Goal: Task Accomplishment & Management: Manage account settings

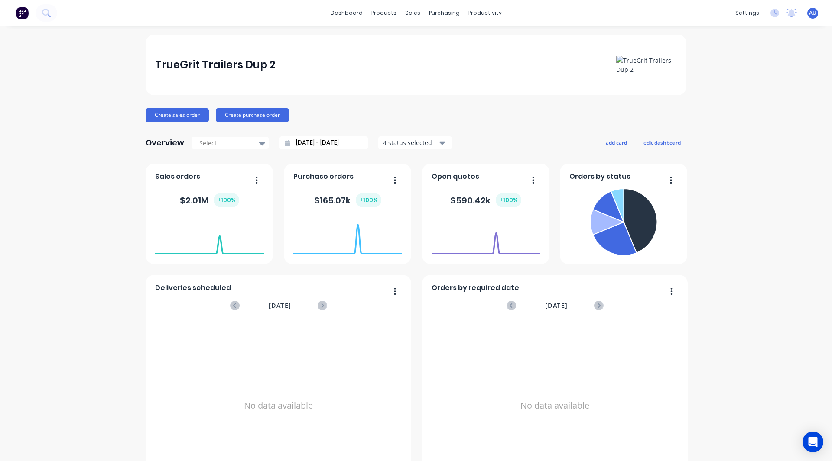
click at [809, 12] on span "AU" at bounding box center [812, 13] width 7 height 8
click at [735, 90] on div "Profile" at bounding box center [735, 92] width 17 height 8
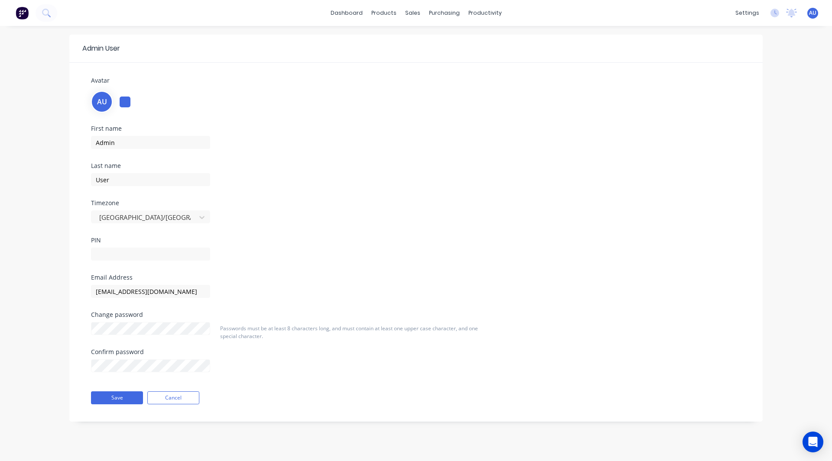
click at [20, 12] on img at bounding box center [22, 12] width 13 height 13
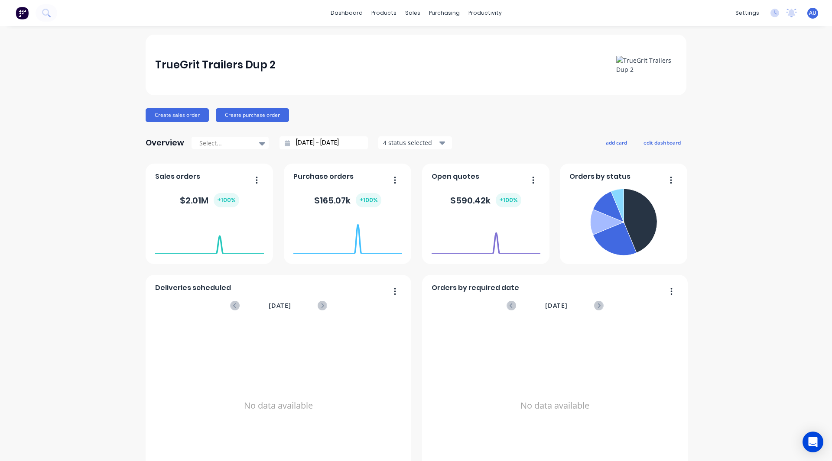
click at [813, 10] on div "settings No new notifications [PERSON_NAME] all as read You have no notificatio…" at bounding box center [781, 12] width 101 height 13
click at [809, 13] on span "AU" at bounding box center [812, 13] width 7 height 8
click at [733, 105] on div "Sign out" at bounding box center [738, 109] width 23 height 8
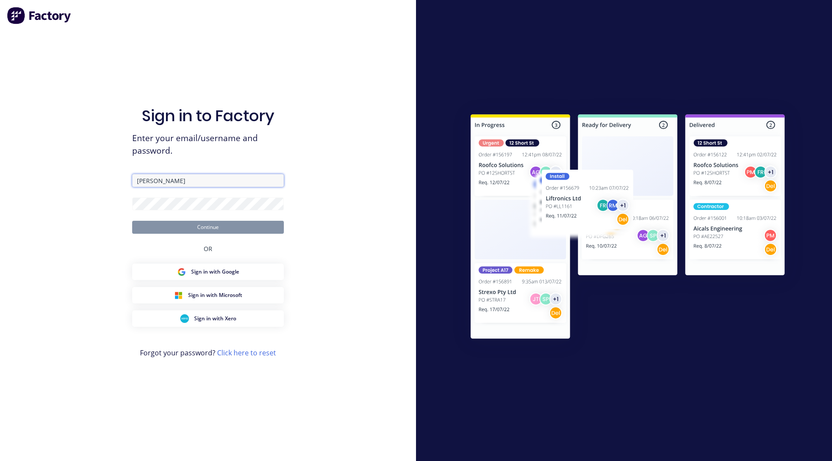
click at [179, 183] on input "[PERSON_NAME]" at bounding box center [208, 180] width 152 height 13
click at [179, 183] on input "Lund" at bounding box center [208, 180] width 152 height 13
type input "[EMAIL_ADDRESS][DOMAIN_NAME]"
click at [132, 221] on button "Continue" at bounding box center [208, 227] width 152 height 13
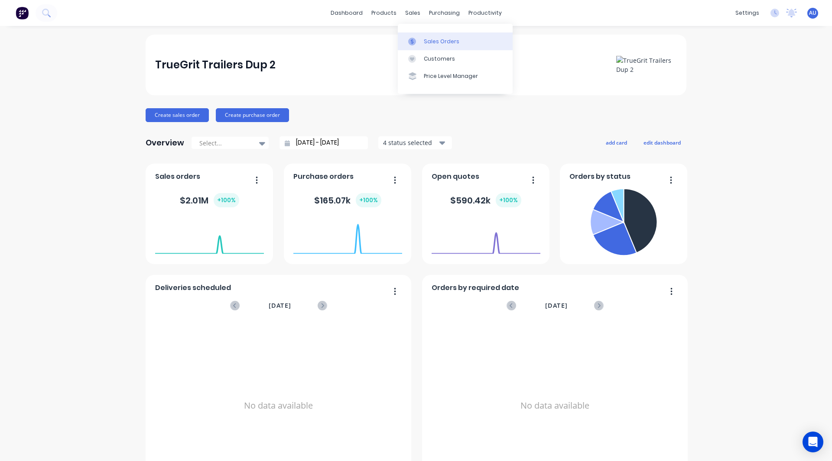
click at [431, 38] on div "Sales Orders" at bounding box center [442, 42] width 36 height 8
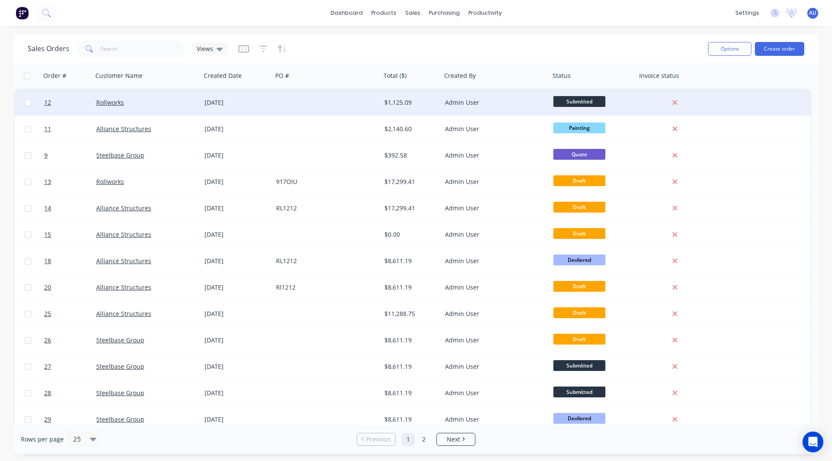
click at [272, 98] on body "dashboard products sales purchasing productivity dashboard products Product Cat…" at bounding box center [416, 230] width 832 height 461
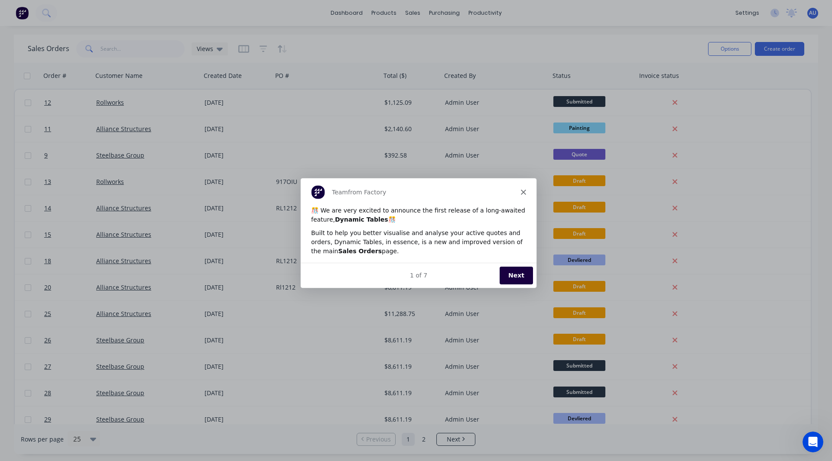
click at [523, 270] on button "Next" at bounding box center [515, 275] width 33 height 18
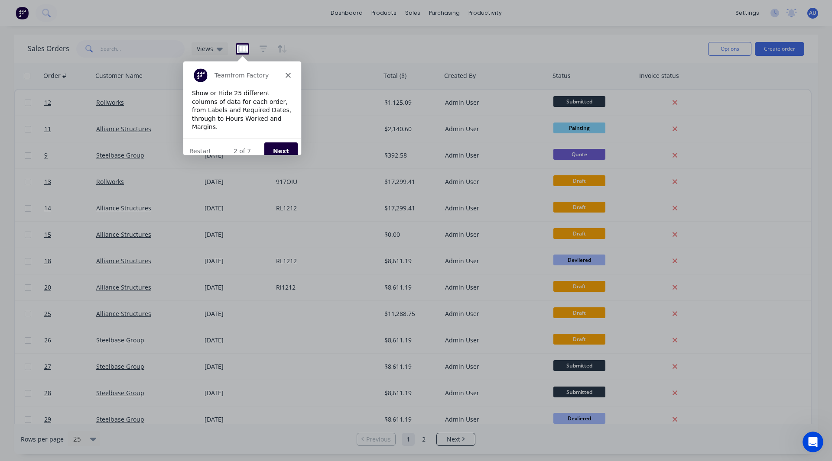
click at [272, 142] on button "Next" at bounding box center [280, 151] width 33 height 18
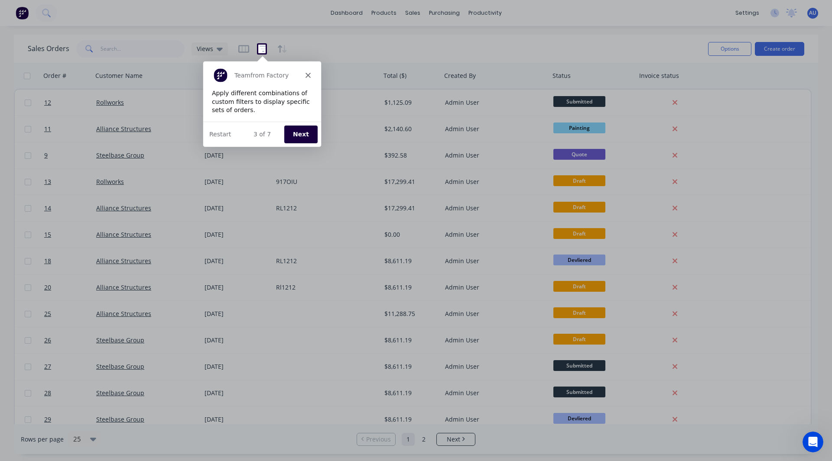
click at [285, 126] on button "Next" at bounding box center [299, 134] width 33 height 18
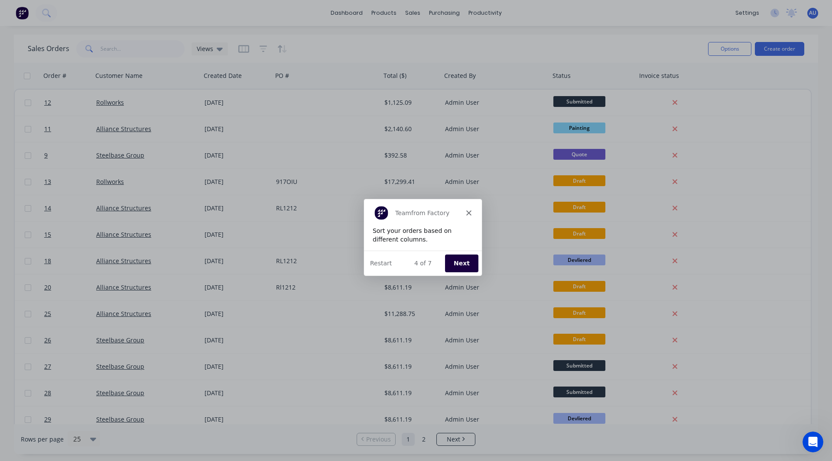
click at [464, 266] on button "Next" at bounding box center [460, 263] width 33 height 18
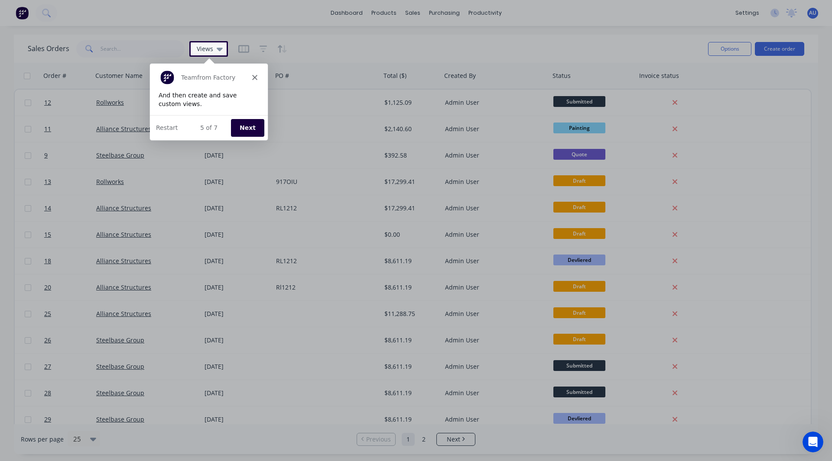
click at [248, 128] on button "Next" at bounding box center [246, 127] width 33 height 18
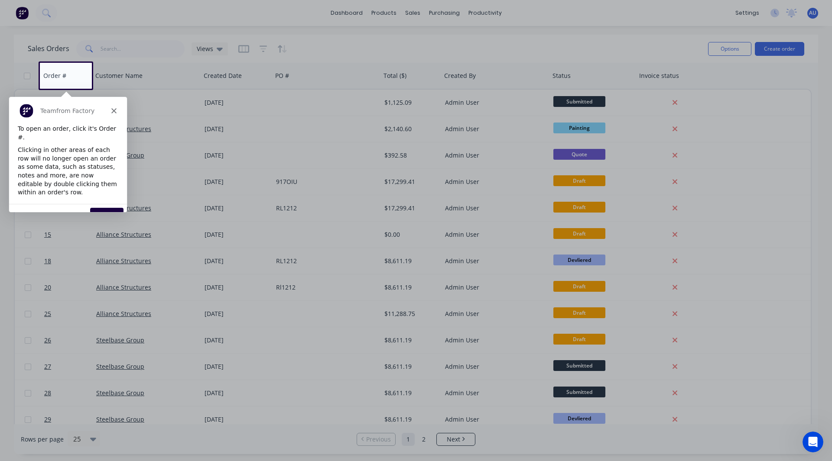
click at [113, 208] on button "Next" at bounding box center [106, 217] width 33 height 18
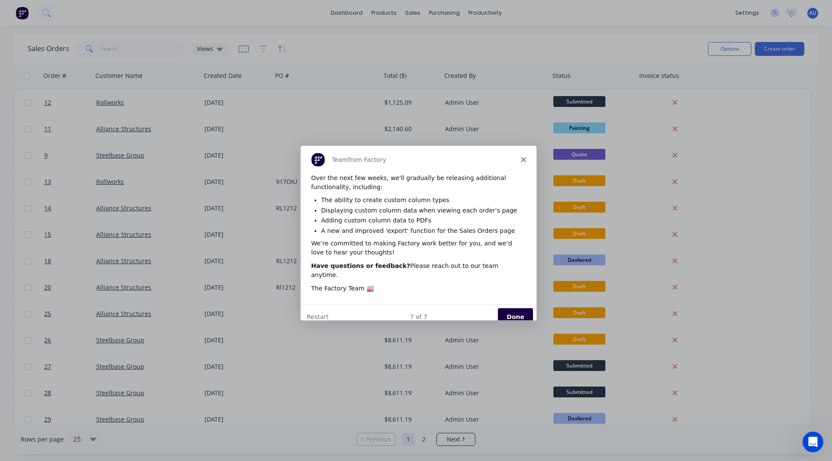
click at [526, 308] on button "Done" at bounding box center [514, 317] width 35 height 18
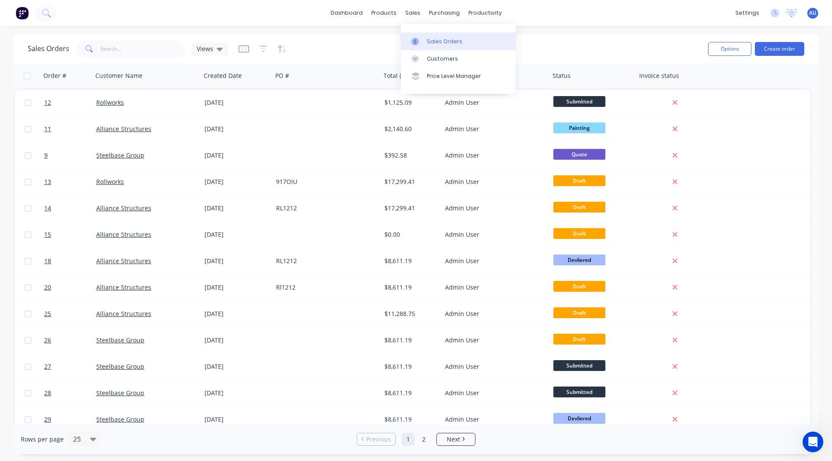
click at [427, 38] on div "Sales Orders" at bounding box center [445, 42] width 36 height 8
click at [440, 42] on div "Sales Orders" at bounding box center [445, 42] width 36 height 8
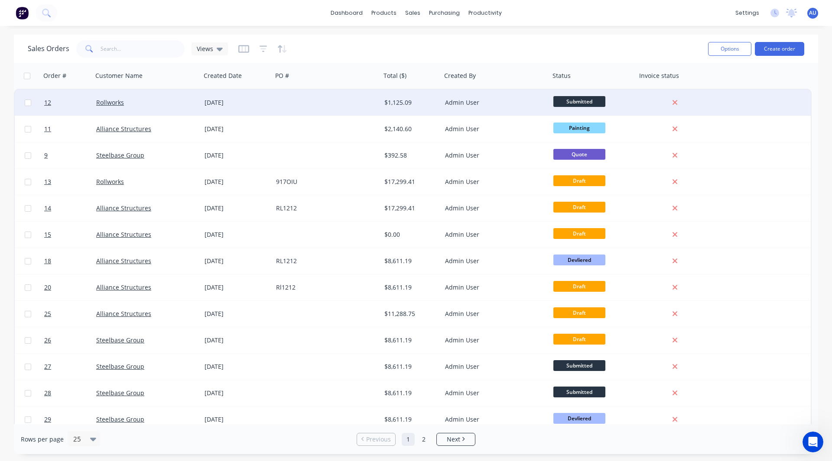
click at [296, 100] on div at bounding box center [326, 103] width 108 height 26
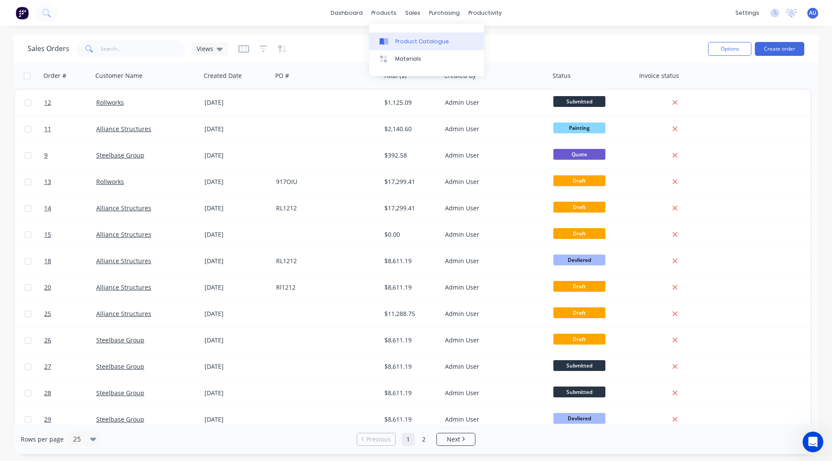
click at [410, 43] on div "Product Catalogue" at bounding box center [422, 42] width 54 height 8
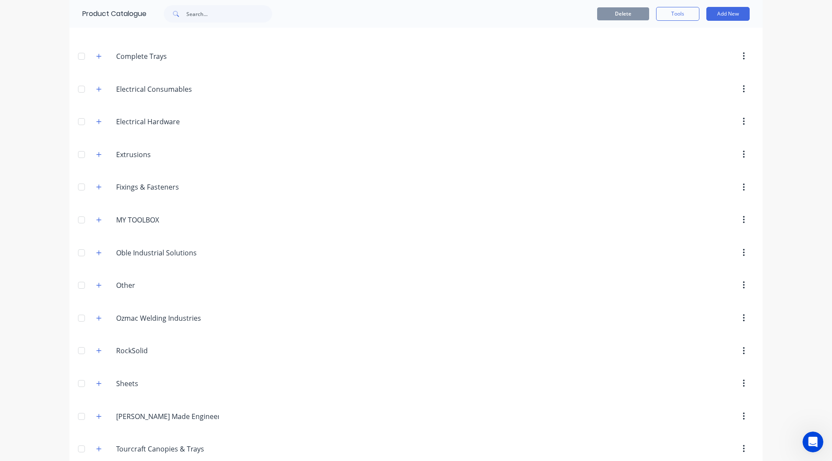
scroll to position [129, 0]
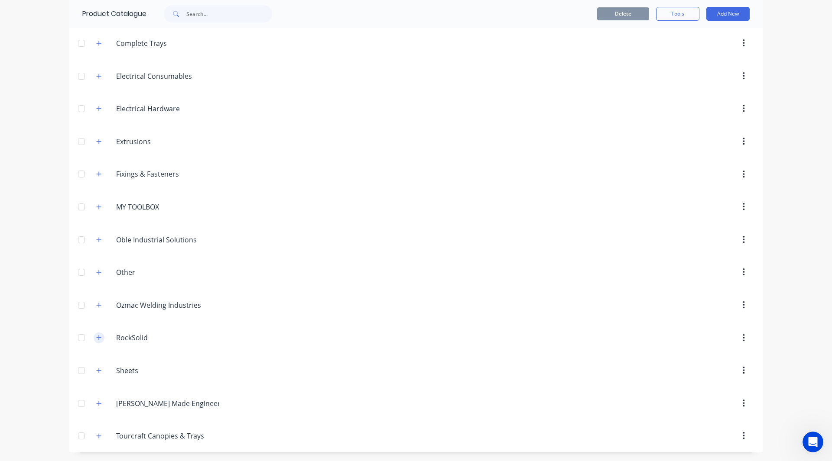
click at [96, 336] on icon "button" at bounding box center [98, 338] width 5 height 6
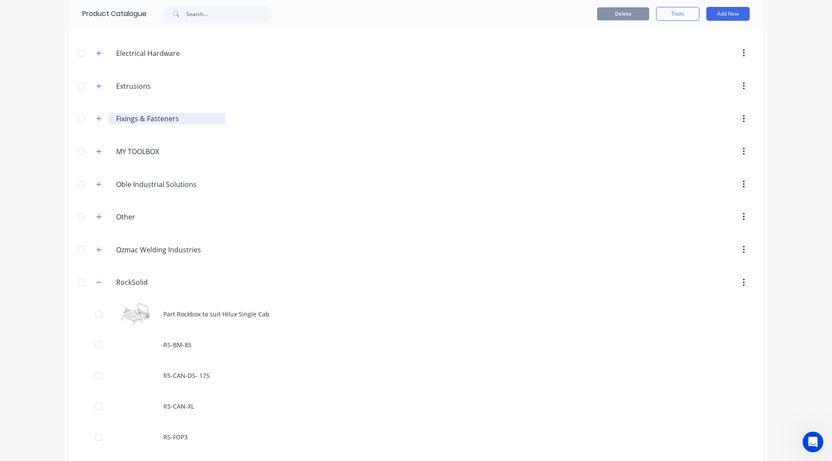
scroll to position [437, 0]
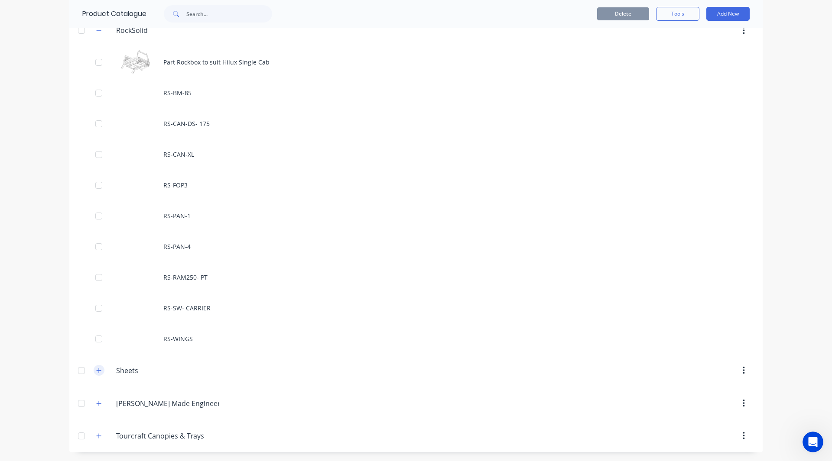
click at [96, 372] on icon "button" at bounding box center [98, 371] width 5 height 6
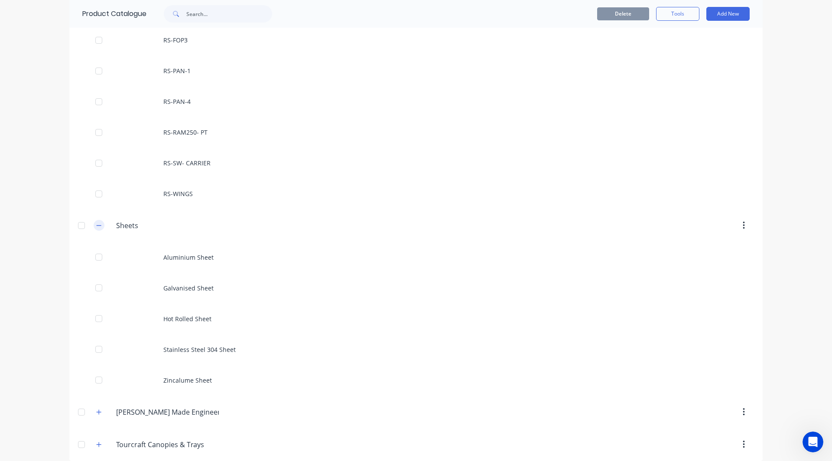
scroll to position [590, 0]
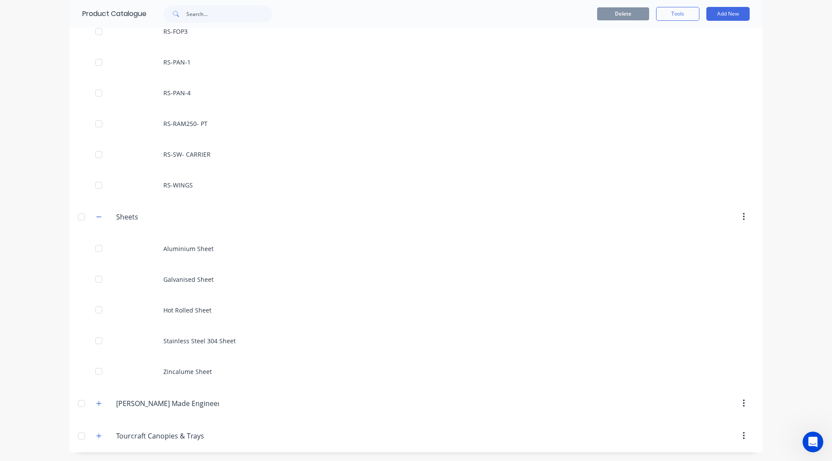
click at [94, 400] on span at bounding box center [99, 403] width 11 height 11
click at [96, 402] on icon "button" at bounding box center [98, 404] width 5 height 6
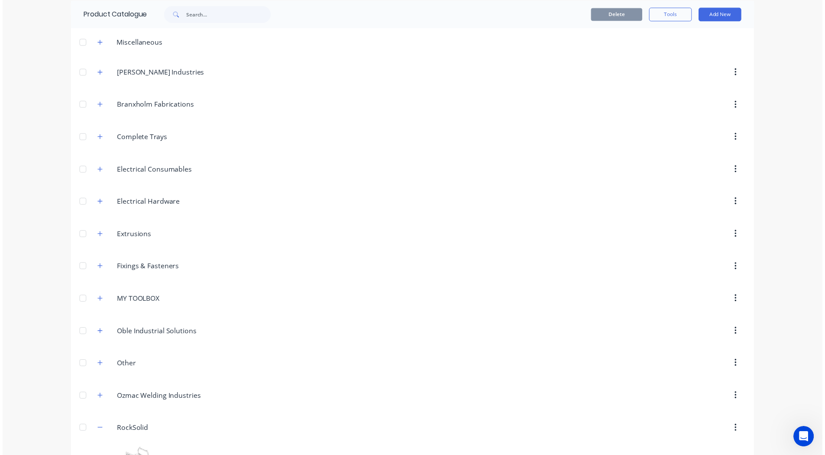
scroll to position [0, 0]
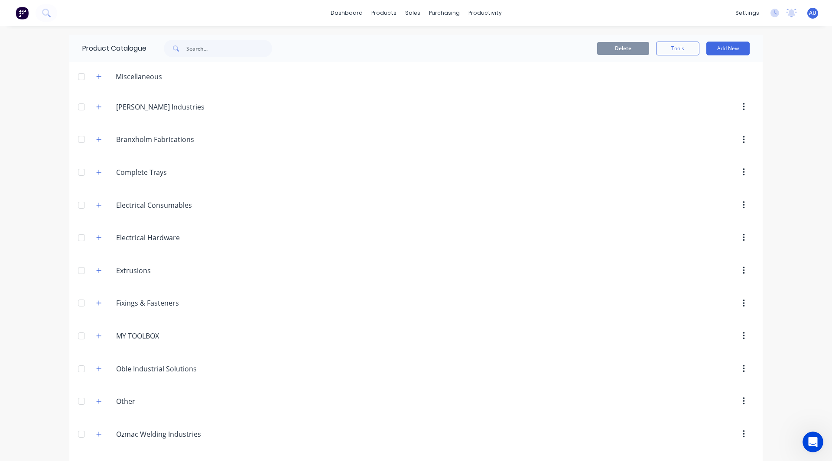
click at [809, 12] on span "AU" at bounding box center [812, 13] width 7 height 8
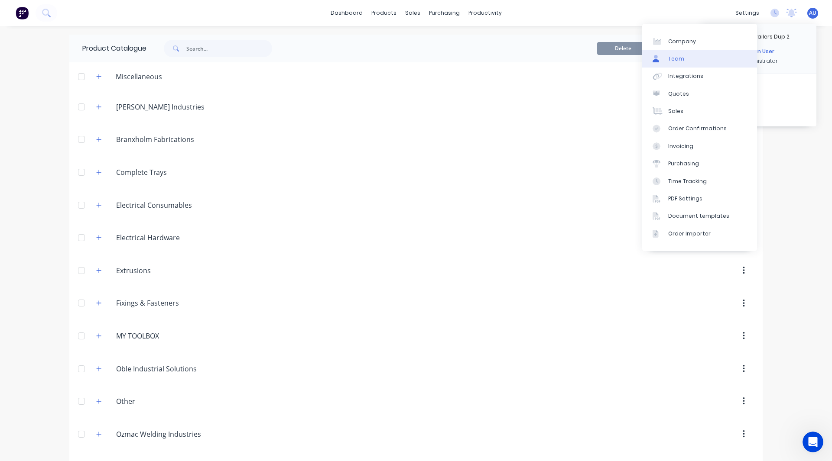
click at [692, 58] on link "Team" at bounding box center [699, 58] width 115 height 17
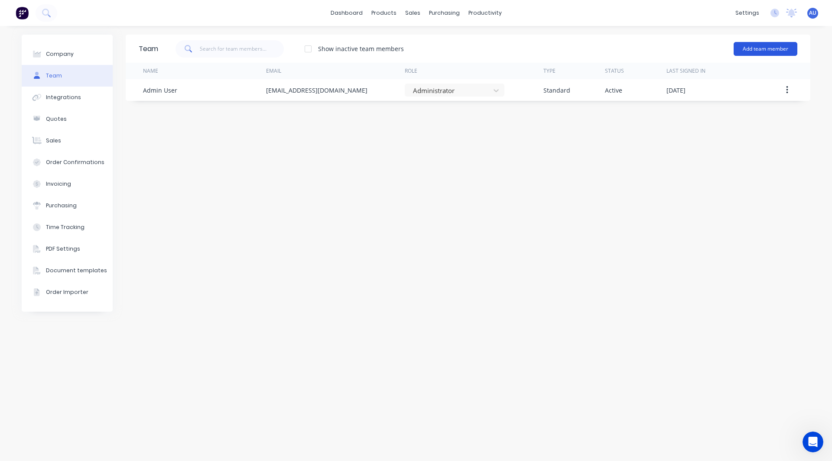
click at [755, 46] on button "Add team member" at bounding box center [765, 49] width 64 height 14
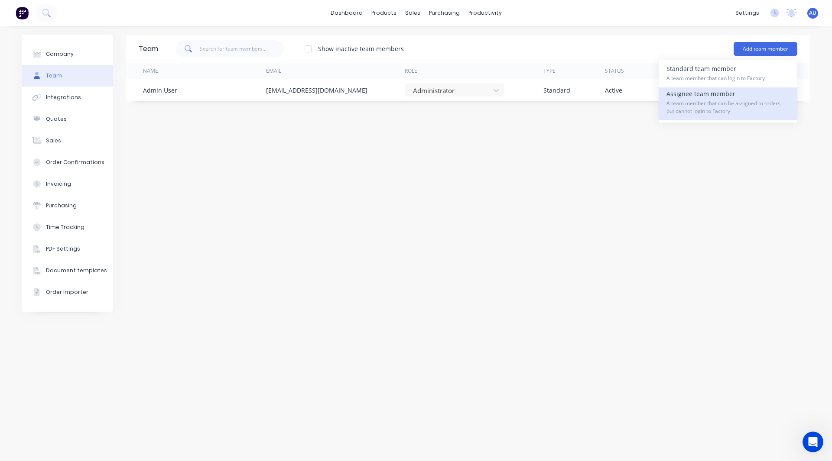
click at [710, 90] on div "Assignee team member A team member that can be assigned to orders, but cannot l…" at bounding box center [727, 104] width 123 height 33
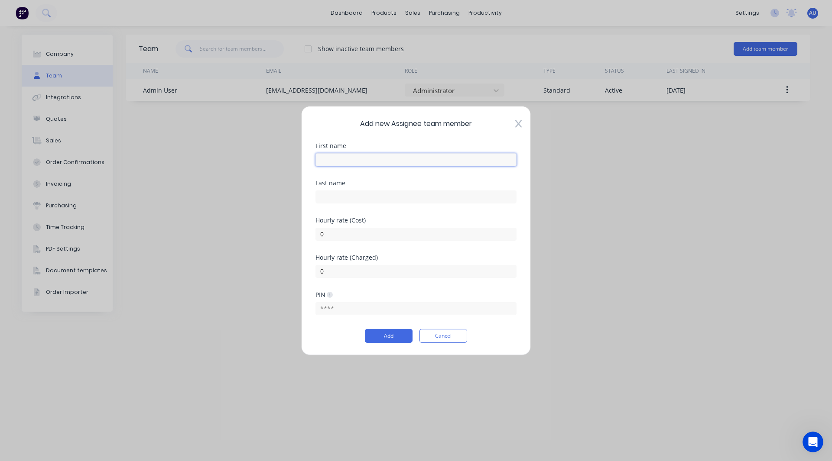
click at [317, 162] on input "text" at bounding box center [415, 159] width 201 height 13
type input "Robert"
type input "50"
type input "100"
click at [381, 341] on button "Add" at bounding box center [389, 336] width 48 height 14
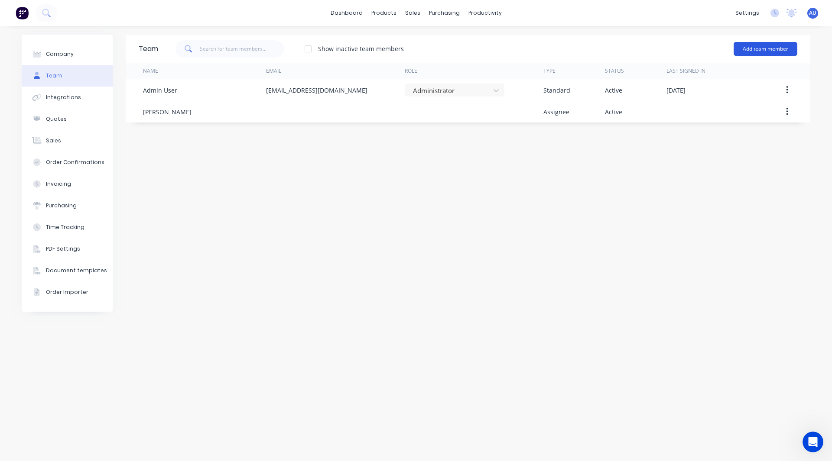
click at [763, 45] on button "Add team member" at bounding box center [765, 49] width 64 height 14
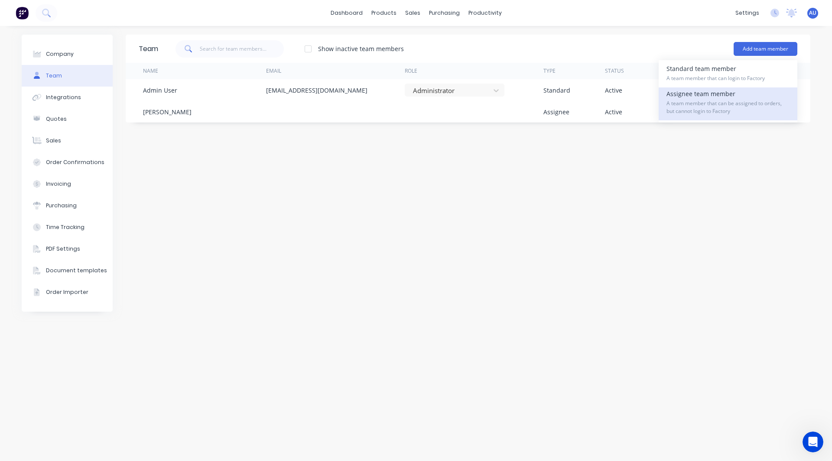
click at [706, 100] on span "A team member that can be assigned to orders, but cannot login to Factory" at bounding box center [727, 108] width 123 height 16
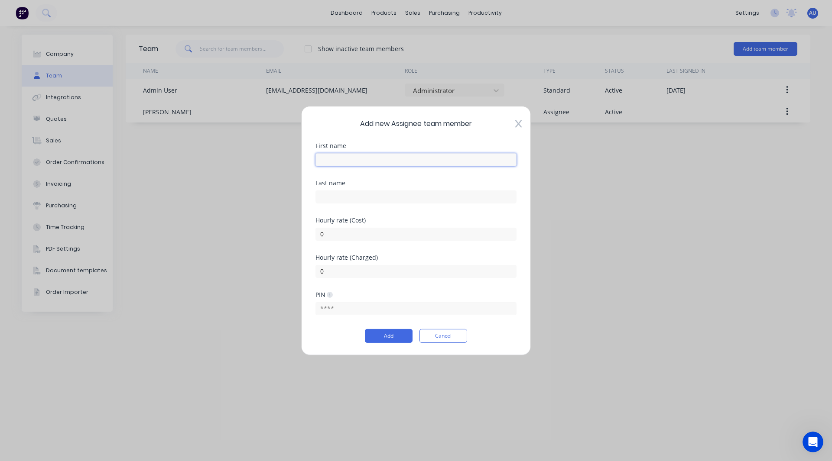
click at [373, 160] on input "text" at bounding box center [415, 159] width 201 height 13
type input "Michael"
click at [330, 233] on input "0" at bounding box center [415, 233] width 201 height 13
type input "60"
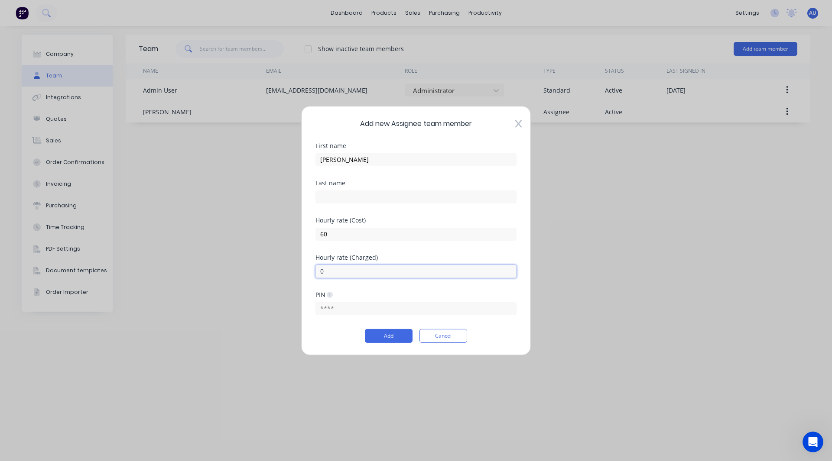
click at [330, 275] on input "0" at bounding box center [415, 271] width 201 height 13
type input "120"
click at [394, 333] on button "Add" at bounding box center [389, 336] width 48 height 14
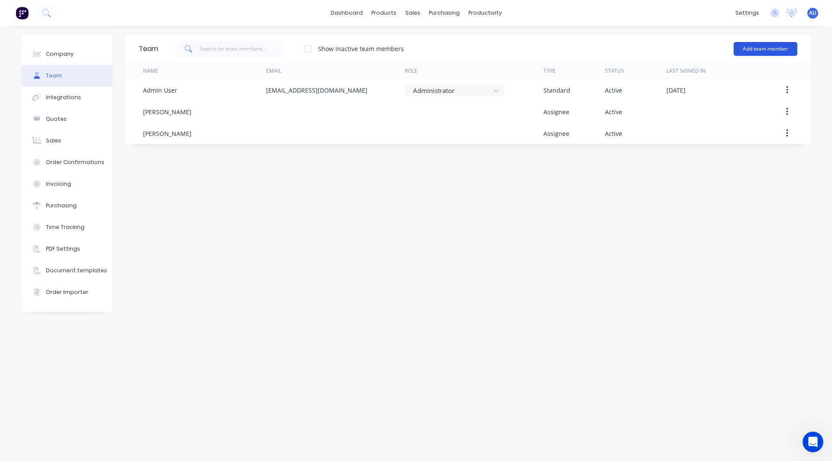
click at [754, 43] on button "Add team member" at bounding box center [765, 49] width 64 height 14
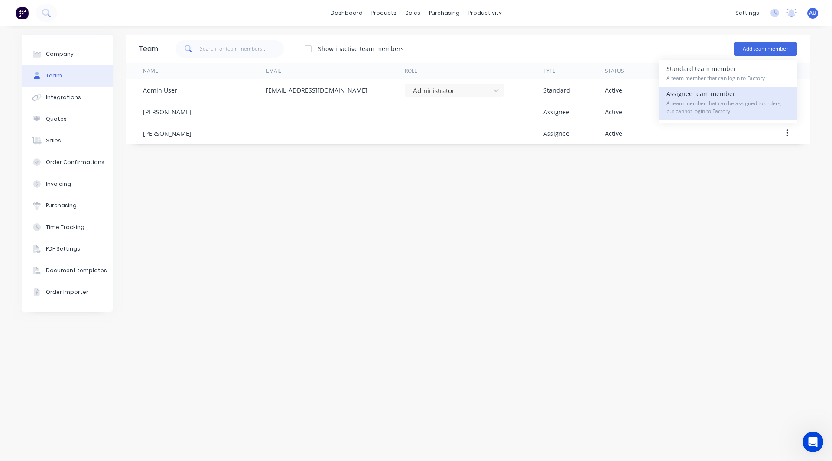
click at [702, 113] on span "A team member that can be assigned to orders, but cannot login to Factory" at bounding box center [727, 108] width 123 height 16
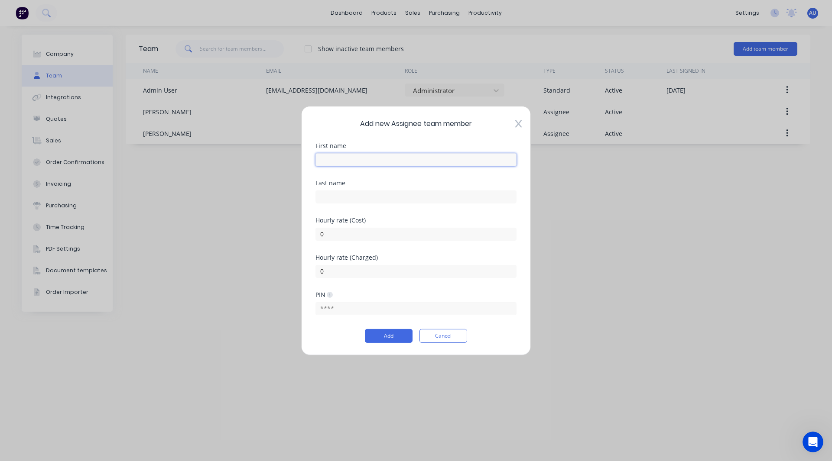
click at [361, 163] on input "text" at bounding box center [415, 159] width 201 height 13
type input "Drawing"
type input "50"
type input "100"
click at [340, 232] on input "50" at bounding box center [415, 233] width 201 height 13
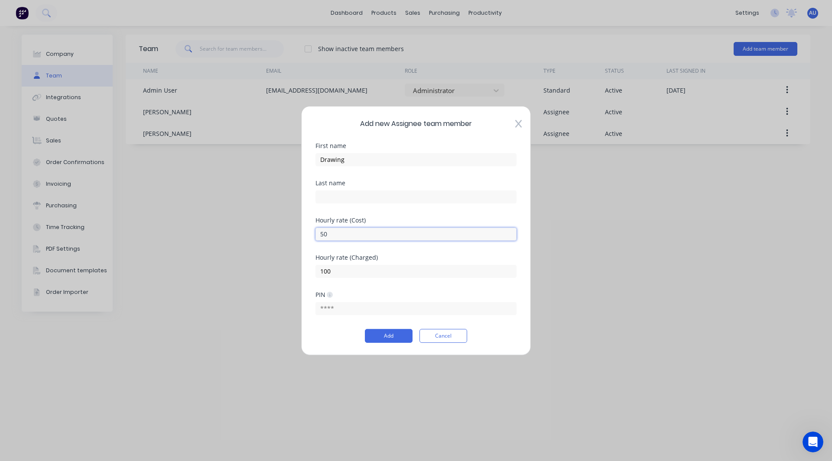
click at [340, 232] on input "50" at bounding box center [415, 233] width 201 height 13
type input "40"
type input "80"
click at [374, 327] on div "PIN" at bounding box center [415, 310] width 201 height 37
click at [376, 337] on button "Add" at bounding box center [389, 336] width 48 height 14
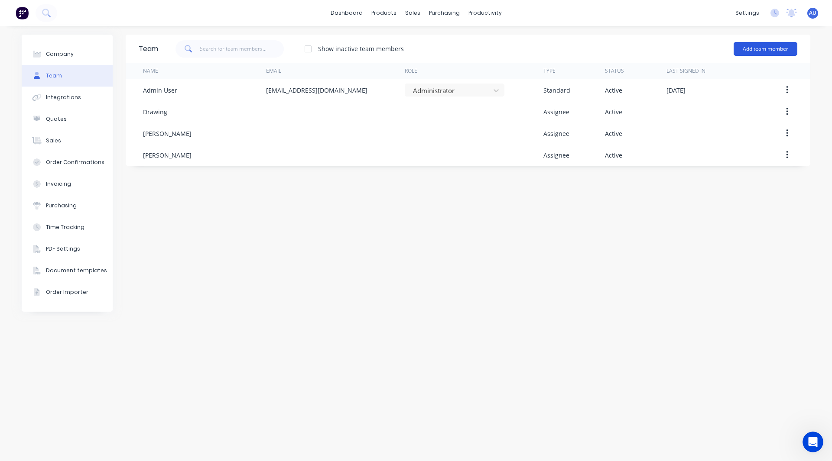
click at [761, 49] on button "Add team member" at bounding box center [765, 49] width 64 height 14
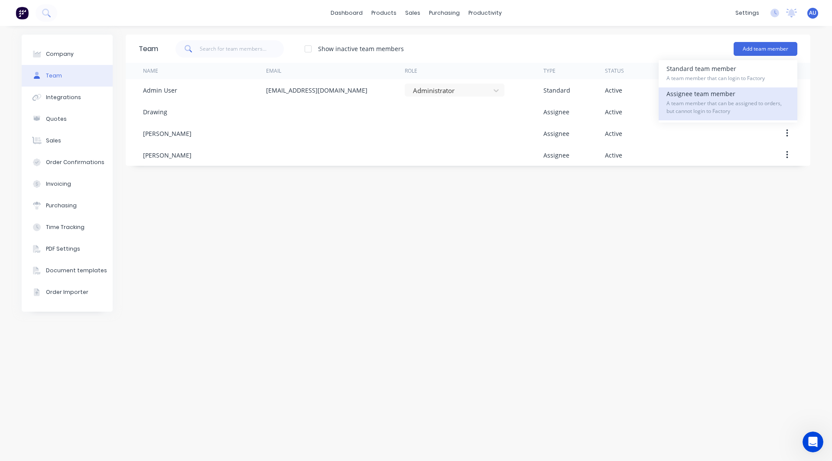
click at [735, 96] on div "Assignee team member A team member that can be assigned to orders, but cannot l…" at bounding box center [727, 104] width 123 height 33
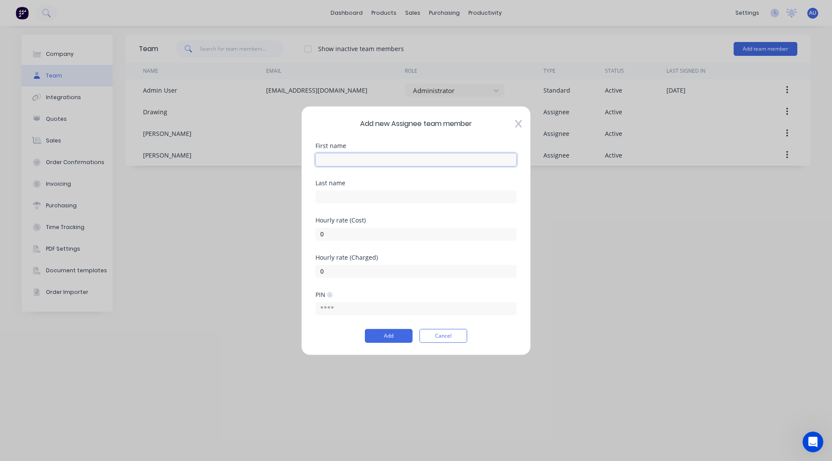
click at [405, 155] on input "text" at bounding box center [415, 159] width 201 height 13
type input "Cutting"
type input "50"
type input "100"
click at [391, 338] on button "Add" at bounding box center [389, 336] width 48 height 14
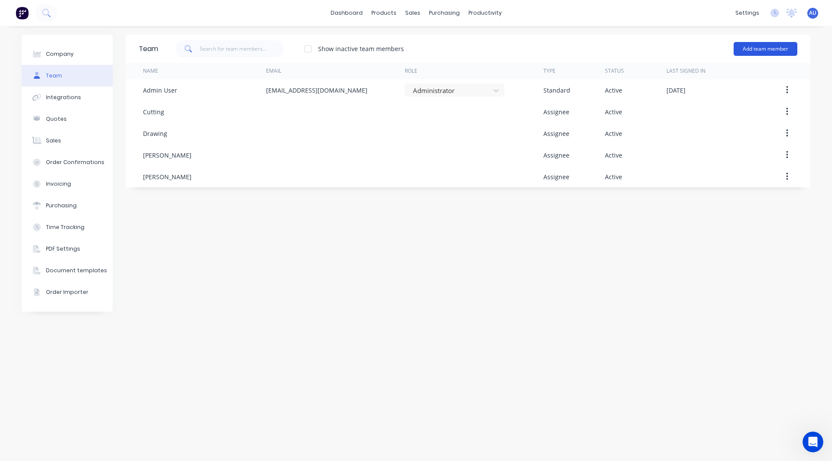
click at [760, 47] on button "Add team member" at bounding box center [765, 49] width 64 height 14
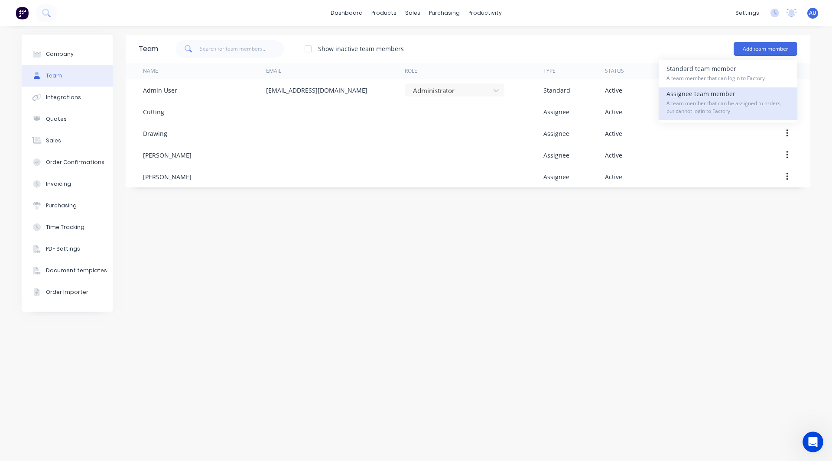
click at [705, 102] on span "A team member that can be assigned to orders, but cannot login to Factory" at bounding box center [727, 108] width 123 height 16
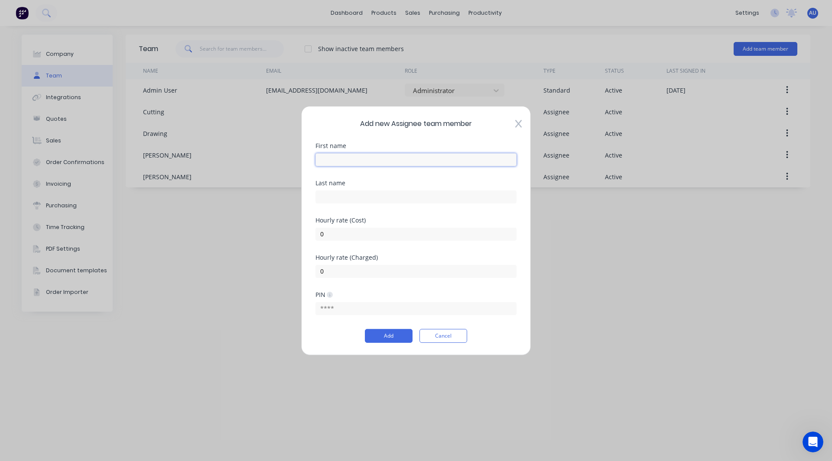
click at [419, 163] on input "text" at bounding box center [415, 159] width 201 height 13
type input "Mark & Notch"
type input "50"
type input "100"
click at [385, 343] on div "Add new Assignee team member First name Mark & Notch Last name Hourly rate (Cos…" at bounding box center [416, 231] width 230 height 250
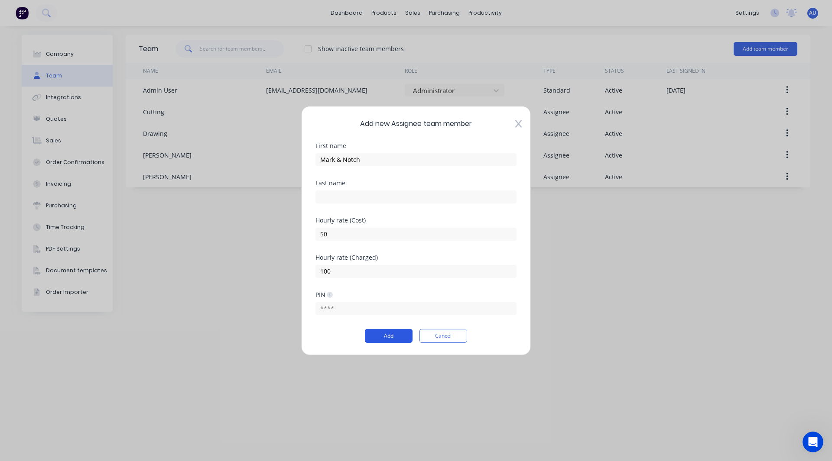
click at [384, 333] on button "Add" at bounding box center [389, 336] width 48 height 14
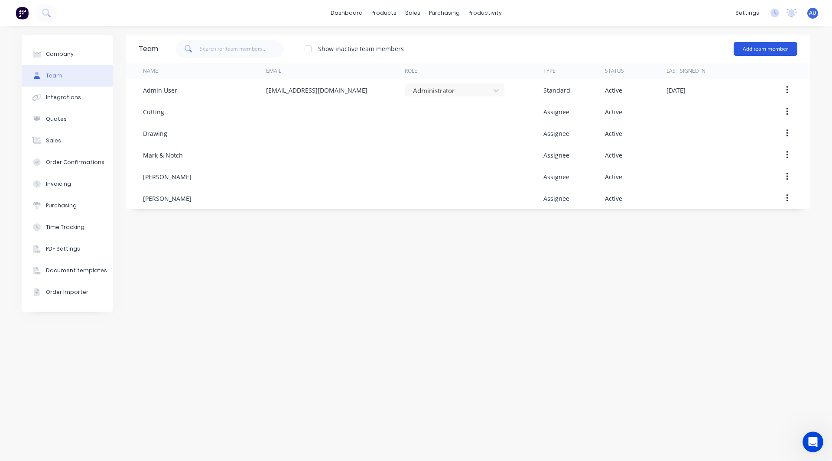
click at [755, 48] on button "Add team member" at bounding box center [765, 49] width 64 height 14
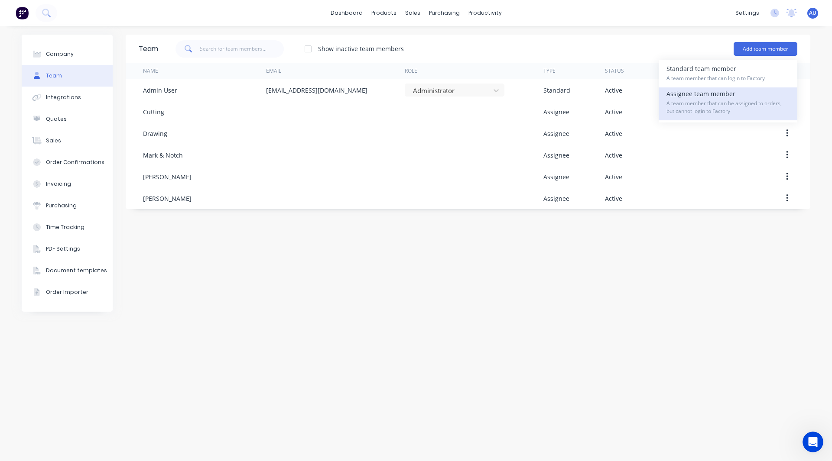
click at [726, 96] on div "Assignee team member A team member that can be assigned to orders, but cannot l…" at bounding box center [727, 104] width 123 height 33
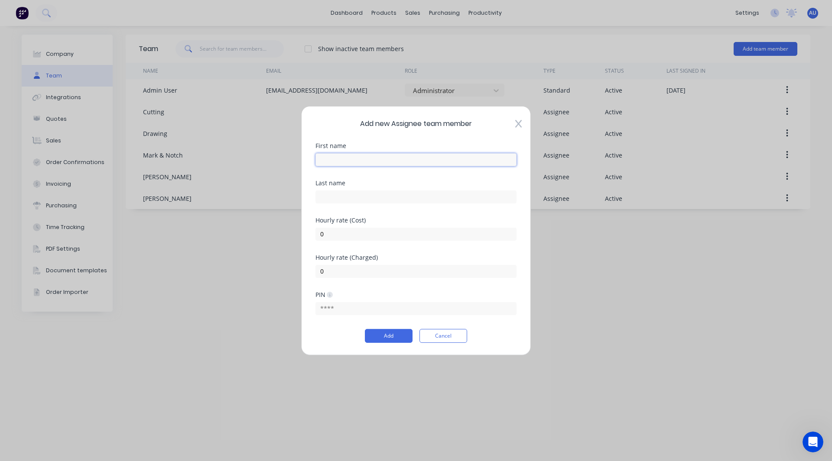
click at [416, 162] on input "text" at bounding box center [415, 159] width 201 height 13
type input "Pressing"
click at [329, 246] on div "Hourly rate (Cost) 0" at bounding box center [415, 235] width 201 height 37
click at [325, 230] on input "0" at bounding box center [415, 233] width 201 height 13
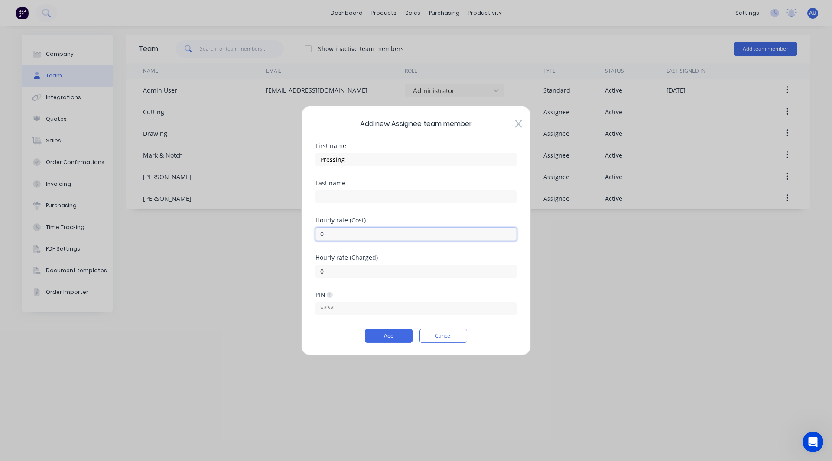
click at [325, 230] on input "0" at bounding box center [415, 233] width 201 height 13
type input "50"
type input "100"
click at [374, 336] on button "Add" at bounding box center [389, 336] width 48 height 14
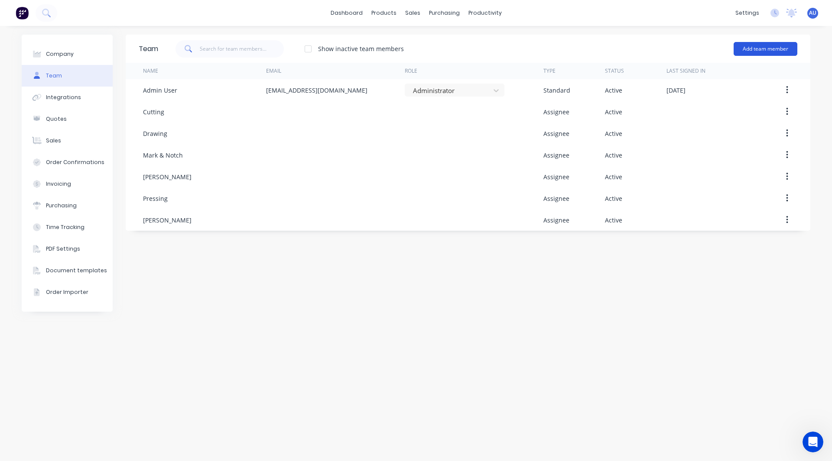
click at [764, 52] on button "Add team member" at bounding box center [765, 49] width 64 height 14
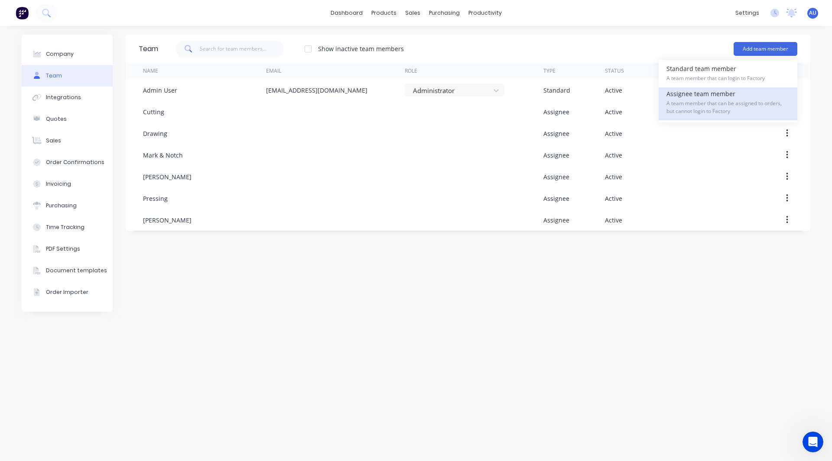
click at [721, 100] on span "A team member that can be assigned to orders, but cannot login to Factory" at bounding box center [727, 108] width 123 height 16
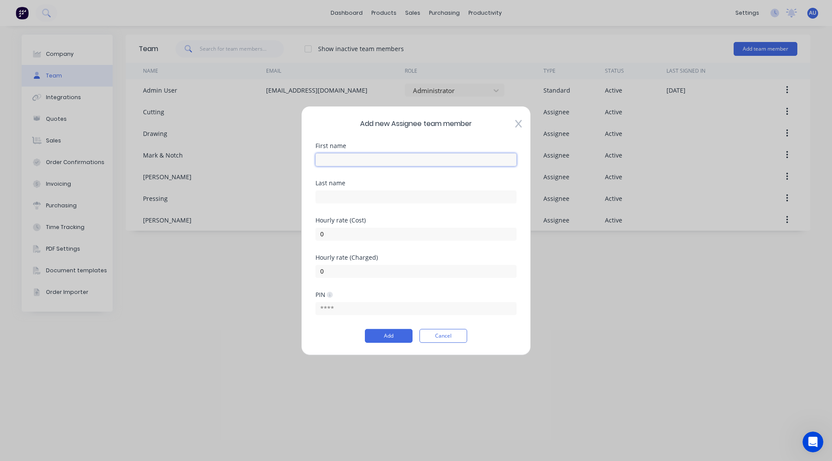
click at [366, 163] on input "text" at bounding box center [415, 159] width 201 height 13
type input "Welding"
type input "60"
type input "120"
click at [379, 339] on button "Add" at bounding box center [389, 336] width 48 height 14
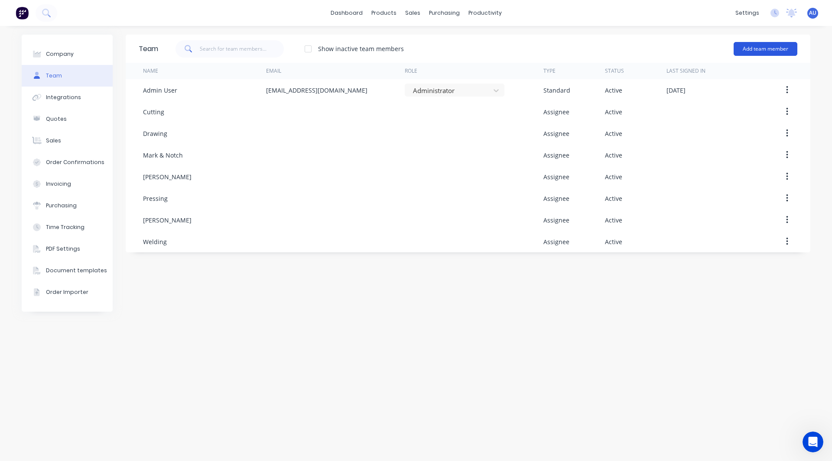
click at [776, 49] on button "Add team member" at bounding box center [765, 49] width 64 height 14
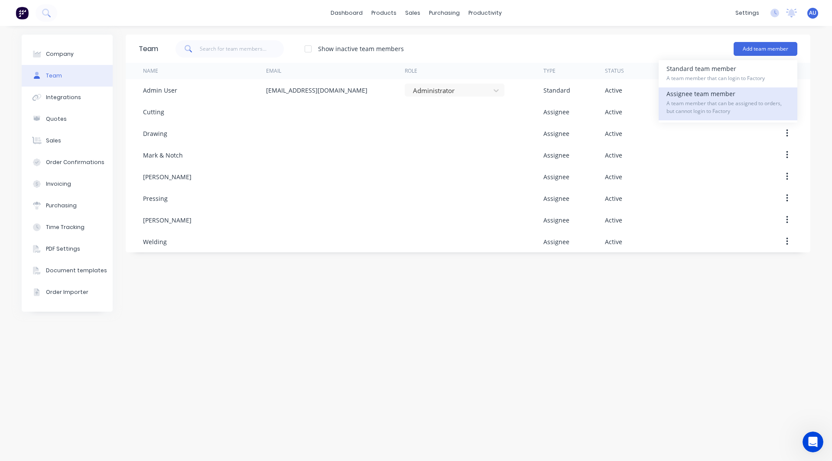
click at [708, 93] on div "Assignee team member A team member that can be assigned to orders, but cannot l…" at bounding box center [727, 104] width 123 height 33
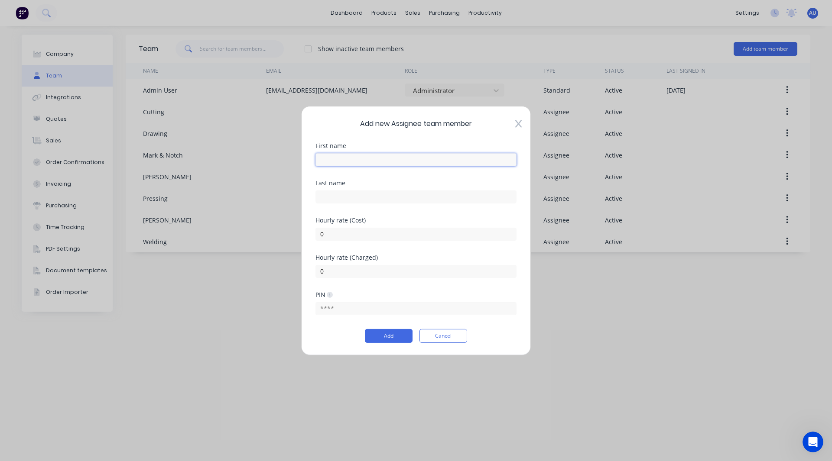
click at [345, 159] on input "text" at bounding box center [415, 159] width 201 height 13
type input "Assembly"
type input "50"
type input "100"
click at [328, 240] on input "50" at bounding box center [415, 233] width 201 height 13
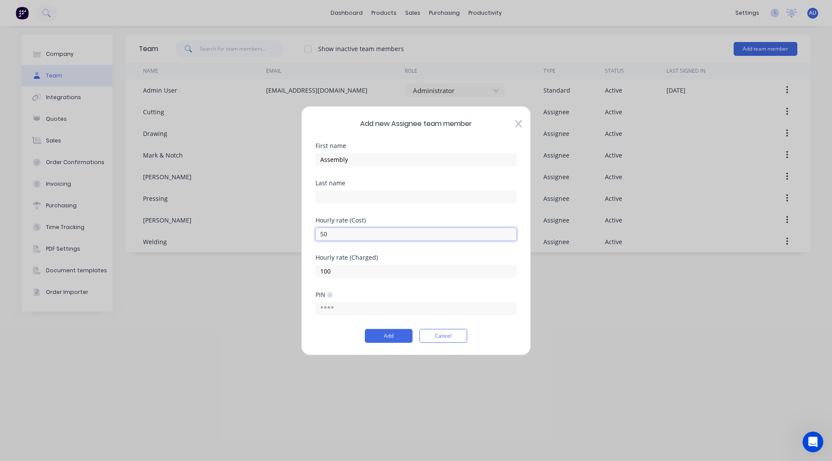
click at [328, 240] on input "50" at bounding box center [415, 233] width 201 height 13
type input "60"
type input "120"
click at [383, 337] on button "Add" at bounding box center [389, 336] width 48 height 14
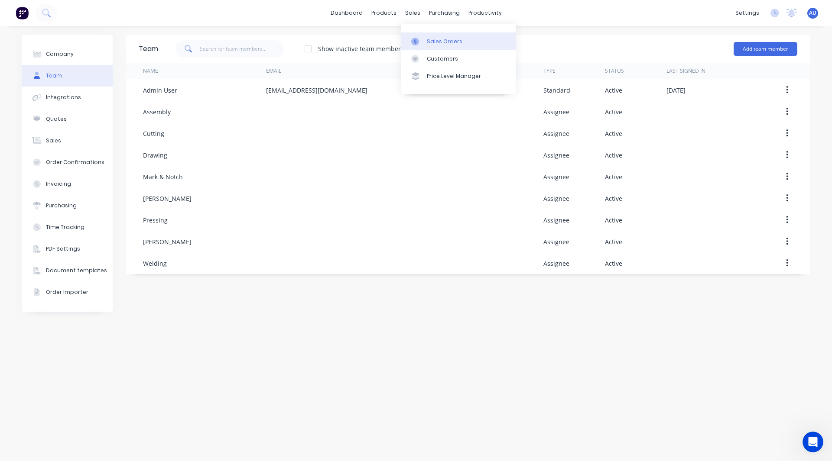
click at [431, 36] on link "Sales Orders" at bounding box center [458, 40] width 115 height 17
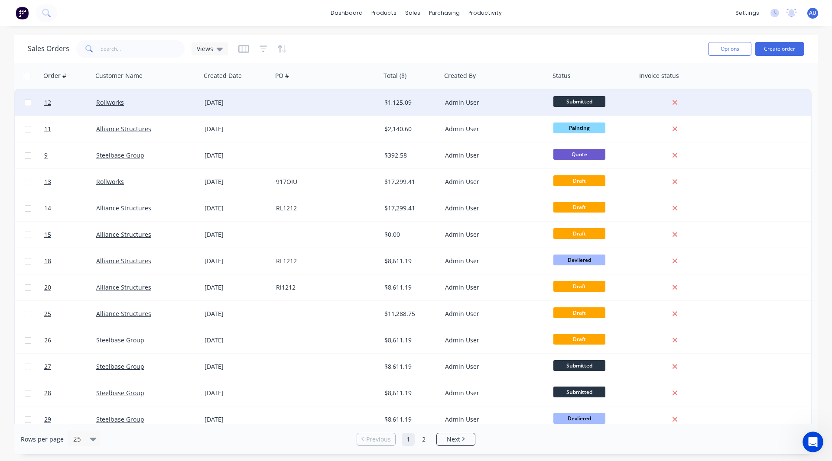
click at [179, 97] on div "Rollworks" at bounding box center [147, 103] width 108 height 26
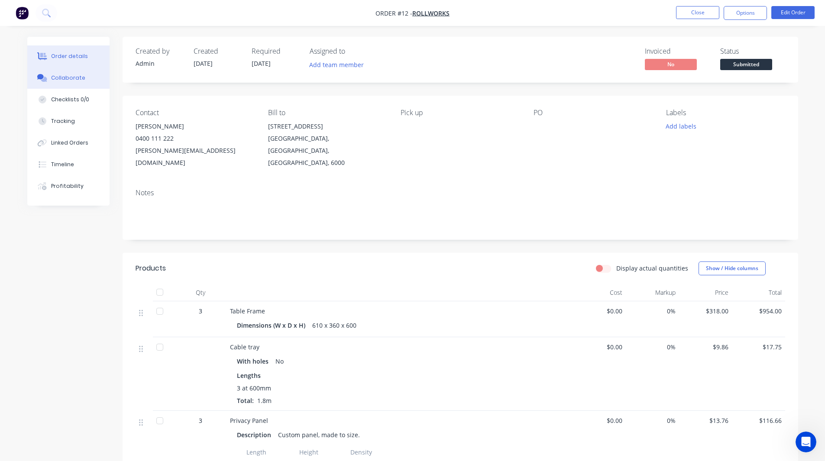
click at [98, 81] on button "Collaborate" at bounding box center [68, 78] width 82 height 22
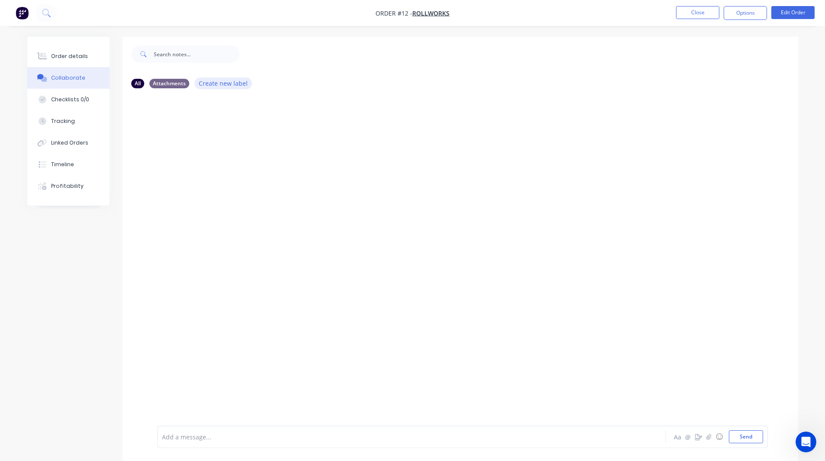
click at [208, 85] on button "Create new label" at bounding box center [224, 84] width 58 height 12
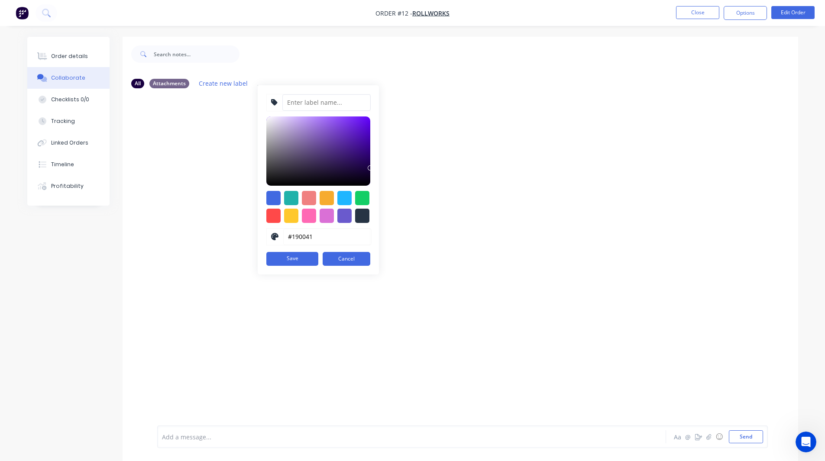
click at [292, 101] on input at bounding box center [326, 102] width 88 height 16
type input "Photos"
click at [268, 199] on div at bounding box center [273, 198] width 14 height 14
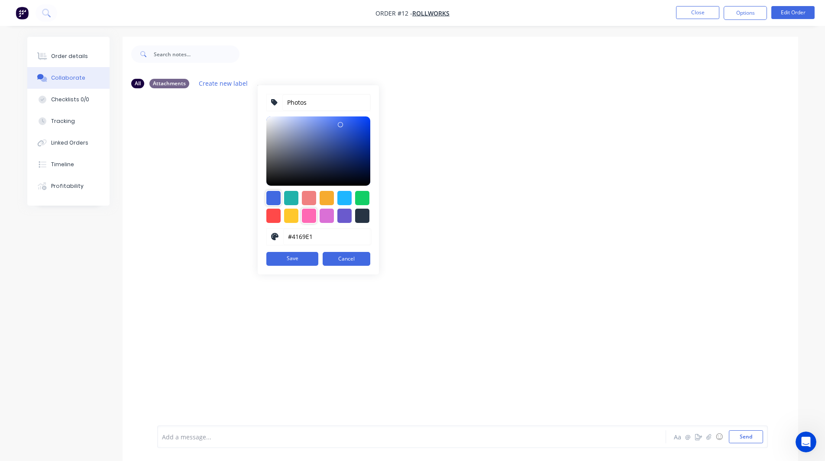
click at [309, 214] on div at bounding box center [309, 216] width 14 height 14
type input "#FF69B4"
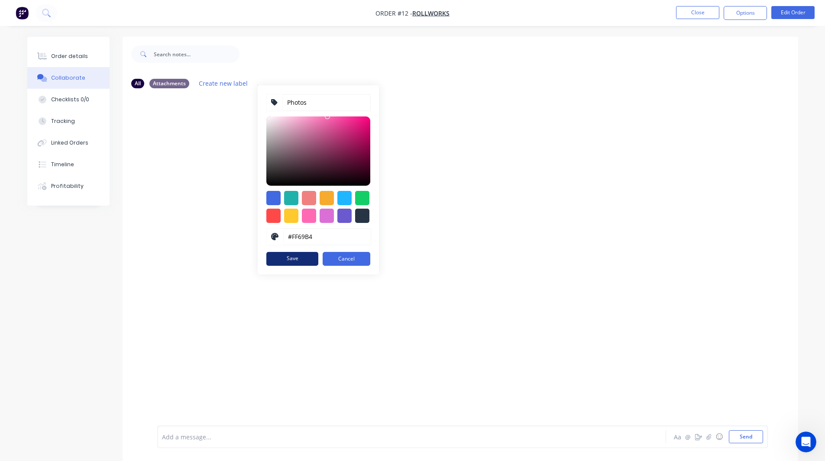
click at [303, 259] on button "Save" at bounding box center [292, 259] width 52 height 14
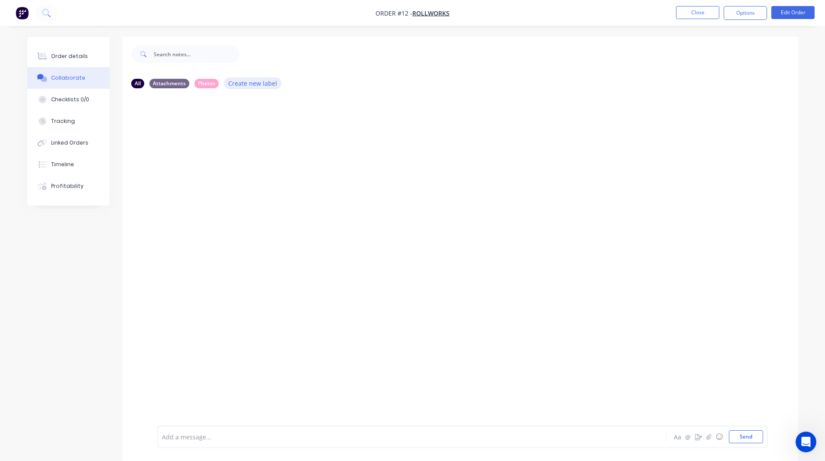
click at [253, 82] on button "Create new label" at bounding box center [253, 84] width 58 height 12
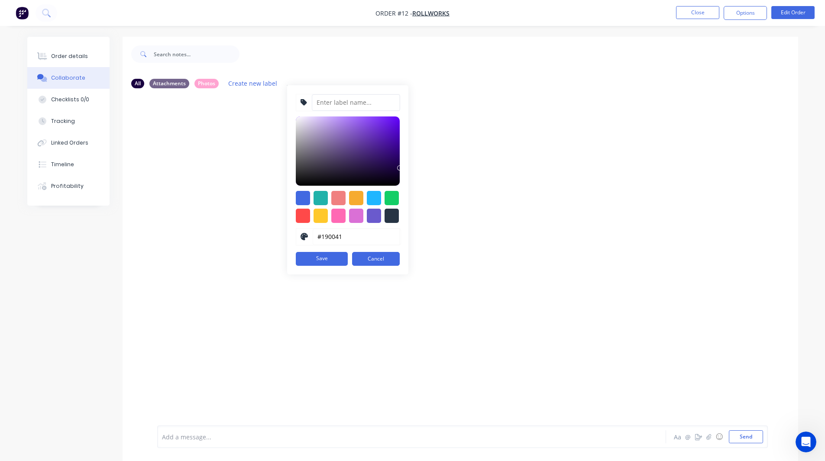
click at [328, 104] on input at bounding box center [356, 102] width 88 height 16
type input "Drawings"
click at [320, 190] on div "Drawings #190041 hex #190041 Save Cancel" at bounding box center [347, 179] width 121 height 189
click at [320, 194] on div at bounding box center [321, 198] width 14 height 14
type input "#20B2AA"
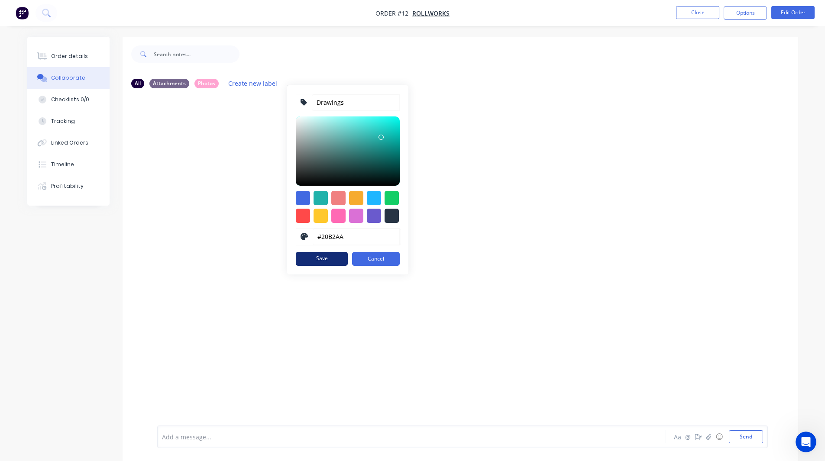
click at [327, 262] on button "Save" at bounding box center [322, 259] width 52 height 14
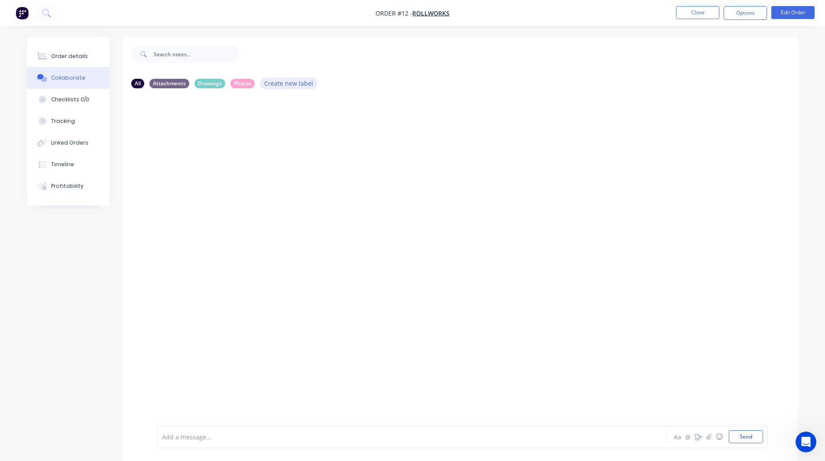
click at [286, 80] on button "Create new label" at bounding box center [289, 84] width 58 height 12
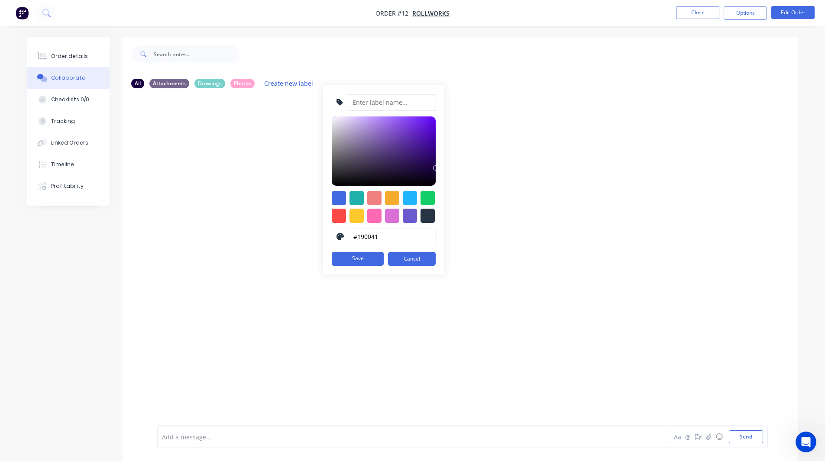
click at [379, 94] on input at bounding box center [392, 102] width 88 height 16
type input "Customer Signatures"
click at [421, 198] on div at bounding box center [428, 198] width 14 height 14
type input "#13CE66"
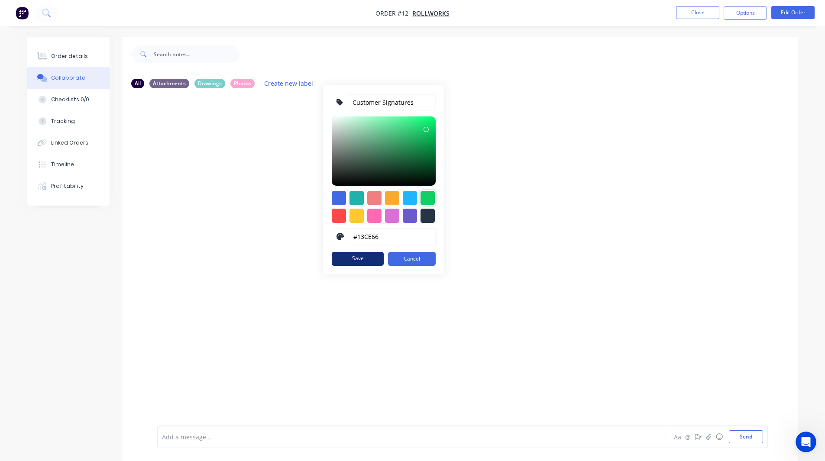
click at [360, 261] on button "Save" at bounding box center [358, 259] width 52 height 14
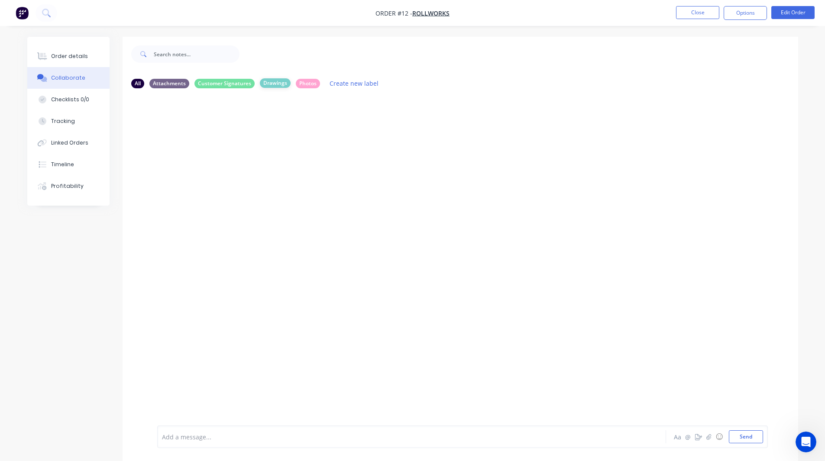
click at [277, 83] on div "Drawings" at bounding box center [275, 83] width 31 height 10
click at [274, 78] on div "All Attachments Customer Signatures Drawings Photos Create new label" at bounding box center [460, 84] width 658 height 12
click at [274, 80] on div "Drawings" at bounding box center [275, 83] width 31 height 10
click at [278, 84] on div "Drawings" at bounding box center [275, 83] width 31 height 10
drag, startPoint x: 279, startPoint y: 82, endPoint x: 272, endPoint y: 92, distance: 11.8
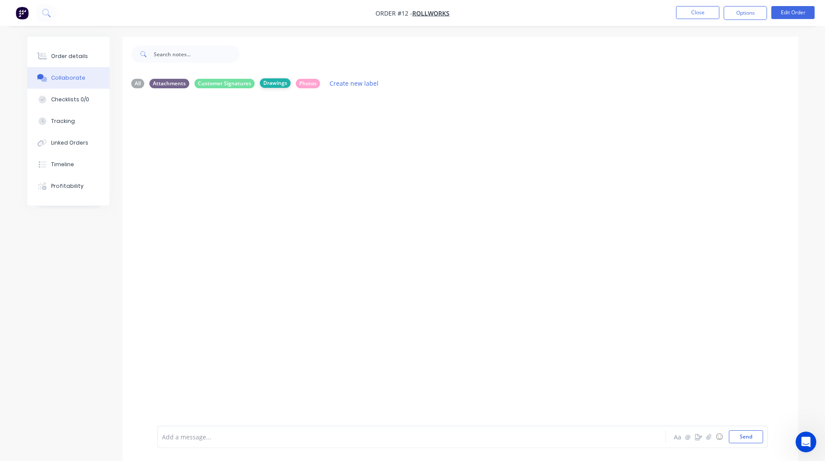
drag, startPoint x: 272, startPoint y: 92, endPoint x: 276, endPoint y: 85, distance: 7.2
click at [276, 85] on div "Drawings" at bounding box center [275, 83] width 31 height 10
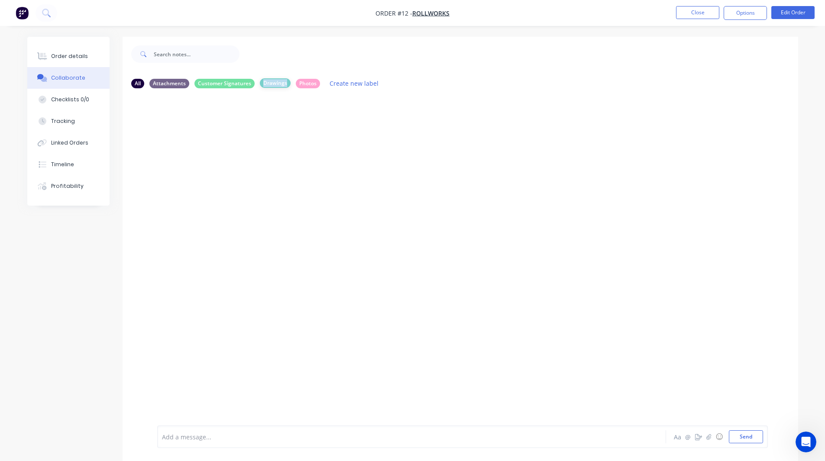
click at [276, 85] on div "Drawings" at bounding box center [275, 83] width 31 height 10
drag, startPoint x: 269, startPoint y: 82, endPoint x: 256, endPoint y: 125, distance: 44.4
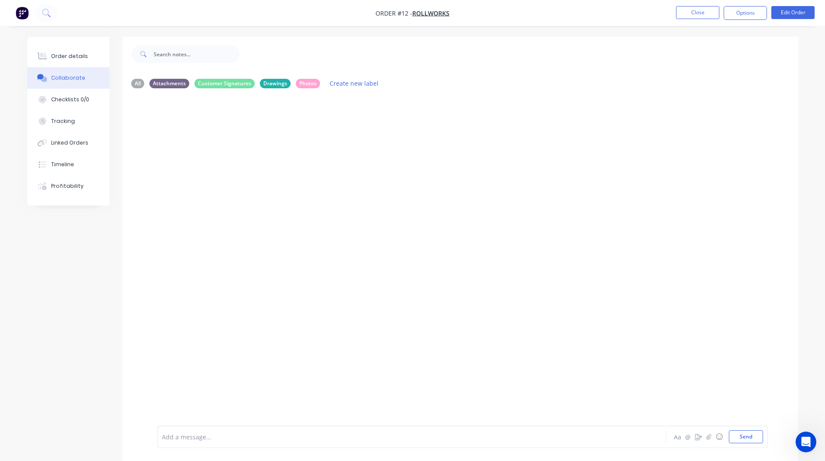
click at [256, 125] on div at bounding box center [461, 260] width 676 height 331
click at [279, 88] on div "All Attachments Customer Signatures Drawings Photos Create new label" at bounding box center [460, 84] width 658 height 12
click at [278, 86] on div "Drawings" at bounding box center [275, 83] width 31 height 10
drag, startPoint x: 278, startPoint y: 86, endPoint x: 211, endPoint y: 114, distance: 72.6
click at [211, 114] on div at bounding box center [461, 260] width 676 height 331
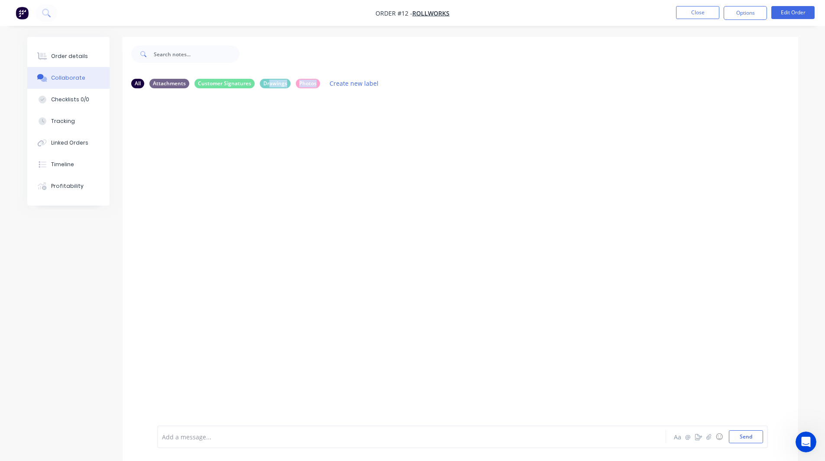
drag, startPoint x: 268, startPoint y: 80, endPoint x: 246, endPoint y: 100, distance: 29.5
click at [246, 100] on div "All Attachments Customer Signatures Drawings Photos Create new label Add a mess…" at bounding box center [461, 272] width 676 height 403
click at [278, 109] on div at bounding box center [461, 260] width 676 height 331
click at [353, 83] on button "Create new label" at bounding box center [354, 84] width 58 height 12
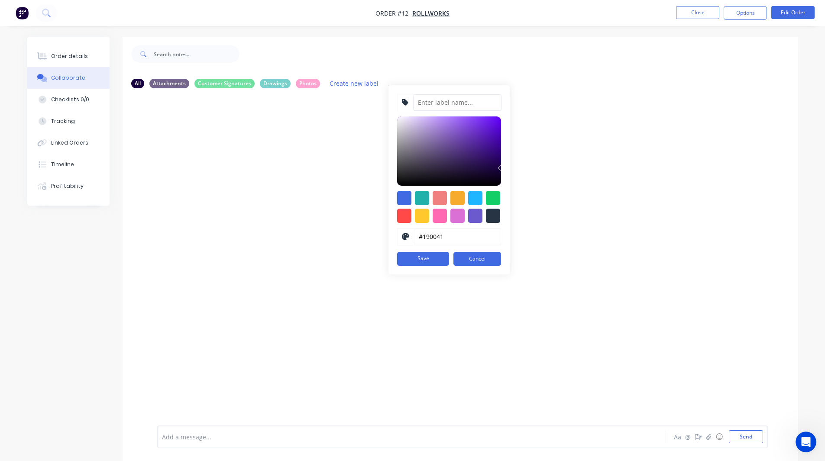
click at [419, 102] on input at bounding box center [457, 102] width 88 height 16
type input "R"
click at [464, 255] on button "Cancel" at bounding box center [478, 259] width 48 height 14
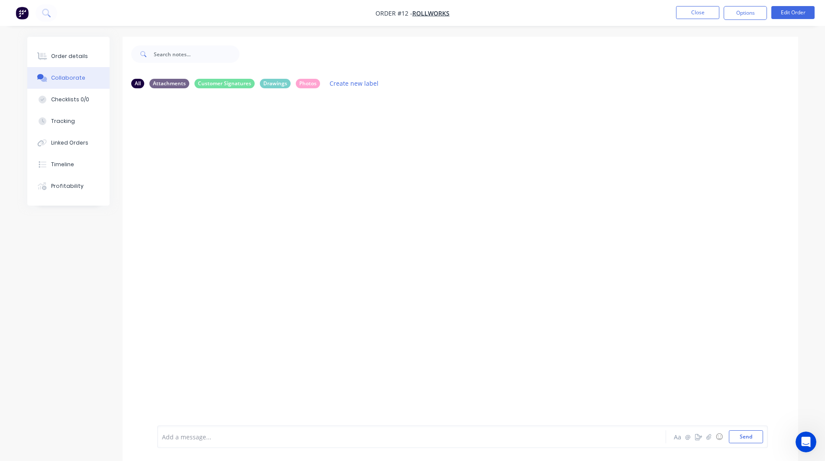
click at [26, 11] on img "button" at bounding box center [22, 12] width 13 height 13
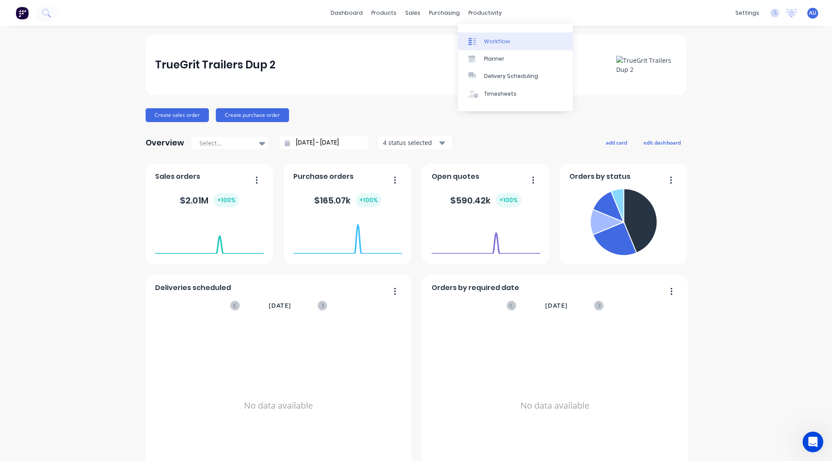
click at [497, 40] on div "Workflow" at bounding box center [497, 42] width 26 height 8
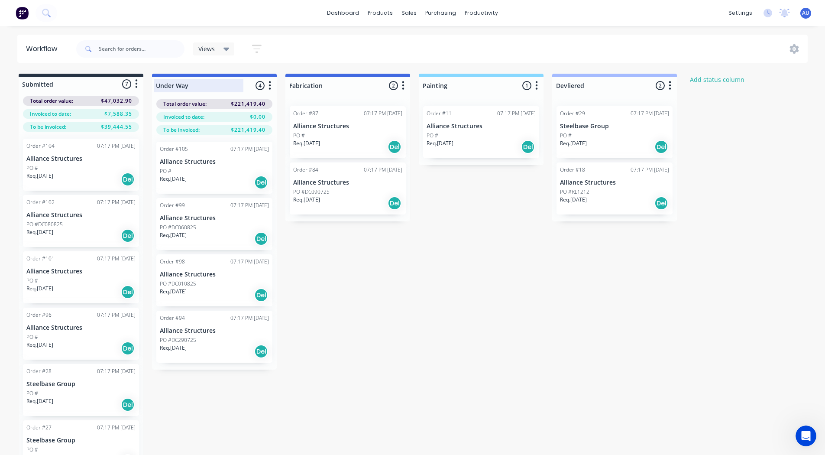
click at [203, 84] on div at bounding box center [214, 85] width 125 height 17
click at [203, 84] on input "Under Way" at bounding box center [198, 85] width 85 height 9
type input "Drawing"
click at [317, 86] on div at bounding box center [347, 85] width 125 height 17
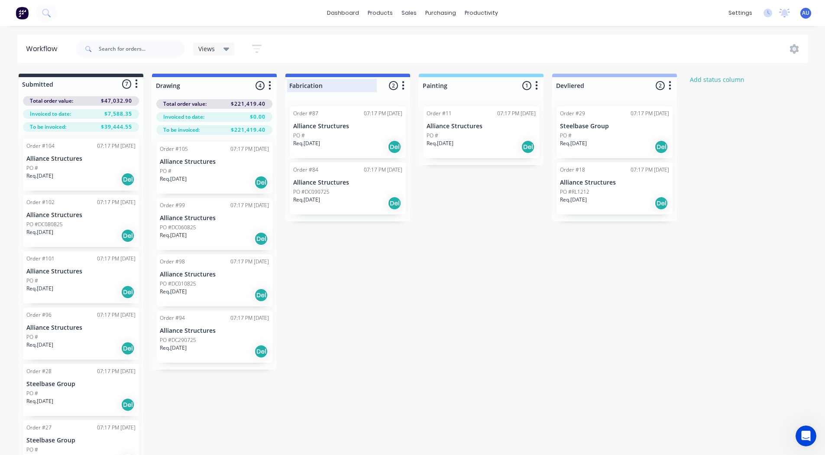
click at [317, 86] on input "Fabrication" at bounding box center [331, 85] width 85 height 9
type input "Cutting"
click at [348, 292] on div "Submitted 7 Status colour #273444 hex #273444 Save Cancel Summaries Total order…" at bounding box center [465, 278] width 942 height 409
click at [455, 84] on div at bounding box center [481, 85] width 125 height 17
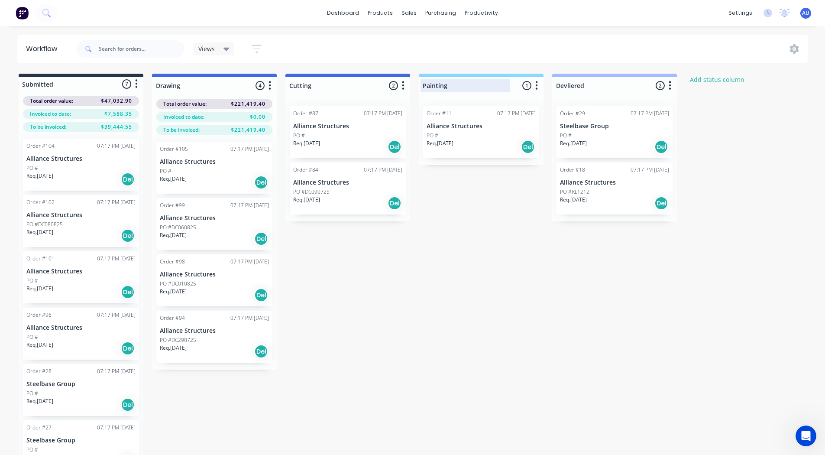
click at [455, 84] on input "Painting" at bounding box center [465, 85] width 85 height 9
drag, startPoint x: 478, startPoint y: 74, endPoint x: 467, endPoint y: 91, distance: 20.5
click at [467, 91] on div at bounding box center [481, 85] width 125 height 17
click at [537, 84] on button "button" at bounding box center [537, 86] width 10 height 10
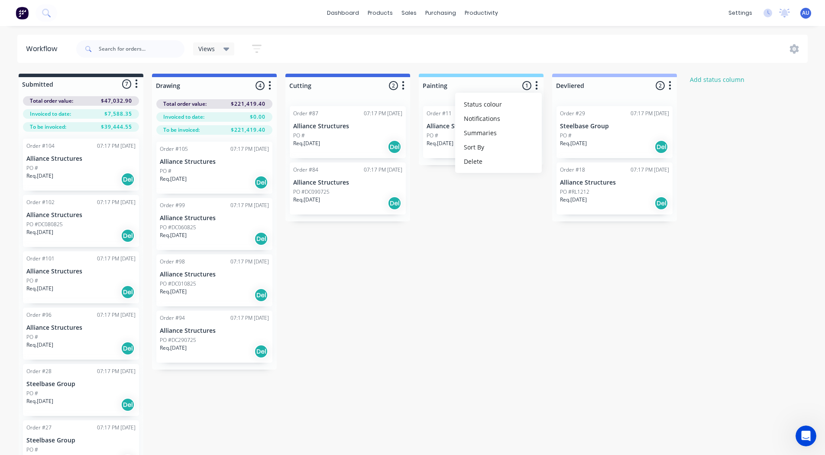
click at [537, 84] on icon "button" at bounding box center [536, 85] width 3 height 11
click at [505, 105] on button "Status colour" at bounding box center [498, 104] width 87 height 14
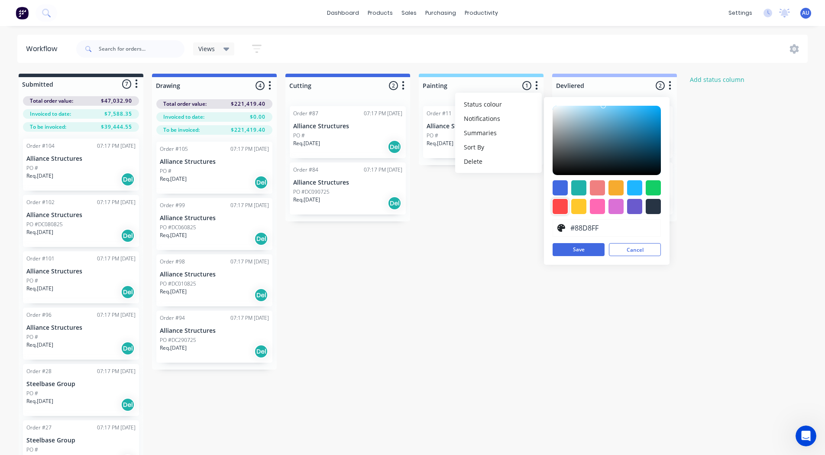
click at [558, 208] on div at bounding box center [560, 206] width 15 height 15
type input "#FF4949"
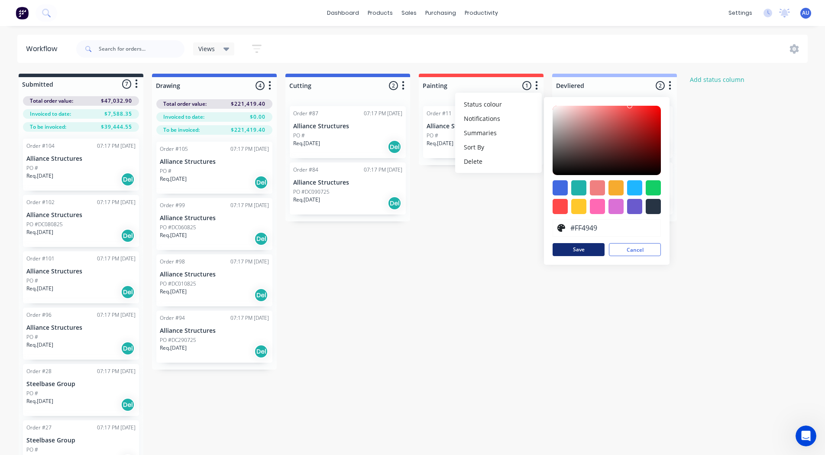
click at [574, 254] on button "Save" at bounding box center [579, 249] width 52 height 13
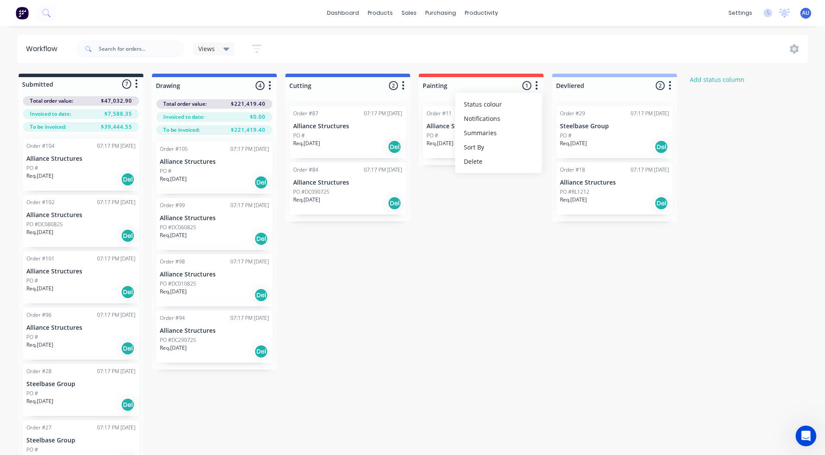
click at [671, 90] on icon "button" at bounding box center [670, 85] width 2 height 9
click at [626, 101] on span "Status colour" at bounding box center [616, 104] width 38 height 9
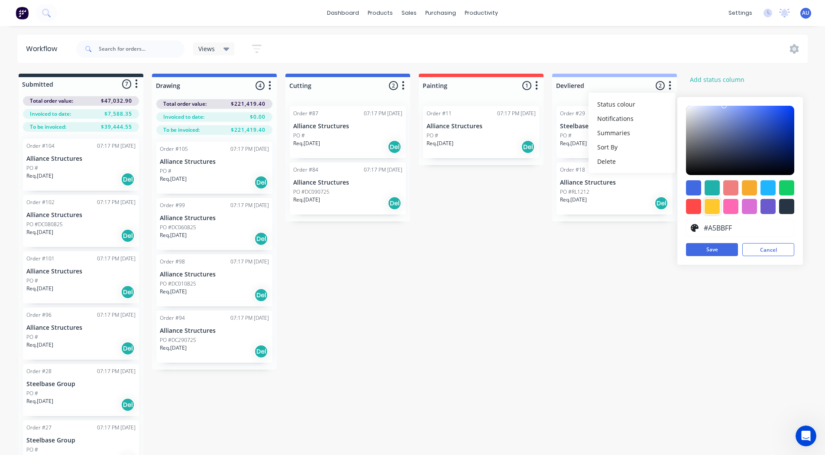
click at [711, 204] on div at bounding box center [712, 206] width 15 height 15
type input "#FFC82C"
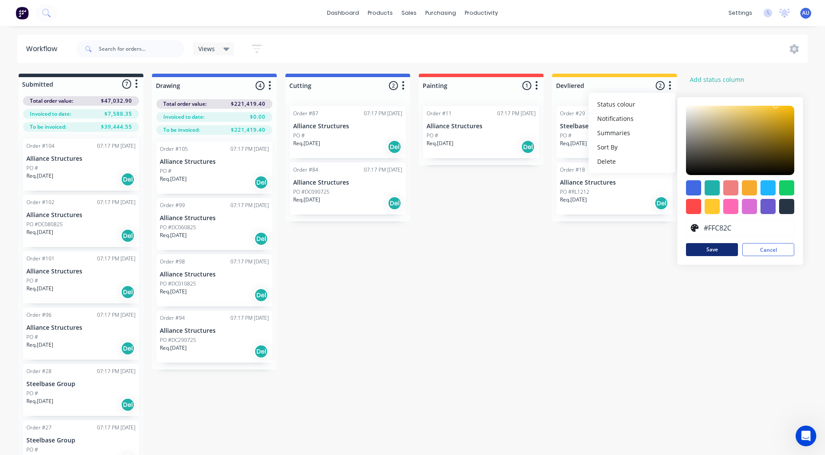
click at [717, 249] on button "Save" at bounding box center [712, 249] width 52 height 13
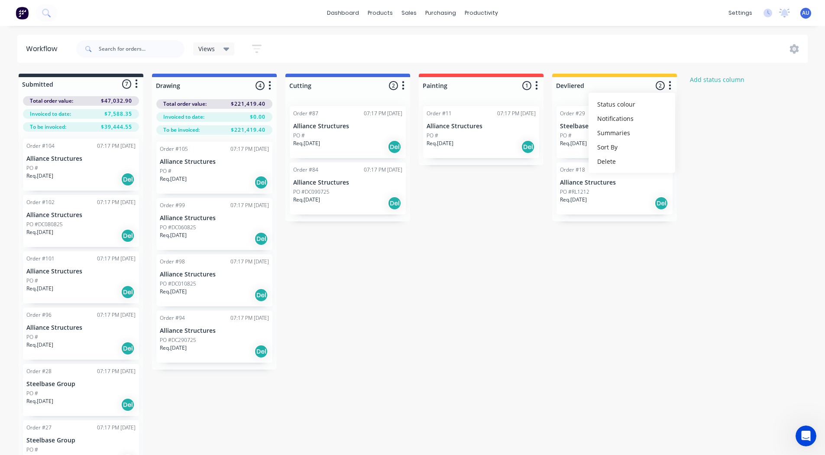
click at [403, 85] on icon "button" at bounding box center [403, 85] width 2 height 9
click at [361, 104] on span "Status colour" at bounding box center [350, 104] width 38 height 9
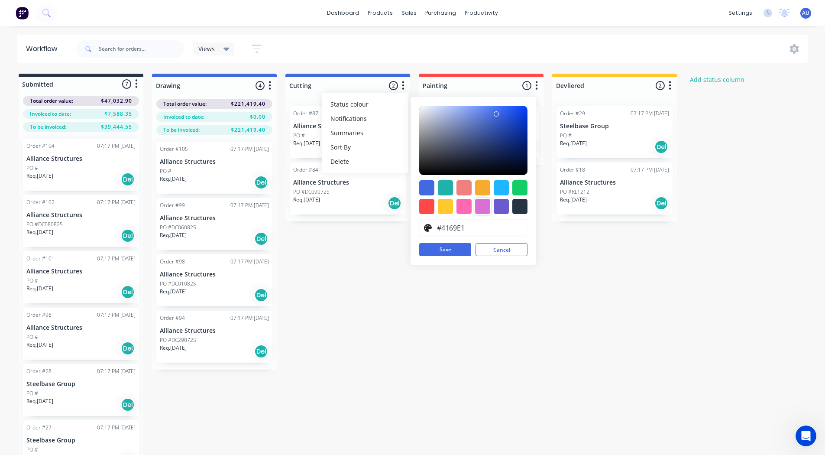
click at [482, 209] on div at bounding box center [482, 206] width 15 height 15
type input "#DA70D6"
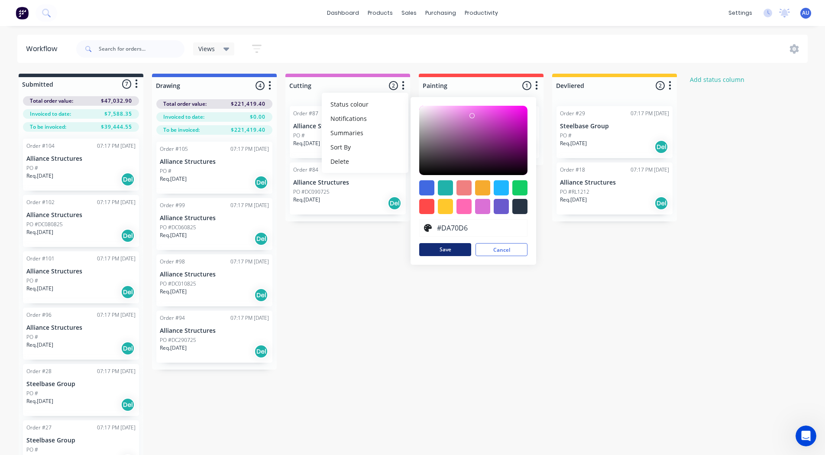
click at [442, 252] on button "Save" at bounding box center [445, 249] width 52 height 13
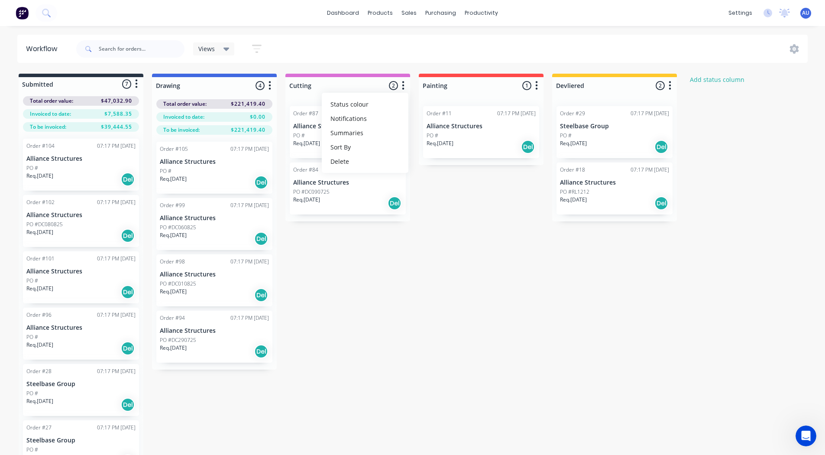
click at [137, 80] on icon "button" at bounding box center [137, 84] width 2 height 9
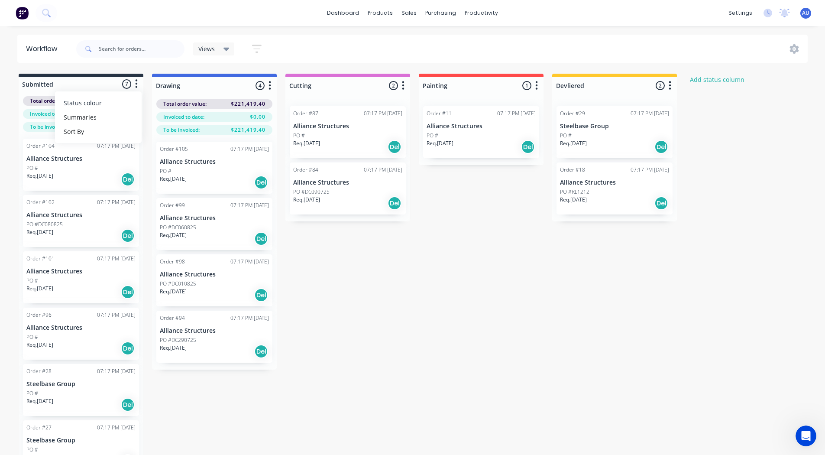
click at [95, 104] on span "Status colour" at bounding box center [83, 102] width 38 height 9
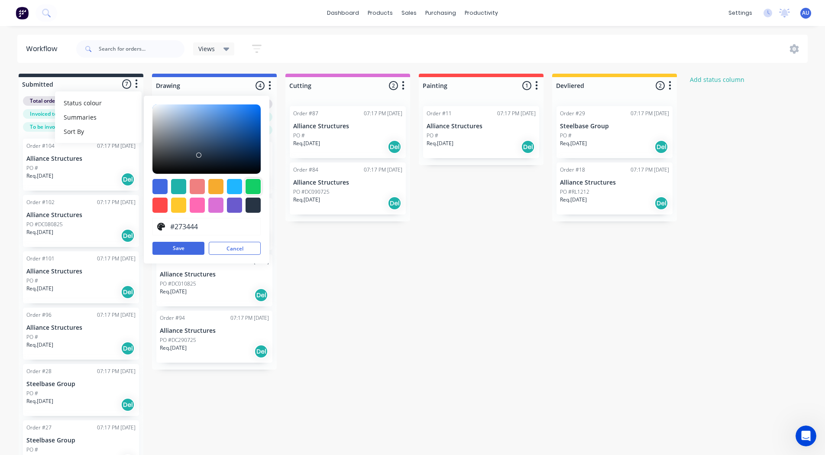
click at [253, 188] on div at bounding box center [253, 186] width 15 height 15
type input "#13CE66"
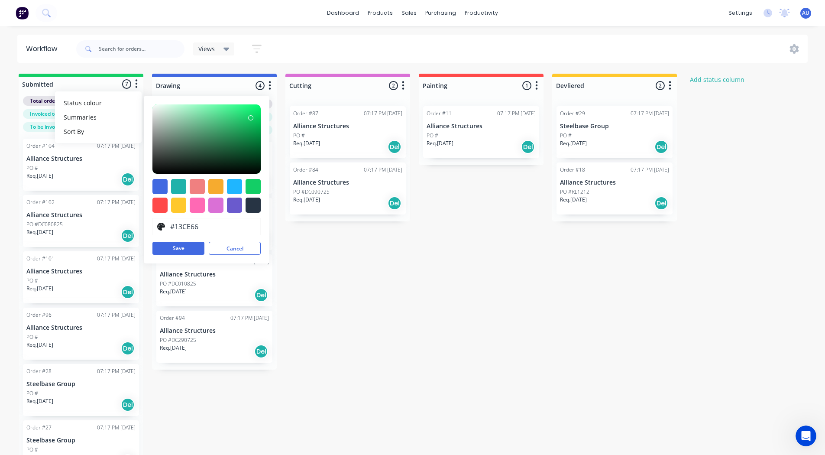
click at [322, 263] on div "Submitted 7 Status colour #13CE66 hex #13CE66 Save Cancel Summaries Total order…" at bounding box center [465, 278] width 942 height 409
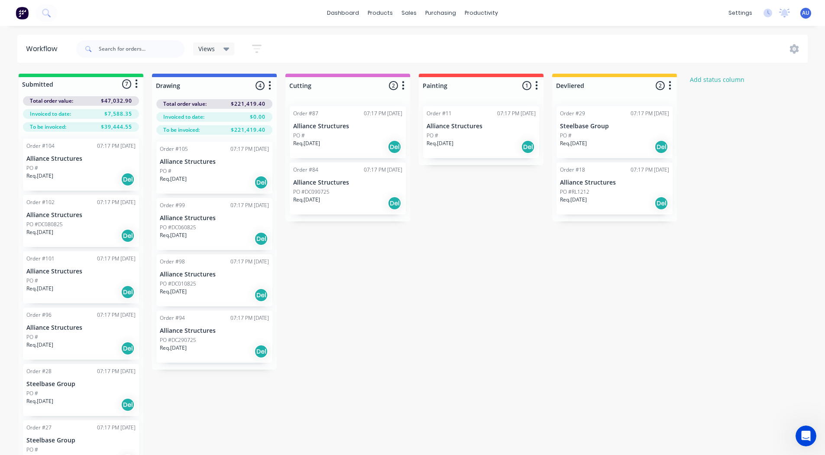
click at [254, 48] on icon "button" at bounding box center [257, 48] width 10 height 11
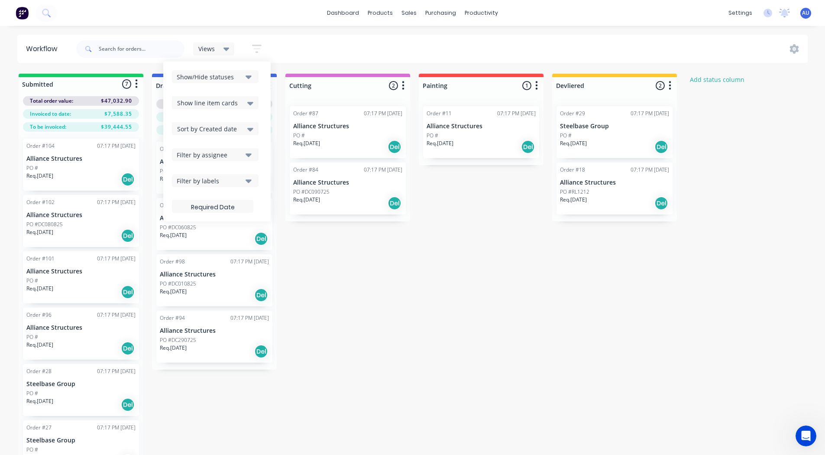
click at [219, 96] on div "Show/Hide statuses Show line item cards Show line item cards Hide line item car…" at bounding box center [217, 141] width 90 height 143
click at [219, 100] on span "Show line item cards" at bounding box center [207, 102] width 61 height 9
click at [214, 133] on div "Hide line item cards" at bounding box center [215, 137] width 87 height 16
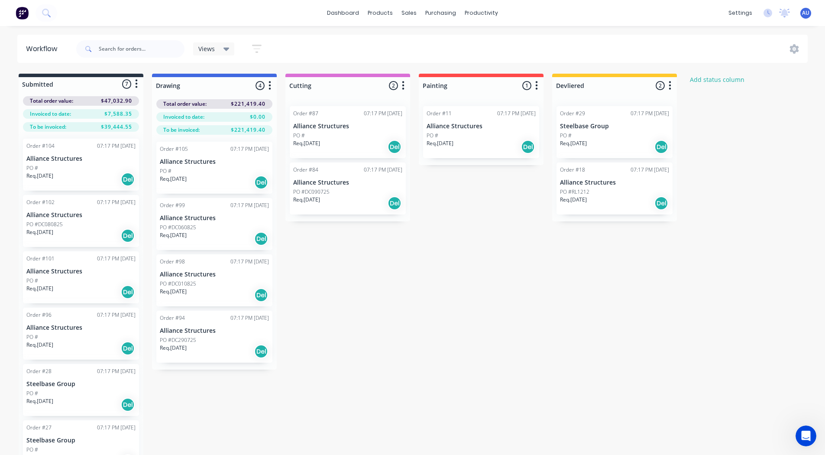
click at [382, 287] on div "Submitted 7 Status colour #273444 hex #273444 Save Cancel Summaries Total order…" at bounding box center [465, 278] width 942 height 409
click at [446, 88] on div at bounding box center [481, 85] width 125 height 17
click at [446, 88] on input "Painting" at bounding box center [465, 85] width 85 height 9
type input "Mark & Notch"
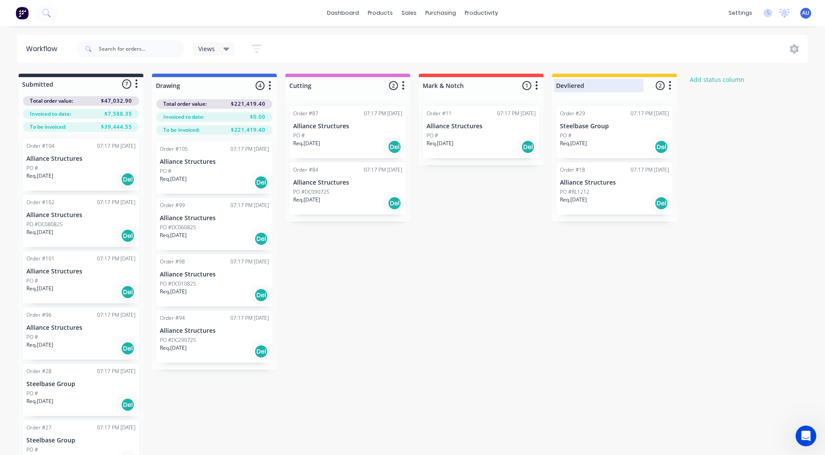
click at [591, 83] on div at bounding box center [614, 85] width 125 height 17
click at [591, 83] on input "Devliered" at bounding box center [598, 85] width 85 height 9
type input "Pressing"
click at [697, 80] on button "Add status column" at bounding box center [718, 80] width 64 height 12
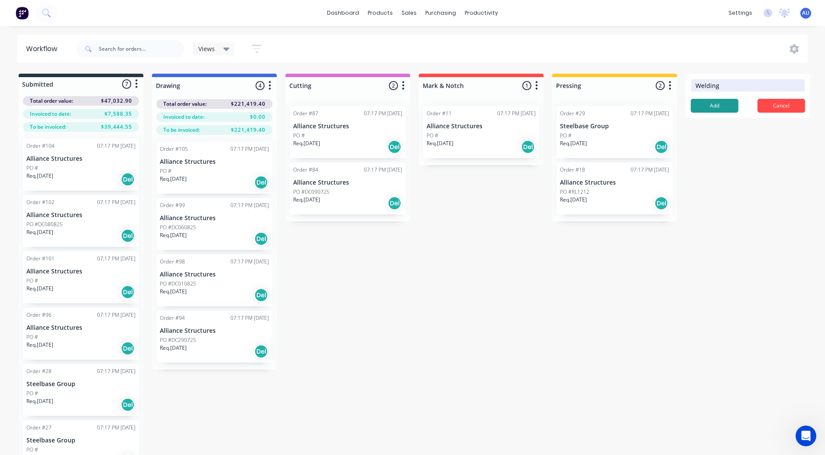
type input "Welding"
click at [702, 105] on button "Add" at bounding box center [715, 106] width 48 height 14
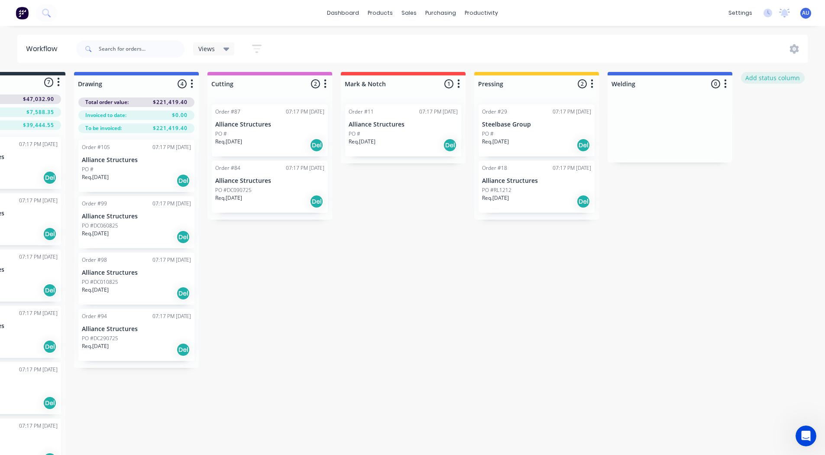
click at [779, 75] on button "Add status column" at bounding box center [773, 78] width 64 height 12
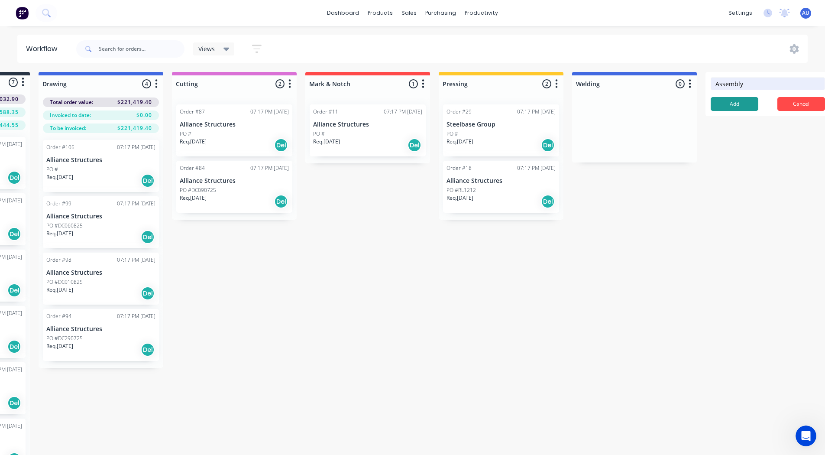
type input "Assembly"
click at [731, 100] on button "Add" at bounding box center [735, 104] width 48 height 14
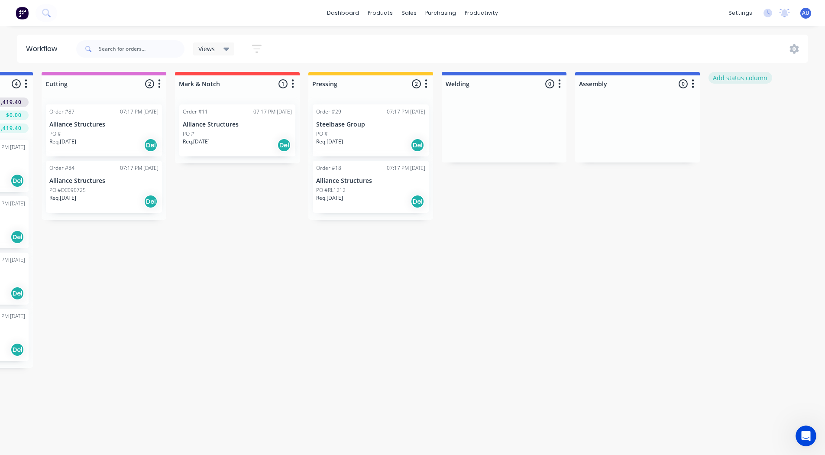
click at [738, 77] on button "Add status column" at bounding box center [741, 78] width 64 height 12
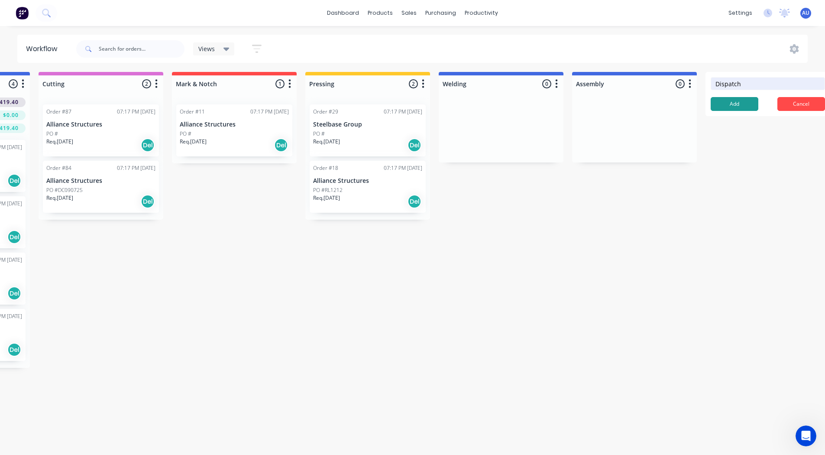
type input "Dispatch"
click at [729, 105] on button "Add" at bounding box center [735, 104] width 48 height 14
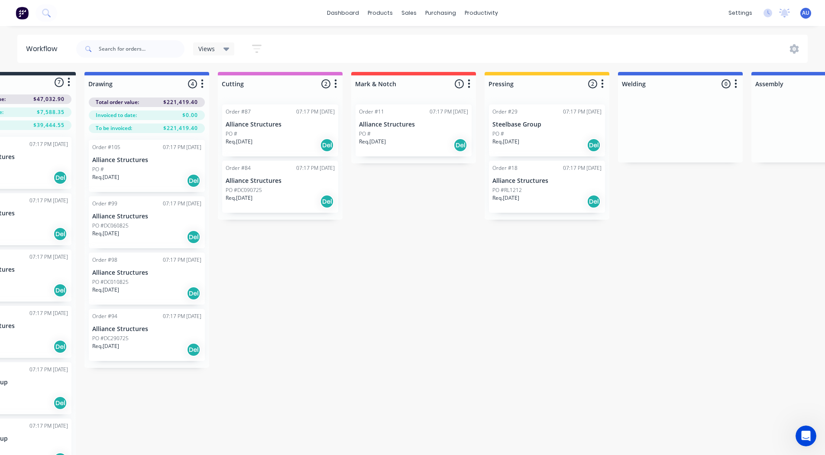
scroll to position [2, 0]
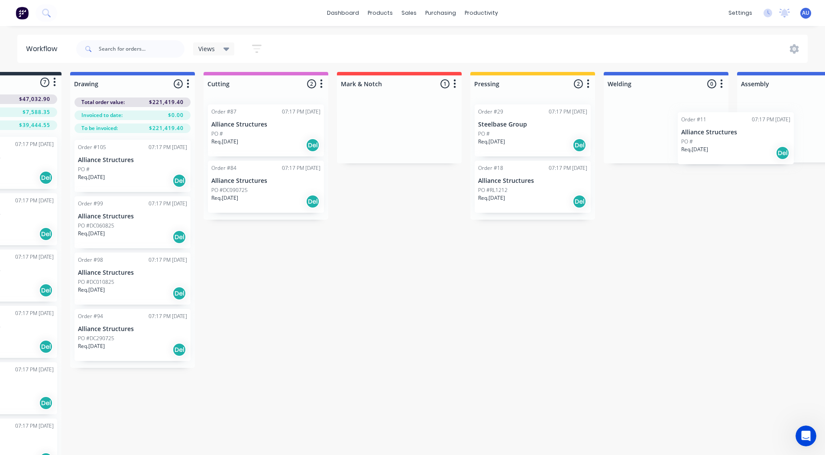
drag, startPoint x: 470, startPoint y: 122, endPoint x: 732, endPoint y: 128, distance: 261.3
click at [732, 128] on div "Submitted 7 Status colour #273444 hex #273444 Save Cancel Summaries Total order…" at bounding box center [571, 276] width 1319 height 409
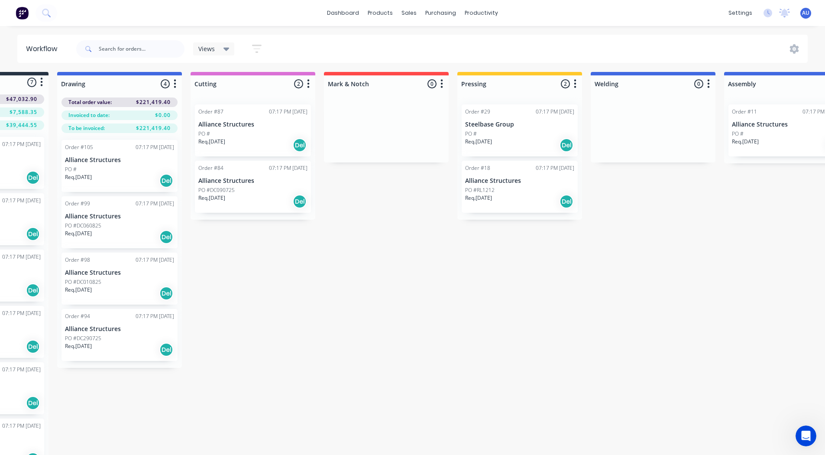
click at [223, 121] on p "Alliance Structures" at bounding box center [252, 124] width 109 height 7
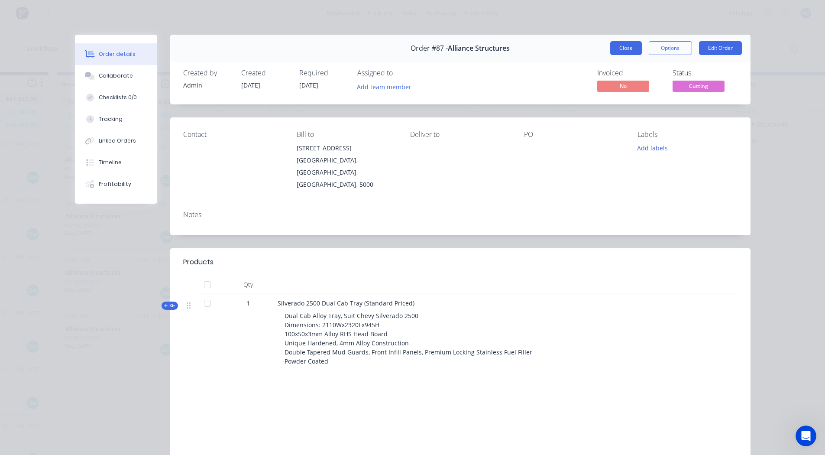
click at [626, 47] on button "Close" at bounding box center [626, 48] width 32 height 14
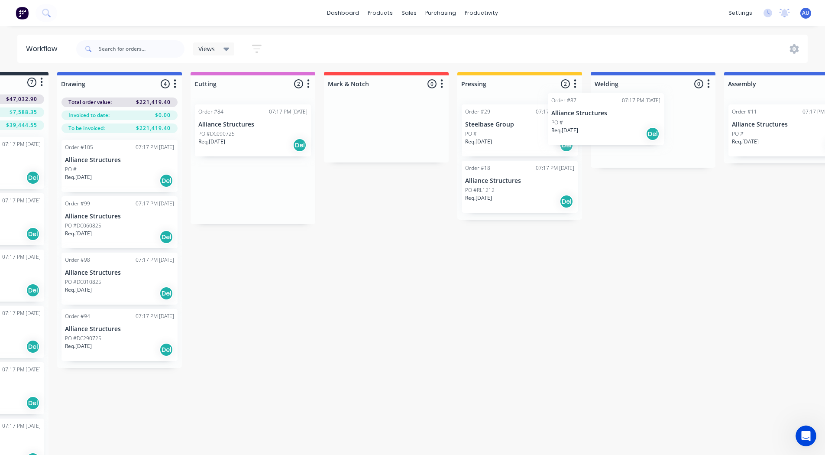
drag, startPoint x: 259, startPoint y: 114, endPoint x: 617, endPoint y: 104, distance: 358.0
click at [617, 104] on div "Submitted 7 Status colour #273444 hex #273444 Save Cancel Summaries Total order…" at bounding box center [558, 276] width 1319 height 409
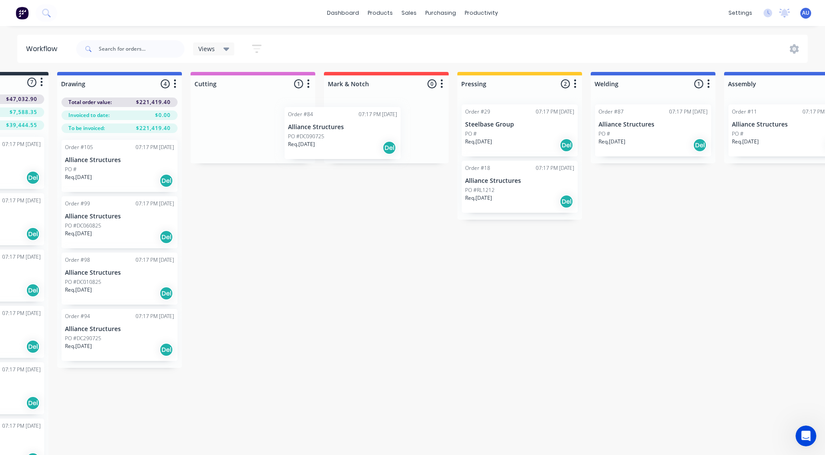
drag, startPoint x: 263, startPoint y: 134, endPoint x: 368, endPoint y: 135, distance: 104.4
click at [368, 135] on div "Submitted 7 Status colour #273444 hex #273444 Save Cancel Summaries Total order…" at bounding box center [558, 276] width 1319 height 409
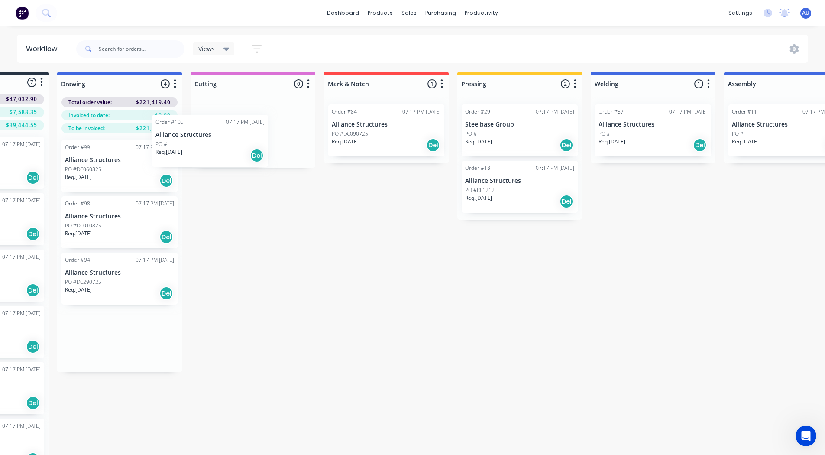
scroll to position [2, 92]
drag, startPoint x: 130, startPoint y: 171, endPoint x: 246, endPoint y: 134, distance: 121.9
click at [246, 134] on div "Submitted 7 Status colour #273444 hex #273444 Save Cancel Summaries Total order…" at bounding box center [560, 276] width 1319 height 409
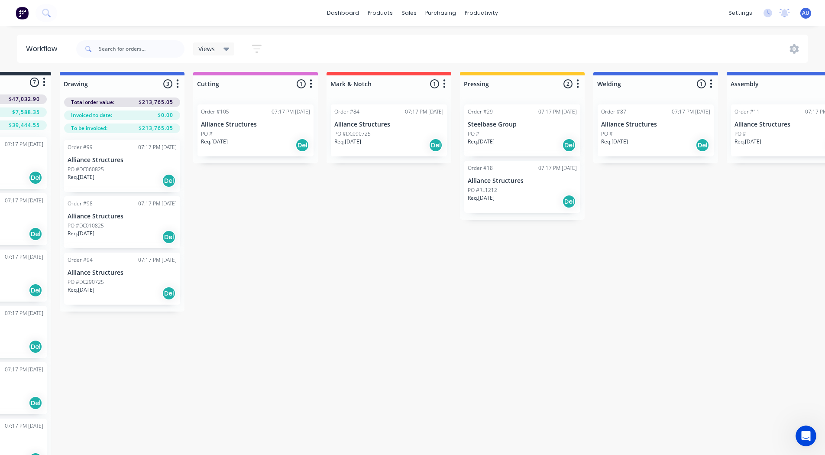
scroll to position [2, 91]
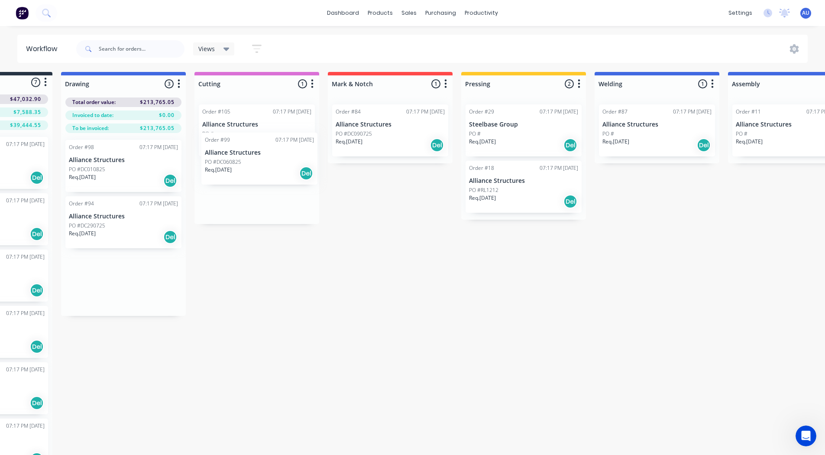
drag, startPoint x: 133, startPoint y: 165, endPoint x: 276, endPoint y: 159, distance: 143.1
click at [276, 159] on div "Submitted 7 Status colour #273444 hex #273444 Save Cancel Summaries Total order…" at bounding box center [562, 276] width 1319 height 409
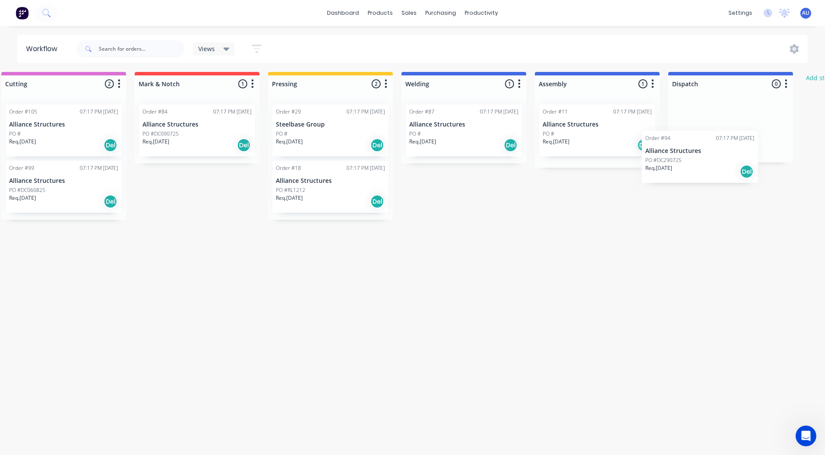
drag, startPoint x: 236, startPoint y: 216, endPoint x: 730, endPoint y: 147, distance: 498.6
click at [730, 147] on div "Submitted 7 Status colour #273444 hex #273444 Save Cancel Summaries Total order…" at bounding box center [368, 276] width 1319 height 409
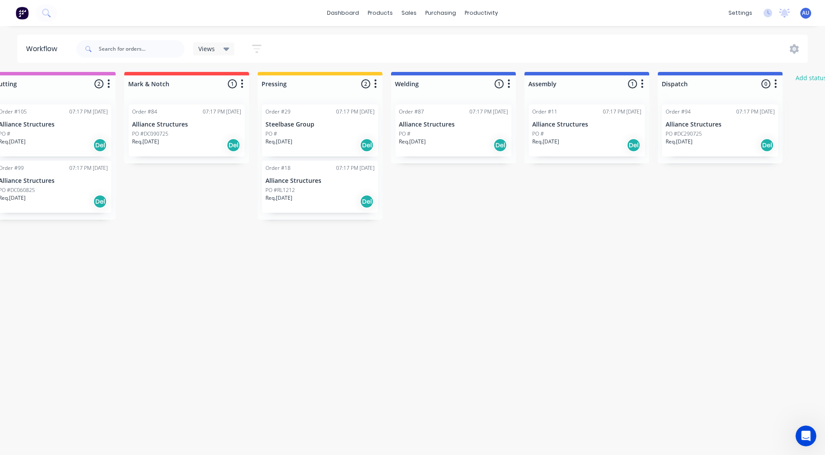
click at [730, 147] on div at bounding box center [720, 130] width 125 height 66
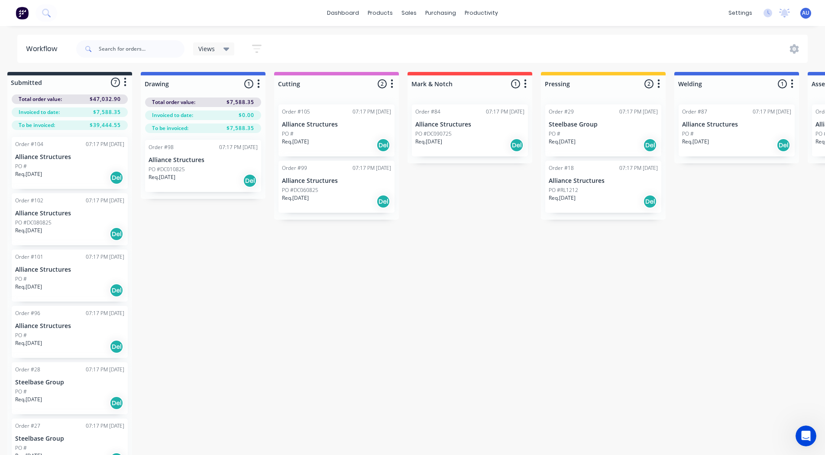
scroll to position [2, 0]
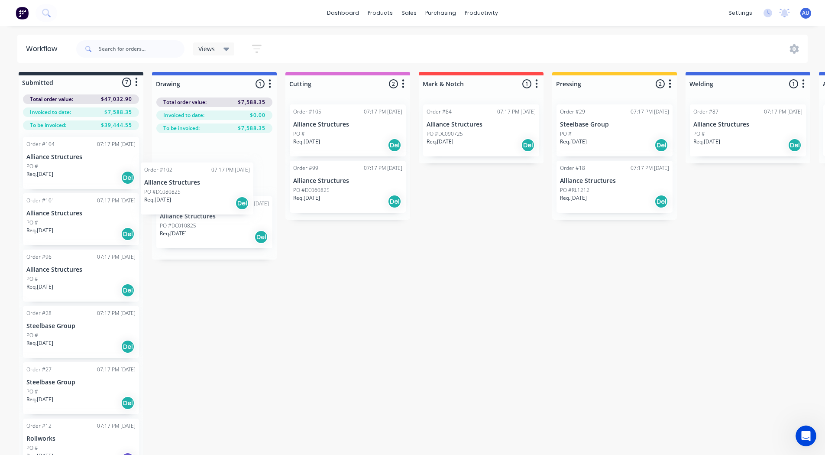
drag, startPoint x: 50, startPoint y: 220, endPoint x: 176, endPoint y: 188, distance: 130.7
click at [176, 188] on div "Submitted 7 Status colour #273444 hex #273444 Save Cancel Summaries Total order…" at bounding box center [653, 276] width 1319 height 409
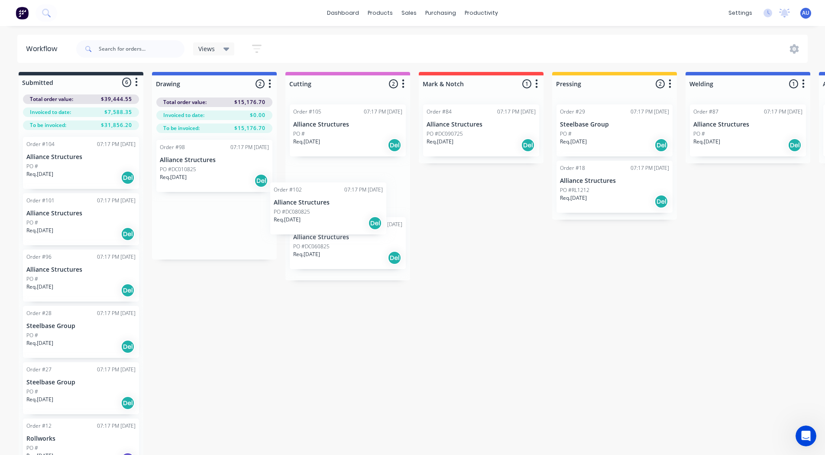
scroll to position [0, 0]
drag, startPoint x: 194, startPoint y: 172, endPoint x: 326, endPoint y: 231, distance: 145.2
click at [326, 231] on div "Submitted 6 Status colour #273444 hex #273444 Save Cancel Summaries Total order…" at bounding box center [653, 274] width 1319 height 405
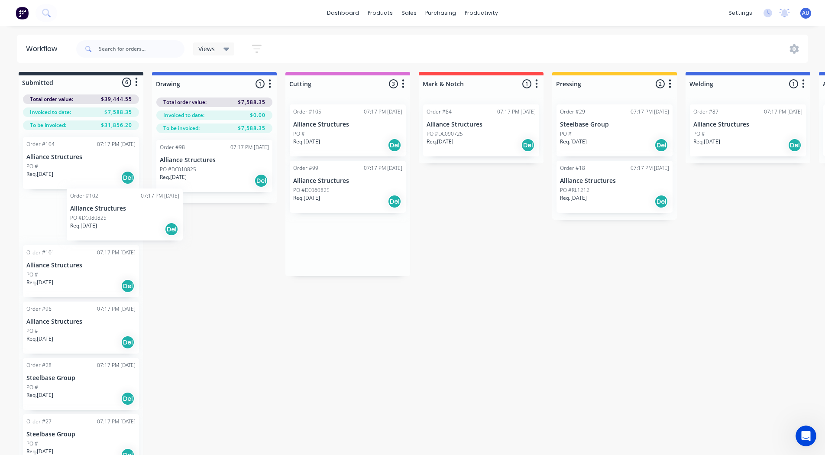
drag, startPoint x: 309, startPoint y: 235, endPoint x: 72, endPoint y: 205, distance: 239.3
click at [72, 205] on div "Submitted 6 Status colour #273444 hex #273444 Save Cancel Summaries Total order…" at bounding box center [653, 276] width 1319 height 409
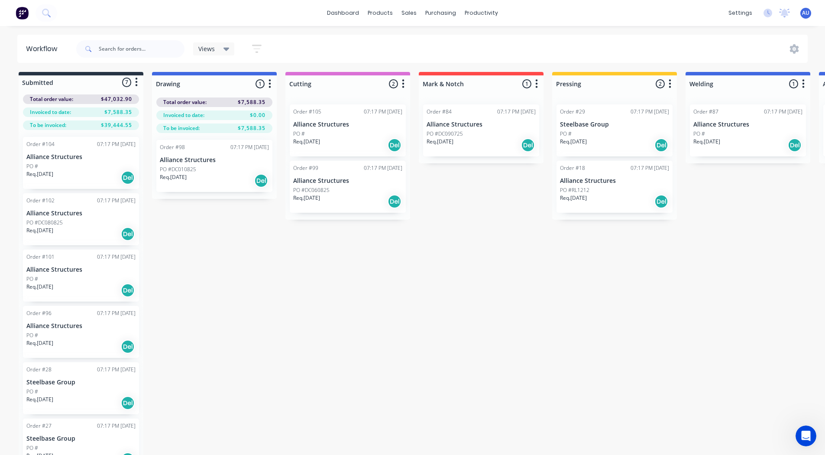
click at [262, 182] on div "Del" at bounding box center [261, 181] width 14 height 14
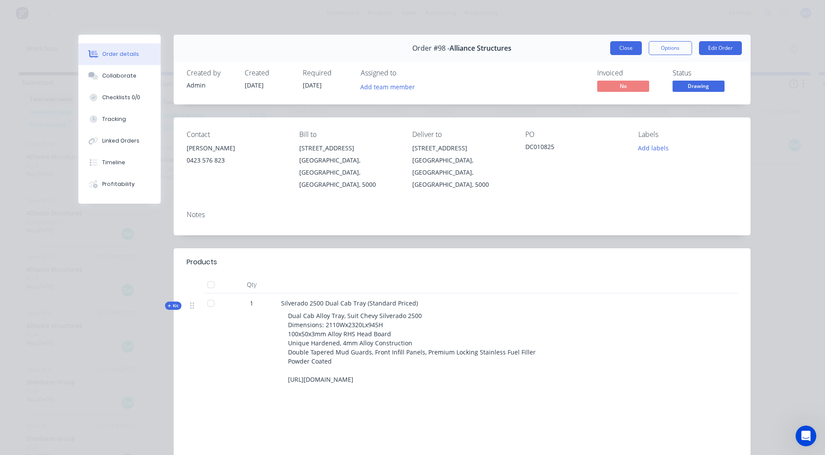
click at [623, 44] on button "Close" at bounding box center [626, 48] width 32 height 14
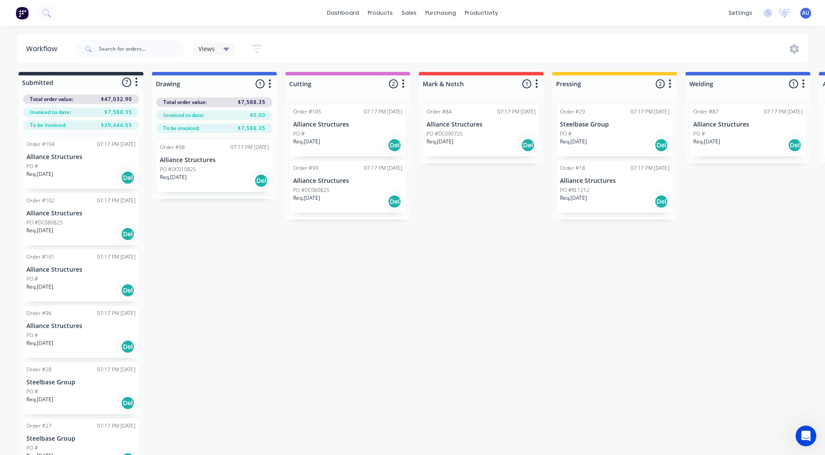
click at [236, 156] on p "Alliance Structures" at bounding box center [214, 159] width 109 height 7
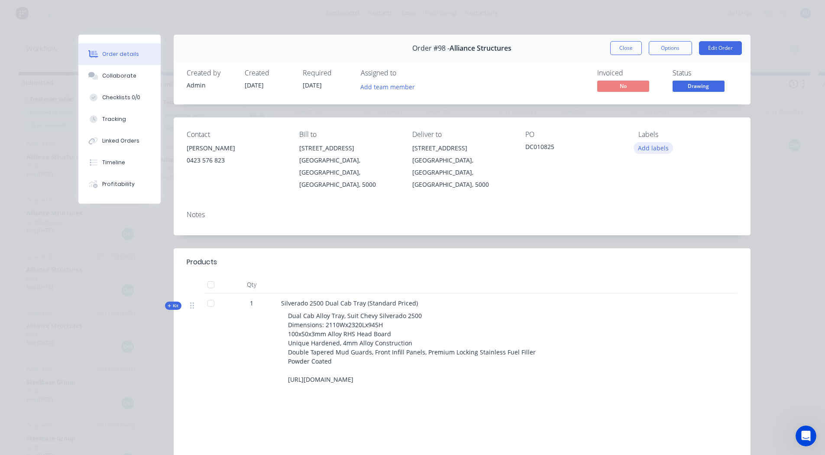
click at [650, 147] on button "Add labels" at bounding box center [654, 148] width 40 height 12
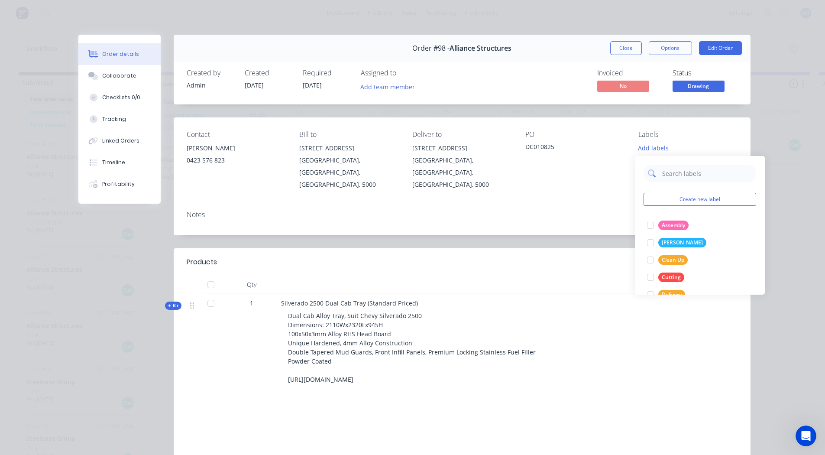
click at [669, 170] on input "text" at bounding box center [706, 173] width 91 height 17
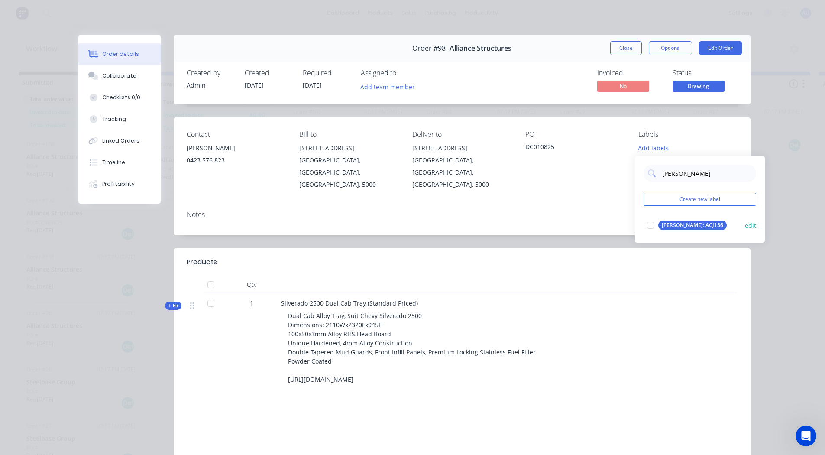
click at [652, 228] on div at bounding box center [650, 225] width 17 height 17
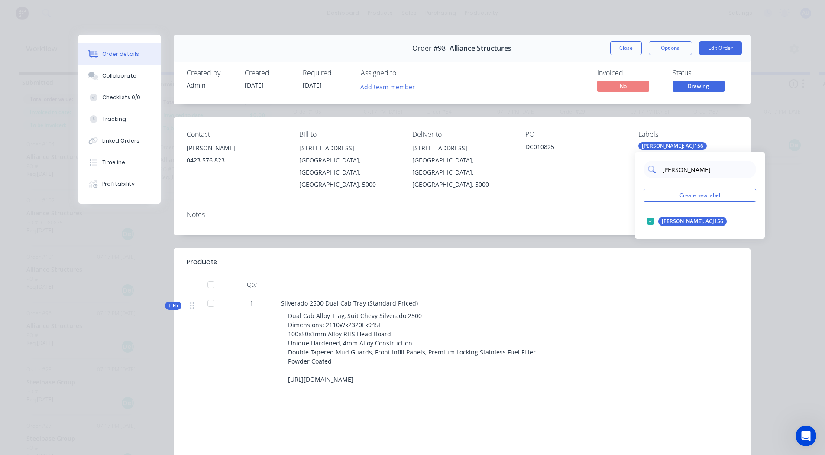
click at [668, 164] on input "rego" at bounding box center [706, 169] width 91 height 17
click at [649, 221] on div at bounding box center [650, 221] width 17 height 17
click at [677, 166] on input "Hilux" at bounding box center [706, 169] width 91 height 17
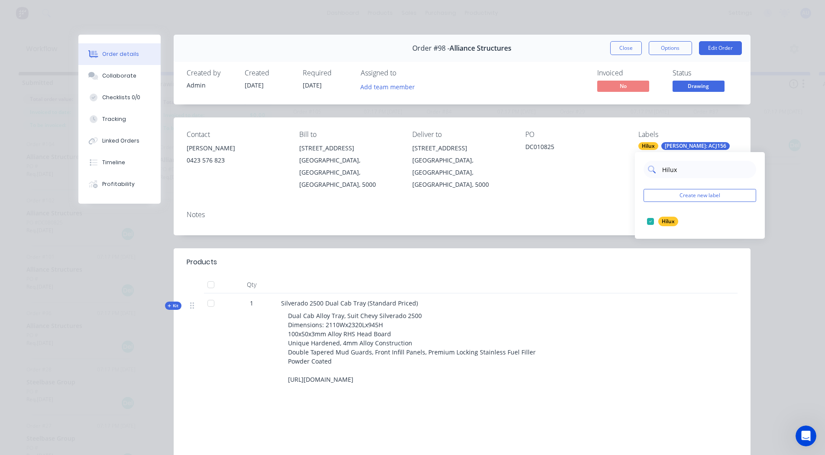
click at [677, 166] on input "Hilux" at bounding box center [706, 169] width 91 height 17
type input "urgent"
click at [649, 222] on div at bounding box center [650, 221] width 17 height 17
click at [627, 211] on div "Notes" at bounding box center [462, 220] width 577 height 32
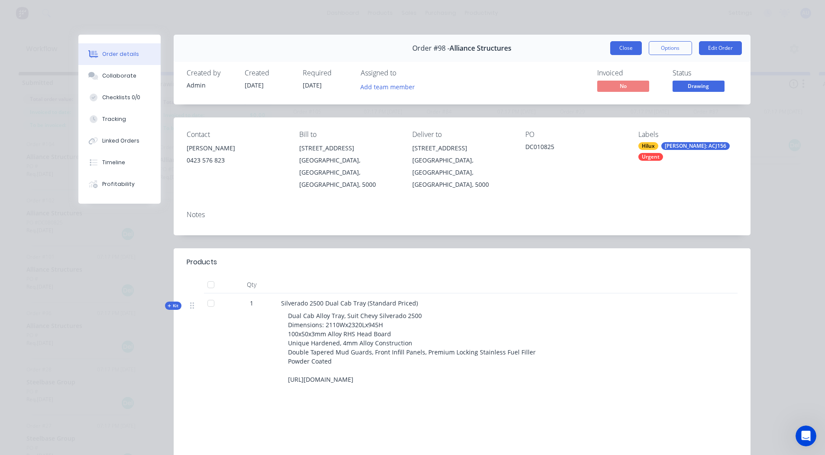
click at [626, 46] on button "Close" at bounding box center [626, 48] width 32 height 14
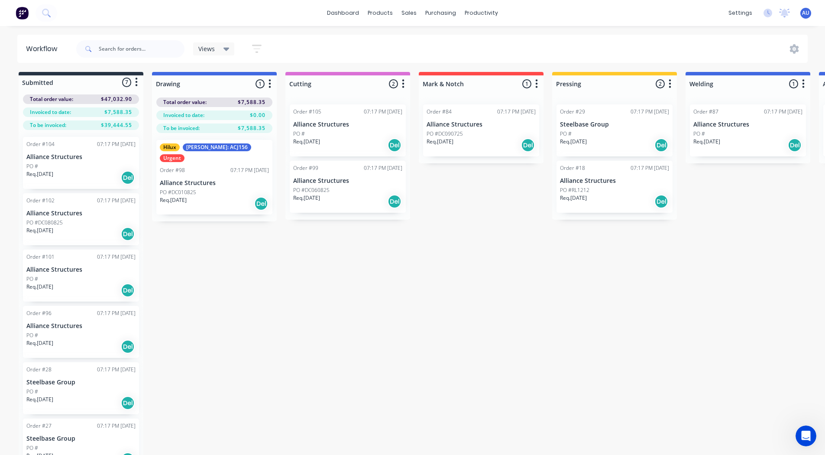
click at [328, 133] on div "PO #" at bounding box center [347, 134] width 109 height 8
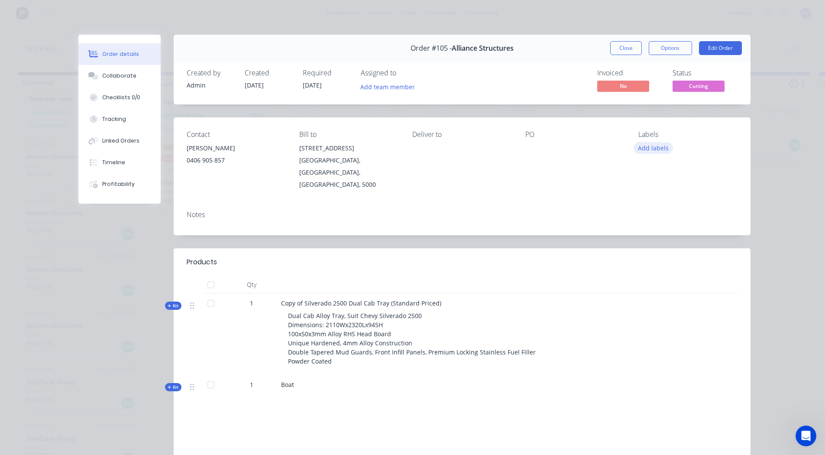
click at [646, 151] on button "Add labels" at bounding box center [654, 148] width 40 height 12
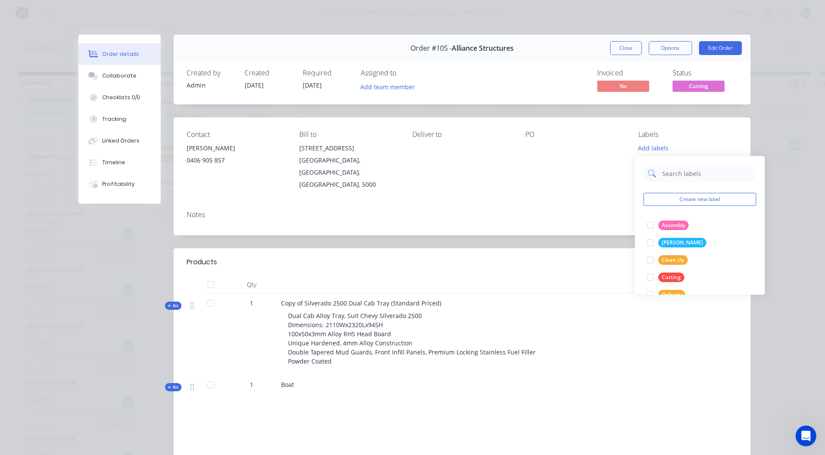
click at [669, 178] on input "text" at bounding box center [706, 173] width 91 height 17
click at [652, 223] on div at bounding box center [650, 225] width 17 height 17
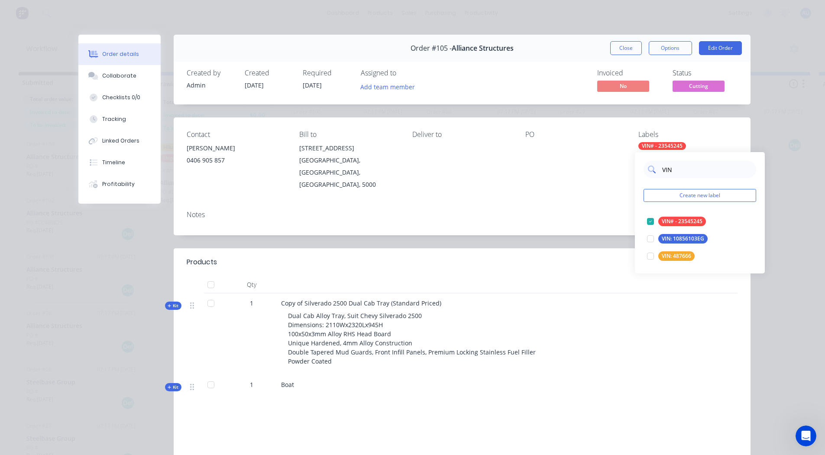
click at [679, 171] on input "VIN" at bounding box center [706, 169] width 91 height 17
type input "R"
type input "F"
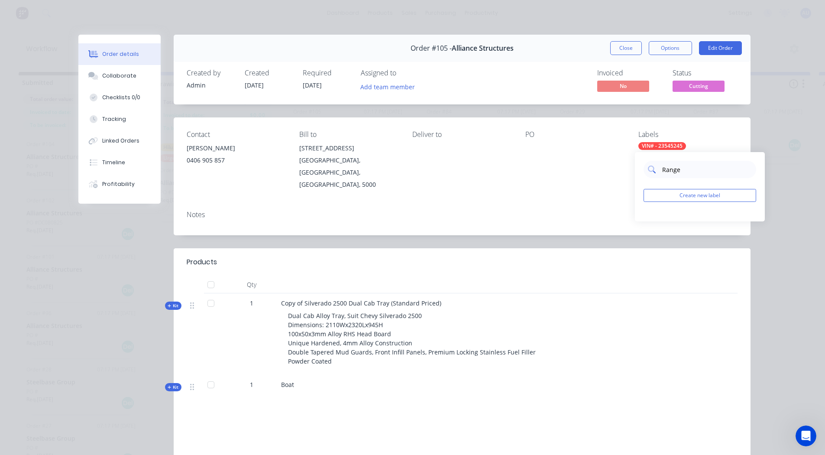
type input "Ranger"
click at [679, 171] on input "Ranger" at bounding box center [706, 169] width 91 height 17
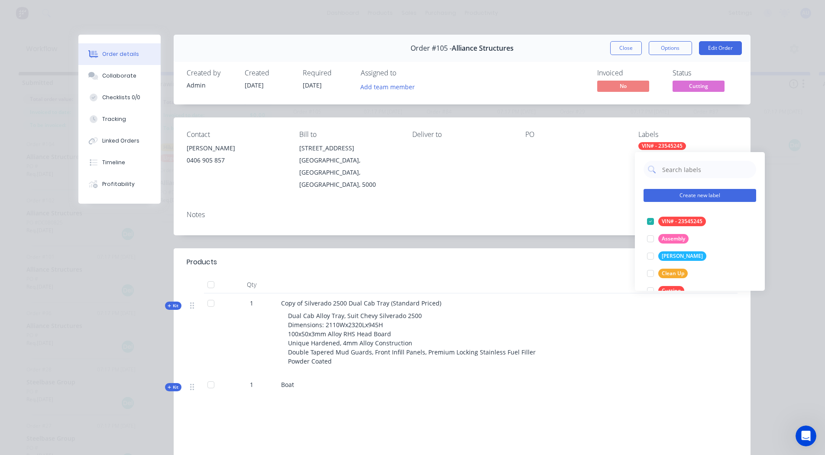
click at [684, 192] on button "Create new label" at bounding box center [700, 195] width 113 height 13
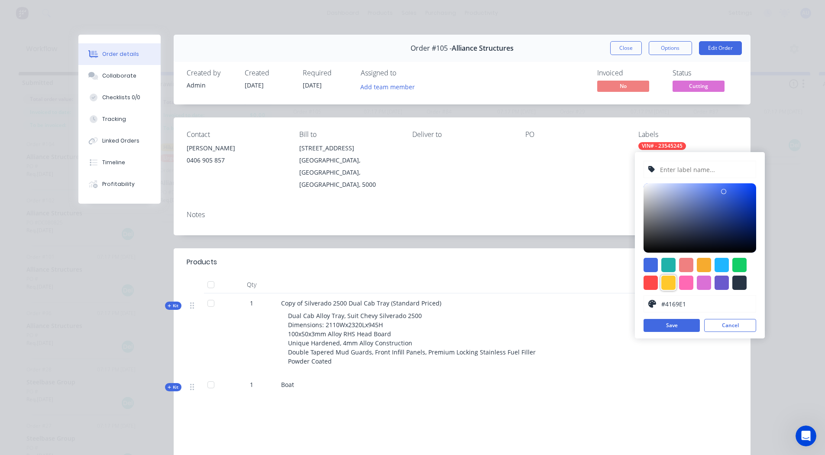
click at [670, 279] on div at bounding box center [668, 283] width 14 height 14
type input "#FFC82C"
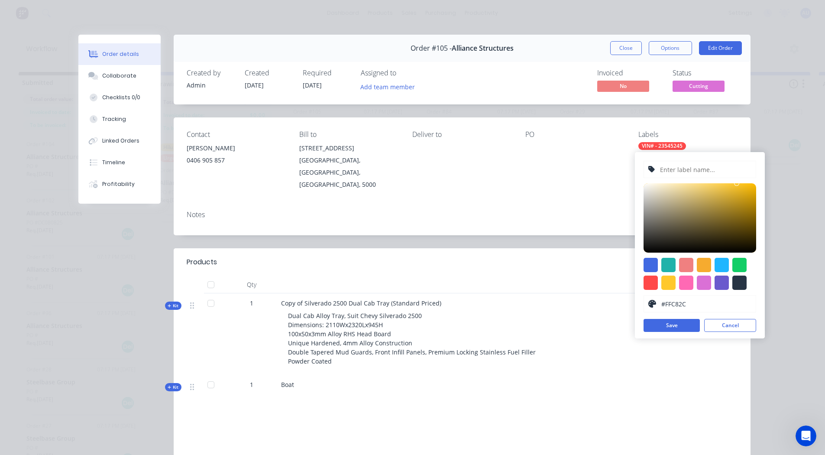
click at [672, 167] on input "text" at bounding box center [705, 169] width 92 height 16
type input "Ford Ranger"
click at [670, 327] on button "Save" at bounding box center [672, 325] width 56 height 13
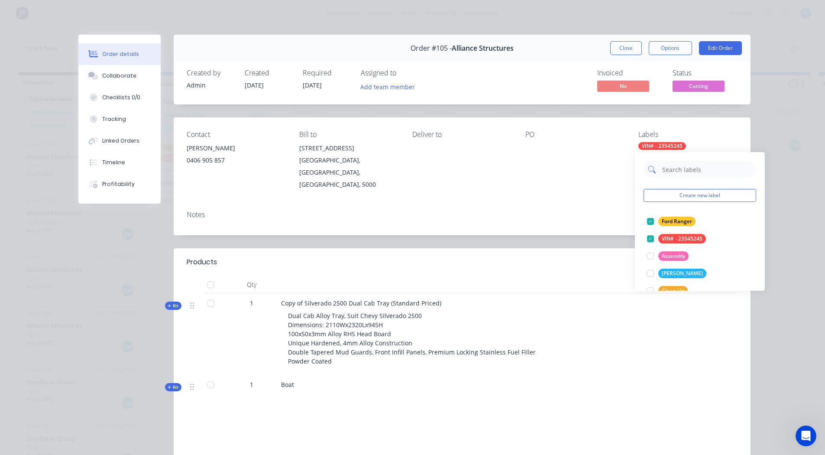
click at [681, 173] on input "text" at bounding box center [706, 169] width 91 height 17
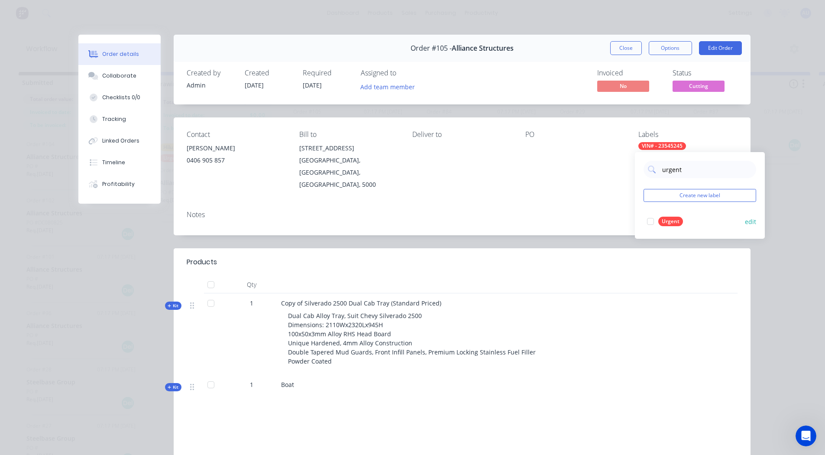
click at [652, 222] on div at bounding box center [650, 221] width 17 height 17
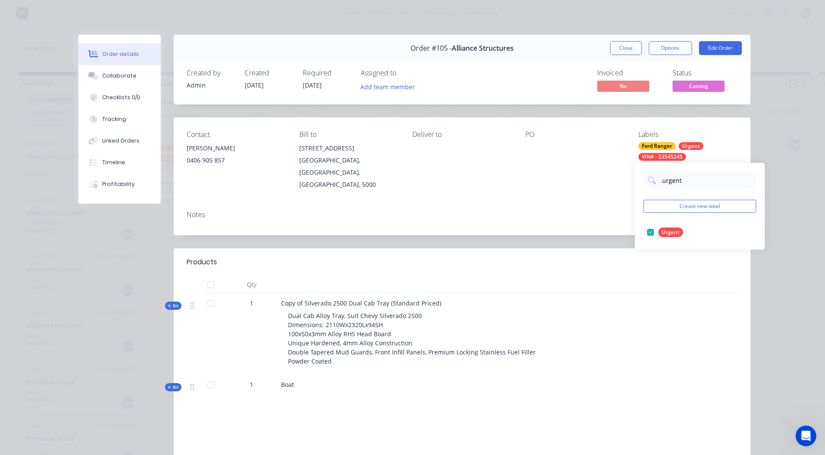
type input "urgent"
click at [676, 155] on div "VIN# - 23545245" at bounding box center [663, 157] width 48 height 8
click at [676, 156] on div "VIN# - 23545245" at bounding box center [663, 157] width 48 height 8
click at [678, 183] on input "urgent" at bounding box center [706, 180] width 91 height 17
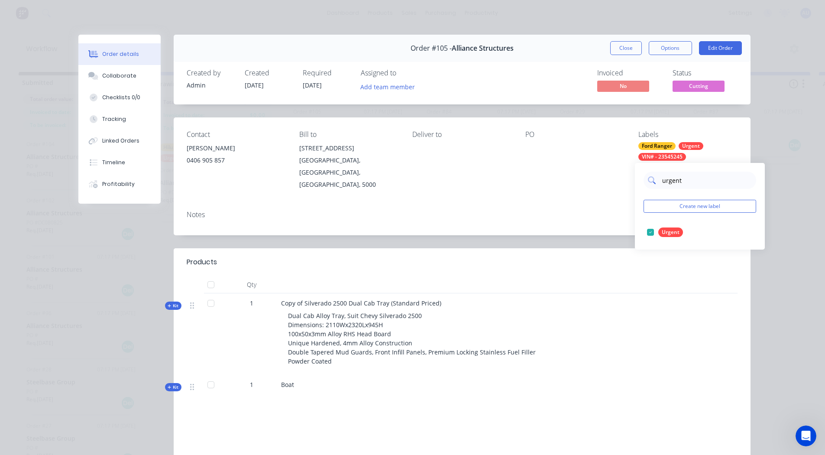
click at [678, 183] on input "urgent" at bounding box center [706, 180] width 91 height 17
click at [750, 233] on button "edit" at bounding box center [750, 232] width 11 height 9
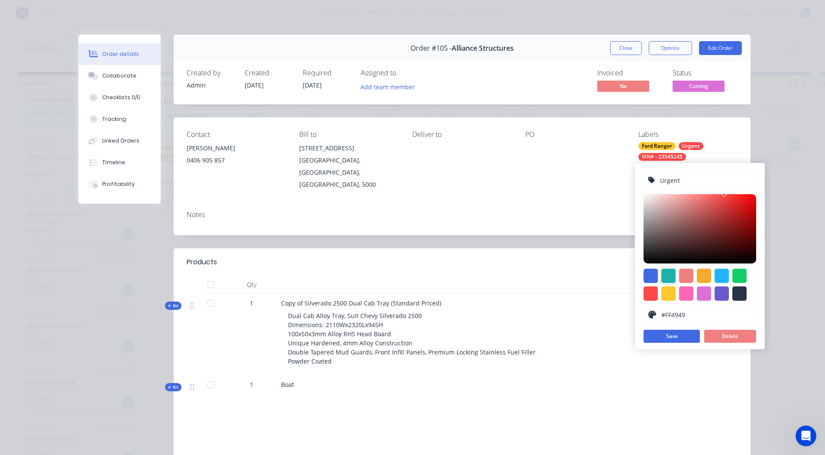
click at [665, 274] on div at bounding box center [668, 276] width 14 height 14
type input "#20B2AA"
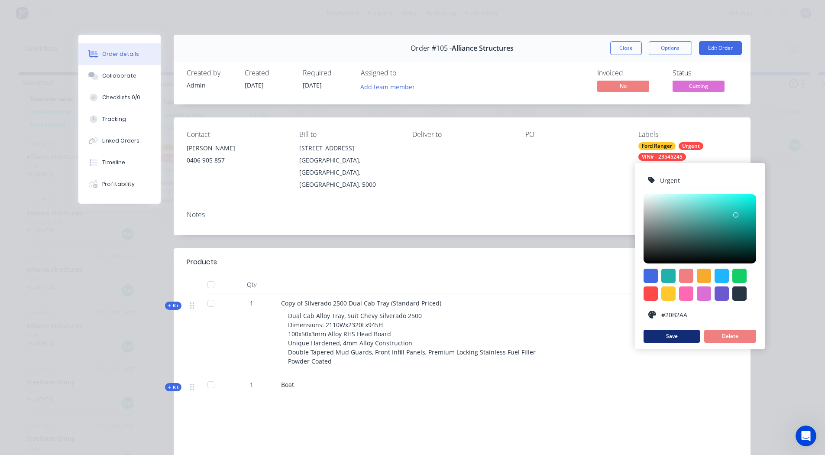
click at [666, 339] on button "Save" at bounding box center [672, 336] width 56 height 13
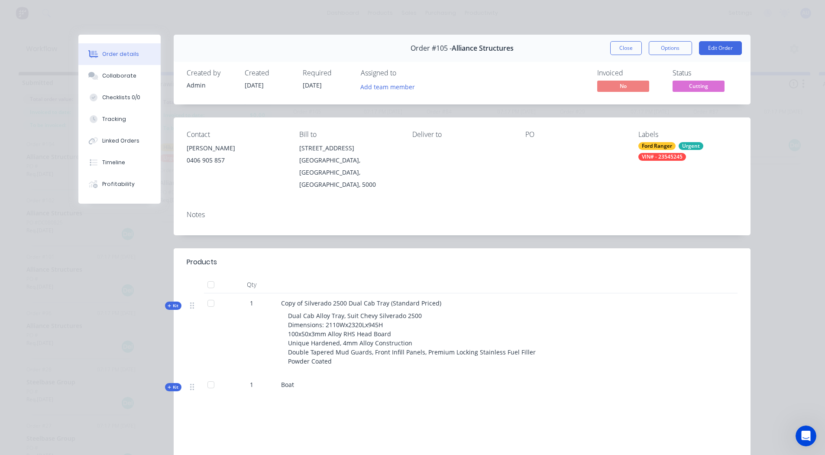
click at [616, 211] on div "Notes" at bounding box center [462, 215] width 551 height 8
click at [683, 146] on div "Urgent" at bounding box center [691, 146] width 25 height 8
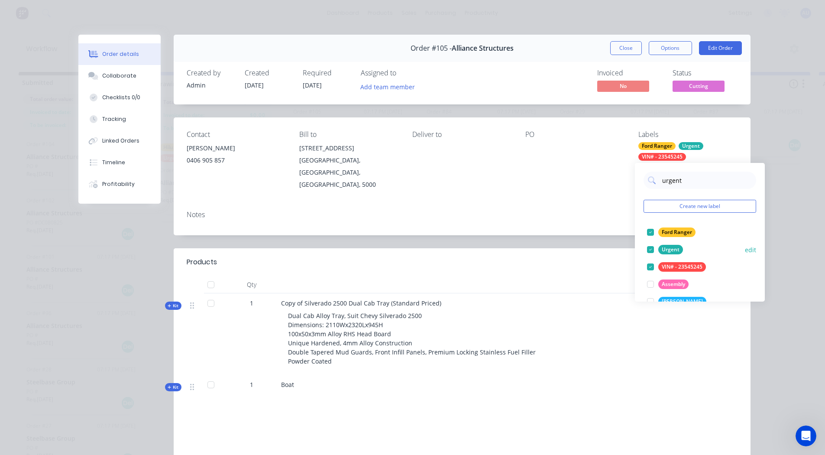
click at [738, 250] on div "Urgent edit" at bounding box center [700, 249] width 113 height 17
click at [745, 249] on button "edit" at bounding box center [750, 249] width 11 height 9
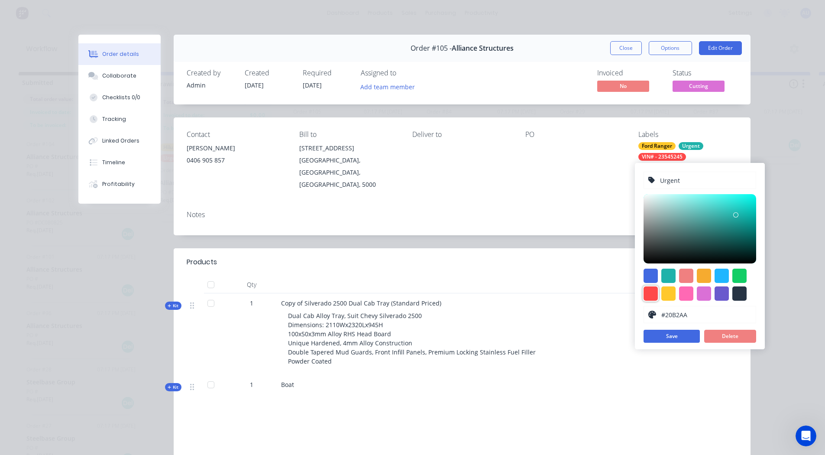
click at [645, 293] on div at bounding box center [651, 293] width 14 height 14
type input "#FF4949"
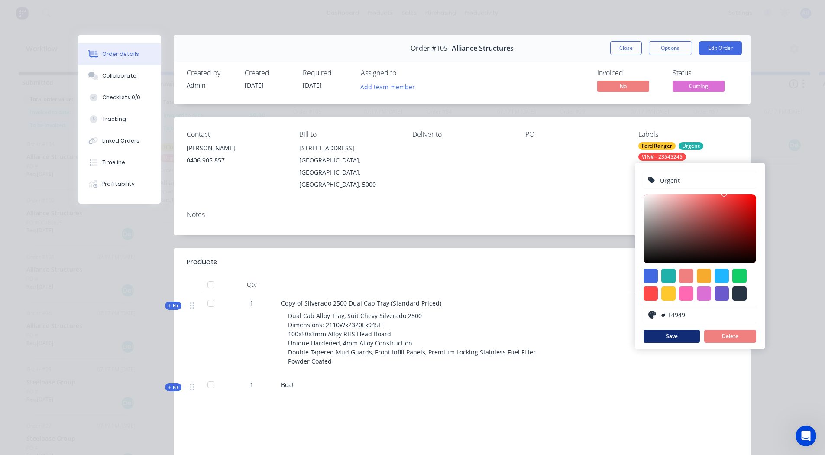
click at [663, 335] on button "Save" at bounding box center [672, 336] width 56 height 13
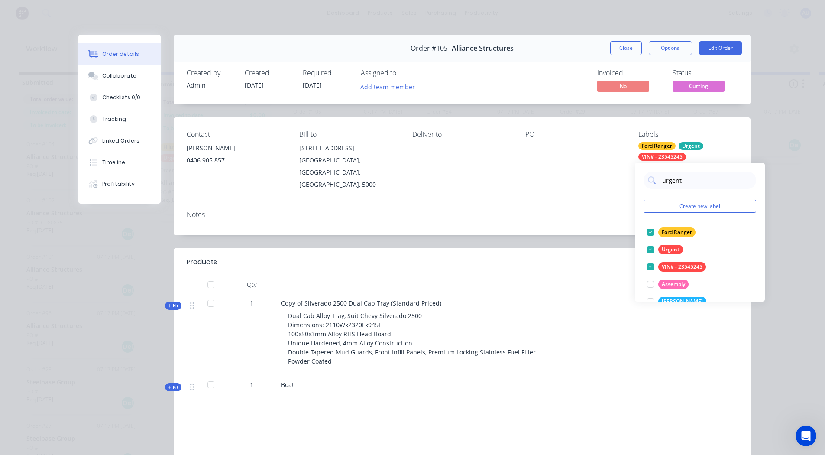
click at [610, 211] on div "Notes" at bounding box center [462, 215] width 551 height 8
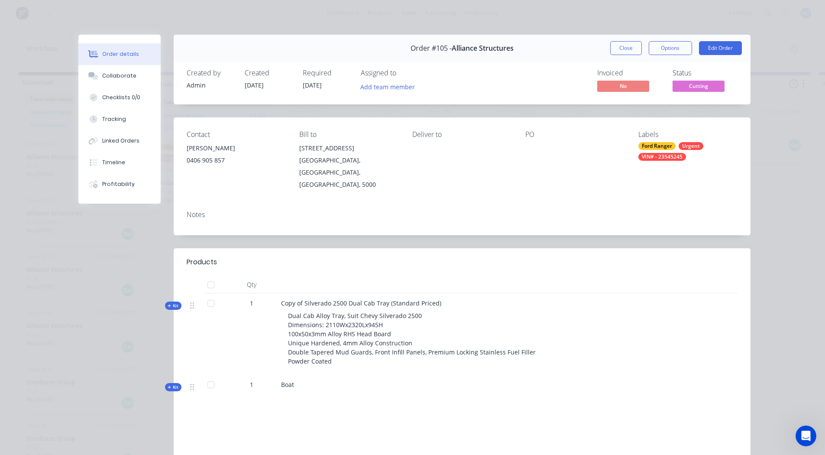
click at [674, 156] on div "VIN# - 23545245" at bounding box center [663, 157] width 48 height 8
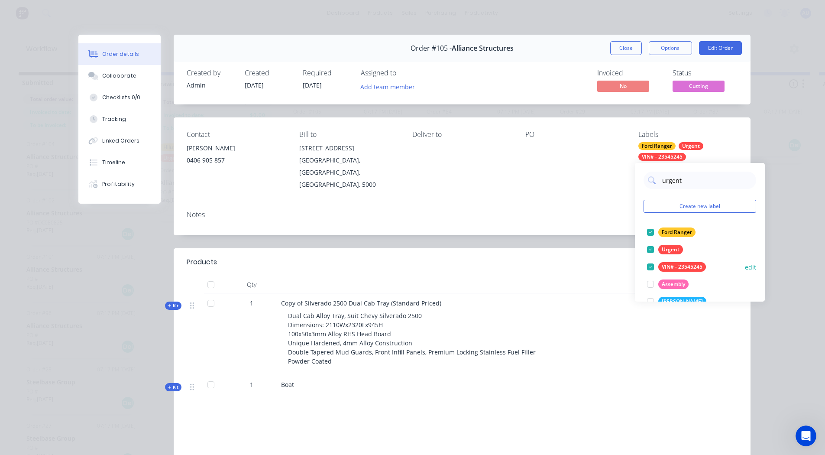
click at [748, 266] on button "edit" at bounding box center [750, 267] width 11 height 9
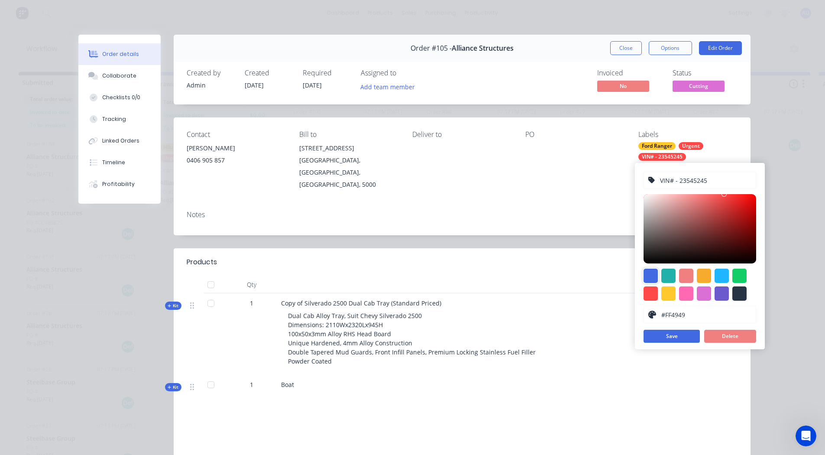
click at [651, 274] on div at bounding box center [651, 276] width 14 height 14
type input "#4169E1"
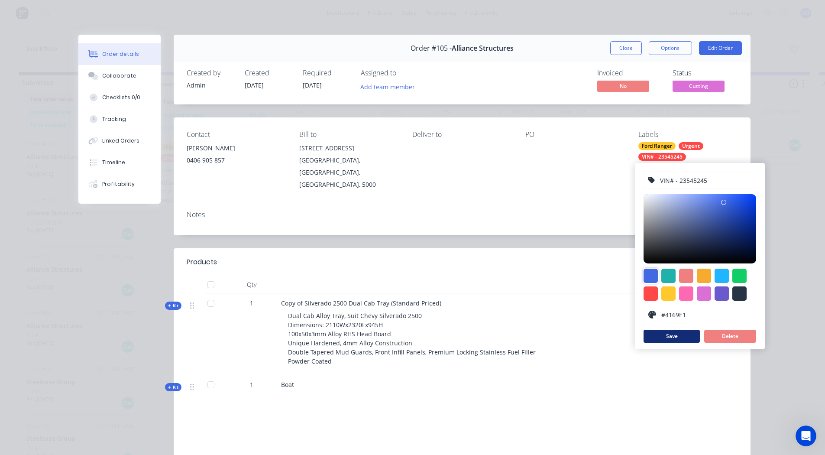
click at [675, 339] on button "Save" at bounding box center [672, 336] width 56 height 13
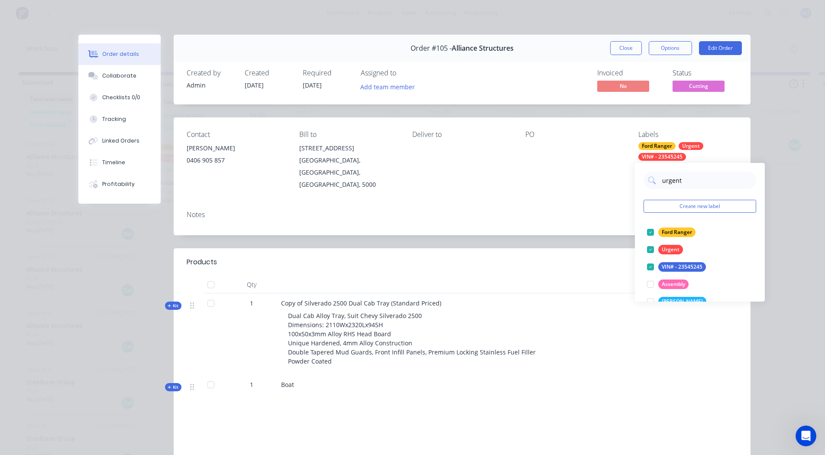
click at [616, 204] on div "Notes" at bounding box center [462, 220] width 577 height 32
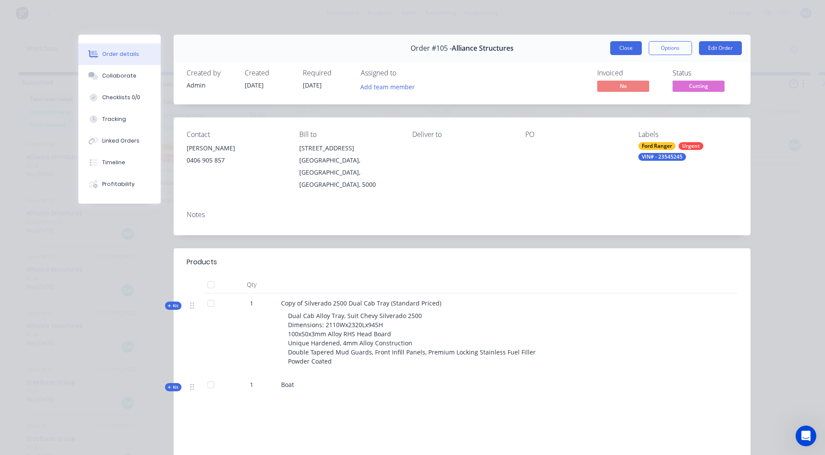
click at [626, 49] on button "Close" at bounding box center [626, 48] width 32 height 14
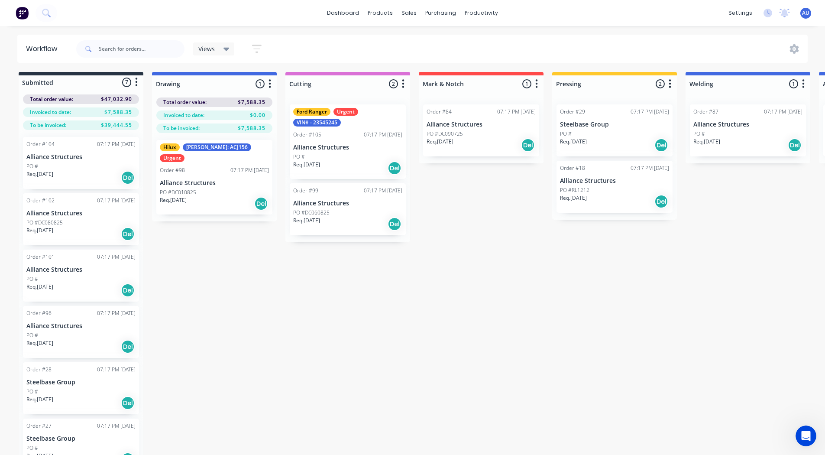
click at [498, 126] on p "Alliance Structures" at bounding box center [481, 124] width 109 height 7
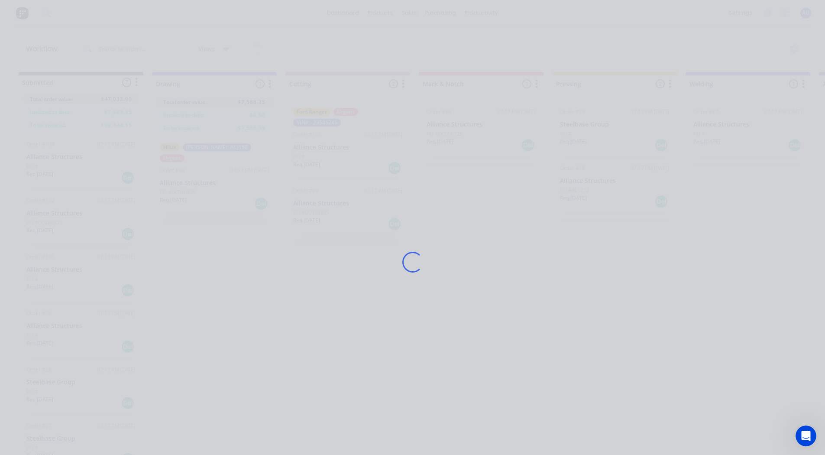
click at [498, 126] on div "Loading..." at bounding box center [412, 262] width 693 height 455
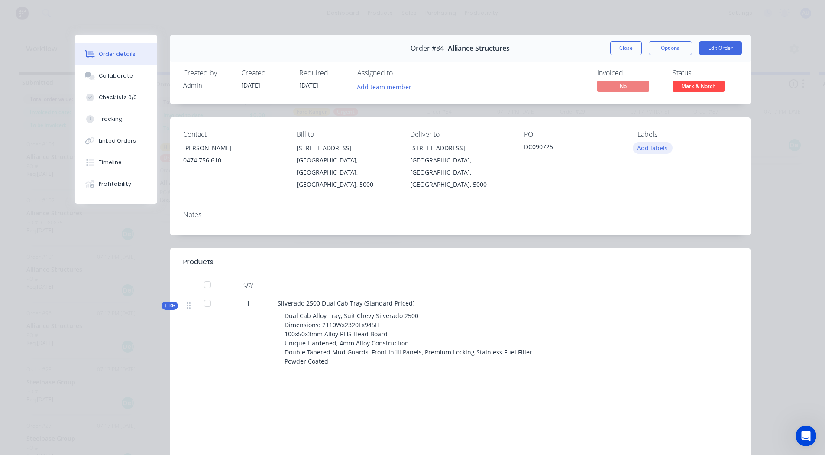
click at [647, 153] on button "Add labels" at bounding box center [653, 148] width 40 height 12
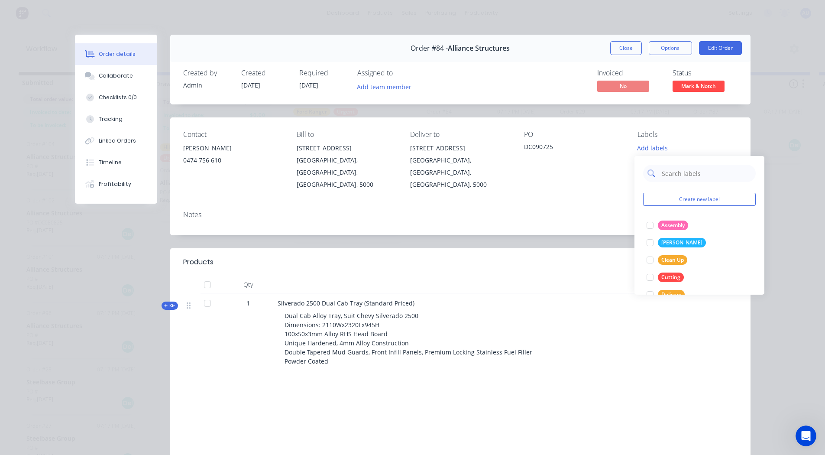
click at [668, 175] on input "text" at bounding box center [706, 173] width 91 height 17
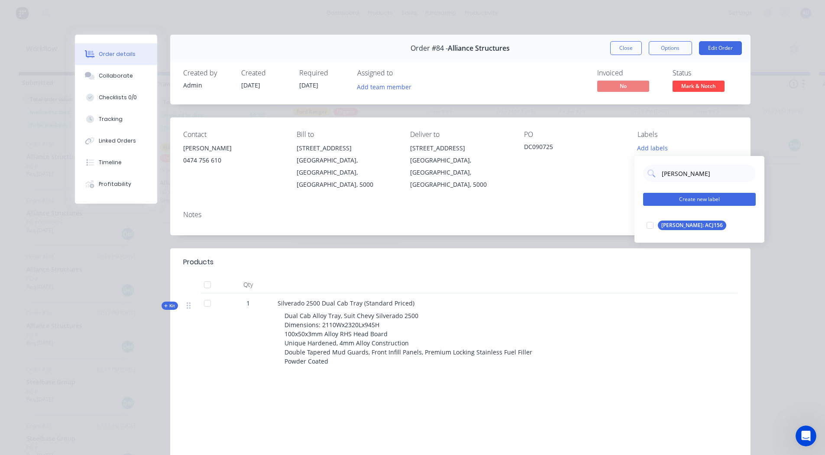
type input "rego"
click at [682, 193] on button "Create new label" at bounding box center [699, 199] width 113 height 13
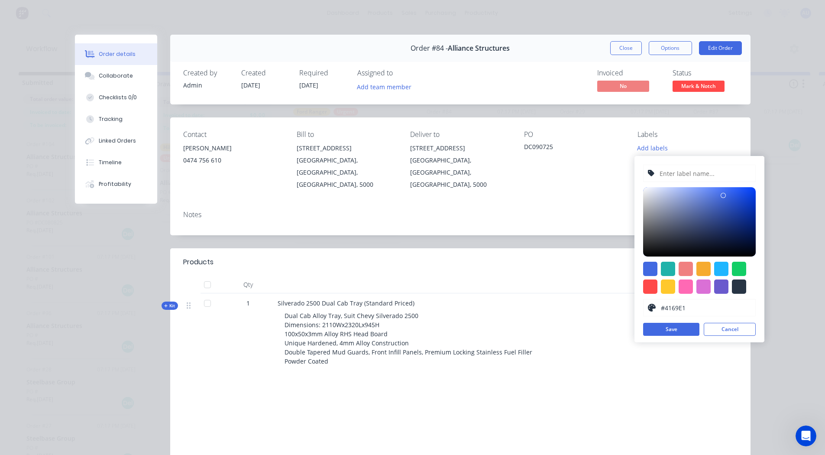
click at [678, 177] on input "text" at bounding box center [705, 173] width 92 height 16
click at [691, 174] on input "Rego: BVD GYK" at bounding box center [705, 173] width 92 height 16
click at [704, 174] on input "Rego: BVDGYK" at bounding box center [705, 173] width 92 height 16
type input "Rego: BVDGY6"
click at [685, 285] on div at bounding box center [686, 286] width 14 height 14
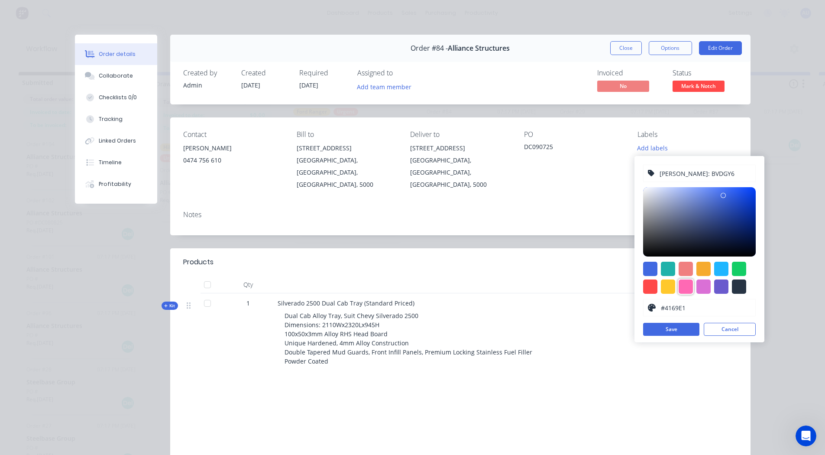
type input "#FF69B4"
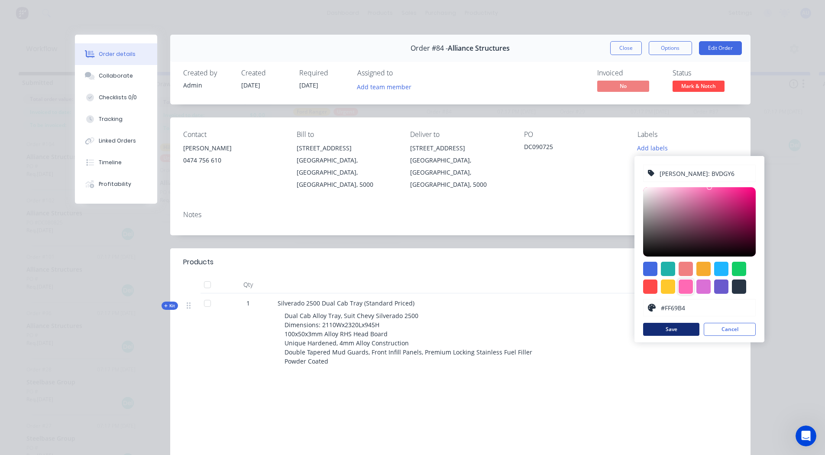
click at [671, 331] on button "Save" at bounding box center [671, 329] width 56 height 13
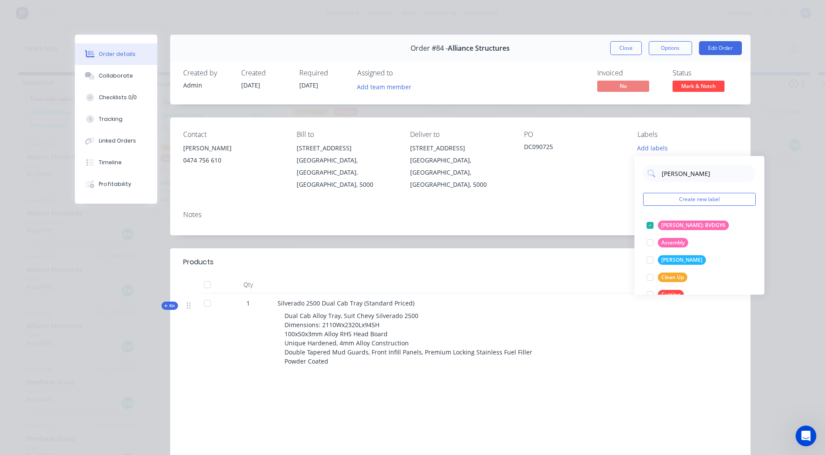
click at [615, 213] on div "Notes" at bounding box center [460, 220] width 580 height 32
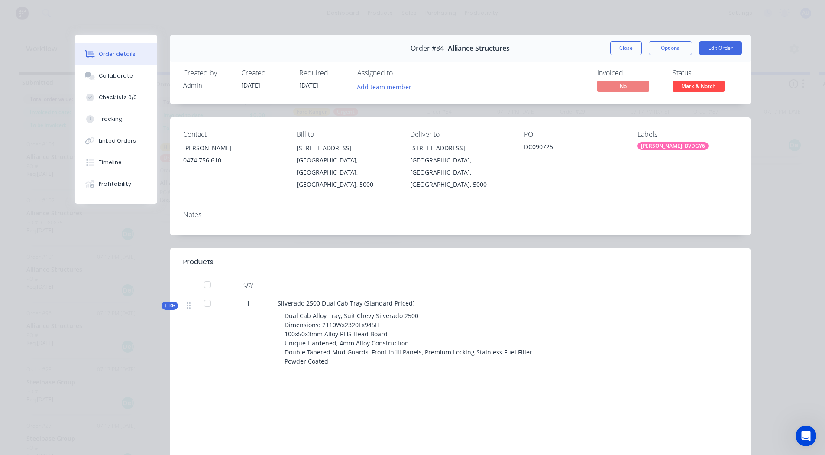
click at [662, 144] on div "Rego: BVDGY6" at bounding box center [673, 146] width 71 height 8
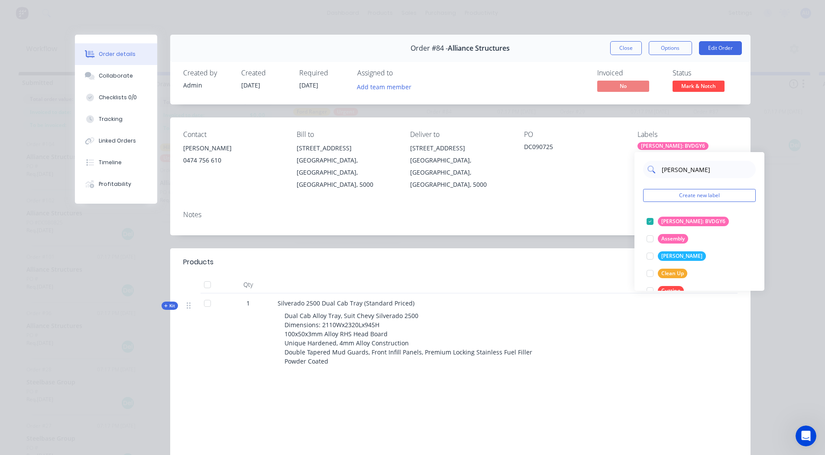
click at [684, 170] on input "rego" at bounding box center [706, 169] width 91 height 17
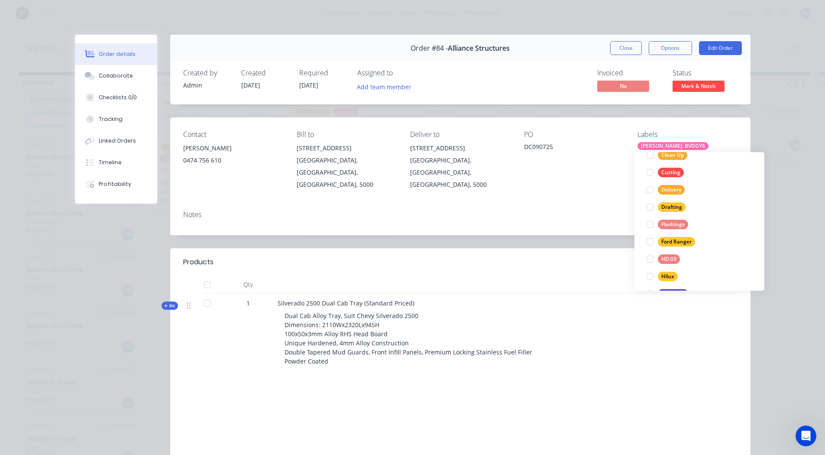
scroll to position [118, 0]
click at [650, 244] on div at bounding box center [650, 241] width 17 height 17
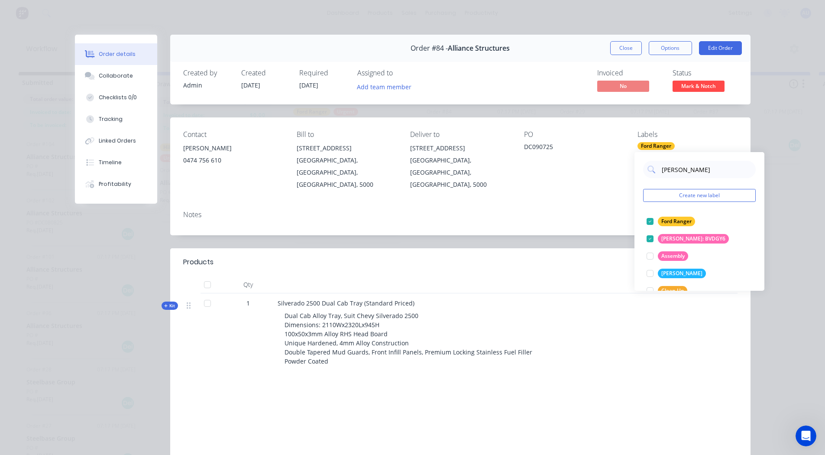
click at [620, 188] on div "Contact Gordon 0474 756 610 Bill to 678 Adelaide Road Adelaide, South Australia…" at bounding box center [460, 160] width 580 height 86
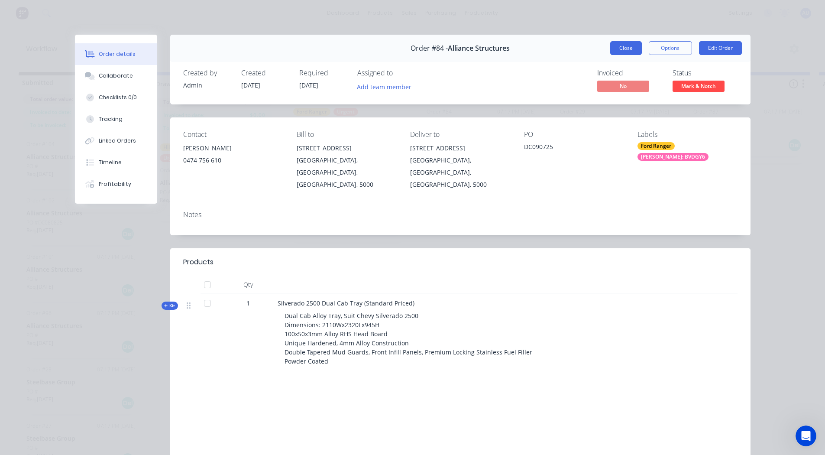
click at [622, 41] on button "Close" at bounding box center [626, 48] width 32 height 14
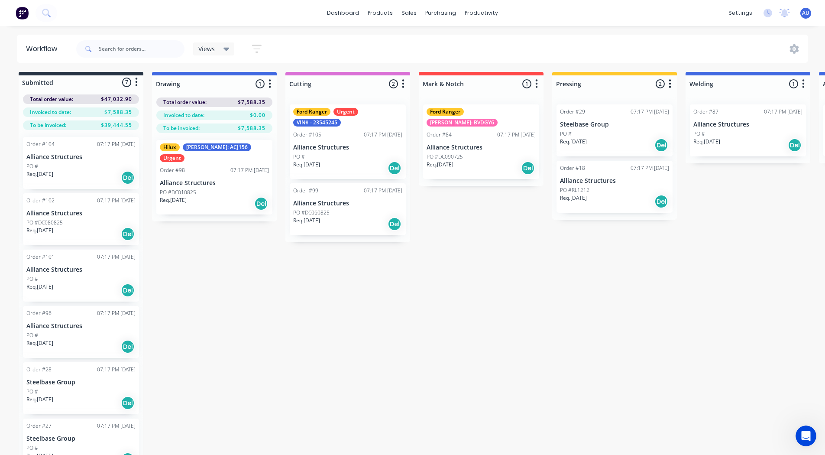
click at [619, 133] on div "PO #" at bounding box center [614, 134] width 109 height 8
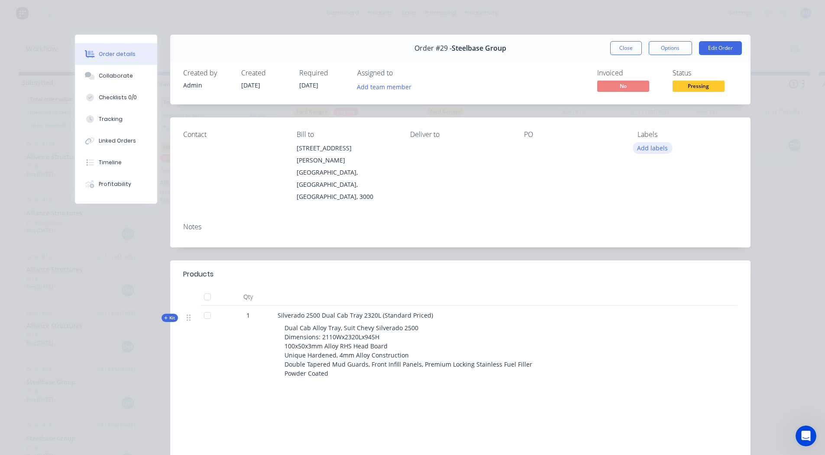
click at [645, 148] on button "Add labels" at bounding box center [653, 148] width 40 height 12
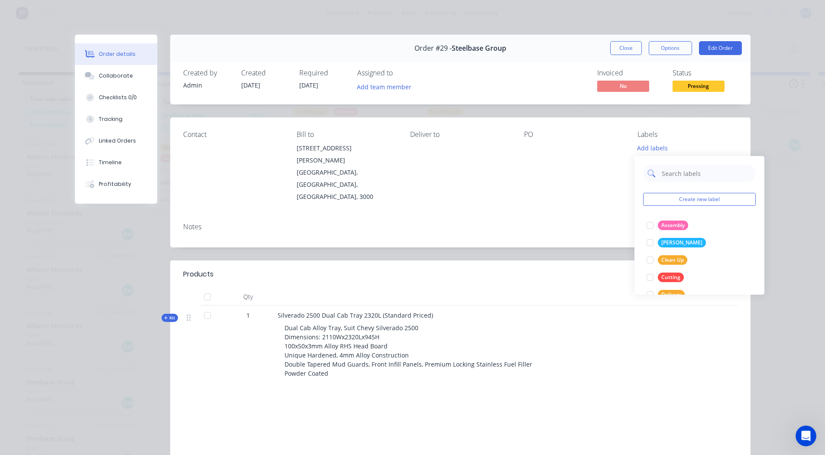
click at [667, 173] on input "text" at bounding box center [706, 173] width 91 height 17
type input "R"
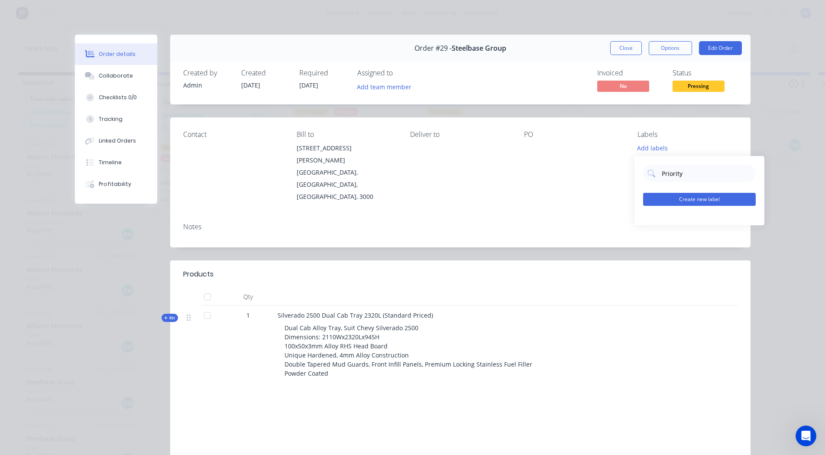
type input "Priority"
click at [672, 201] on button "Create new label" at bounding box center [699, 199] width 113 height 13
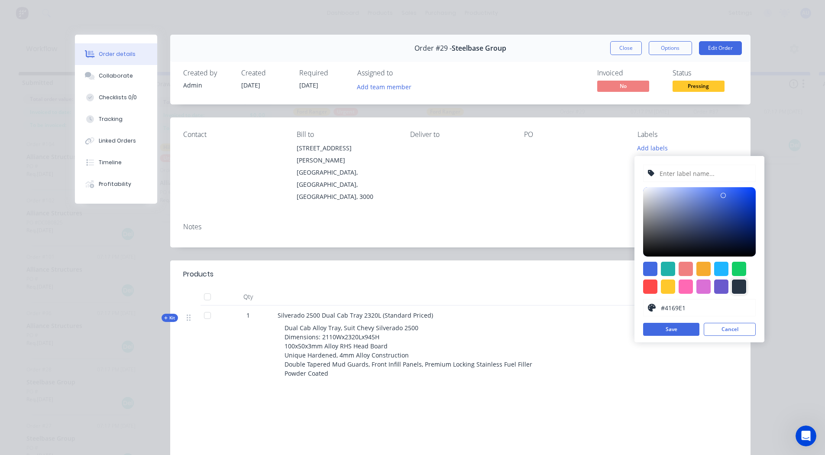
click at [739, 285] on div at bounding box center [739, 286] width 14 height 14
click at [736, 268] on div at bounding box center [739, 269] width 14 height 14
type input "#13CE66"
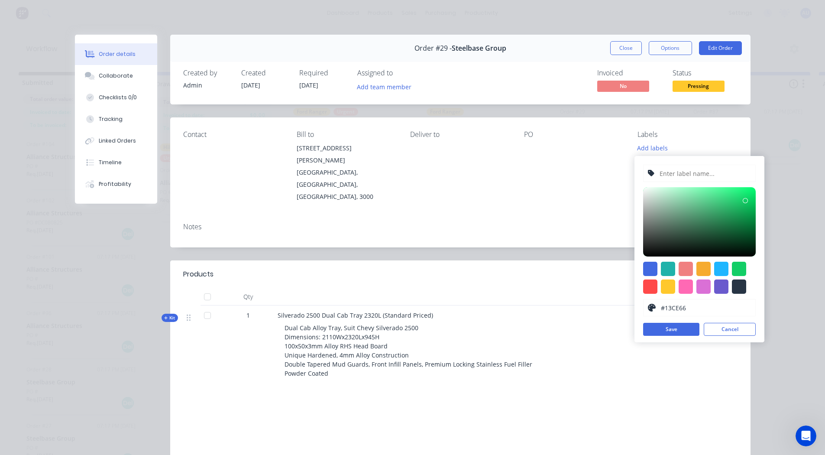
click at [683, 169] on input "text" at bounding box center [705, 173] width 92 height 16
type input "Priority Customer"
click at [661, 333] on button "Save" at bounding box center [671, 329] width 56 height 13
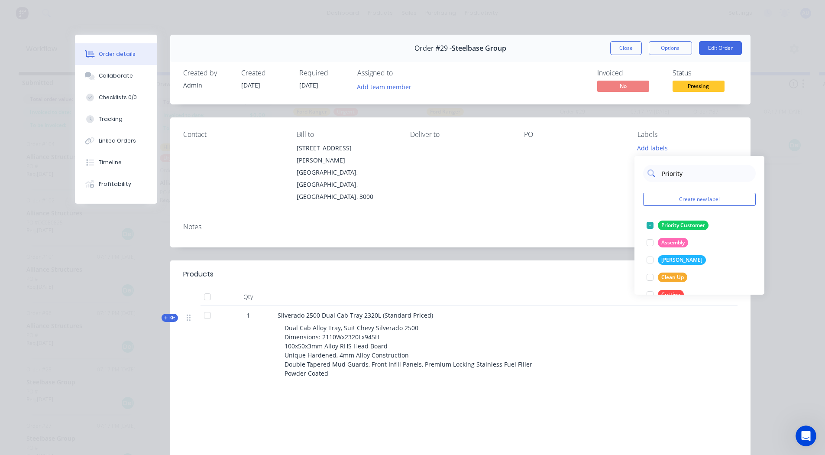
click at [665, 175] on input "Priority" at bounding box center [706, 173] width 91 height 17
click at [668, 196] on button "Create new label" at bounding box center [699, 199] width 113 height 13
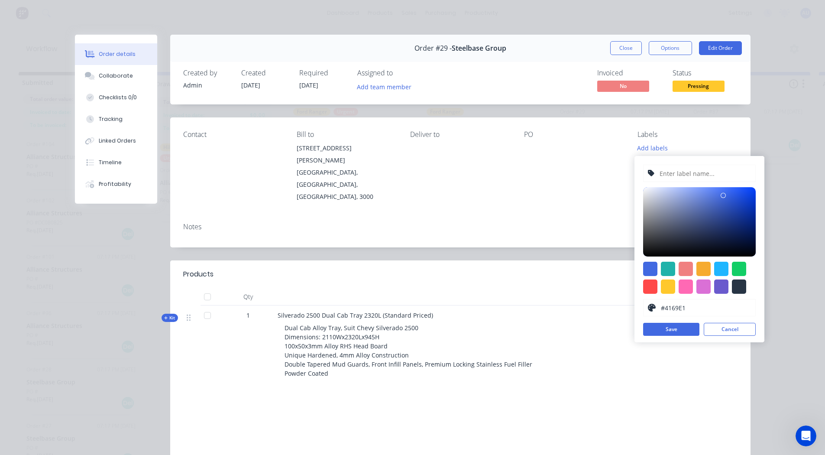
click at [668, 173] on input "text" at bounding box center [705, 173] width 92 height 16
type input "r"
type input "R"
type input "Rego: 1234"
click at [742, 283] on div at bounding box center [739, 286] width 14 height 14
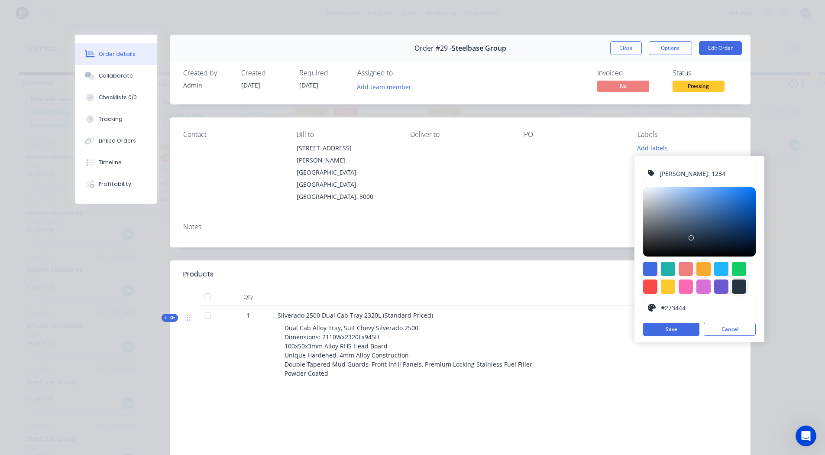
click at [704, 270] on div at bounding box center [704, 269] width 14 height 14
type input "#F6AB2F"
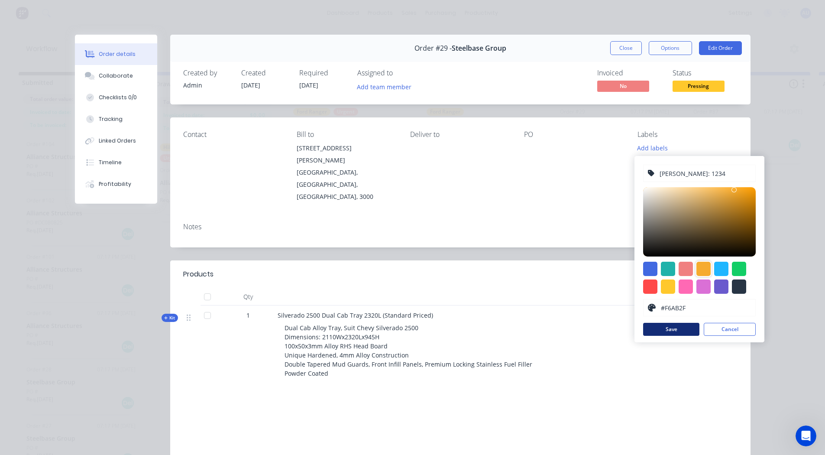
click at [687, 331] on button "Save" at bounding box center [671, 329] width 56 height 13
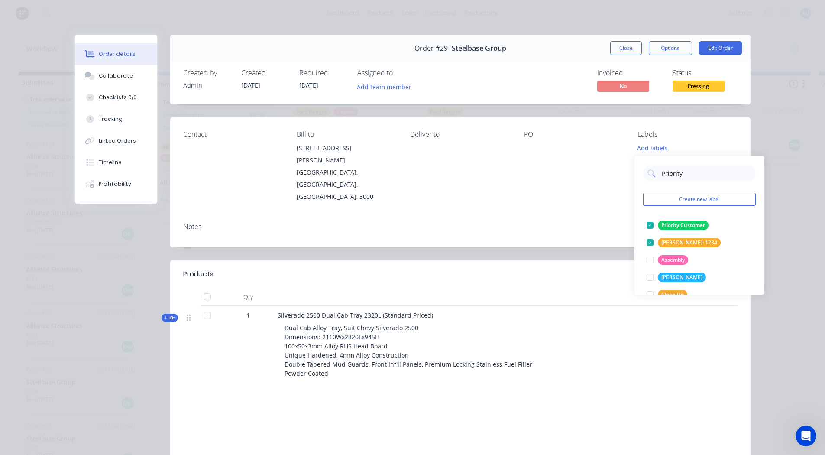
click at [609, 224] on div "Order #29 - Steelbase Group Close Options Edit Order Created by Admin Created 2…" at bounding box center [413, 288] width 676 height 506
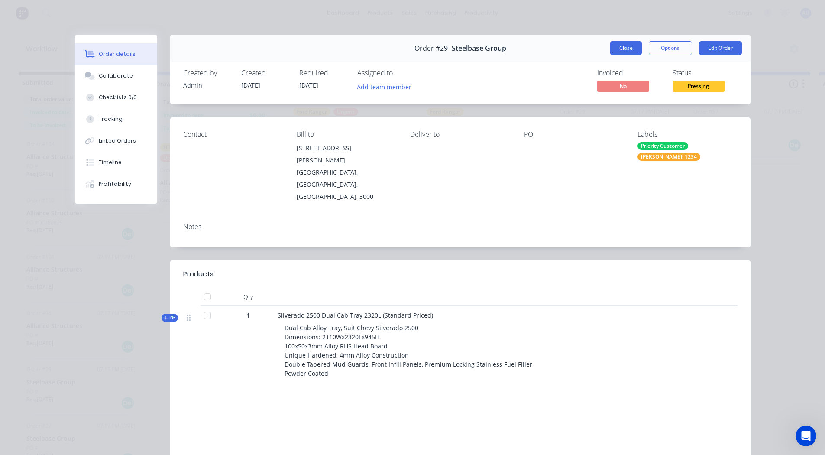
click at [626, 49] on button "Close" at bounding box center [626, 48] width 32 height 14
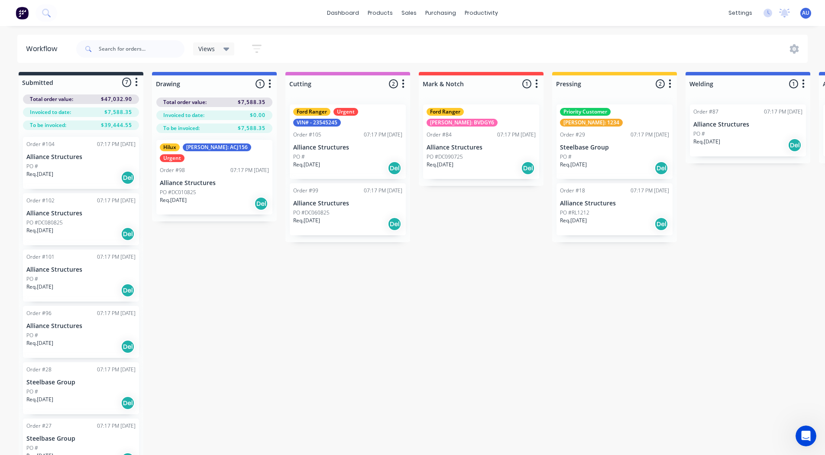
click at [374, 218] on div "Req. 31/08/25 Del" at bounding box center [347, 224] width 109 height 15
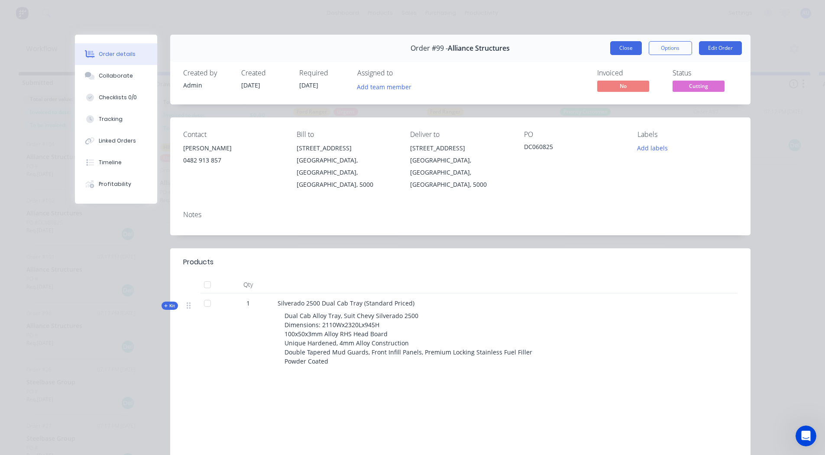
click at [625, 48] on button "Close" at bounding box center [626, 48] width 32 height 14
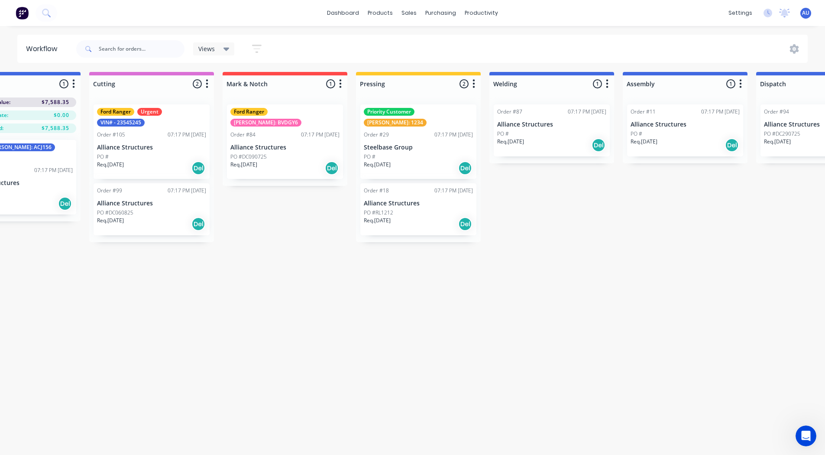
scroll to position [2, 206]
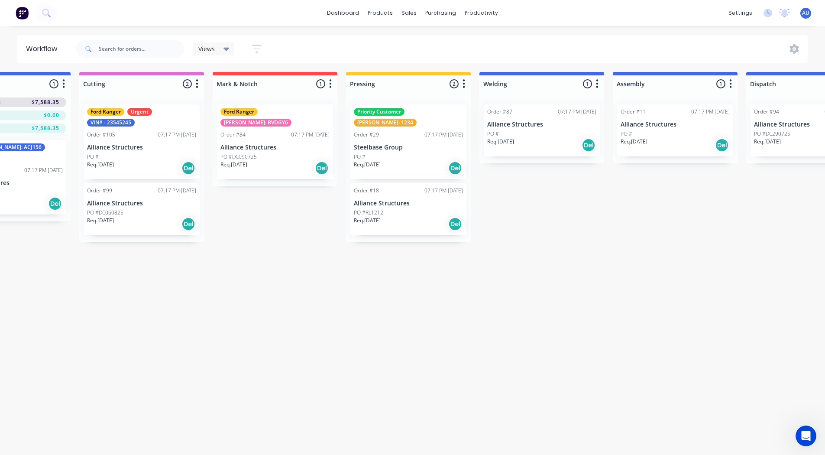
click at [417, 119] on div "Rego: 1234" at bounding box center [385, 123] width 63 height 8
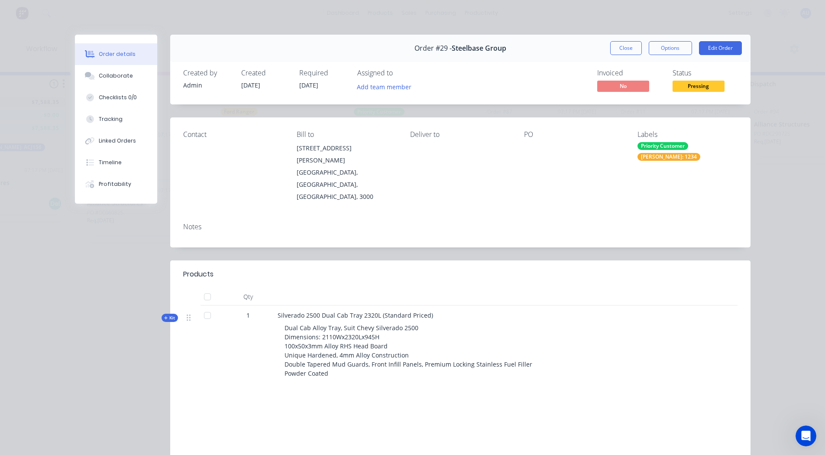
click at [700, 153] on div "Rego: 1234" at bounding box center [669, 157] width 63 height 8
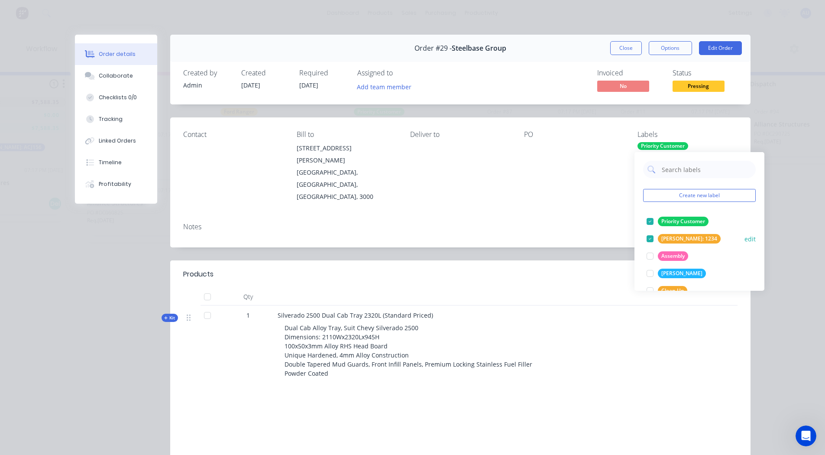
click at [745, 238] on button "edit" at bounding box center [750, 238] width 11 height 9
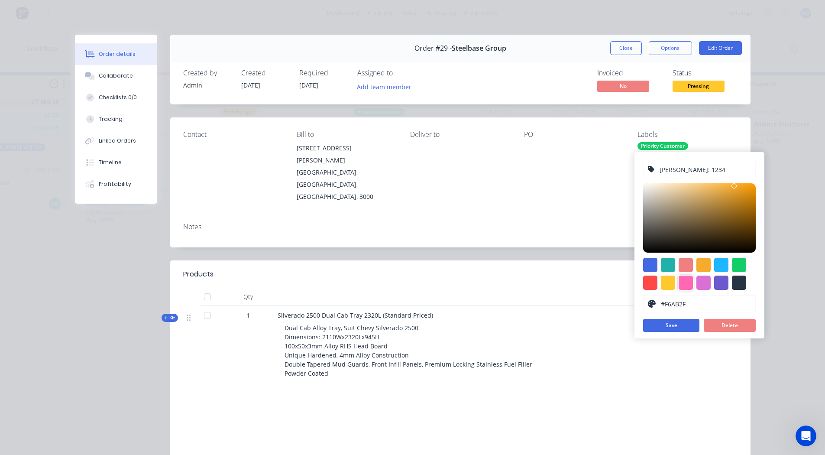
click at [688, 284] on div at bounding box center [686, 283] width 14 height 14
type input "#FF69B4"
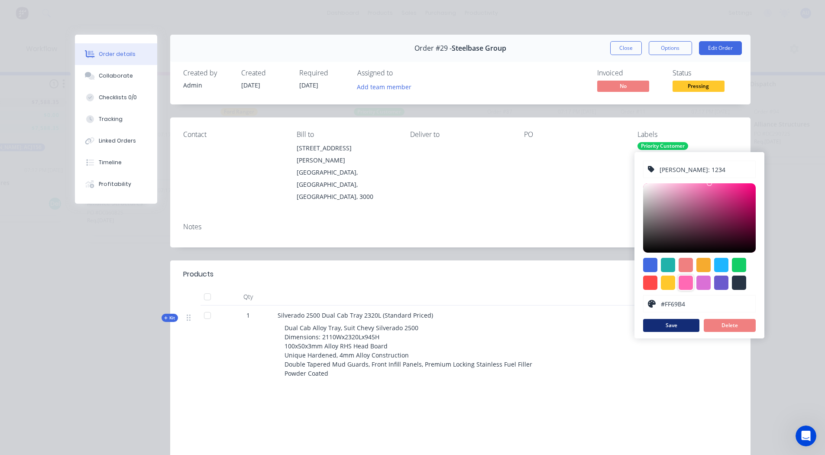
click at [679, 323] on button "Save" at bounding box center [671, 325] width 56 height 13
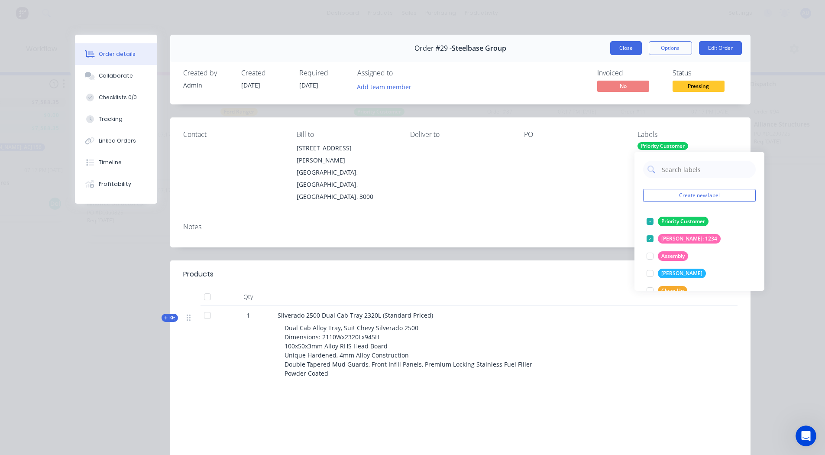
click at [625, 43] on button "Close" at bounding box center [626, 48] width 32 height 14
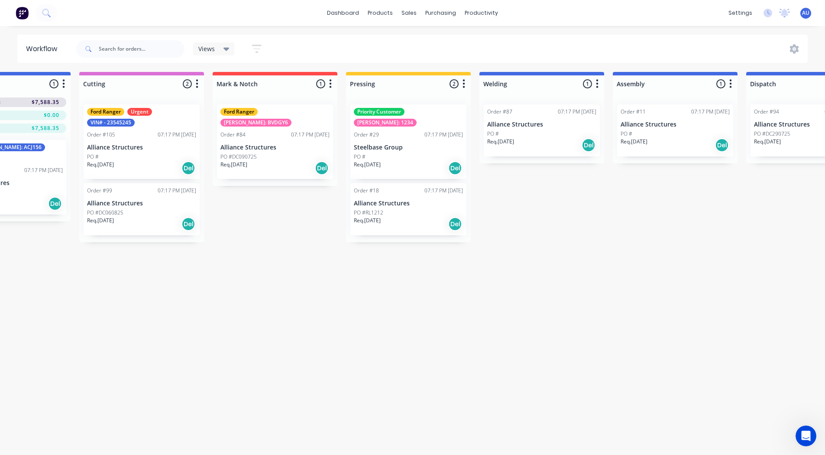
click at [417, 119] on div "Rego: 1234" at bounding box center [385, 123] width 63 height 8
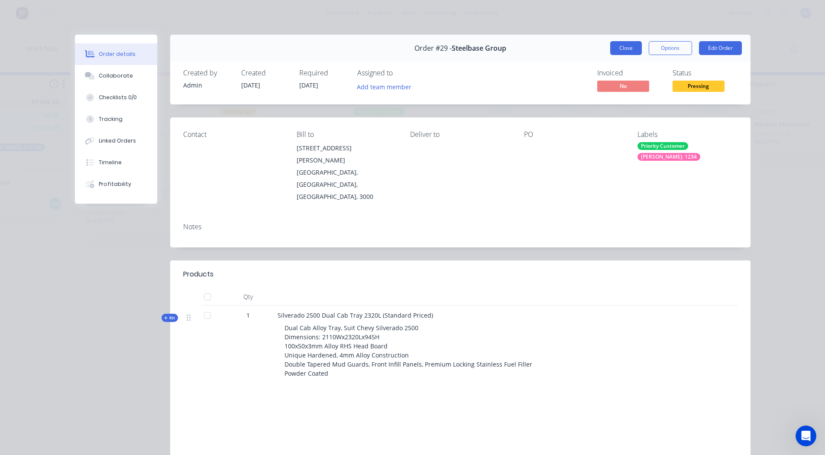
click at [623, 48] on button "Close" at bounding box center [626, 48] width 32 height 14
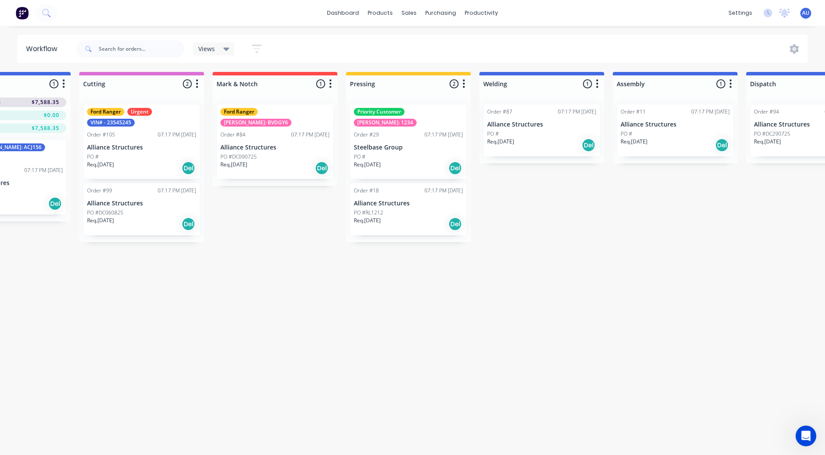
click at [286, 117] on div "Ford Ranger Rego: BVDGY6 Order #84 07:17 PM 26/08/25 Alliance Structures PO #DC…" at bounding box center [275, 141] width 116 height 75
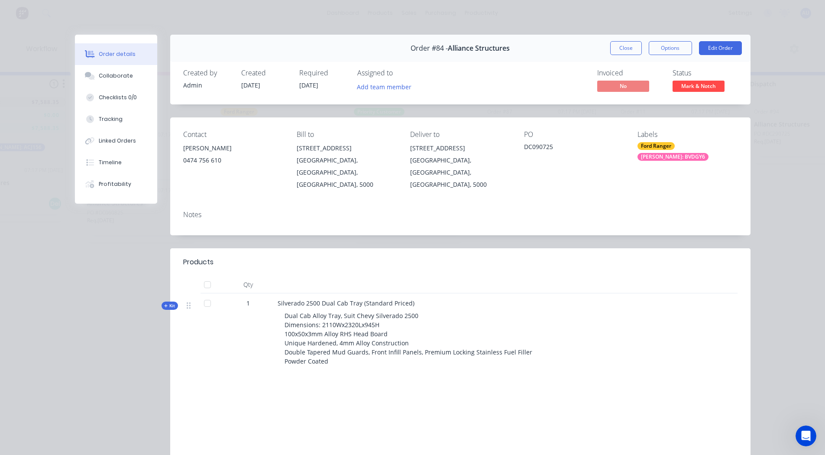
click at [694, 153] on div "Rego: BVDGY6" at bounding box center [673, 157] width 71 height 8
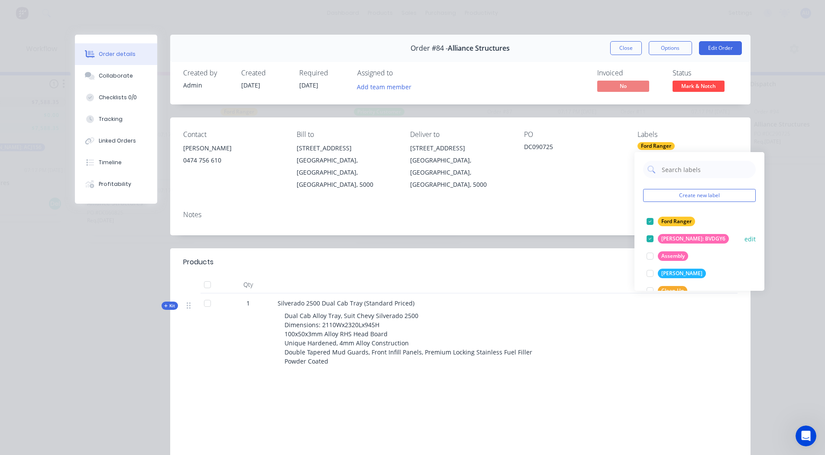
click at [747, 237] on button "edit" at bounding box center [750, 238] width 11 height 9
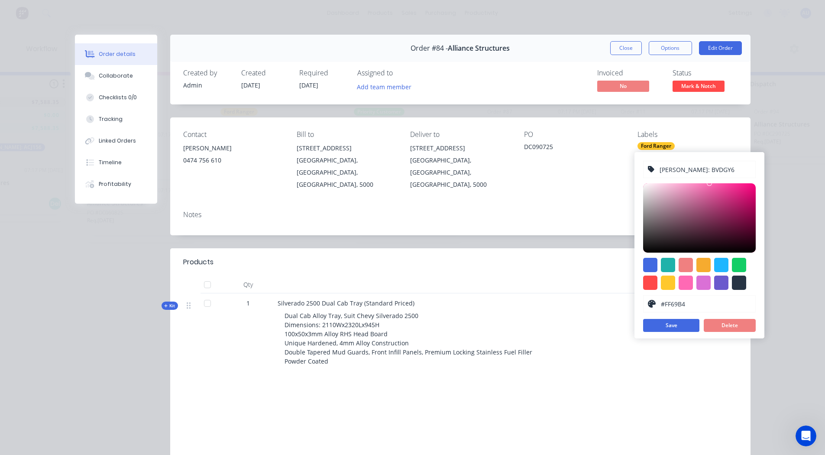
click at [704, 166] on input "Rego: BVDGY6" at bounding box center [705, 169] width 92 height 16
type input "Rego: 4321"
click at [668, 323] on button "Save" at bounding box center [671, 325] width 56 height 13
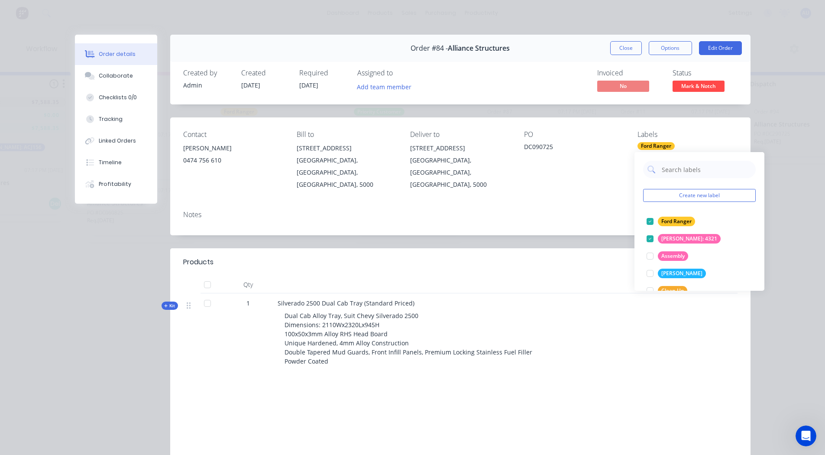
click at [622, 39] on div "Order #84 - Alliance Structures Close Options Edit Order" at bounding box center [460, 48] width 580 height 27
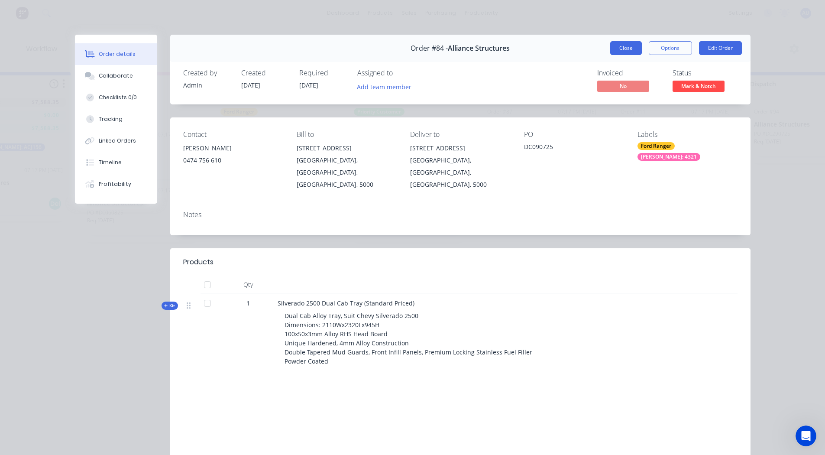
click at [622, 45] on button "Close" at bounding box center [626, 48] width 32 height 14
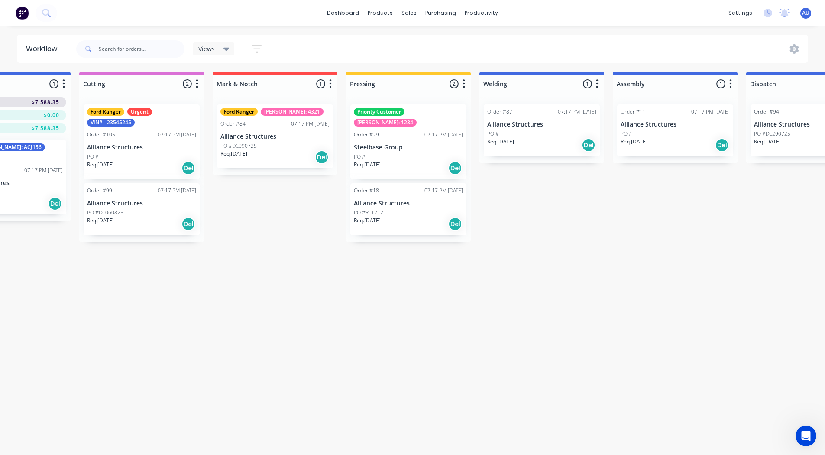
click at [551, 121] on p "Alliance Structures" at bounding box center [541, 124] width 109 height 7
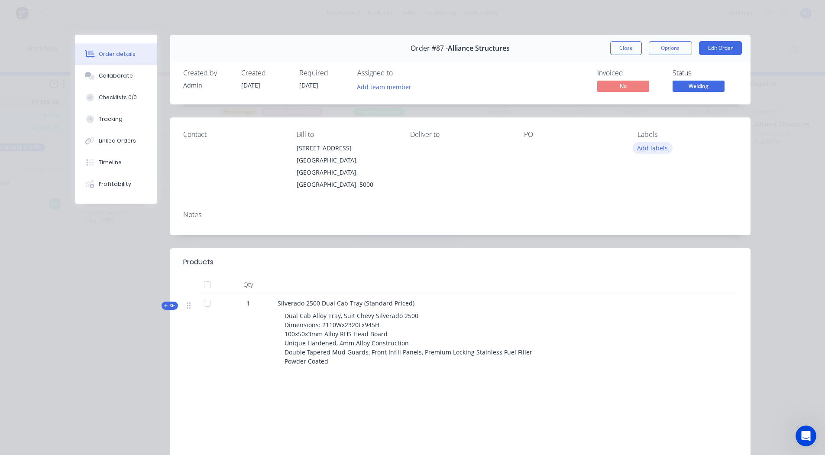
click at [648, 149] on button "Add labels" at bounding box center [653, 148] width 40 height 12
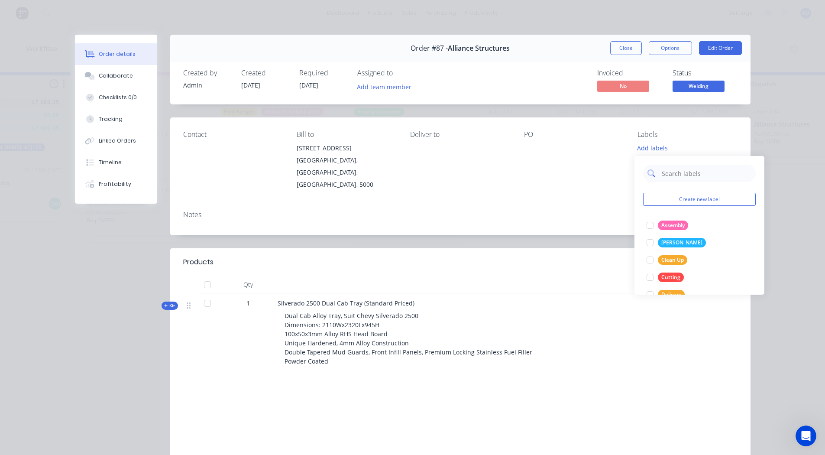
click at [667, 176] on input "text" at bounding box center [706, 173] width 91 height 17
type input "VIN"
click at [651, 241] on div at bounding box center [650, 242] width 17 height 17
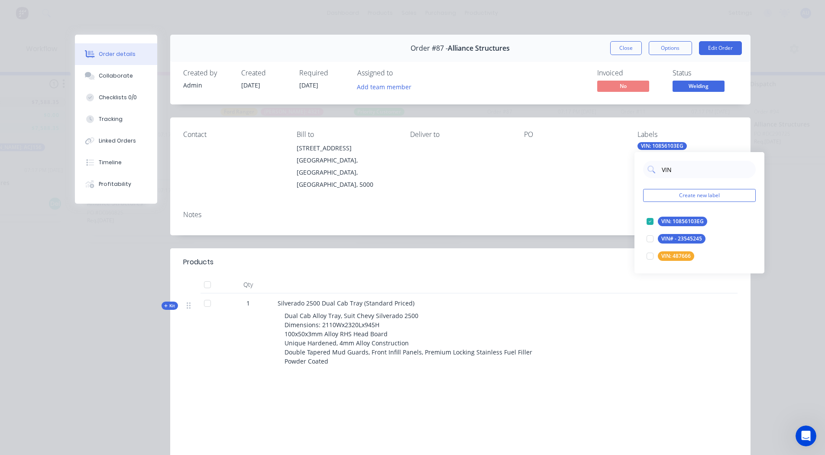
click at [620, 211] on div "Notes" at bounding box center [460, 215] width 554 height 8
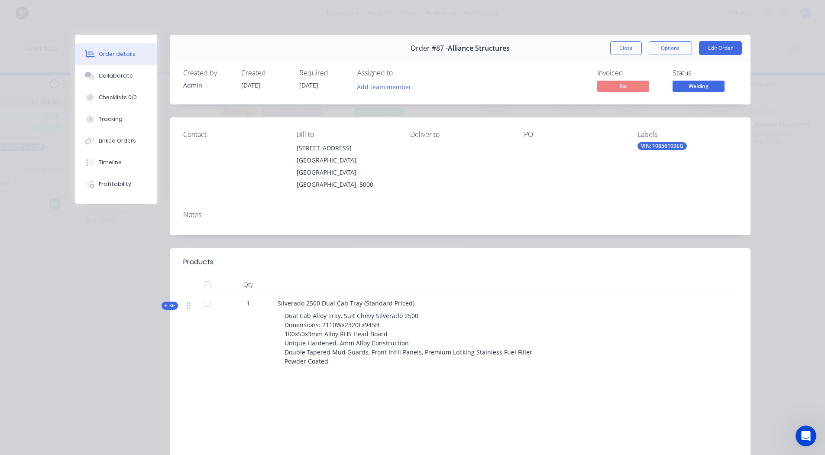
click at [672, 144] on div "VIN: 10856103EG" at bounding box center [662, 146] width 49 height 8
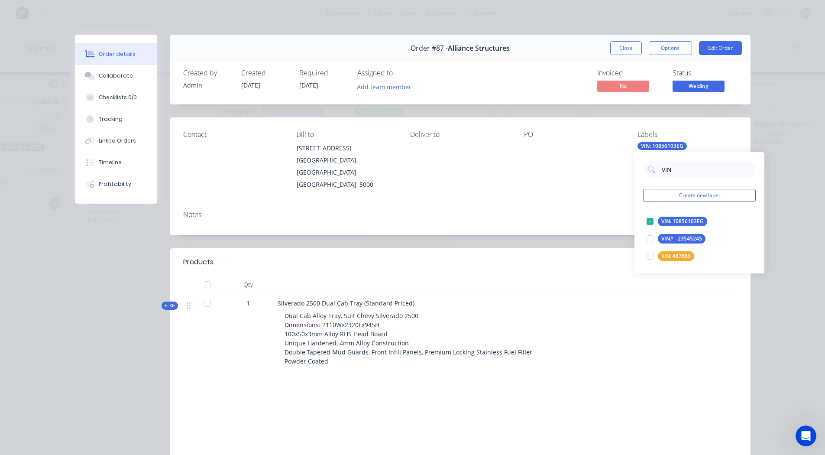
click at [671, 160] on div "VIN Create new label VIN: 10856103EG edit VIN# - 23545245 edit VIN: 487666 edit" at bounding box center [700, 212] width 130 height 121
click at [670, 166] on input "VIN" at bounding box center [706, 169] width 91 height 17
click at [652, 220] on div at bounding box center [650, 221] width 17 height 17
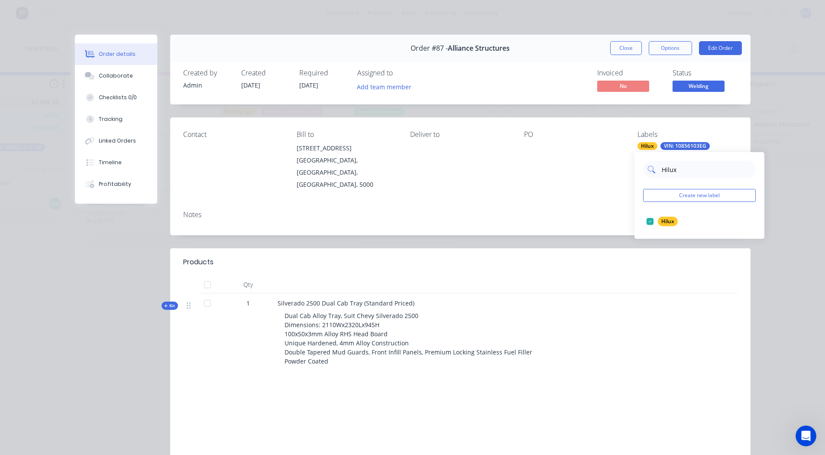
click at [687, 170] on input "Hilux" at bounding box center [706, 169] width 91 height 17
type input "urgent"
click at [652, 220] on div at bounding box center [650, 221] width 17 height 17
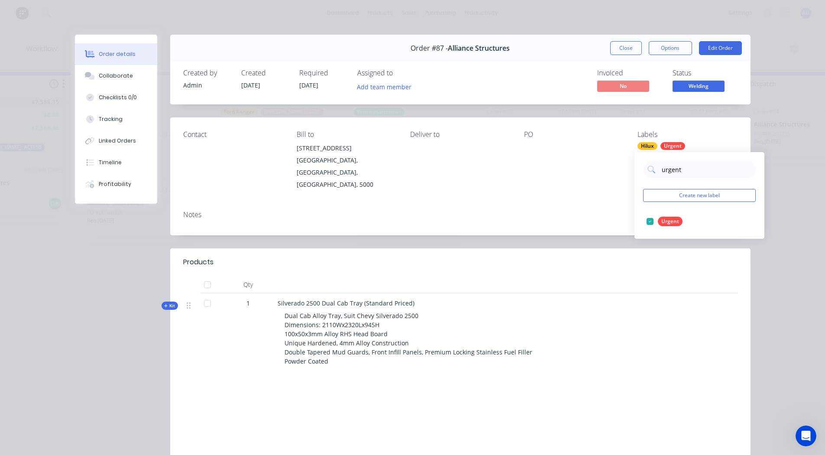
click at [629, 210] on div "Notes" at bounding box center [460, 220] width 580 height 32
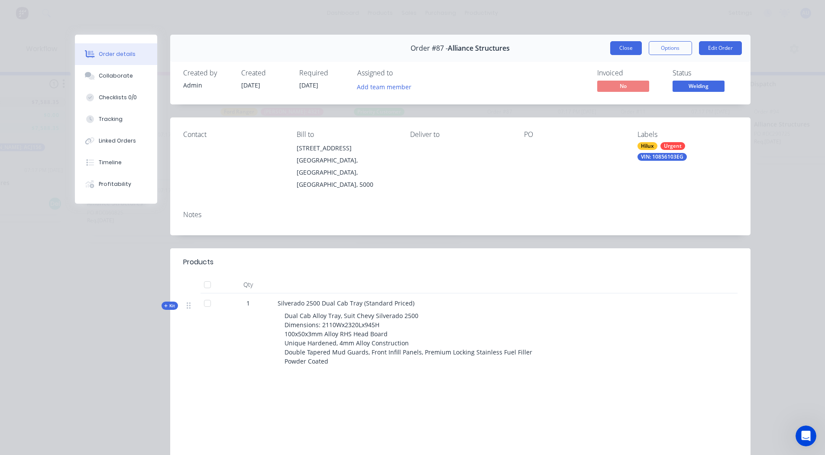
click at [619, 51] on button "Close" at bounding box center [626, 48] width 32 height 14
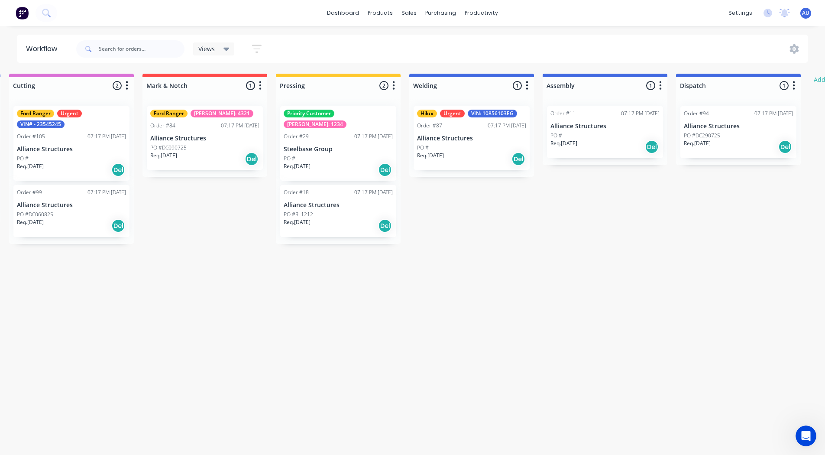
scroll to position [0, 290]
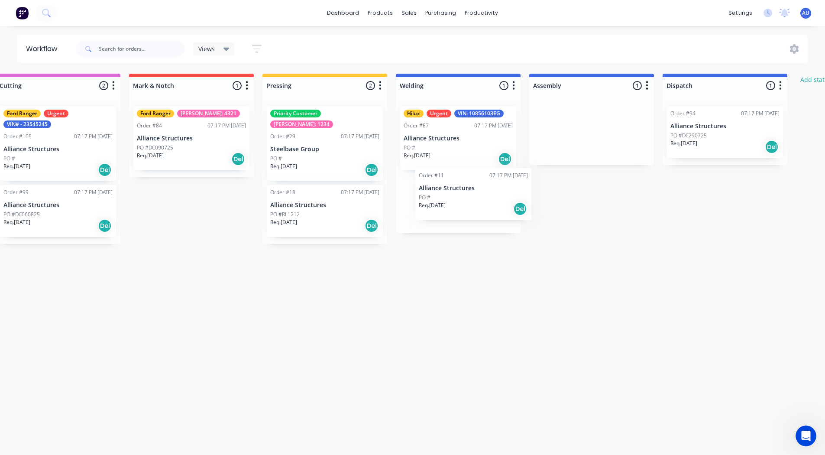
drag, startPoint x: 589, startPoint y: 136, endPoint x: 460, endPoint y: 202, distance: 144.9
click at [460, 202] on div "Submitted 7 Status colour #273444 hex #273444 Save Cancel Summaries Total order…" at bounding box center [363, 278] width 1319 height 409
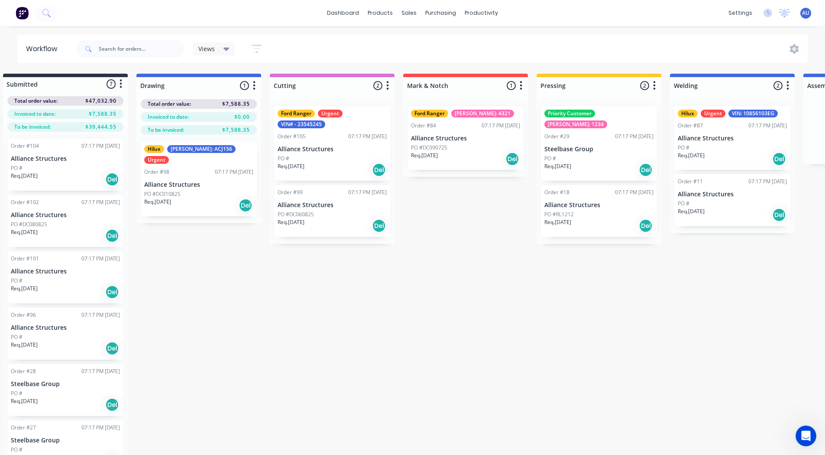
scroll to position [0, 0]
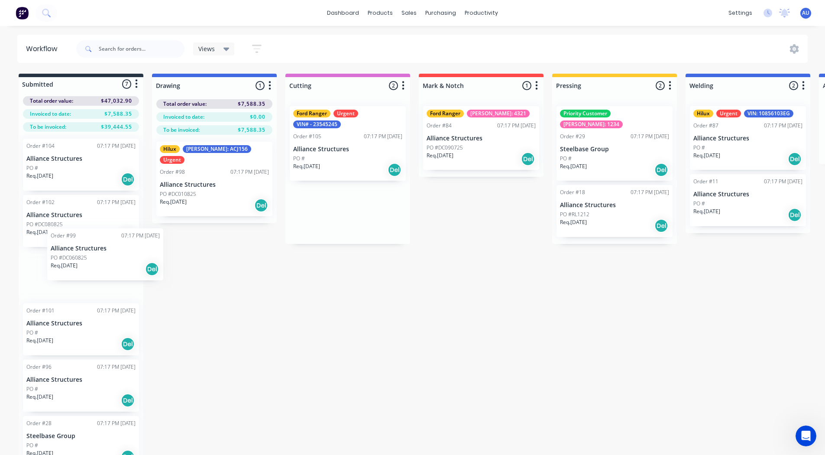
drag, startPoint x: 355, startPoint y: 208, endPoint x: 78, endPoint y: 248, distance: 279.7
click at [78, 248] on div "Submitted 7 Status colour #273444 hex #273444 Save Cancel Summaries Total order…" at bounding box center [653, 278] width 1319 height 409
drag, startPoint x: 526, startPoint y: 196, endPoint x: 72, endPoint y: 248, distance: 457.0
click at [72, 248] on div "Submitted 8 Status colour #273444 hex #273444 Save Cancel Summaries Total order…" at bounding box center [653, 278] width 1319 height 409
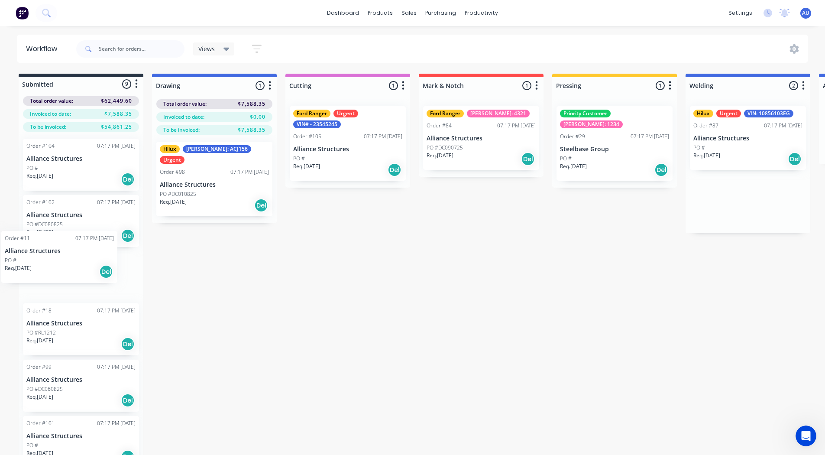
drag, startPoint x: 773, startPoint y: 204, endPoint x: 80, endPoint y: 262, distance: 695.1
click at [80, 262] on div "Submitted 9 Status colour #273444 hex #273444 Save Cancel Summaries Total order…" at bounding box center [653, 278] width 1319 height 409
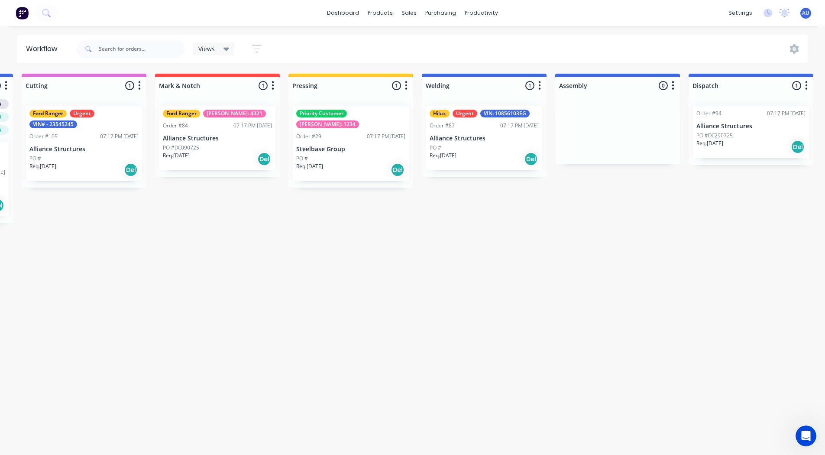
scroll to position [0, 264]
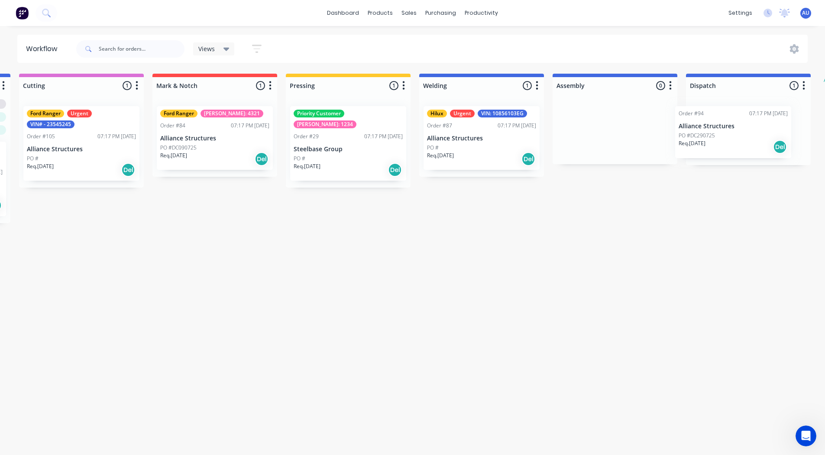
drag, startPoint x: 747, startPoint y: 132, endPoint x: 657, endPoint y: 136, distance: 90.2
click at [657, 136] on div "Submitted 10 Status colour #273444 hex #273444 Save Cancel Summaries Total orde…" at bounding box center [386, 278] width 1319 height 409
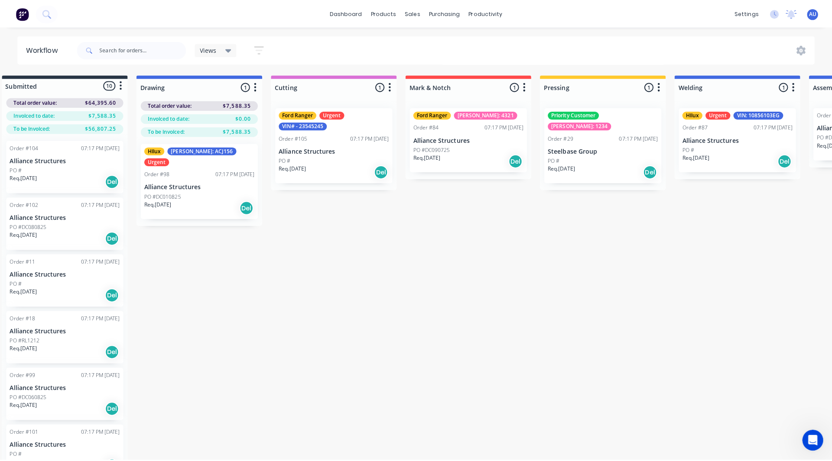
scroll to position [0, 0]
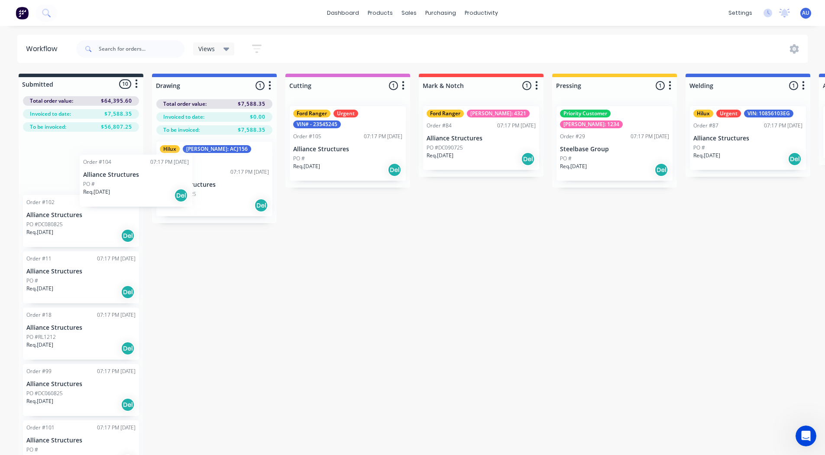
drag, startPoint x: 91, startPoint y: 167, endPoint x: 195, endPoint y: 195, distance: 108.4
click at [195, 195] on div "Submitted 10 Status colour #273444 hex #273444 Save Cancel Summaries Total orde…" at bounding box center [653, 278] width 1319 height 409
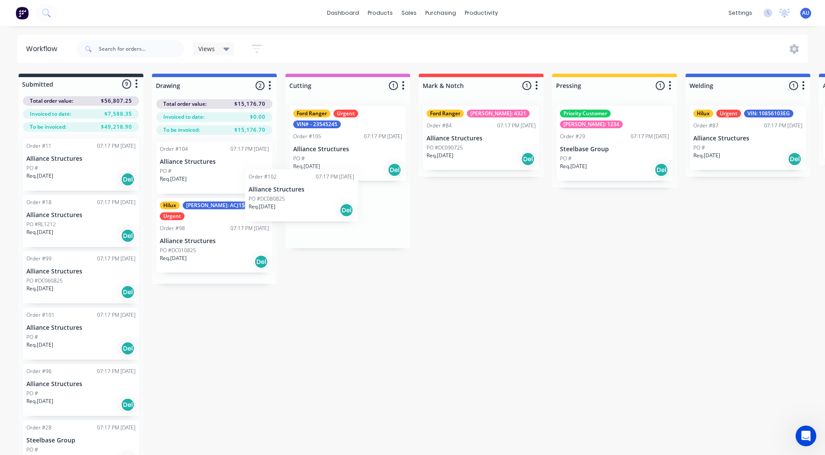
drag, startPoint x: 79, startPoint y: 169, endPoint x: 318, endPoint y: 194, distance: 240.4
click at [318, 194] on div "Submitted 9 Status colour #273444 hex #273444 Save Cancel Summaries Total order…" at bounding box center [653, 278] width 1319 height 409
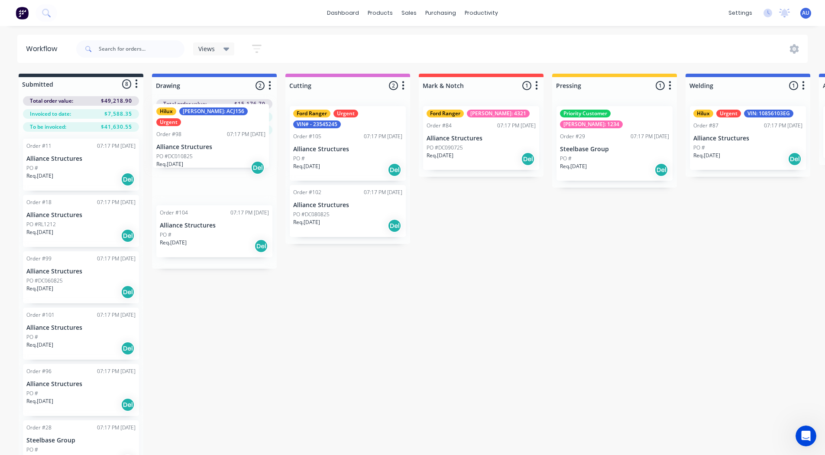
drag, startPoint x: 191, startPoint y: 242, endPoint x: 187, endPoint y: 143, distance: 98.8
click at [187, 143] on div "Order #104 07:17 PM 26/08/25 Alliance Structures PO # Req. 14/08/25 Del Hilux R…" at bounding box center [214, 202] width 125 height 134
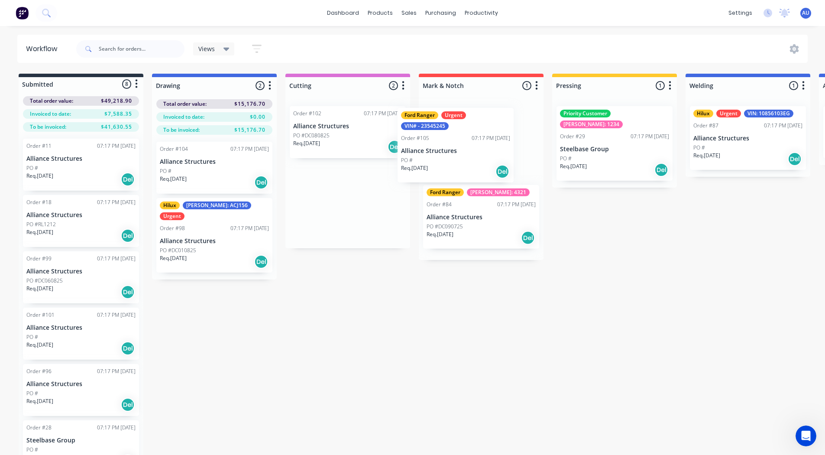
drag, startPoint x: 363, startPoint y: 159, endPoint x: 473, endPoint y: 159, distance: 110.5
click at [473, 159] on div "Submitted 8 Status colour #273444 hex #273444 Save Cancel Summaries Total order…" at bounding box center [653, 278] width 1319 height 409
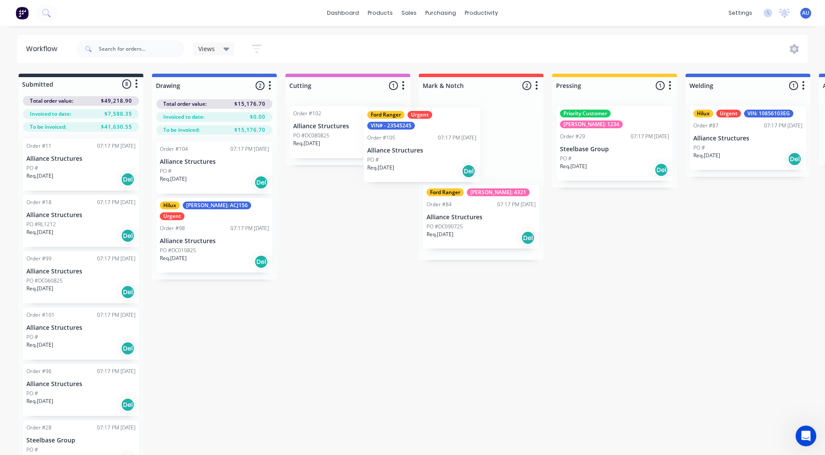
drag, startPoint x: 441, startPoint y: 163, endPoint x: 317, endPoint y: 191, distance: 126.7
click at [317, 191] on div "Submitted 8 Status colour #273444 hex #273444 Save Cancel Summaries Total order…" at bounding box center [653, 278] width 1319 height 409
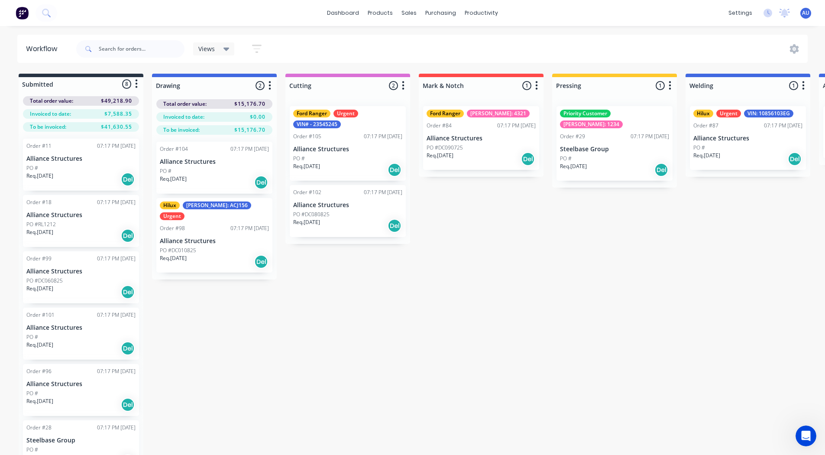
click at [456, 290] on div "Submitted 8 Status colour #273444 hex #273444 Save Cancel Summaries Total order…" at bounding box center [653, 278] width 1319 height 409
click at [641, 232] on div "Submitted 8 Status colour #273444 hex #273444 Save Cancel Summaries Total order…" at bounding box center [653, 278] width 1319 height 409
click at [406, 40] on div "Product Catalogue" at bounding box center [419, 42] width 54 height 8
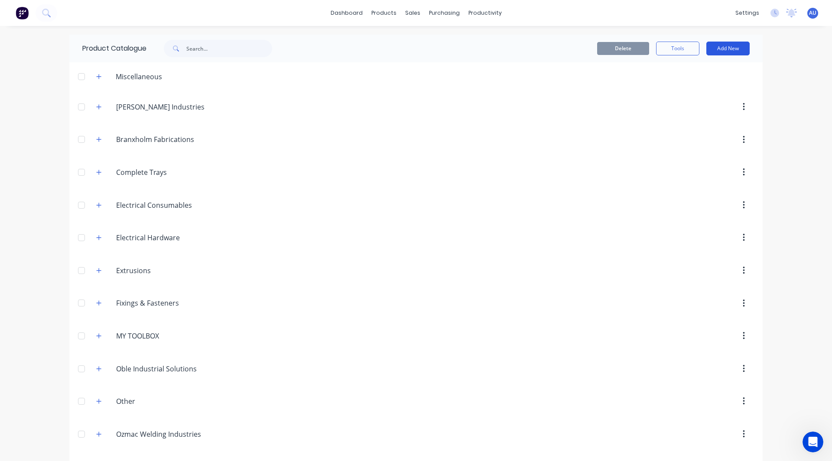
click at [728, 45] on button "Add New" at bounding box center [727, 49] width 43 height 14
click at [686, 73] on div "Category" at bounding box center [708, 71] width 67 height 13
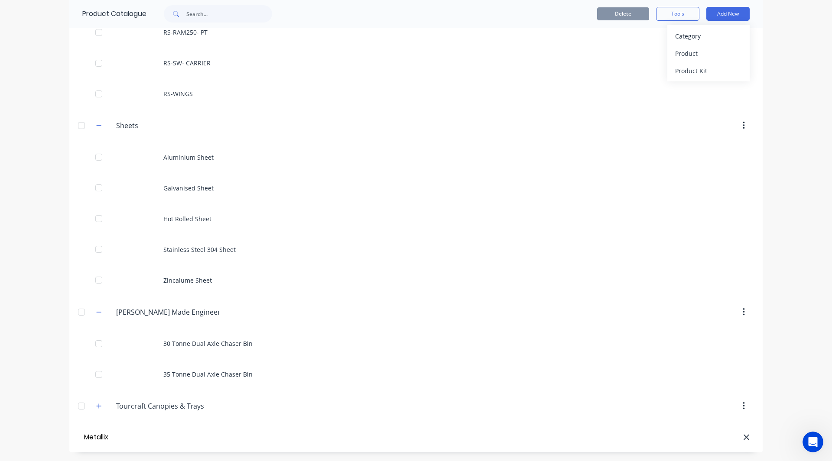
type input "Metallix"
click at [781, 70] on div "dashboard products sales purchasing productivity dashboard products Product Cat…" at bounding box center [416, 230] width 832 height 461
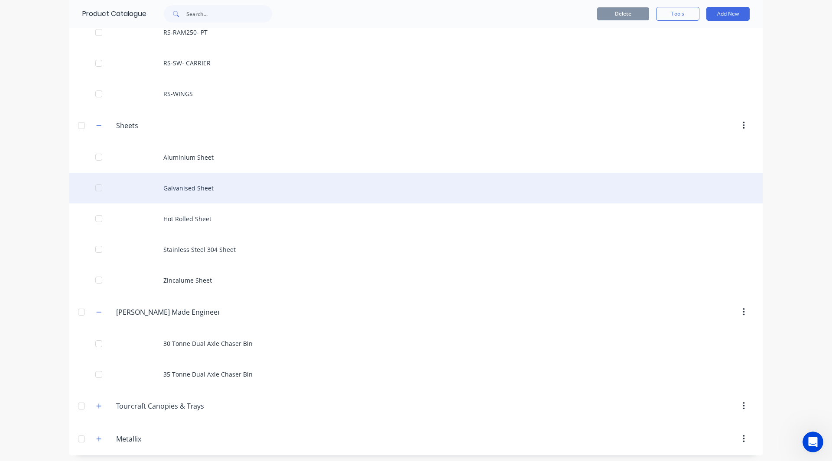
scroll to position [685, 0]
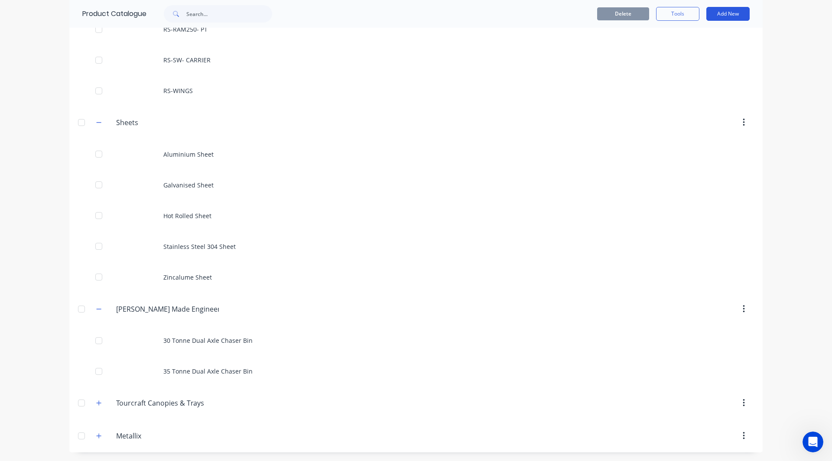
click at [713, 17] on button "Add New" at bounding box center [727, 14] width 43 height 14
click at [696, 53] on div "Product" at bounding box center [708, 53] width 67 height 13
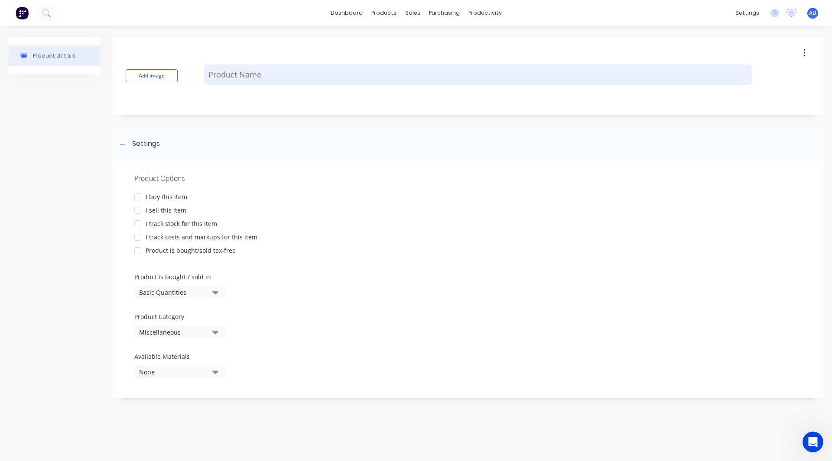
click at [233, 70] on textarea at bounding box center [478, 75] width 548 height 20
paste textarea "Tray Components"
type textarea "x"
type textarea "Tray Components"
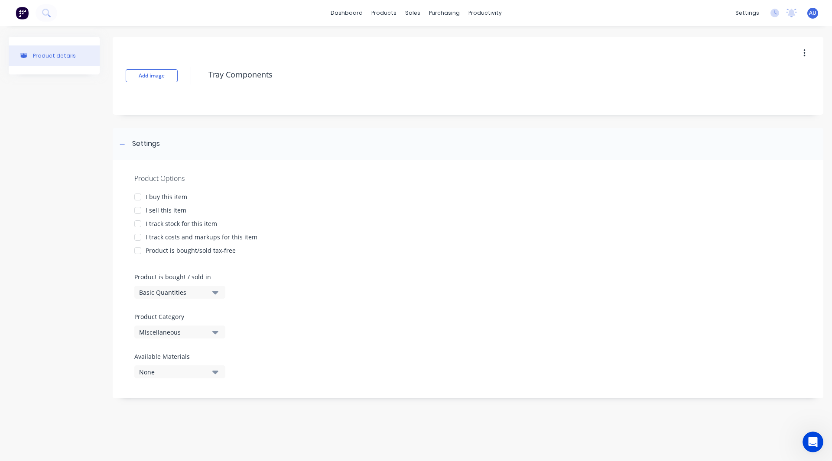
click at [137, 213] on div at bounding box center [137, 210] width 17 height 17
click at [137, 238] on div at bounding box center [137, 237] width 17 height 17
type textarea "x"
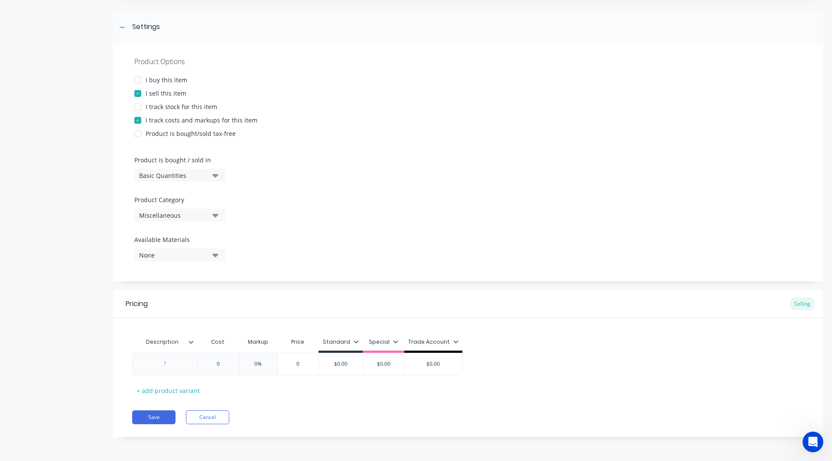
type textarea "Tray Components"
type textarea "x"
type textarea "Tray Components"
type textarea "x"
click at [162, 365] on div at bounding box center [164, 364] width 43 height 11
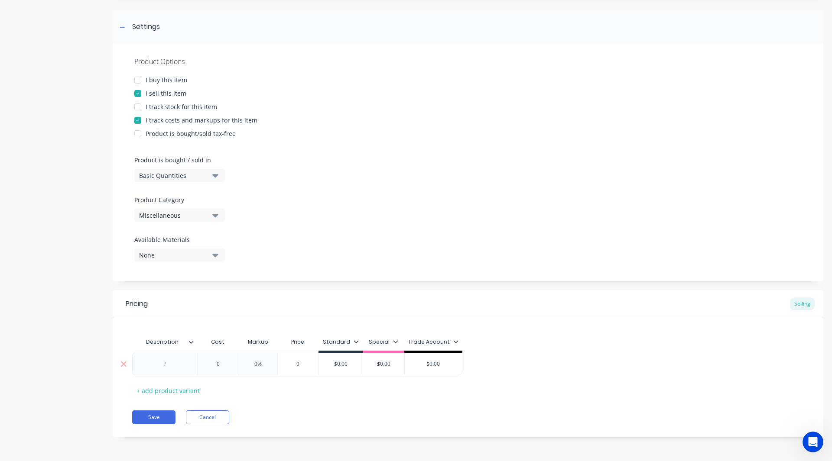
paste div
click at [225, 365] on input "text" at bounding box center [217, 364] width 43 height 8
type textarea "x"
type input "0"
type input "2"
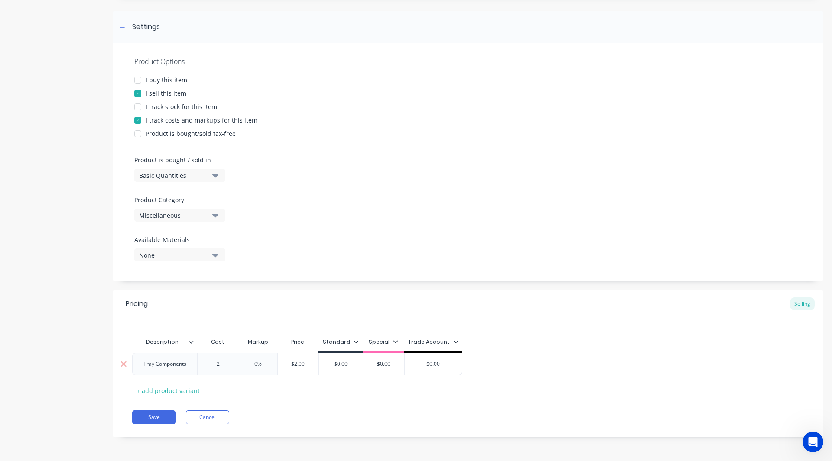
type textarea "x"
type input "0"
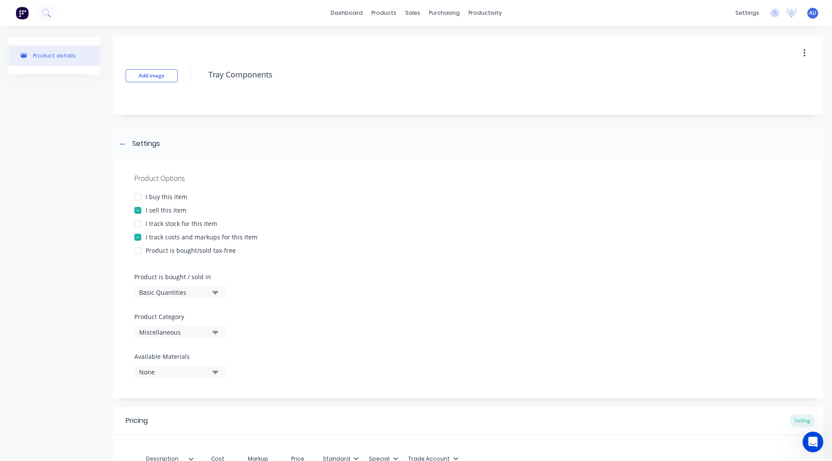
scroll to position [4, 0]
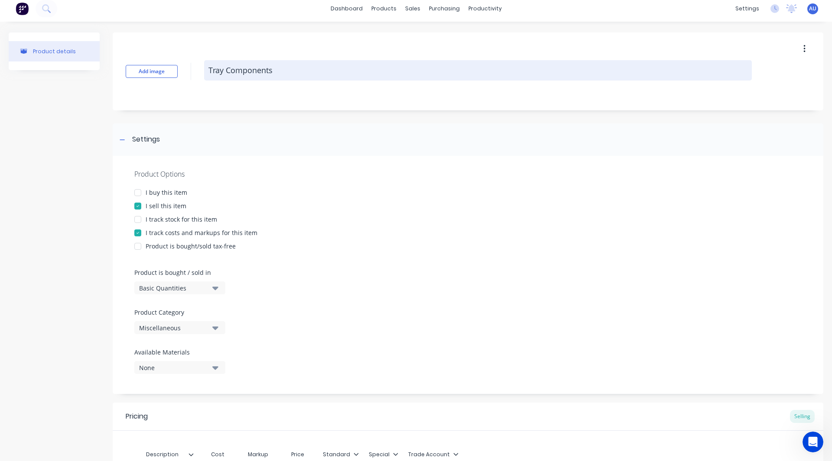
click at [242, 67] on textarea "Tray Components" at bounding box center [478, 70] width 548 height 20
type textarea "x"
type textarea "C"
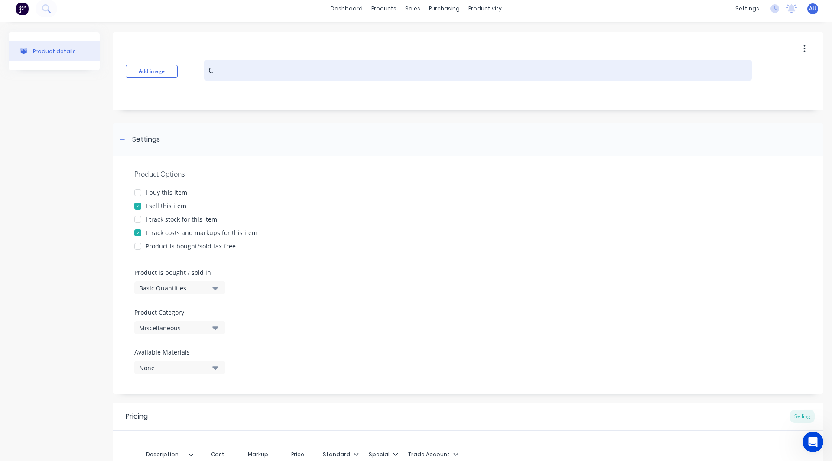
type textarea "x"
type textarea "Cu"
type textarea "x"
type textarea "Cus"
type textarea "x"
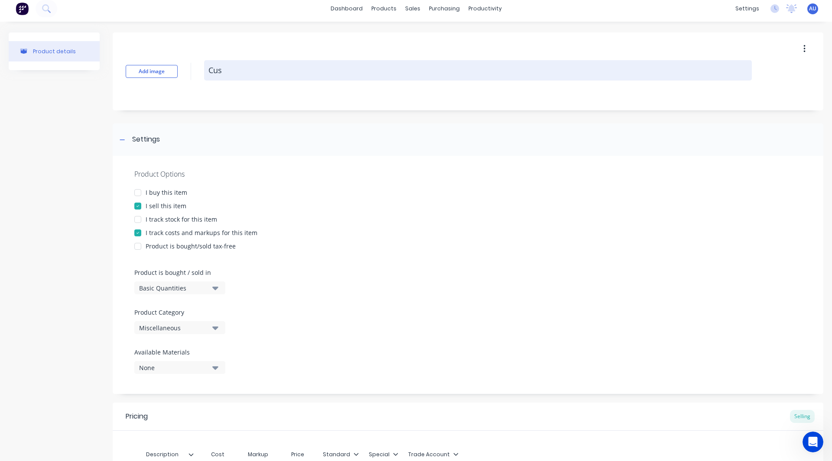
type textarea "Cust"
type textarea "x"
type textarea "Custo"
type textarea "x"
type textarea "Custom"
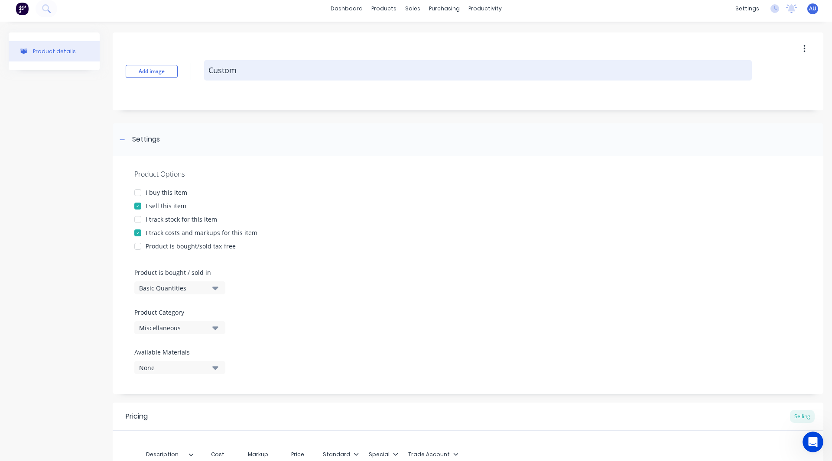
type textarea "x"
type textarea "Custom"
type textarea "x"
type textarea "Custom C"
type textarea "x"
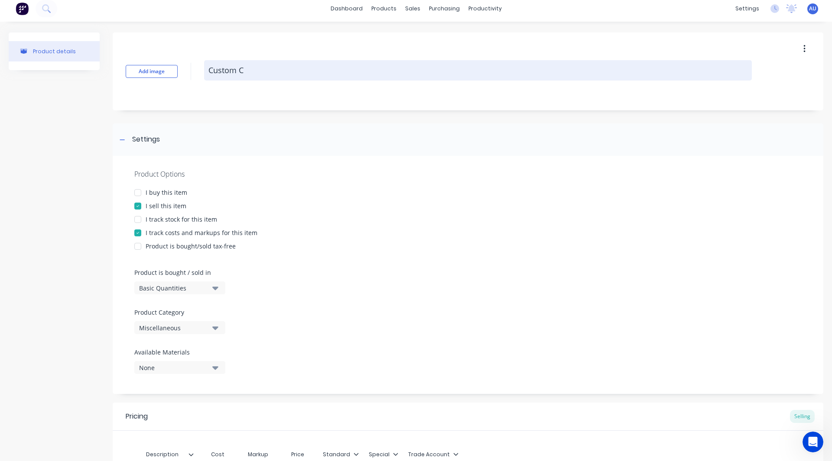
type textarea "Custom Ca"
type textarea "x"
type textarea "Custom Can"
type textarea "x"
type textarea "Custom Cano"
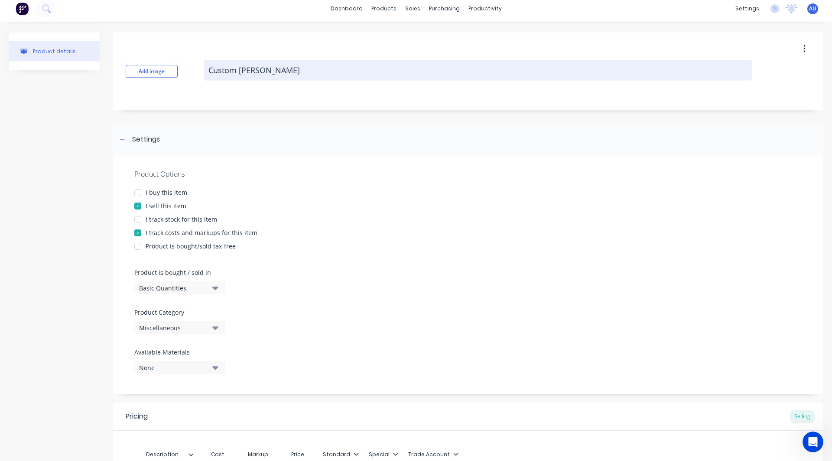
type textarea "x"
type textarea "Custom Canop"
type textarea "x"
type textarea "Custom Canopy"
type textarea "x"
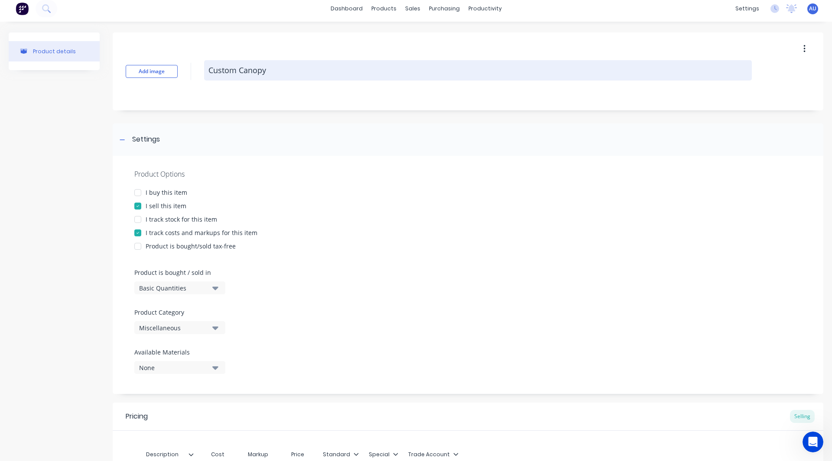
type textarea "Custom Canopy"
type textarea "x"
type textarea "Custom Canopy &"
type textarea "x"
type textarea "Custom Canopy &"
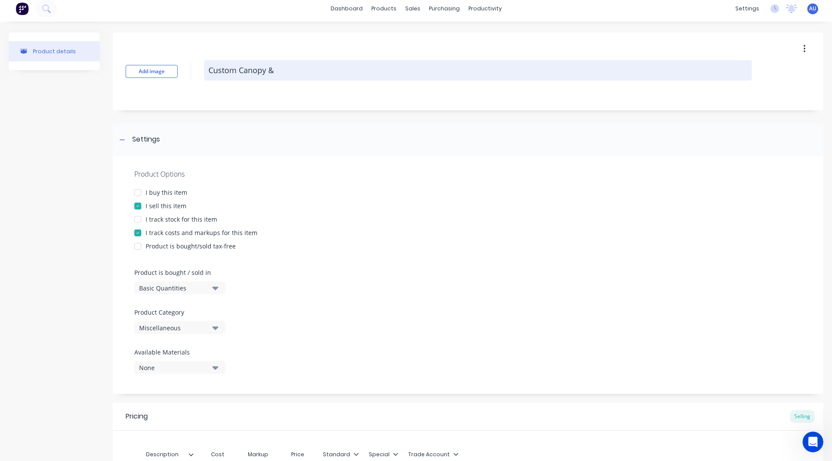
type textarea "x"
type textarea "Custom Canopy & T"
type textarea "x"
type textarea "Custom Canopy & Tr"
type textarea "x"
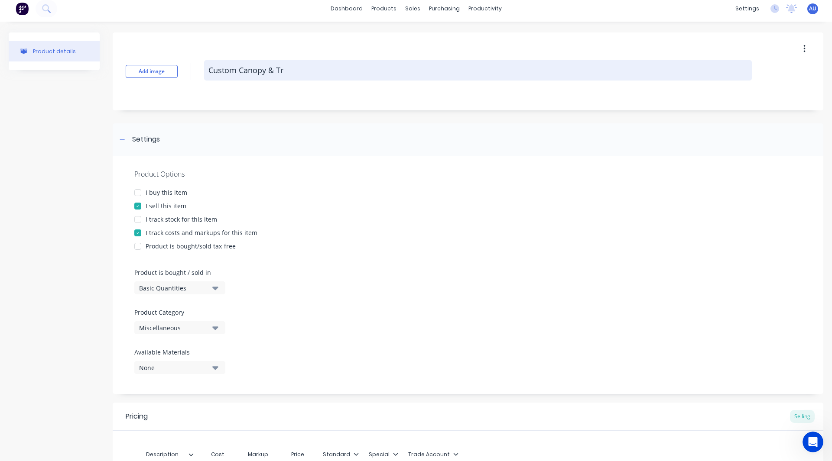
type textarea "Custom Canopy & Tra"
type textarea "x"
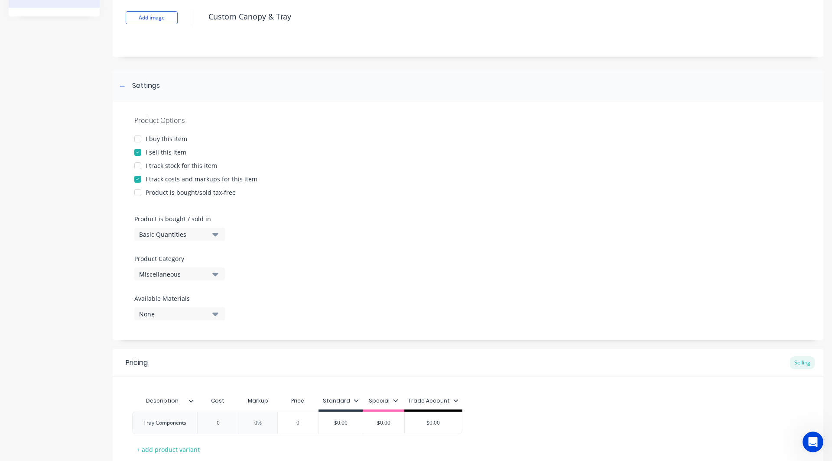
scroll to position [59, 0]
type textarea "Custom Canopy & Tray"
click at [162, 275] on div "Miscellaneous" at bounding box center [173, 273] width 69 height 9
type textarea "x"
type textarea "Custom Canopy & Tray"
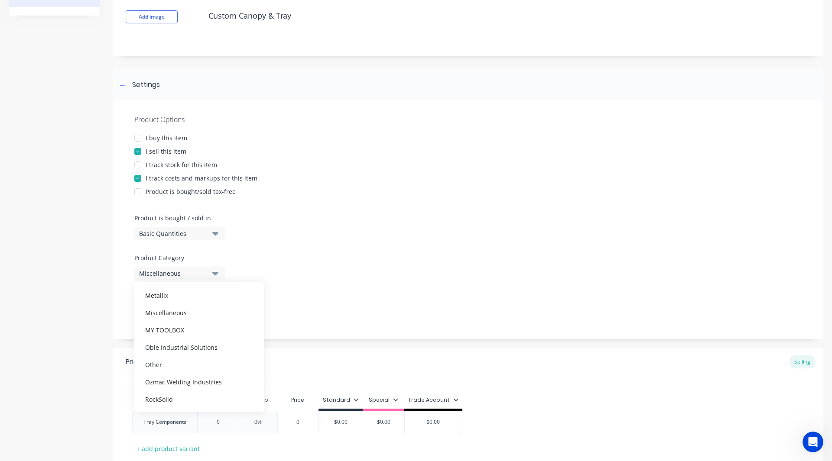
scroll to position [145, 0]
click at [188, 299] on div "Metallix" at bounding box center [199, 297] width 130 height 17
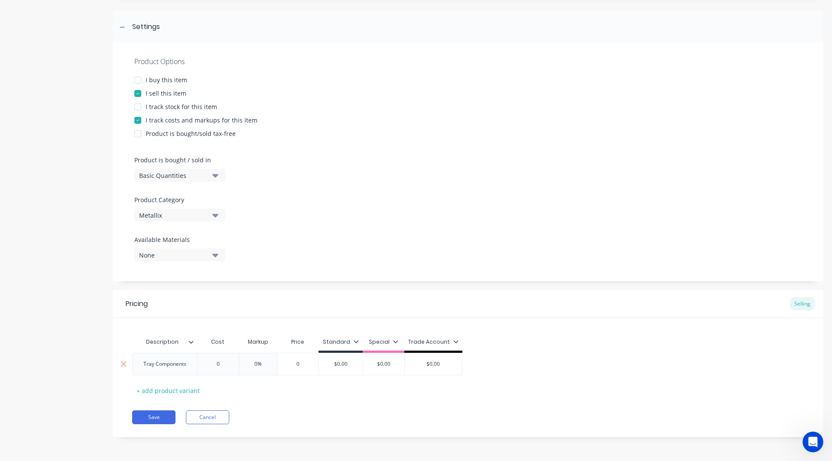
click at [182, 365] on div "Tray Components" at bounding box center [164, 364] width 57 height 11
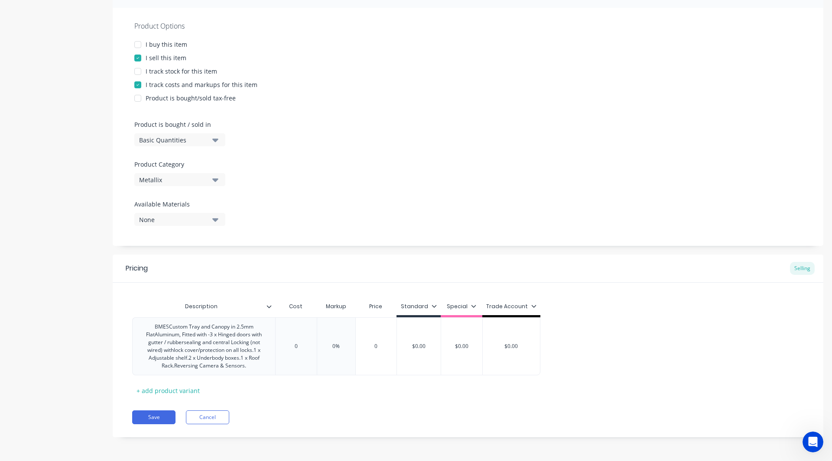
scroll to position [152, 0]
click at [302, 342] on div "0" at bounding box center [295, 347] width 43 height 22
type textarea "x"
type input "12"
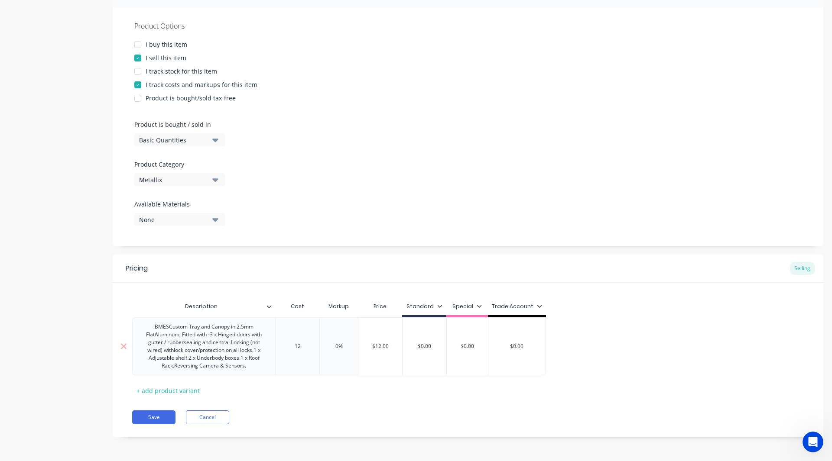
type textarea "x"
type input "120"
type textarea "x"
type input "12020"
type textarea "x"
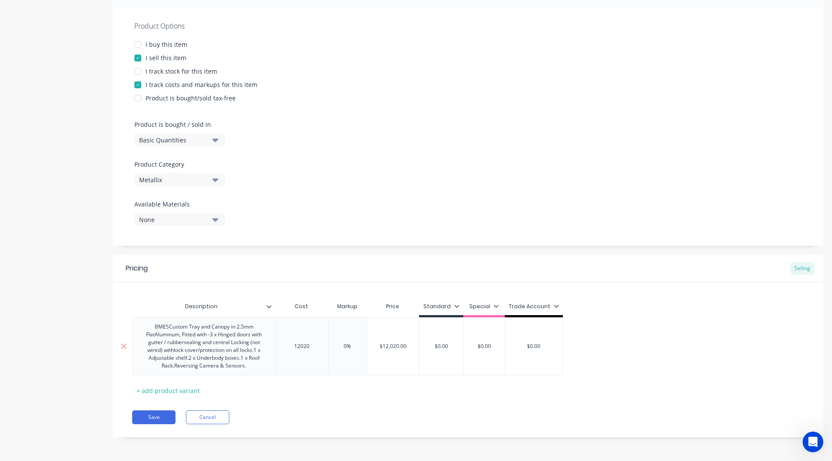
type input "12020"
click at [346, 346] on input "0%" at bounding box center [347, 347] width 43 height 8
type input "%"
type textarea "x"
type input "30%"
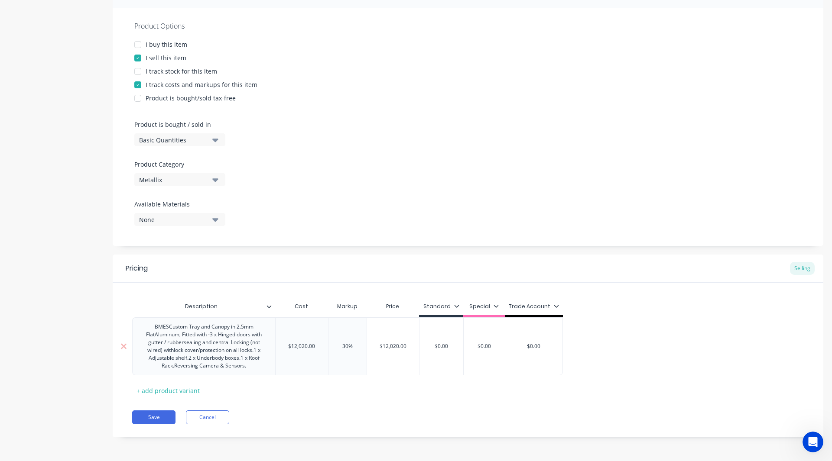
type textarea "x"
type input "30%"
click at [454, 305] on icon at bounding box center [456, 306] width 5 height 5
click at [400, 331] on div at bounding box center [395, 331] width 17 height 17
type textarea "x"
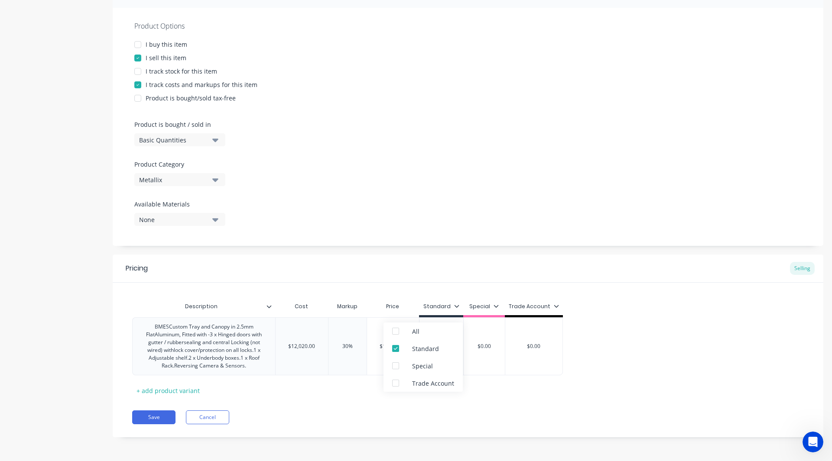
click at [389, 415] on div "Save Cancel" at bounding box center [477, 418] width 691 height 14
type input "$0.00"
drag, startPoint x: 447, startPoint y: 346, endPoint x: 436, endPoint y: 346, distance: 11.3
click at [436, 346] on input "$0.00" at bounding box center [440, 347] width 43 height 8
type textarea "x"
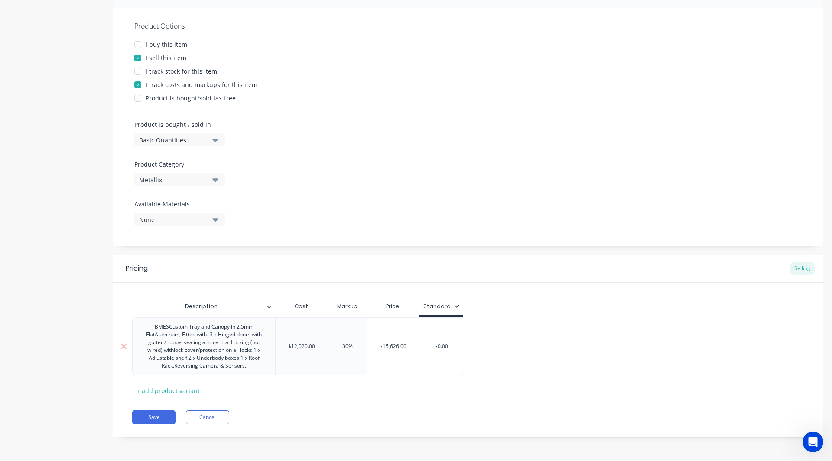
type input "$0.0"
type textarea "x"
type input "$0."
type textarea "x"
type input "$0"
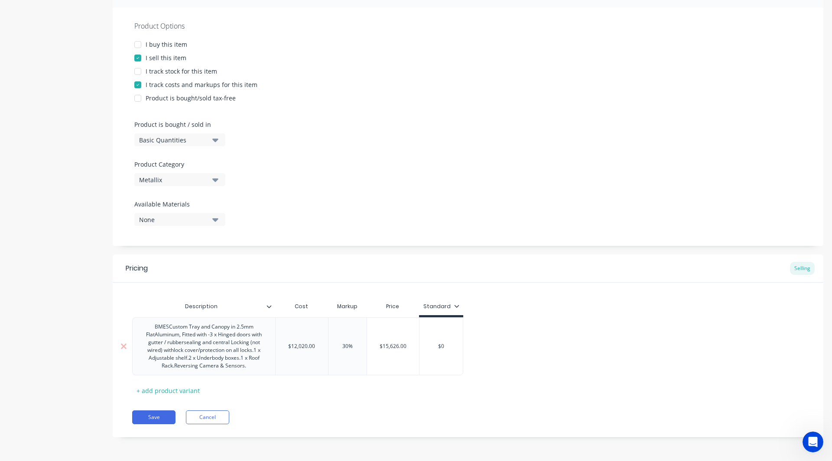
type textarea "x"
type input "$"
type textarea "x"
type input "$1"
type textarea "x"
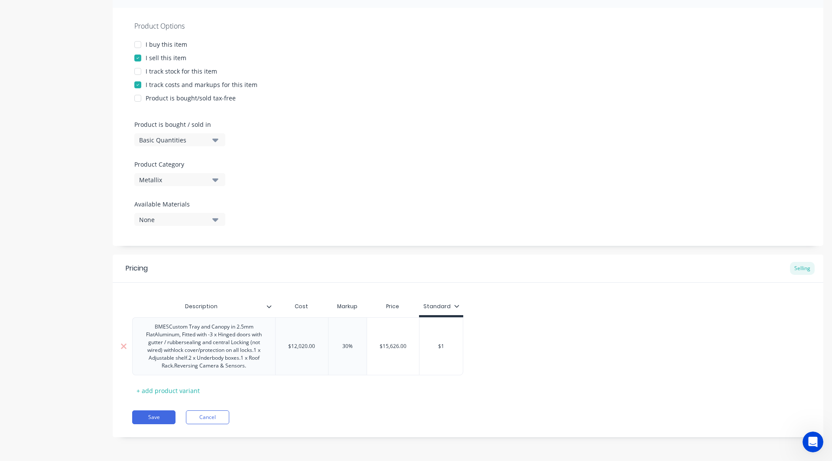
type input "$15"
type textarea "x"
type input "$156"
type textarea "x"
type input "$1562"
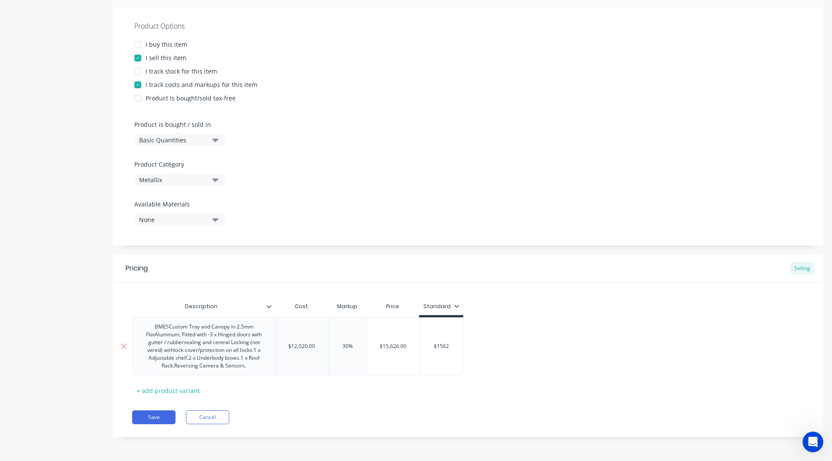
type textarea "x"
type input "$15626"
click at [340, 405] on div "Pricing Selling Description Cost Markup Price Standard BMESCustom Tray and Cano…" at bounding box center [468, 346] width 710 height 183
click at [156, 335] on div "BMESCustom Tray and Canopy in 2.5mm FlatAluminum, Fitted with -3 x Hinged doors…" at bounding box center [204, 346] width 136 height 50
click at [176, 366] on div "BMESCustom Tray and Canopy in 2.5mm Flat Aluminum, Fitted with -3 x Hinged door…" at bounding box center [204, 346] width 136 height 50
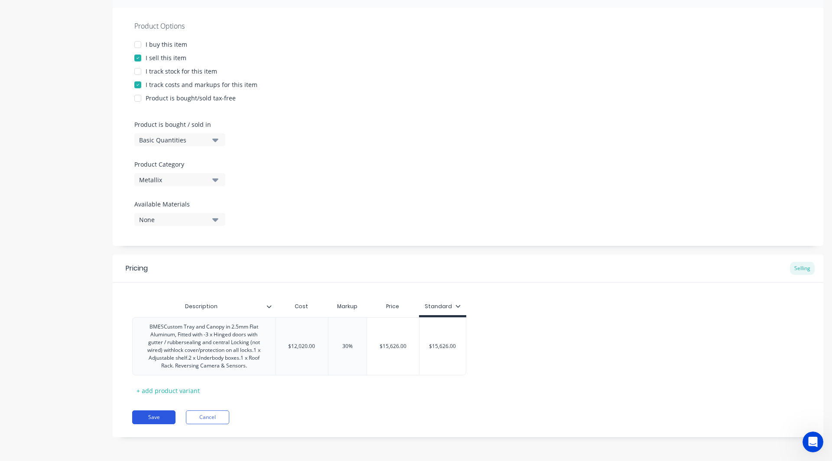
click at [160, 415] on button "Save" at bounding box center [153, 418] width 43 height 14
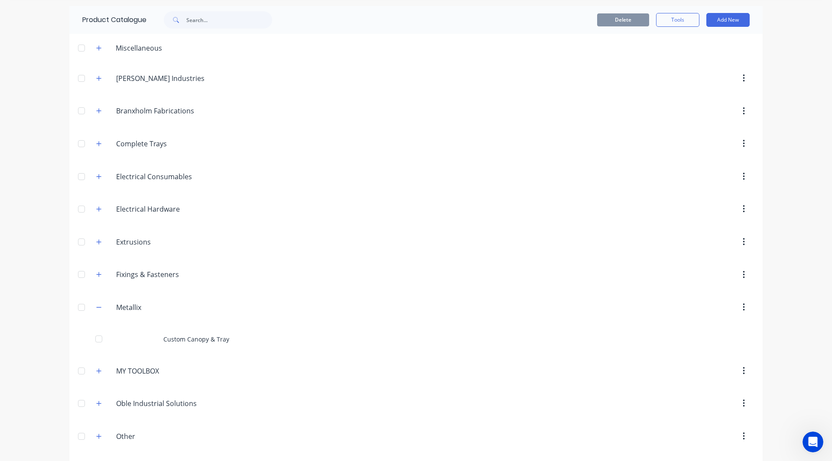
scroll to position [24, 0]
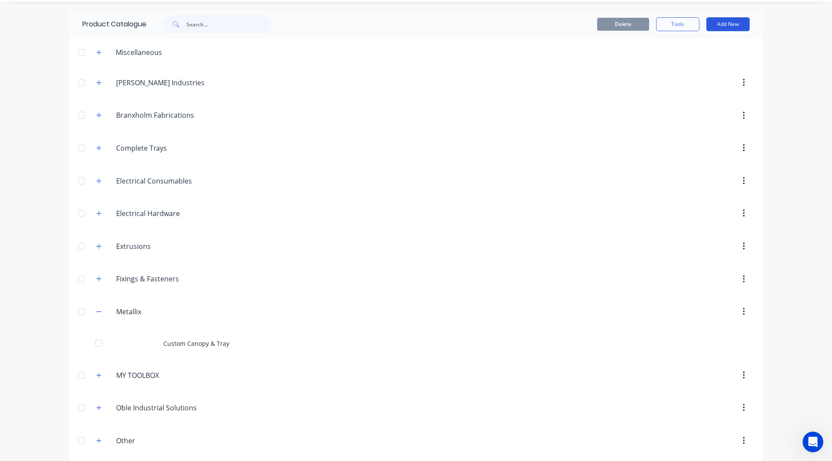
click at [720, 19] on button "Add New" at bounding box center [727, 24] width 43 height 14
click at [700, 61] on div "Product" at bounding box center [708, 64] width 67 height 13
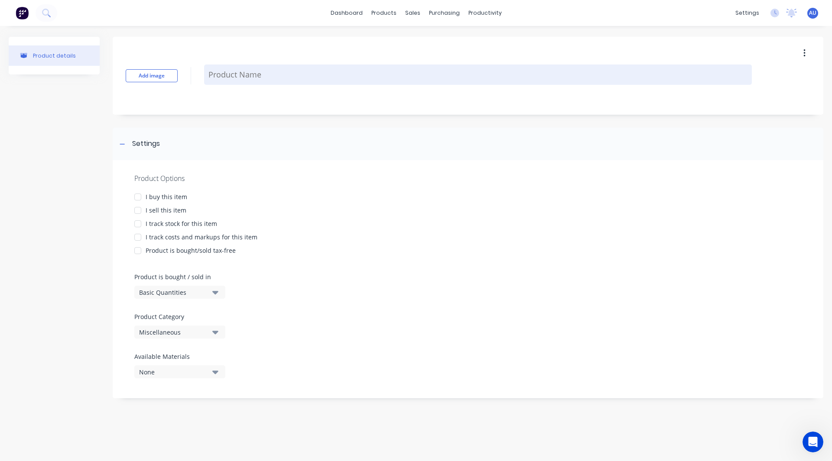
click at [264, 74] on textarea at bounding box center [478, 75] width 548 height 20
paste textarea "Hinged doors with gutter / rubber sealing"
type textarea "x"
type textarea "Hinged doors with gutter / rubber sealing"
drag, startPoint x: 243, startPoint y: 82, endPoint x: 261, endPoint y: 71, distance: 21.4
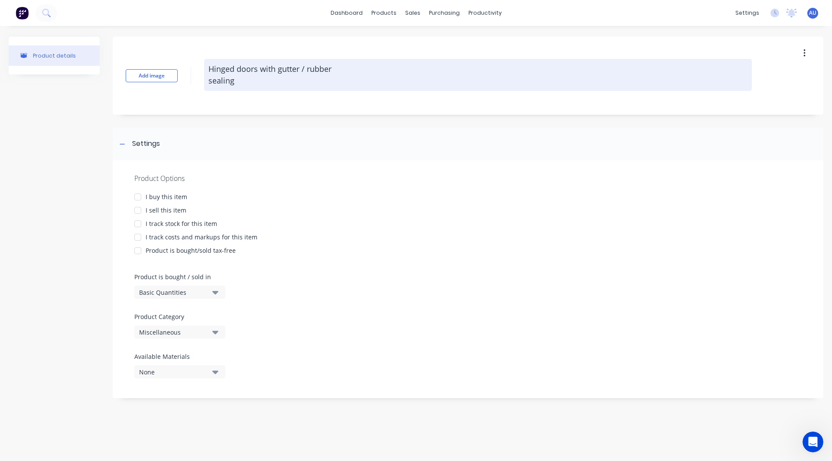
click at [261, 71] on textarea "Hinged doors with gutter / rubber sealing" at bounding box center [478, 75] width 548 height 32
type textarea "x"
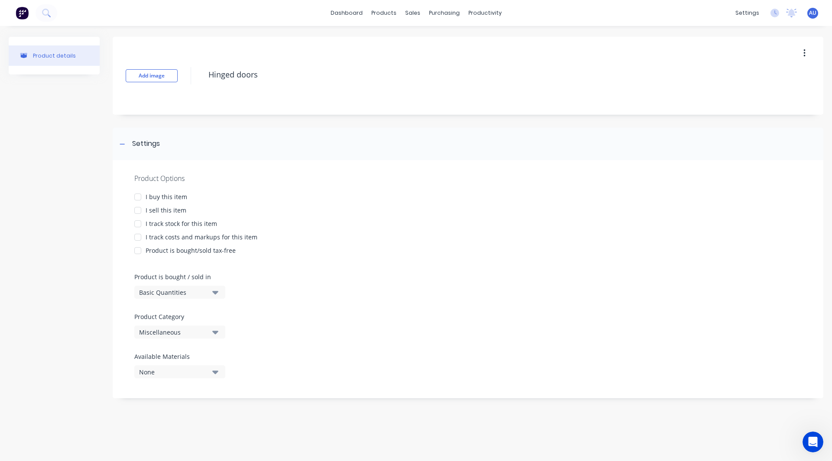
type textarea "Hinged doors"
type textarea "x"
type textarea "Hinged doors"
click at [104, 155] on div "Product details Add image Hinged doors Settings Product Options I buy this item…" at bounding box center [416, 222] width 814 height 370
click at [138, 208] on div at bounding box center [137, 210] width 17 height 17
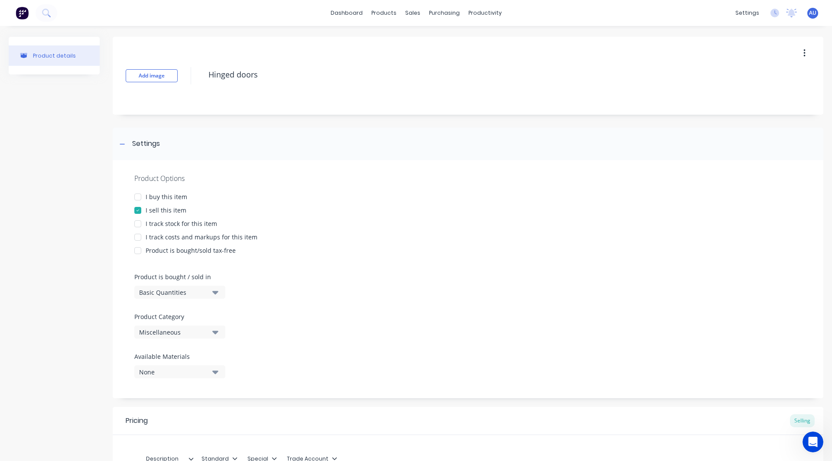
click at [137, 235] on div at bounding box center [137, 237] width 17 height 17
type textarea "x"
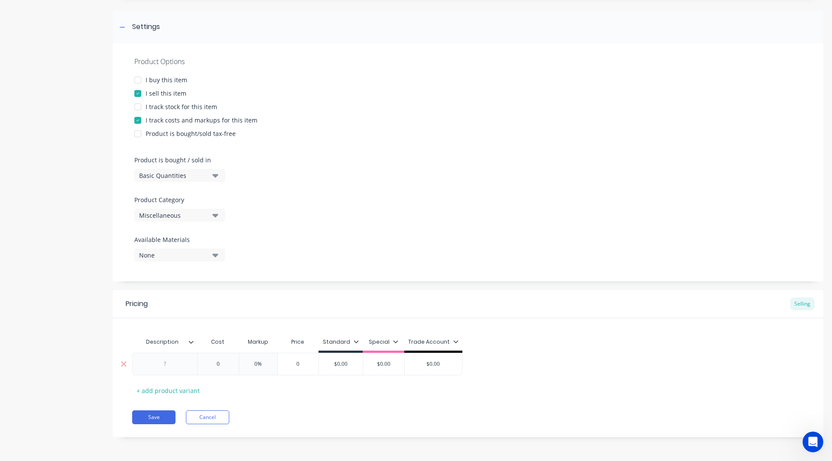
click at [164, 366] on div at bounding box center [164, 364] width 43 height 11
paste div
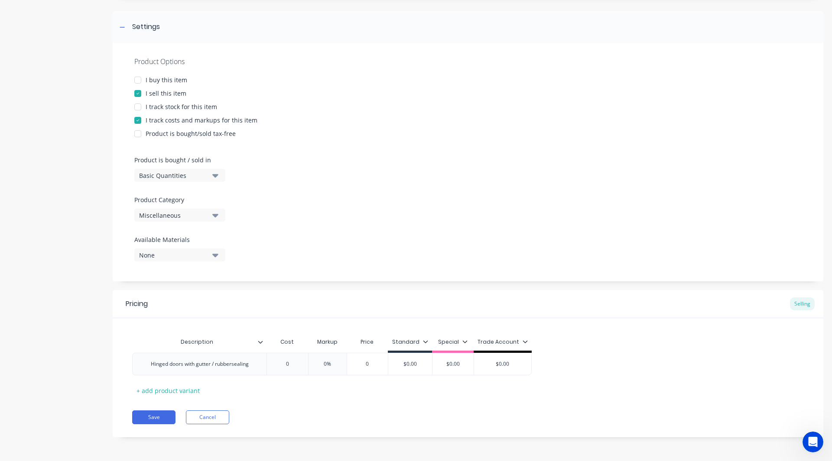
click at [82, 350] on div "Product details" at bounding box center [54, 185] width 91 height 531
click at [166, 391] on div "+ add product variant" at bounding box center [168, 390] width 72 height 13
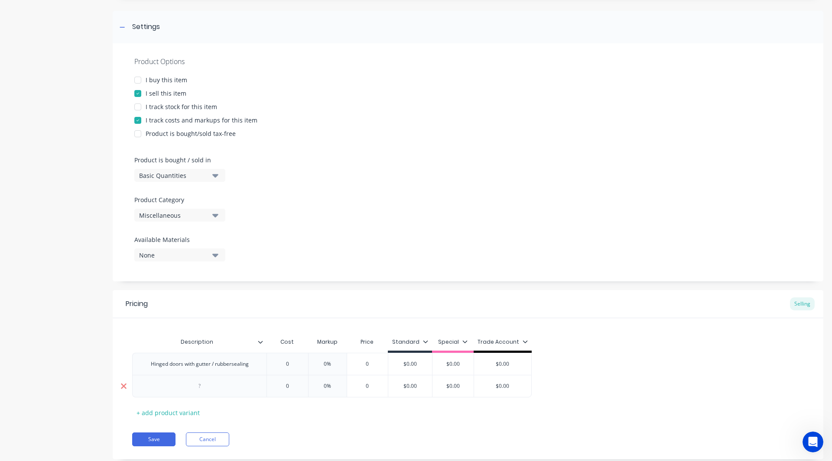
click at [123, 386] on icon at bounding box center [123, 386] width 6 height 9
type textarea "x"
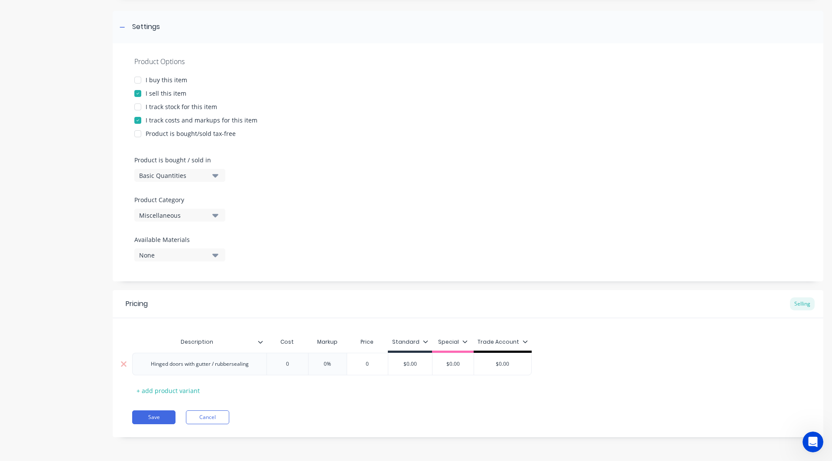
type input "0"
click at [291, 364] on input "0" at bounding box center [287, 364] width 43 height 8
type textarea "x"
type input "1"
type textarea "x"
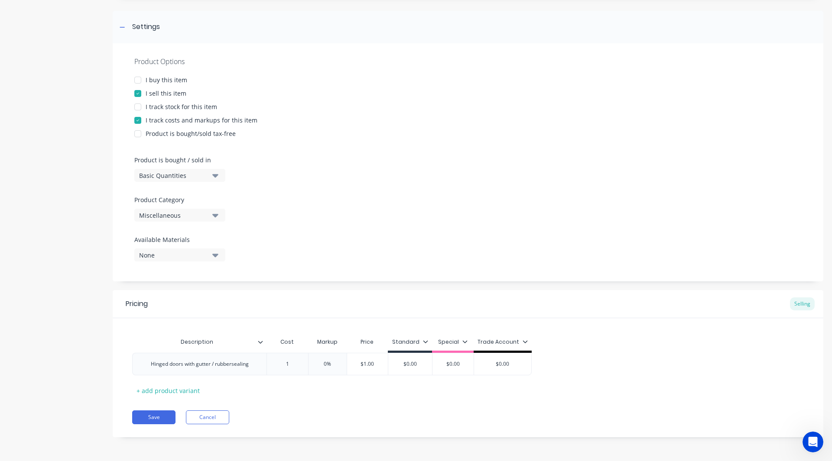
type input "15"
type textarea "x"
type input "150"
type textarea "x"
type input "1500"
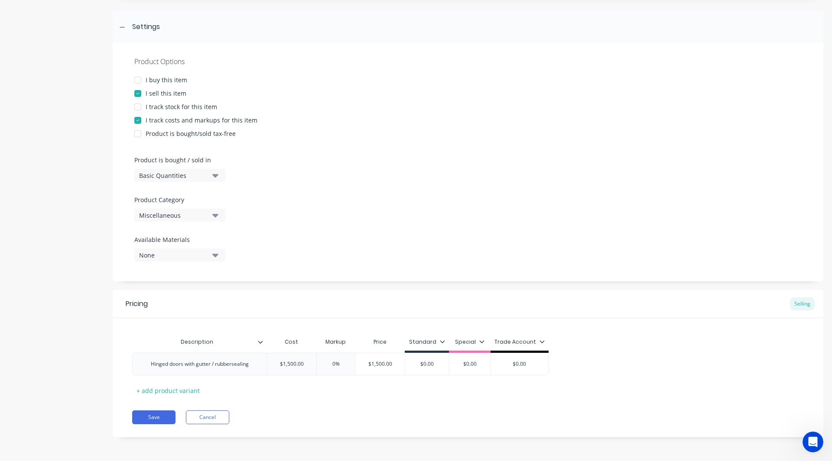
type input "0"
type textarea "x"
type input "3"
type textarea "x"
type input "30"
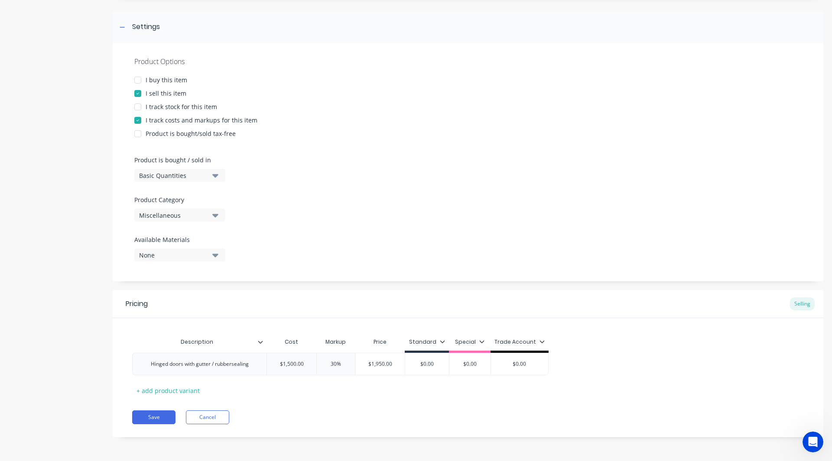
click at [347, 404] on div "Pricing Selling Description Cost Markup Price Standard Special Trade Account Hi…" at bounding box center [468, 363] width 710 height 147
click at [441, 343] on icon at bounding box center [442, 341] width 5 height 3
click at [381, 366] on div at bounding box center [381, 366] width 17 height 17
click at [350, 390] on div "Description Cost Markup Price Standard Special Trade Account Hinged doors with …" at bounding box center [467, 366] width 671 height 64
type textarea "x"
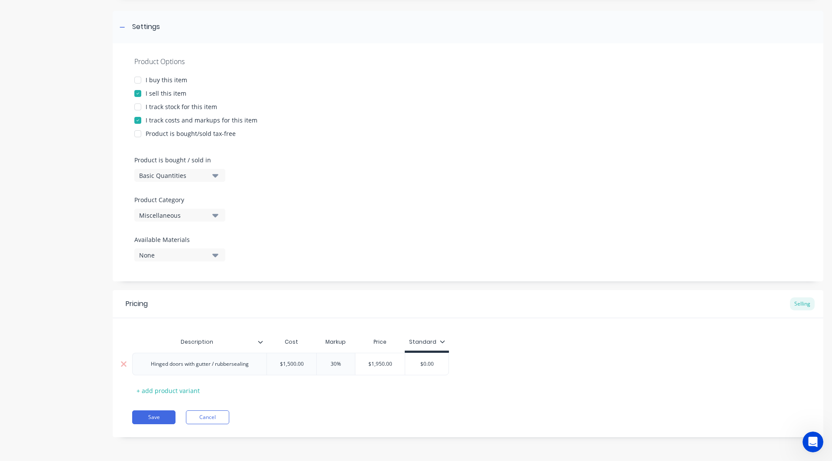
type input "$0.00"
click at [434, 366] on input "$0.00" at bounding box center [426, 364] width 43 height 8
type textarea "x"
type input "$0.0"
type textarea "x"
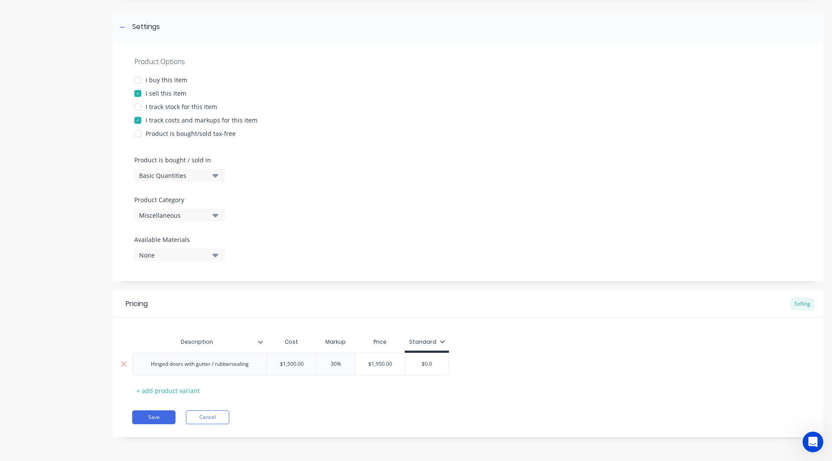
type input "$0."
type textarea "x"
type input "$0"
type textarea "x"
type input "$"
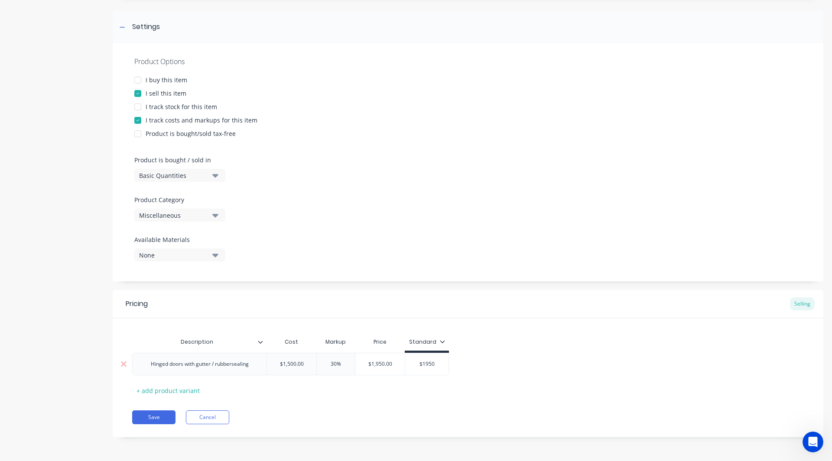
click at [233, 364] on div "Hinged doors with gutter / rubbersealing" at bounding box center [200, 364] width 112 height 11
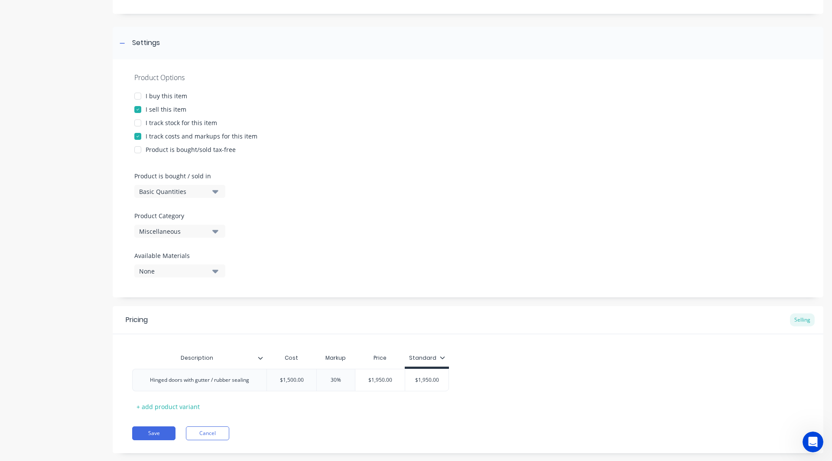
scroll to position [0, 0]
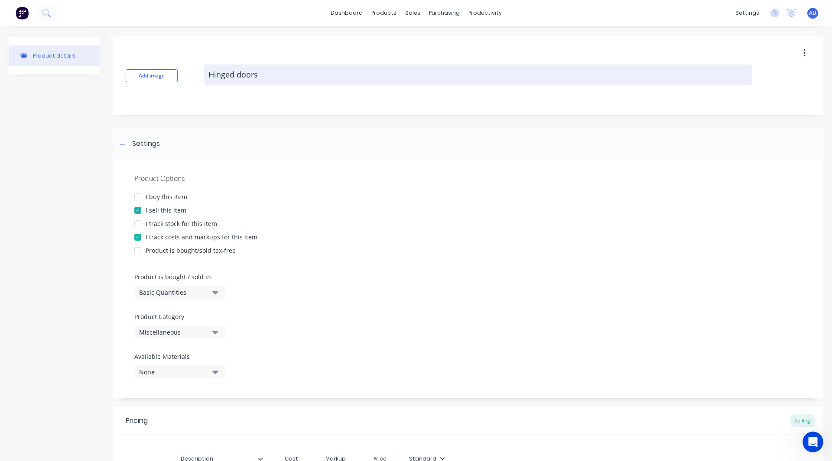
click at [278, 75] on textarea "Hinged doors" at bounding box center [478, 75] width 548 height 20
click at [268, 74] on textarea "Hinged doors w/ gutter/rubber sealing" at bounding box center [478, 75] width 548 height 20
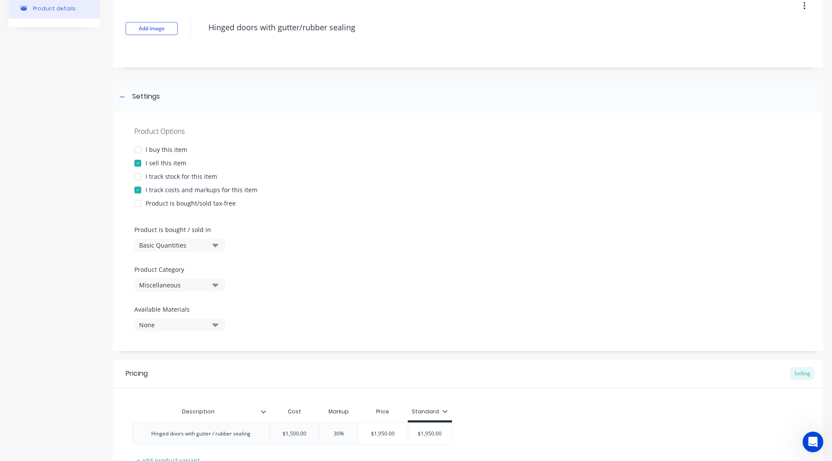
scroll to position [50, 0]
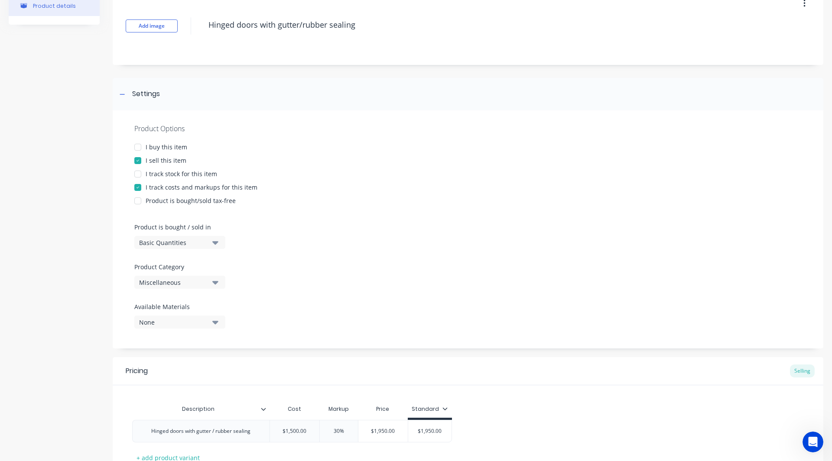
click at [175, 278] on div "Miscellaneous" at bounding box center [173, 282] width 69 height 9
click at [187, 347] on div "Metallix" at bounding box center [199, 345] width 130 height 17
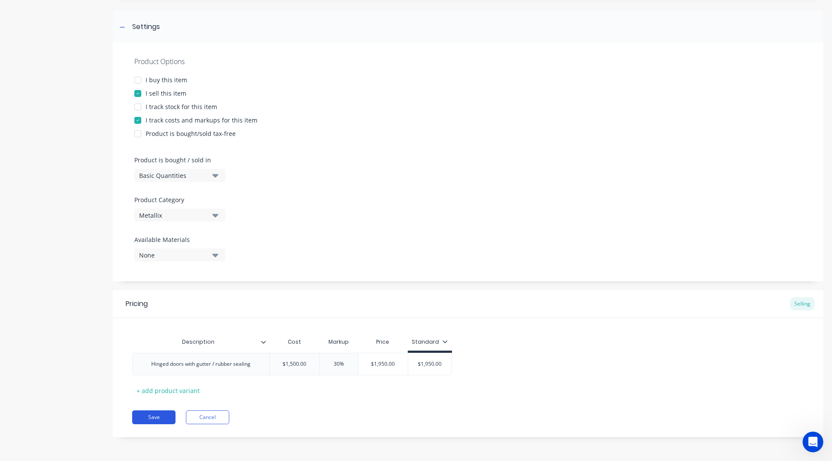
click at [157, 419] on button "Save" at bounding box center [153, 418] width 43 height 14
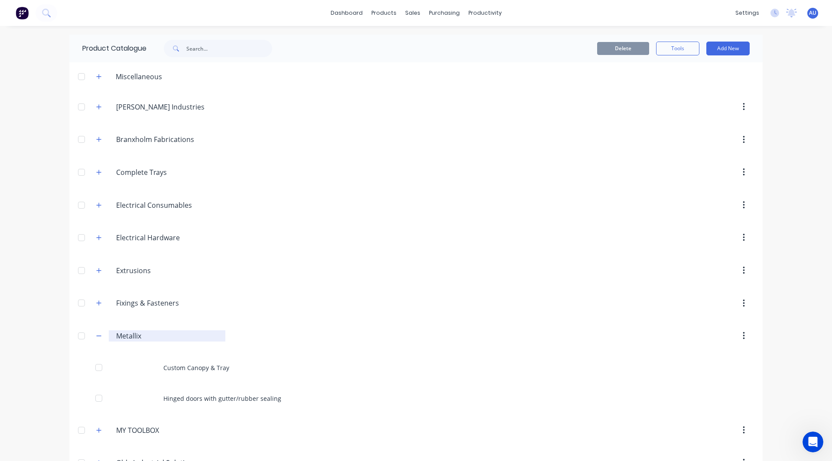
click at [144, 335] on input "Metallix" at bounding box center [167, 336] width 103 height 10
click at [717, 52] on button "Add New" at bounding box center [727, 49] width 43 height 14
click at [694, 91] on div "Product" at bounding box center [708, 88] width 67 height 13
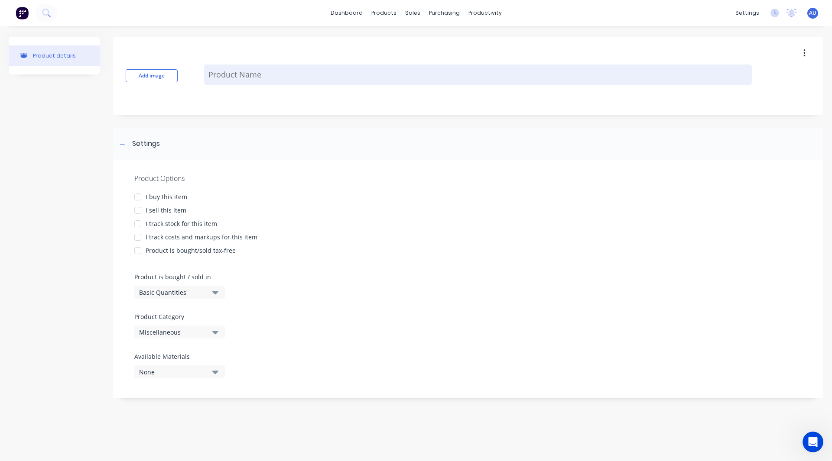
click at [282, 75] on textarea at bounding box center [478, 75] width 548 height 20
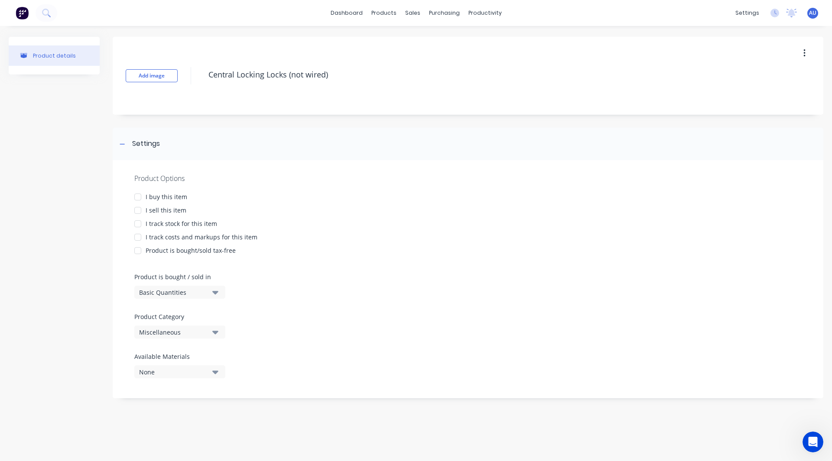
click at [88, 235] on div "Product details" at bounding box center [54, 222] width 91 height 370
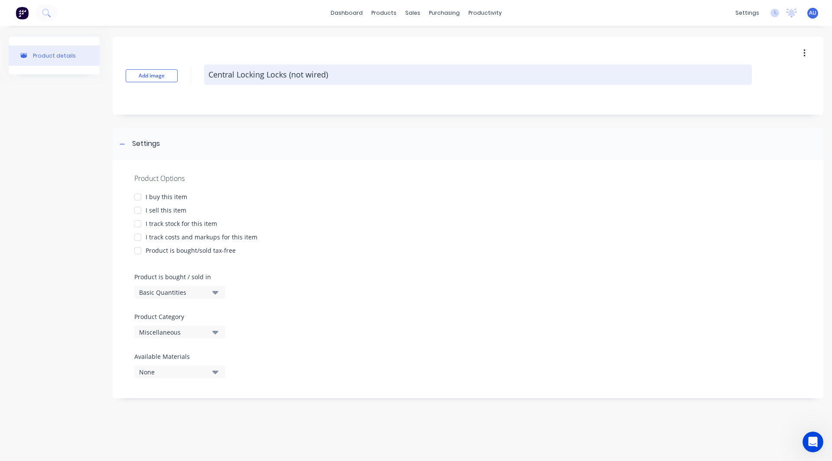
drag, startPoint x: 331, startPoint y: 73, endPoint x: 289, endPoint y: 78, distance: 41.8
click at [289, 78] on textarea "Central Locking Locks (not wired)" at bounding box center [478, 75] width 548 height 20
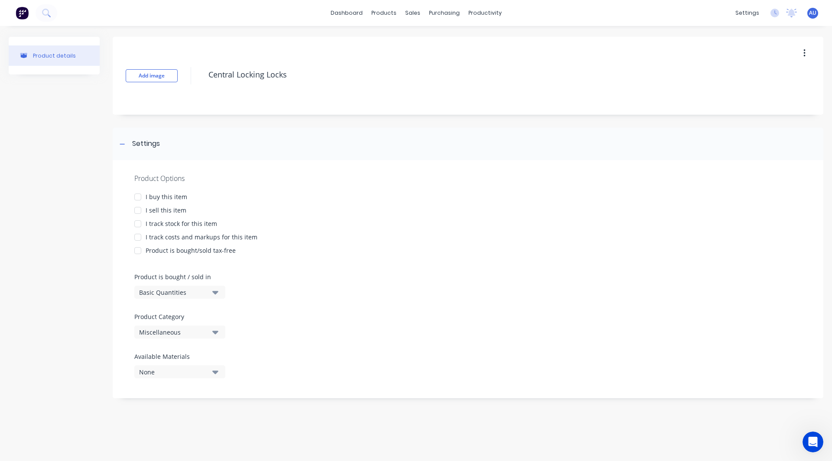
click at [136, 208] on div at bounding box center [137, 210] width 17 height 17
click at [136, 196] on div at bounding box center [137, 196] width 17 height 17
click at [138, 237] on div at bounding box center [137, 237] width 17 height 17
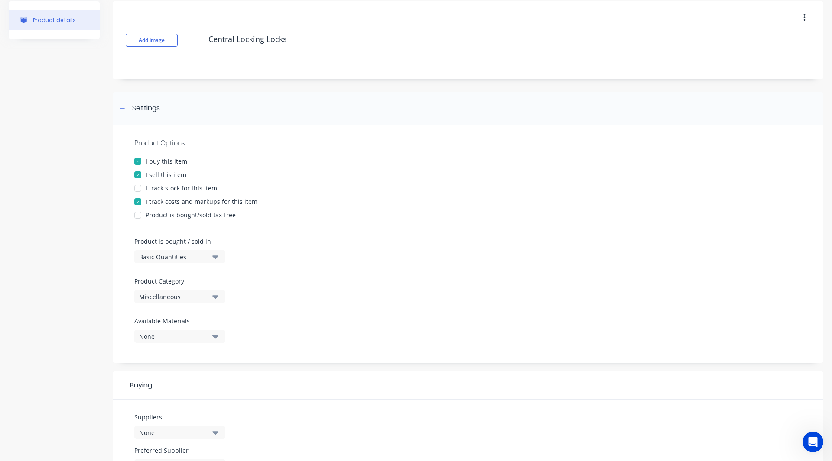
scroll to position [37, 0]
click at [139, 187] on div at bounding box center [137, 186] width 17 height 17
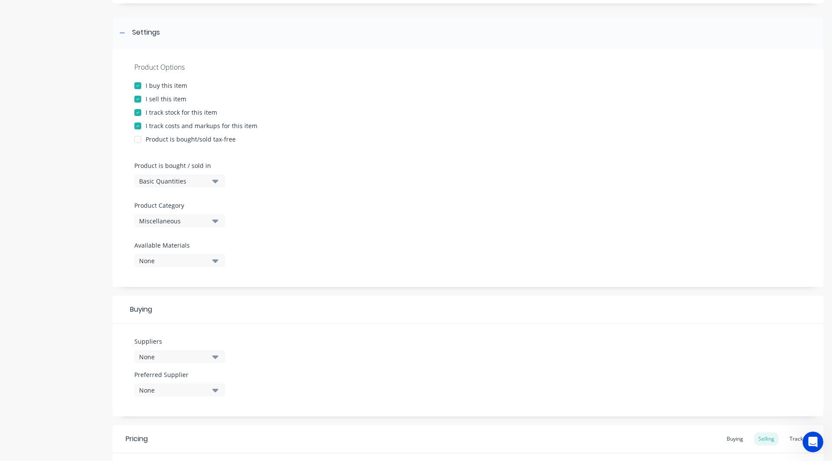
scroll to position [112, 0]
click at [159, 221] on div "Miscellaneous" at bounding box center [173, 220] width 69 height 9
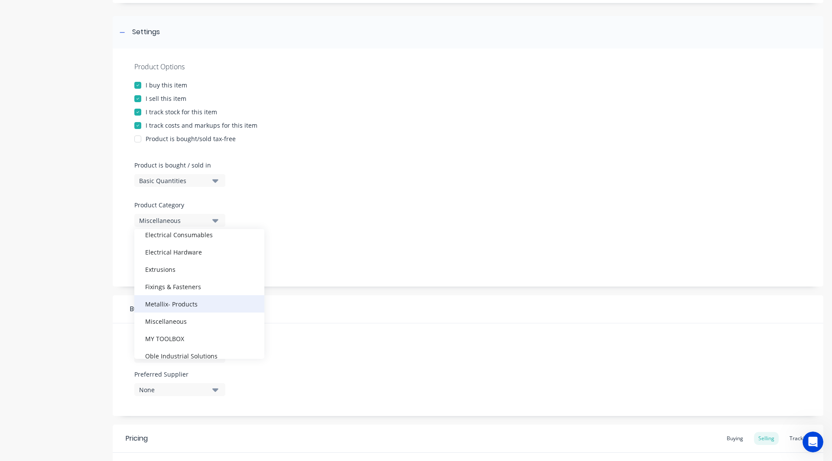
click at [172, 303] on div "Metallix- Products" at bounding box center [199, 303] width 130 height 17
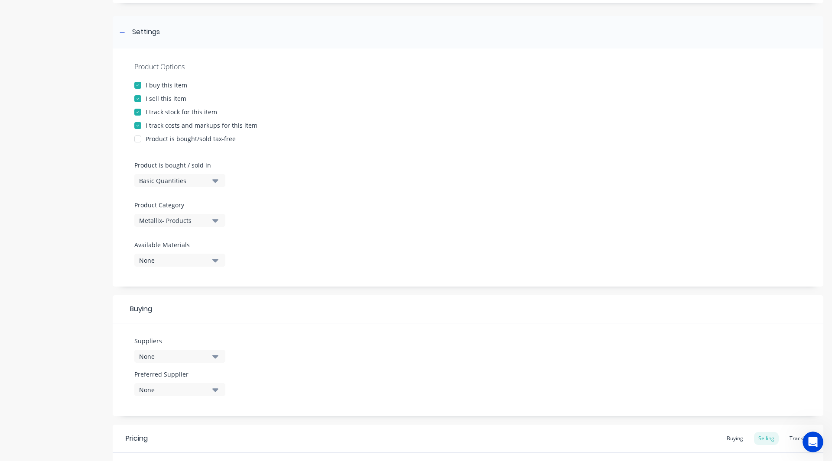
click at [101, 268] on div "Product details Add image Central Locking Locks Settings Product Options I buy …" at bounding box center [416, 255] width 814 height 660
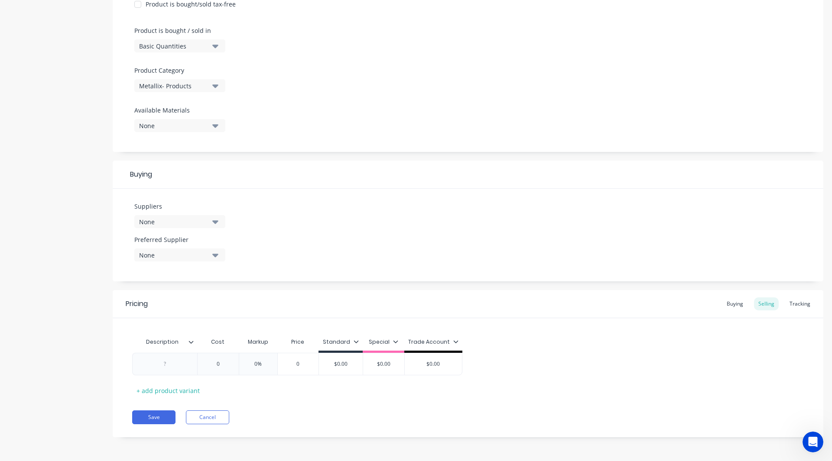
click at [150, 220] on div "None" at bounding box center [173, 221] width 69 height 9
click at [145, 270] on div "button" at bounding box center [148, 269] width 17 height 17
click at [105, 263] on div "Product details Add image Central Locking Locks Settings Product Options I buy …" at bounding box center [416, 120] width 814 height 660
click at [150, 256] on div "None" at bounding box center [173, 255] width 69 height 9
click at [147, 303] on div "button" at bounding box center [148, 302] width 17 height 17
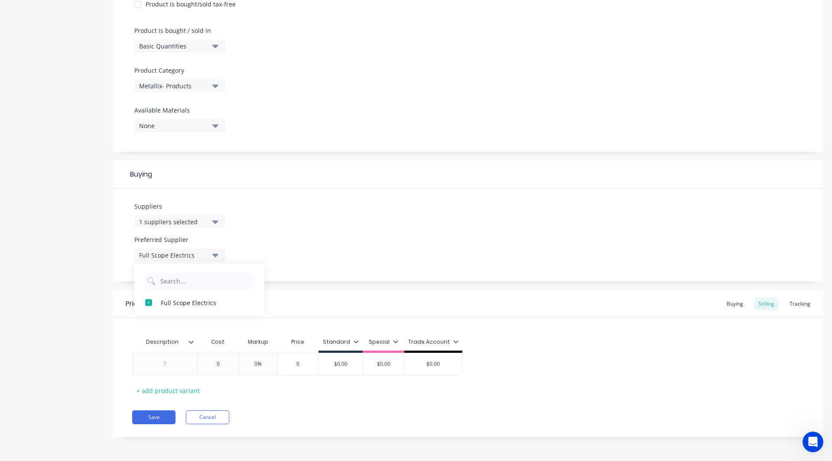
click at [90, 304] on div "Product details" at bounding box center [54, 120] width 91 height 660
click at [162, 368] on div at bounding box center [164, 364] width 43 height 11
paste div
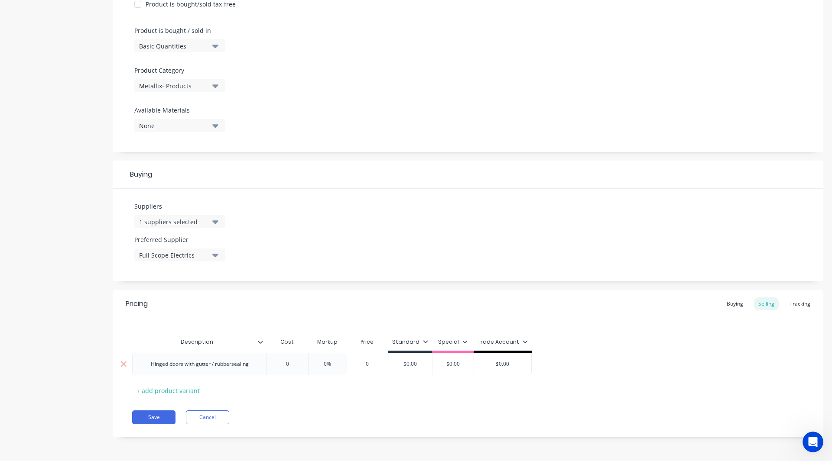
click at [182, 360] on div "Hinged doors with gutter / rubbersealing" at bounding box center [200, 364] width 112 height 11
click at [291, 366] on div "Central locking Locks (not wired) 0 0% 0 $0.00 $0.00 $0.00" at bounding box center [331, 364] width 399 height 23
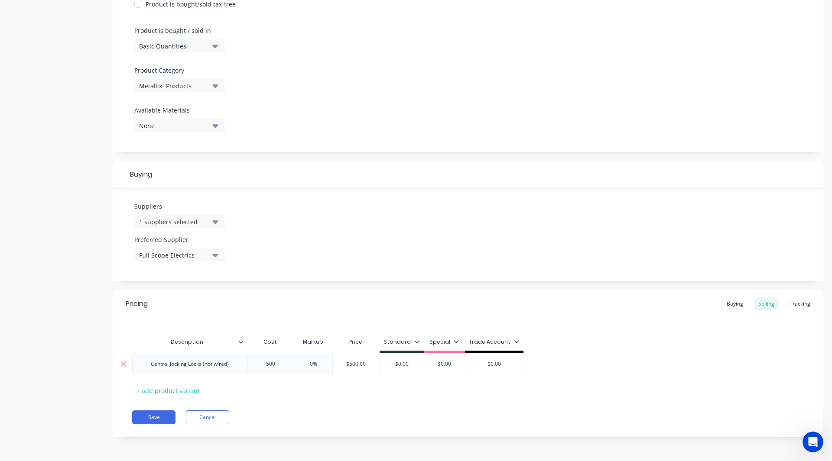
click at [313, 366] on input "0%" at bounding box center [313, 364] width 43 height 8
click at [415, 341] on icon at bounding box center [416, 341] width 5 height 5
click at [357, 366] on div at bounding box center [355, 366] width 17 height 17
click at [446, 390] on div "Description Cost Markup Price Standard Special Trade Account Central locking Lo…" at bounding box center [467, 366] width 671 height 64
click at [412, 366] on input "$0.00" at bounding box center [401, 364] width 43 height 8
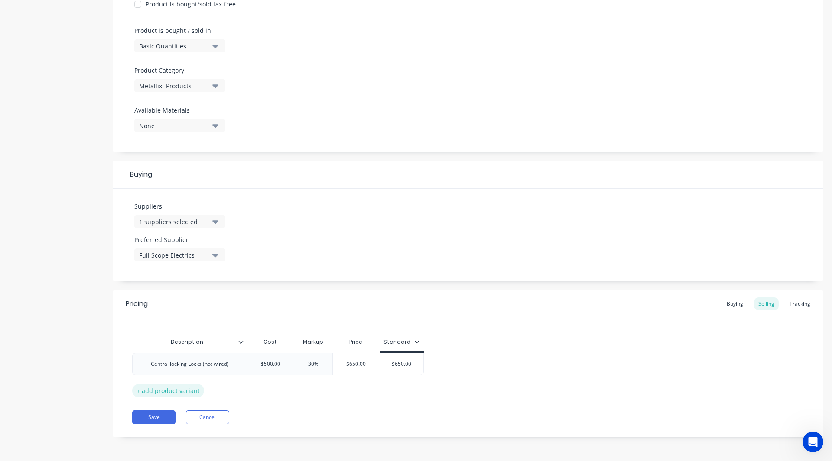
click at [170, 392] on div "+ add product variant" at bounding box center [168, 390] width 72 height 13
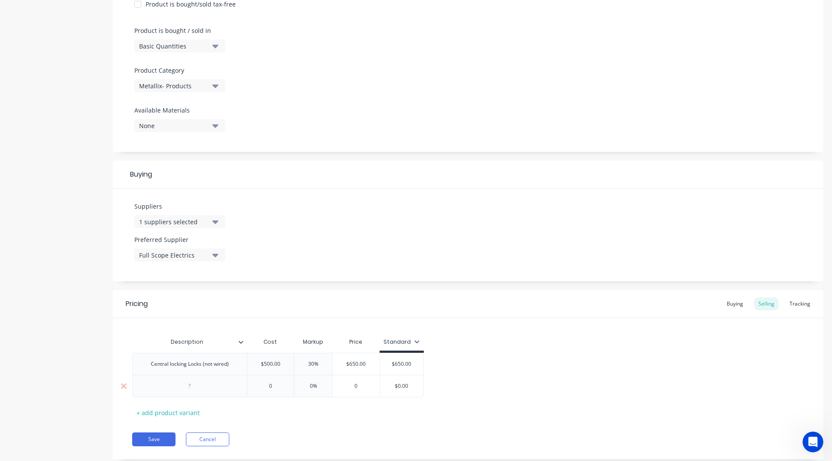
click at [176, 393] on div at bounding box center [189, 386] width 115 height 23
click at [187, 385] on div at bounding box center [189, 386] width 43 height 11
click at [177, 388] on div "Central locking Locks (wired)" at bounding box center [189, 386] width 83 height 11
click at [173, 364] on div "Central locking Locks (not wired)" at bounding box center [190, 364] width 92 height 11
click at [279, 415] on div "Description Cost Markup Price Standard Central Locking Locks (not wired) $500.0…" at bounding box center [467, 377] width 671 height 86
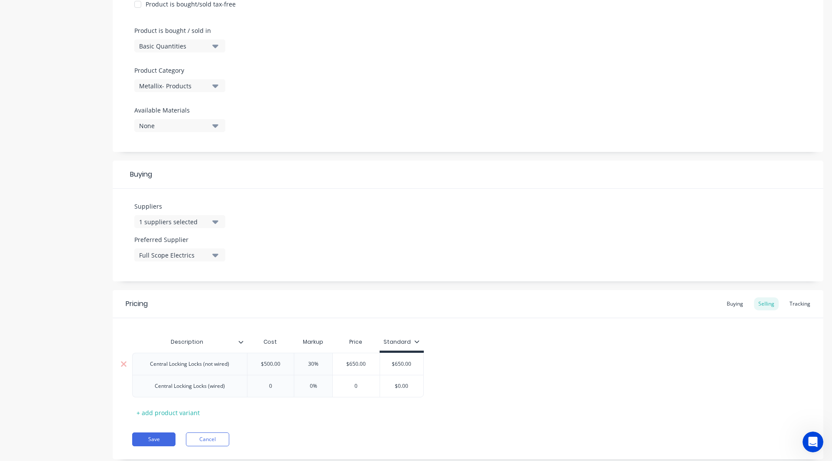
click at [172, 363] on div "Central Locking Locks (not wired)" at bounding box center [189, 364] width 93 height 11
click at [276, 384] on input "0" at bounding box center [270, 387] width 47 height 8
click at [313, 385] on input "0%" at bounding box center [313, 387] width 43 height 8
click at [409, 392] on div "$0.00" at bounding box center [401, 387] width 43 height 22
click at [795, 301] on div "Tracking" at bounding box center [799, 304] width 29 height 13
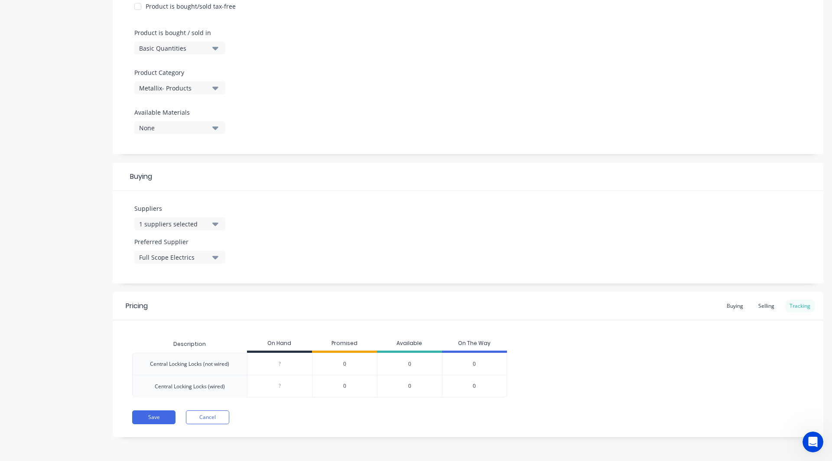
scroll to position [244, 0]
click at [276, 358] on div "?" at bounding box center [279, 364] width 65 height 22
click at [289, 389] on input "0" at bounding box center [279, 387] width 65 height 8
click at [392, 421] on div "Save Cancel" at bounding box center [477, 418] width 691 height 14
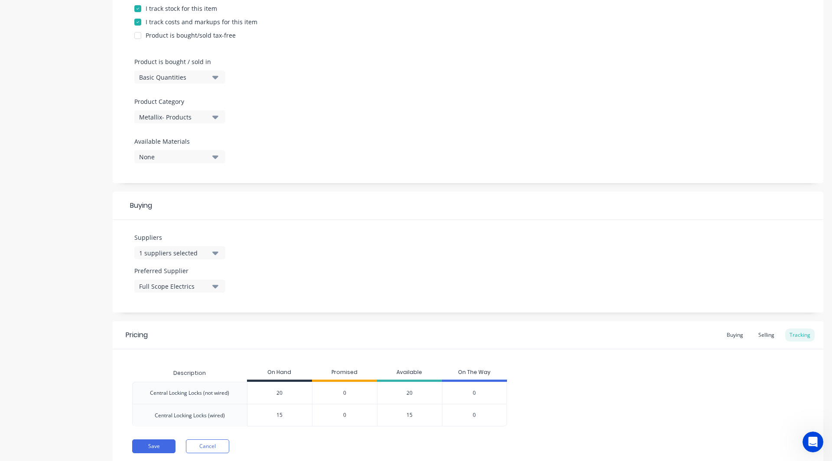
scroll to position [215, 0]
click at [150, 442] on button "Save" at bounding box center [153, 447] width 43 height 14
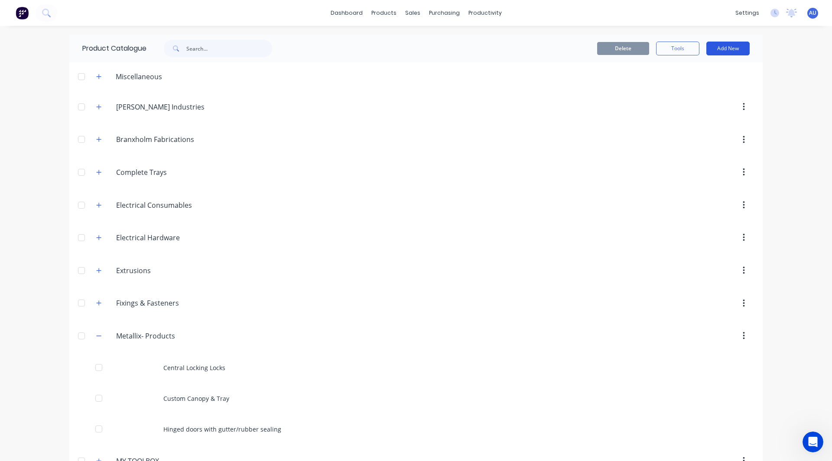
click at [733, 52] on button "Add New" at bounding box center [727, 49] width 43 height 14
click at [690, 82] on div "Product" at bounding box center [708, 88] width 67 height 13
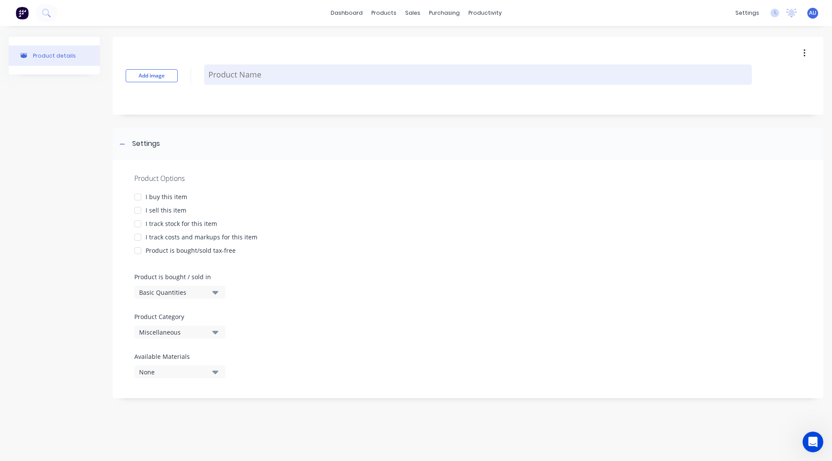
click at [241, 81] on textarea at bounding box center [478, 75] width 548 height 20
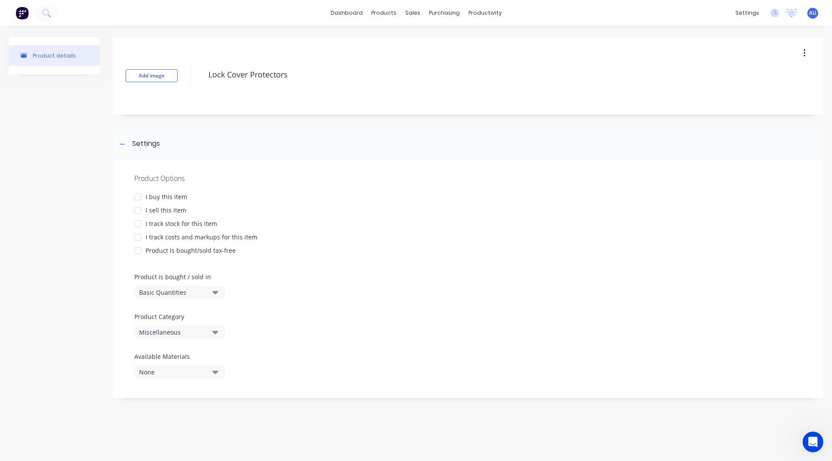
click at [138, 211] on div at bounding box center [137, 210] width 17 height 17
click at [136, 239] on div at bounding box center [137, 237] width 17 height 17
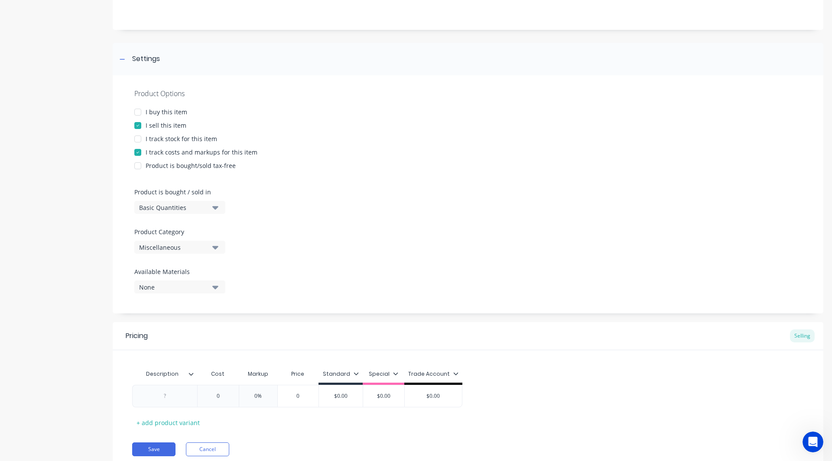
scroll to position [94, 0]
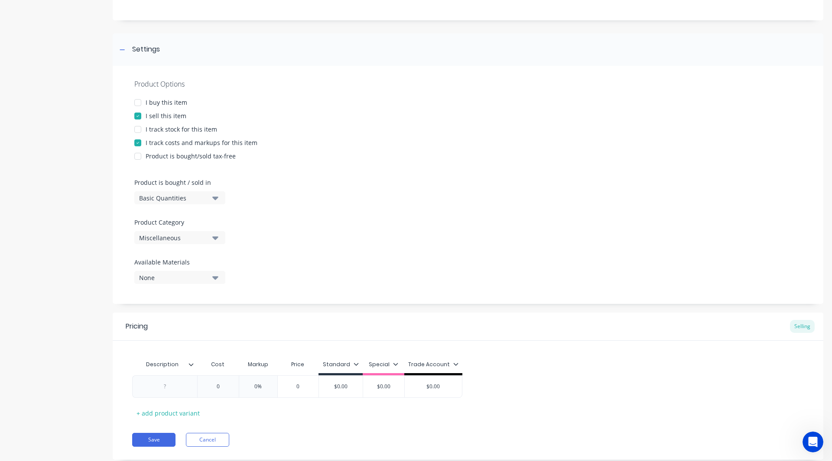
click at [170, 199] on div "Basic Quantities" at bounding box center [173, 198] width 69 height 9
click at [98, 203] on div "Product details" at bounding box center [54, 207] width 91 height 531
click at [143, 240] on div "Miscellaneous" at bounding box center [173, 237] width 69 height 9
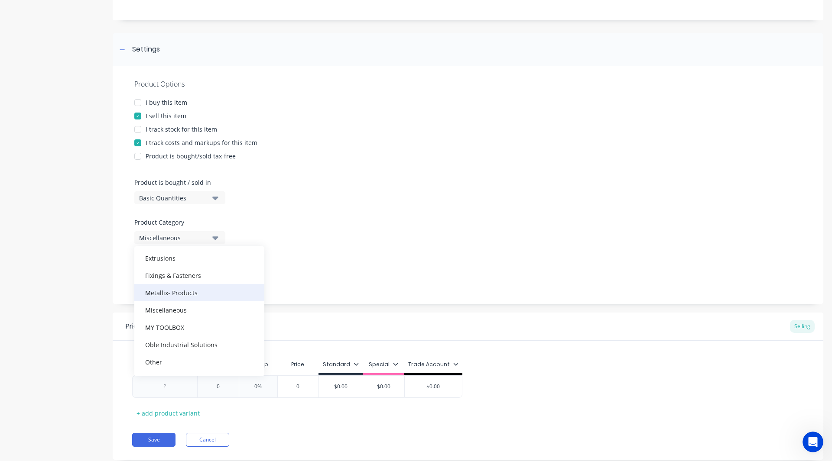
click at [169, 300] on div "Metallix- Products" at bounding box center [199, 292] width 130 height 17
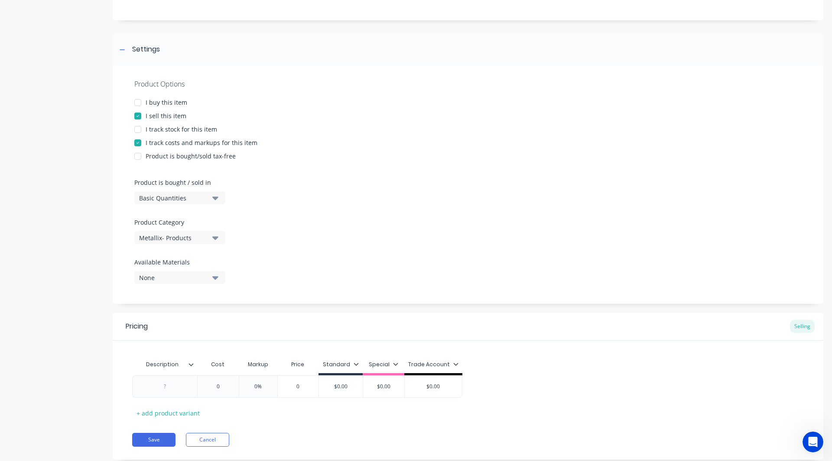
scroll to position [117, 0]
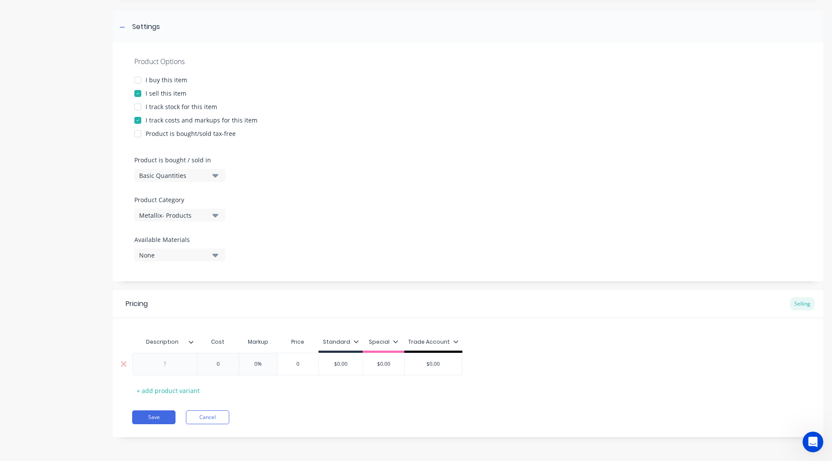
click at [168, 364] on div at bounding box center [164, 364] width 43 height 11
click at [220, 368] on input "text" at bounding box center [217, 367] width 43 height 8
click at [220, 368] on input "0" at bounding box center [233, 364] width 43 height 8
click at [305, 403] on div "Pricing Selling Description Cost Markup Price Standard Special Trade Account Lo…" at bounding box center [468, 363] width 710 height 147
click at [375, 364] on input "$0.00" at bounding box center [368, 364] width 44 height 8
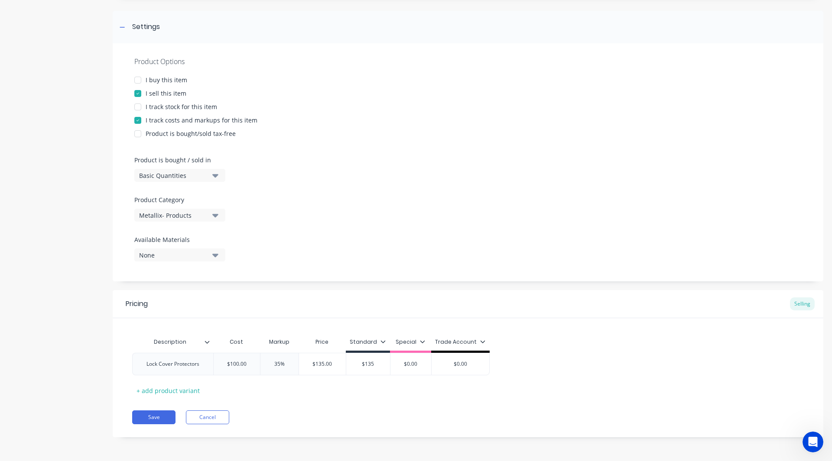
click at [380, 340] on icon at bounding box center [382, 341] width 5 height 5
click at [321, 366] on div at bounding box center [321, 366] width 17 height 17
click at [281, 399] on div "Pricing Selling Description Cost Markup Price Standard Special Trade Account Lo…" at bounding box center [468, 363] width 710 height 147
click at [148, 420] on button "Save" at bounding box center [153, 418] width 43 height 14
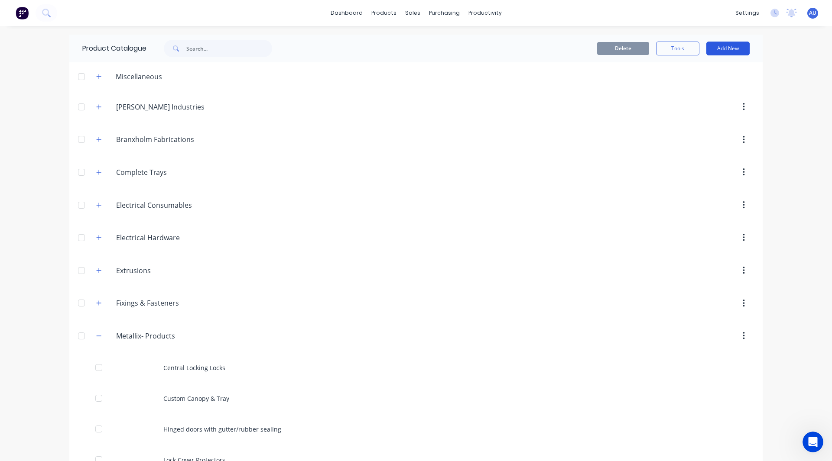
click at [719, 46] on button "Add New" at bounding box center [727, 49] width 43 height 14
click at [680, 88] on div "Product" at bounding box center [708, 88] width 67 height 13
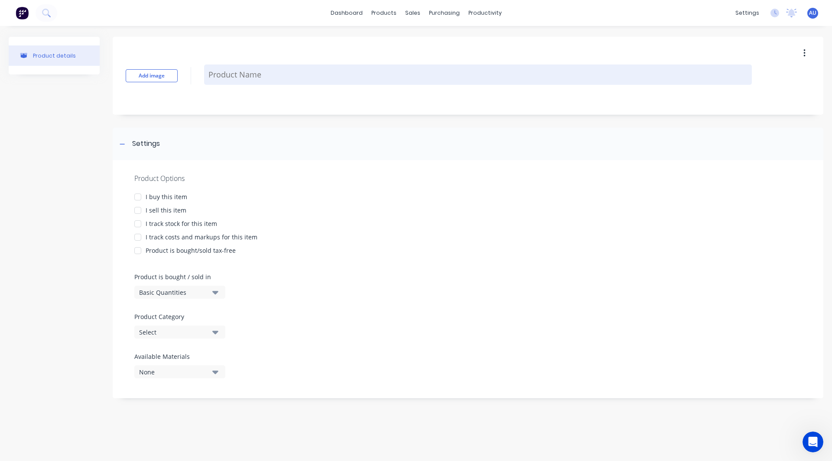
click at [253, 71] on textarea at bounding box center [478, 75] width 548 height 20
click at [243, 73] on textarea "Adjustab;le Shelf" at bounding box center [478, 75] width 548 height 20
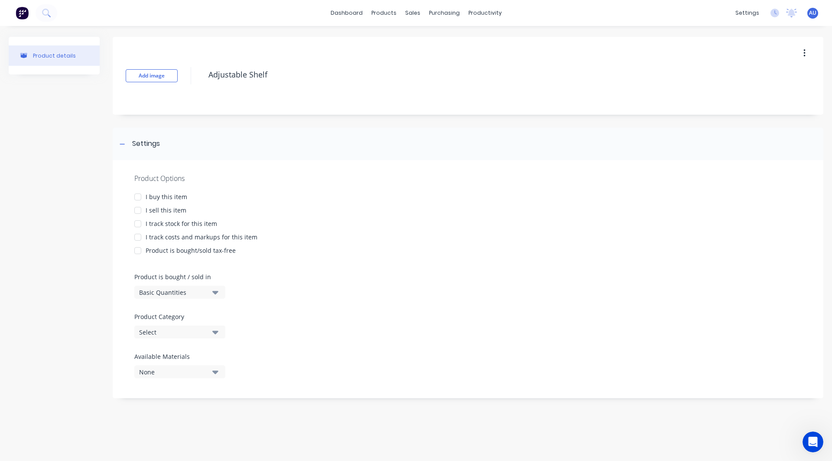
click at [135, 210] on div at bounding box center [137, 210] width 17 height 17
click at [137, 236] on div at bounding box center [137, 237] width 17 height 17
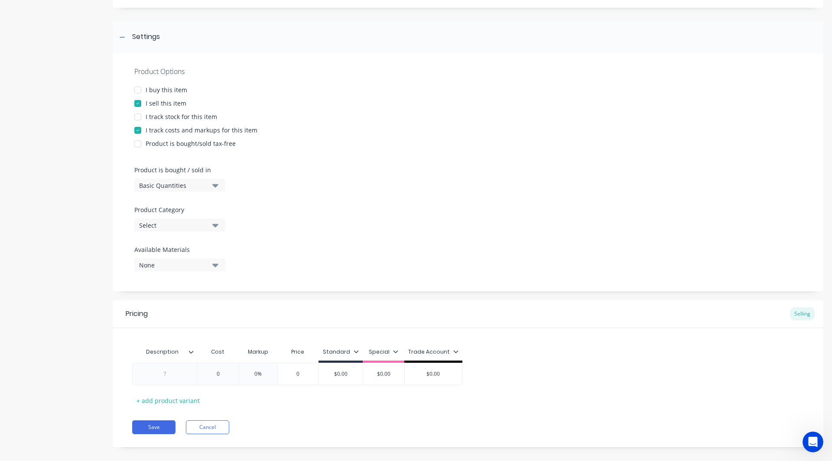
click at [158, 222] on div "Select" at bounding box center [173, 225] width 69 height 9
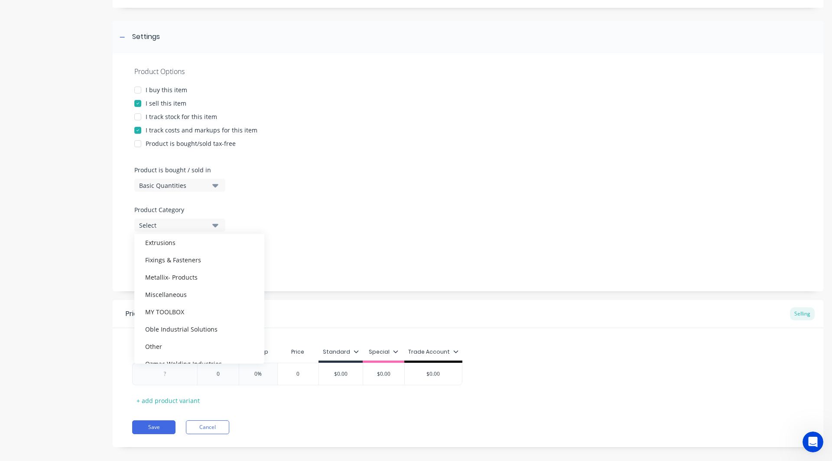
scroll to position [117, 0]
click at [171, 274] on div "Metallix- Products" at bounding box center [199, 276] width 130 height 17
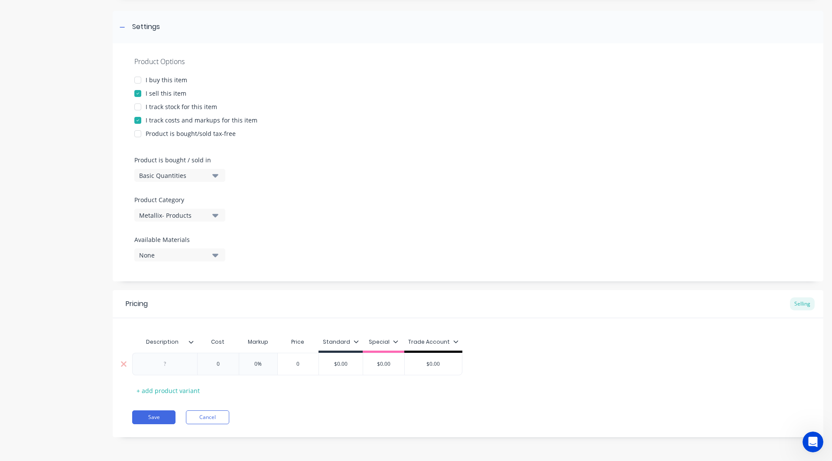
scroll to position [117, 0]
click at [166, 372] on div at bounding box center [164, 364] width 65 height 23
click at [167, 362] on div at bounding box center [164, 364] width 43 height 11
click at [223, 365] on input "text" at bounding box center [217, 365] width 43 height 8
click at [368, 363] on input "$0.00" at bounding box center [357, 365] width 44 height 8
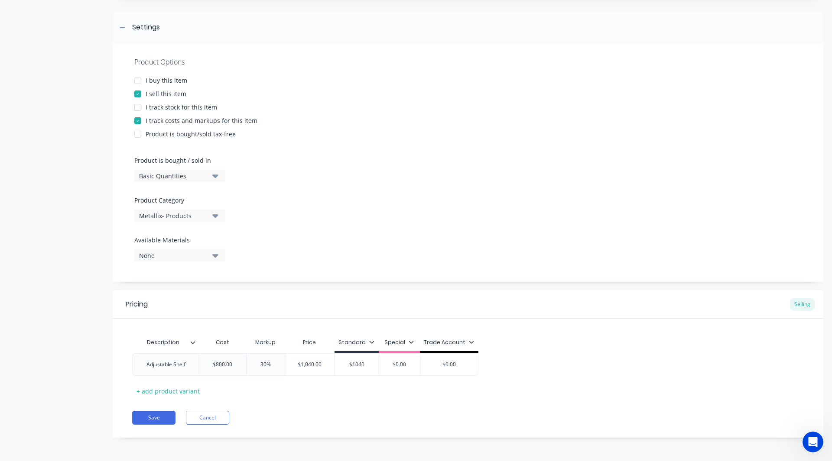
click at [371, 337] on div "Standard" at bounding box center [356, 344] width 44 height 17
click at [370, 343] on icon at bounding box center [372, 342] width 5 height 3
click at [306, 367] on div at bounding box center [310, 367] width 17 height 17
click at [282, 390] on div "Description Cost Markup Price Standard Special Trade Account Adjustable Shelf $…" at bounding box center [467, 366] width 671 height 64
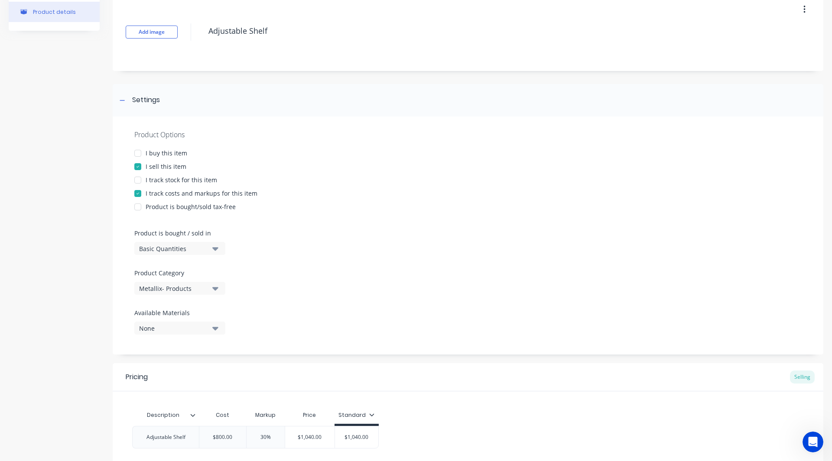
scroll to position [117, 0]
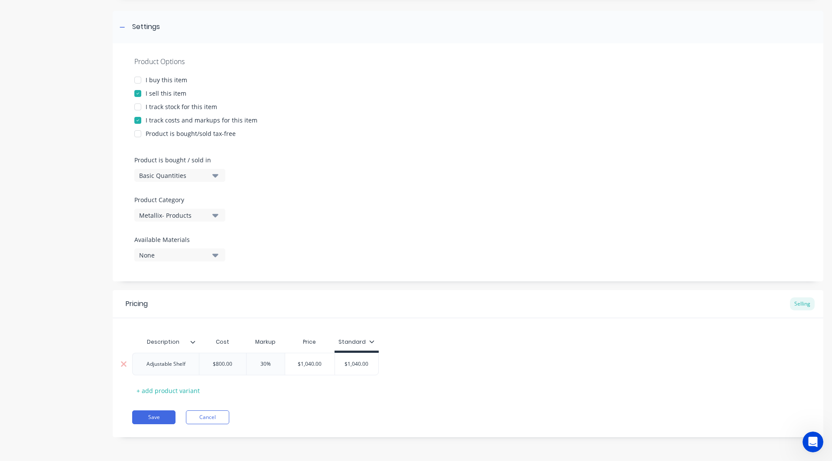
click at [188, 366] on div "Adjustable Shelf" at bounding box center [165, 364] width 53 height 11
click at [103, 396] on div "Product details Add image Adjustable Shelf Settings Product Options I buy this …" at bounding box center [416, 185] width 814 height 531
click at [152, 415] on button "Save" at bounding box center [153, 418] width 43 height 14
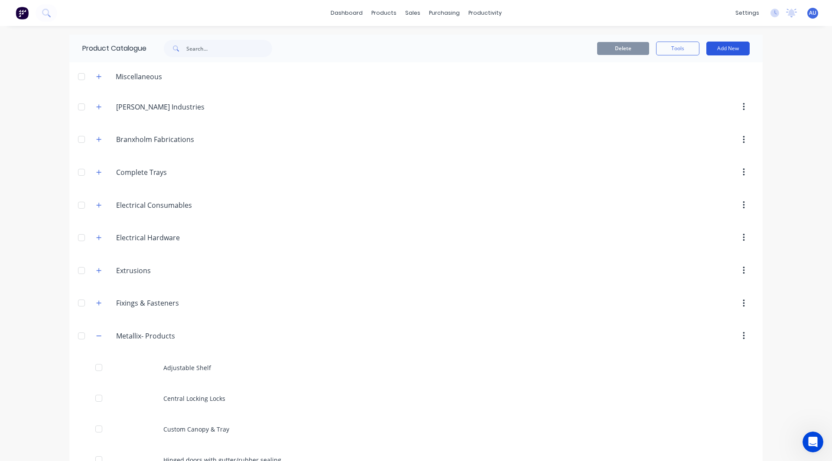
click at [709, 50] on button "Add New" at bounding box center [727, 49] width 43 height 14
click at [691, 82] on div "Product" at bounding box center [708, 88] width 67 height 13
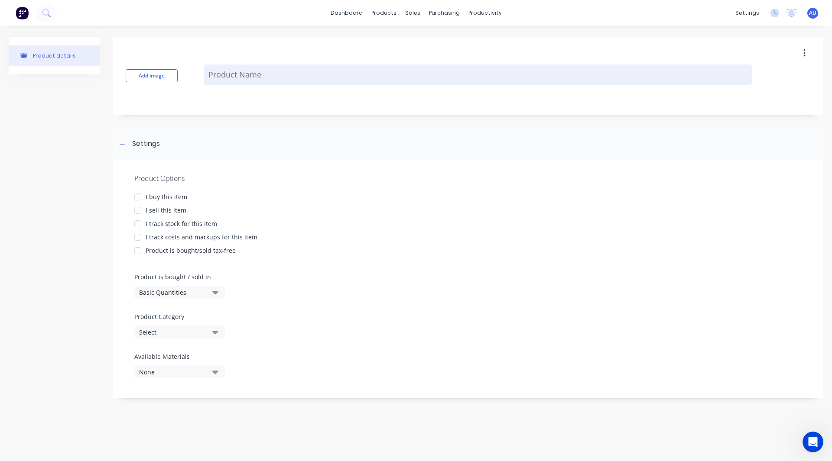
click at [305, 71] on textarea at bounding box center [478, 75] width 548 height 20
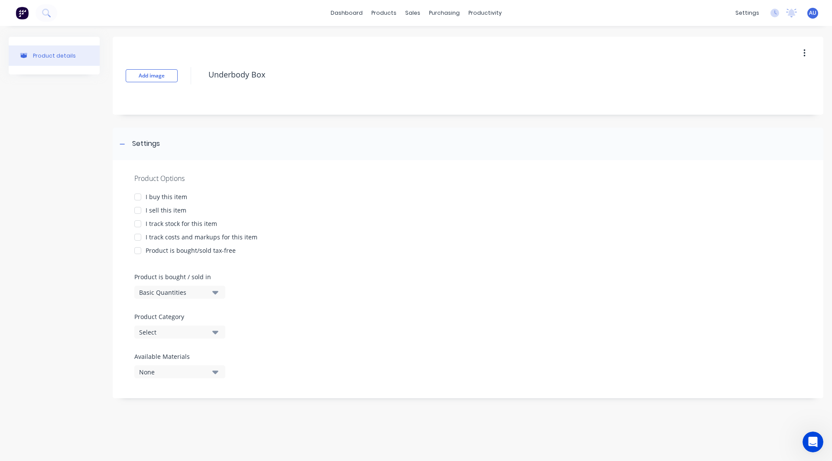
click at [138, 207] on div at bounding box center [137, 210] width 17 height 17
click at [138, 197] on div at bounding box center [137, 196] width 17 height 17
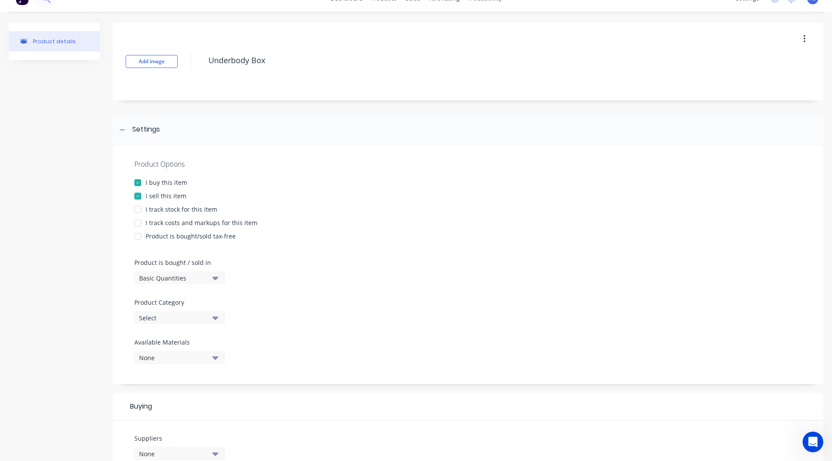
scroll to position [15, 0]
click at [137, 209] on div at bounding box center [137, 209] width 17 height 17
click at [137, 220] on div at bounding box center [137, 222] width 17 height 17
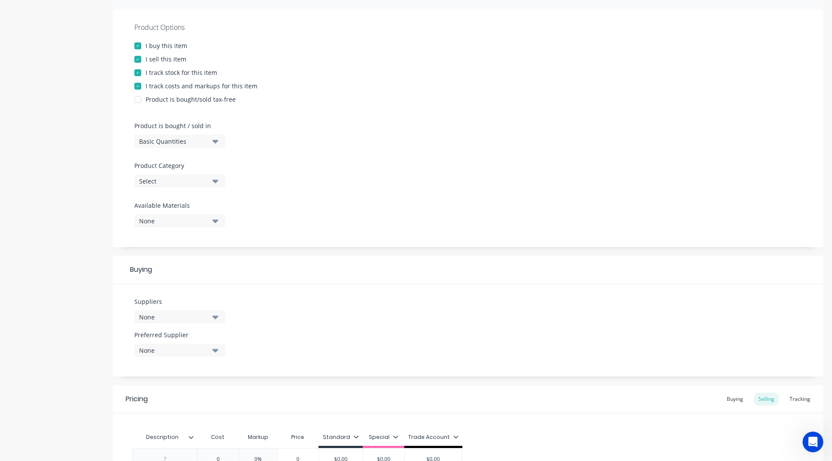
scroll to position [158, 0]
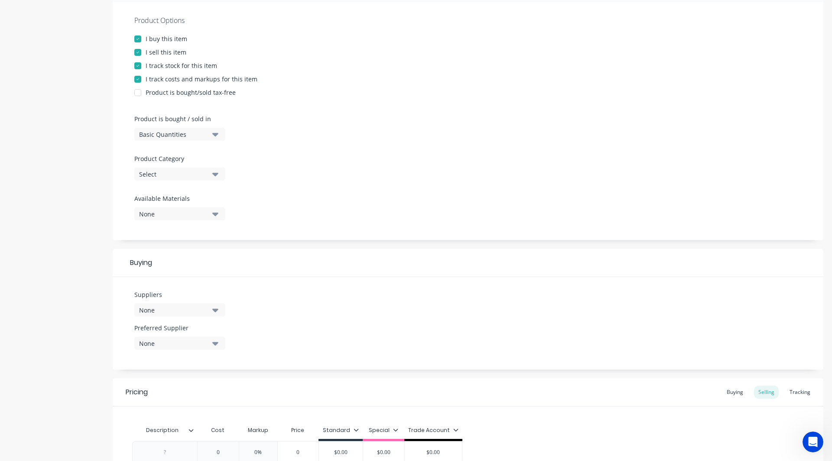
click at [159, 138] on div "Basic Quantities" at bounding box center [173, 134] width 69 height 9
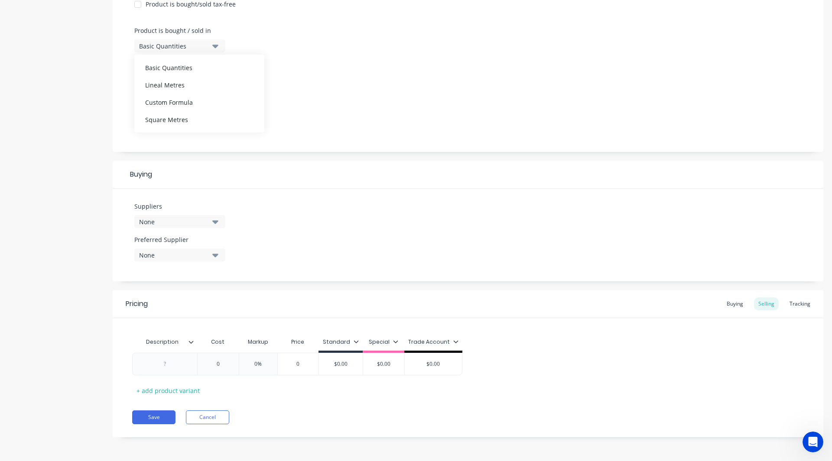
click at [74, 157] on div "Product details" at bounding box center [54, 120] width 91 height 660
click at [167, 81] on button "Select" at bounding box center [179, 85] width 91 height 13
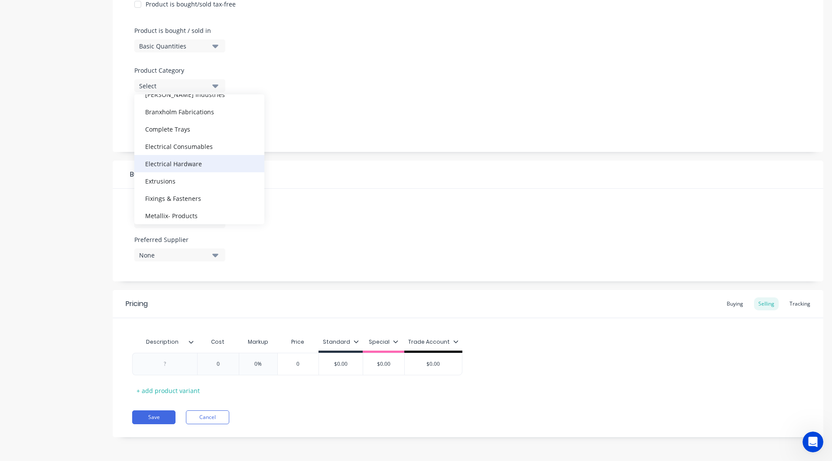
scroll to position [53, 0]
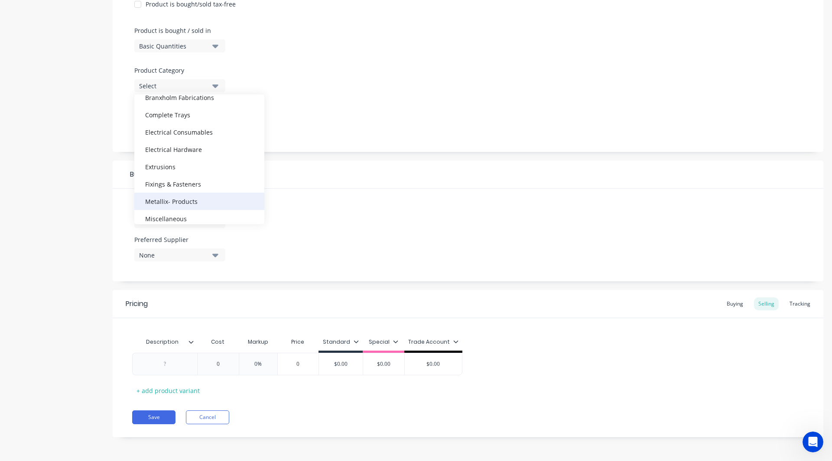
click at [188, 208] on div "Metallix- Products" at bounding box center [199, 201] width 130 height 17
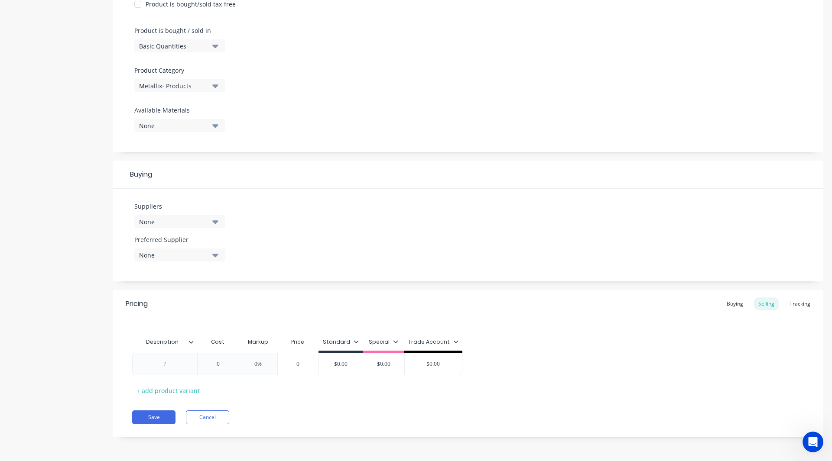
click at [101, 186] on div "Product details Add image Underbody Box Settings Product Options I buy this ite…" at bounding box center [416, 120] width 814 height 660
click at [152, 217] on button "None" at bounding box center [179, 221] width 91 height 13
click at [150, 283] on div "button" at bounding box center [148, 286] width 17 height 17
click at [104, 243] on div "Product details Add image Underbody Box Settings Product Options I buy this ite…" at bounding box center [416, 120] width 814 height 660
click at [155, 256] on div "None" at bounding box center [173, 255] width 69 height 9
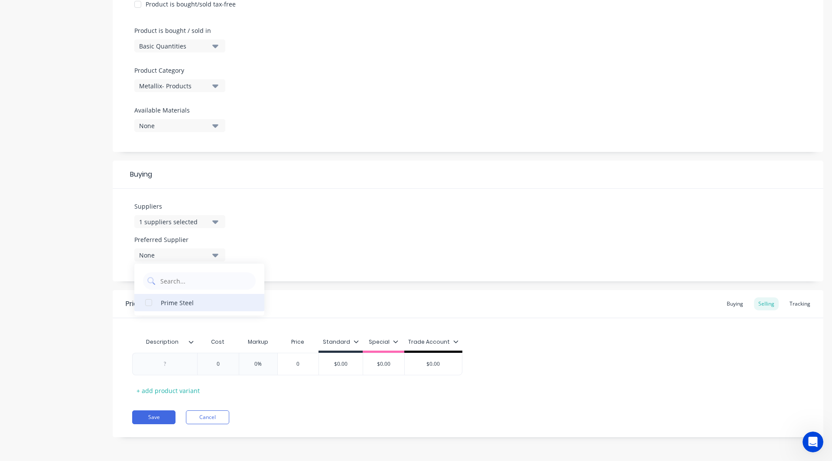
click at [149, 299] on div "button" at bounding box center [148, 302] width 17 height 17
click at [77, 279] on div "Product details" at bounding box center [54, 120] width 91 height 660
click at [178, 225] on div "1 suppliers selected" at bounding box center [173, 221] width 69 height 9
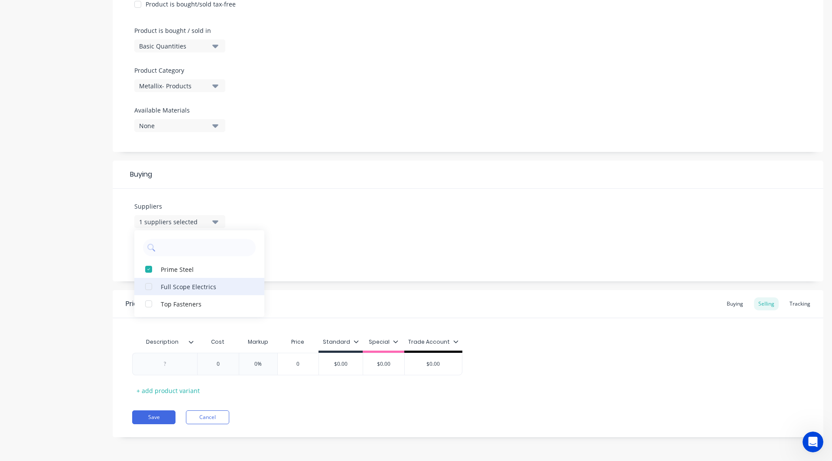
click at [148, 287] on div "button" at bounding box center [148, 286] width 17 height 17
click at [148, 285] on div "button" at bounding box center [148, 286] width 17 height 17
click at [148, 302] on div "button" at bounding box center [148, 303] width 17 height 17
click at [104, 298] on div "Product details Add image Underbody Box Settings Product Options I buy this ite…" at bounding box center [416, 120] width 814 height 660
click at [172, 364] on div at bounding box center [164, 364] width 43 height 11
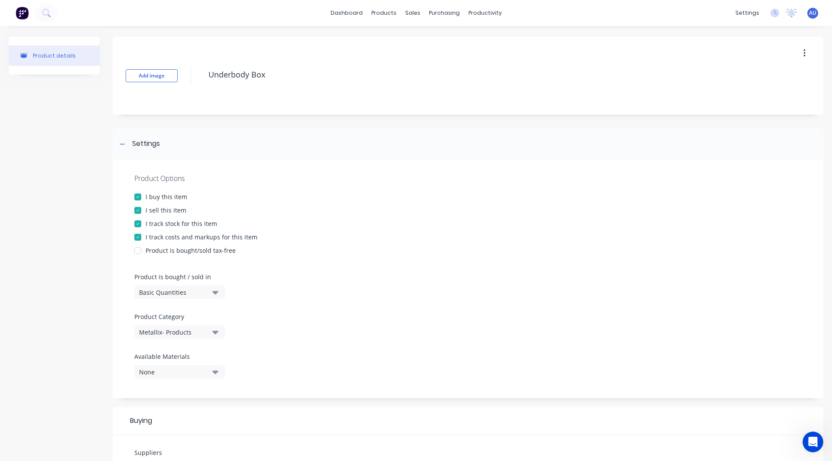
scroll to position [246, 0]
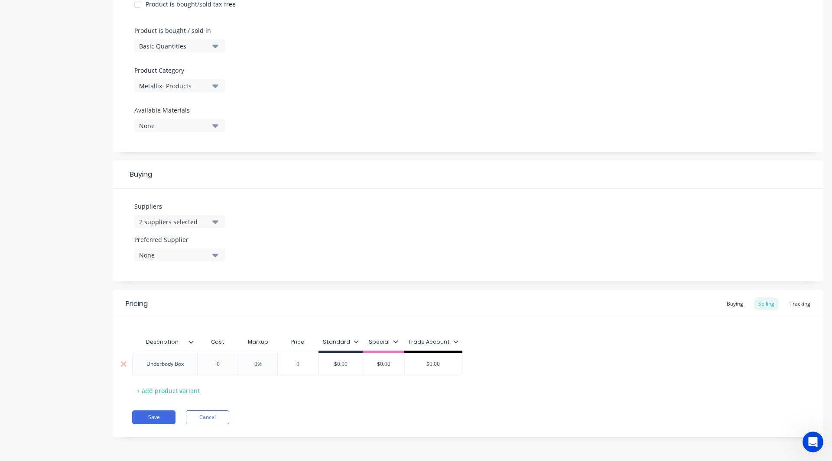
click at [219, 364] on input "text" at bounding box center [217, 364] width 43 height 8
click at [367, 367] on input "$0.00" at bounding box center [358, 364] width 44 height 8
click at [372, 336] on div "Standard" at bounding box center [357, 344] width 44 height 17
click at [371, 341] on icon at bounding box center [372, 341] width 5 height 5
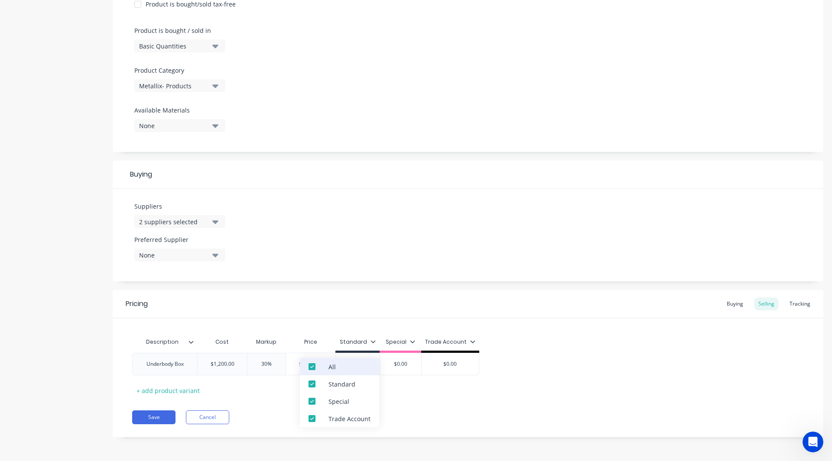
click at [308, 369] on div at bounding box center [311, 366] width 17 height 17
click at [420, 399] on div "Pricing Buying Selling Tracking Description Cost Markup Price Standard Special …" at bounding box center [468, 363] width 710 height 147
click at [800, 292] on div "Pricing Buying Selling Tracking" at bounding box center [468, 304] width 710 height 28
click at [796, 305] on div "Tracking" at bounding box center [799, 304] width 29 height 13
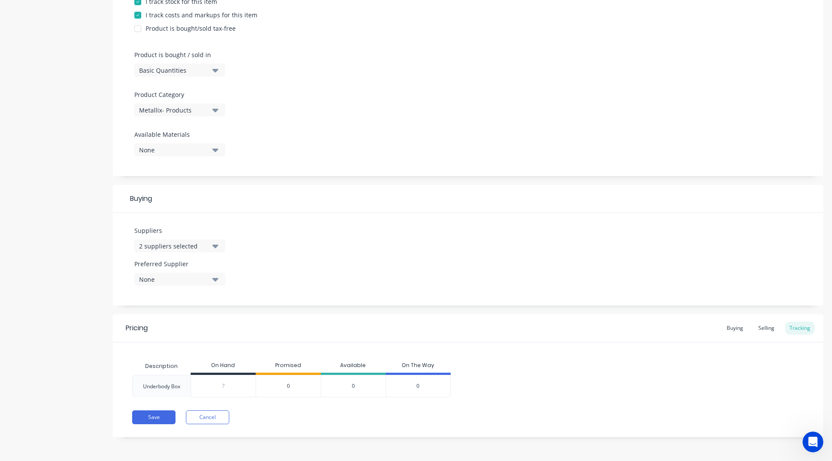
click at [226, 388] on input "0" at bounding box center [223, 387] width 65 height 8
click at [290, 417] on div "Save Cancel" at bounding box center [477, 418] width 691 height 14
click at [423, 386] on div "0" at bounding box center [418, 386] width 65 height 23
click at [418, 385] on span "0" at bounding box center [417, 387] width 3 height 8
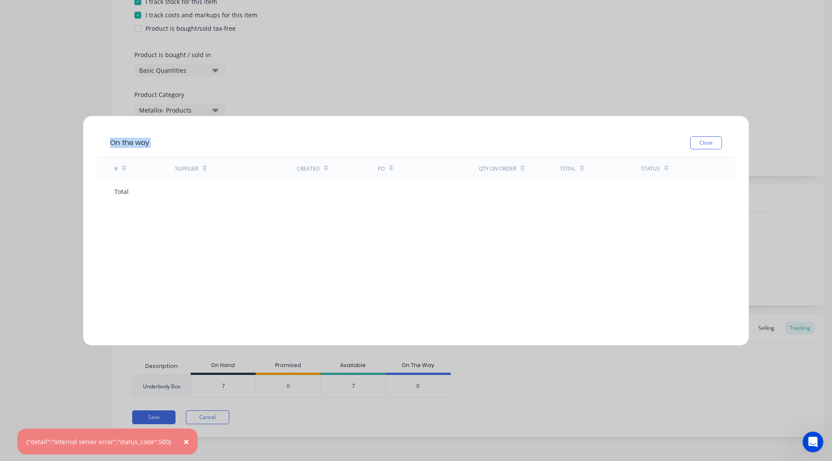
drag, startPoint x: 418, startPoint y: 385, endPoint x: 411, endPoint y: 294, distance: 90.8
click at [411, 294] on div "On the way Close # Supplier Created PO Qty on order Total Status Total" at bounding box center [416, 230] width 832 height 461
click at [702, 143] on button "Close" at bounding box center [706, 142] width 32 height 13
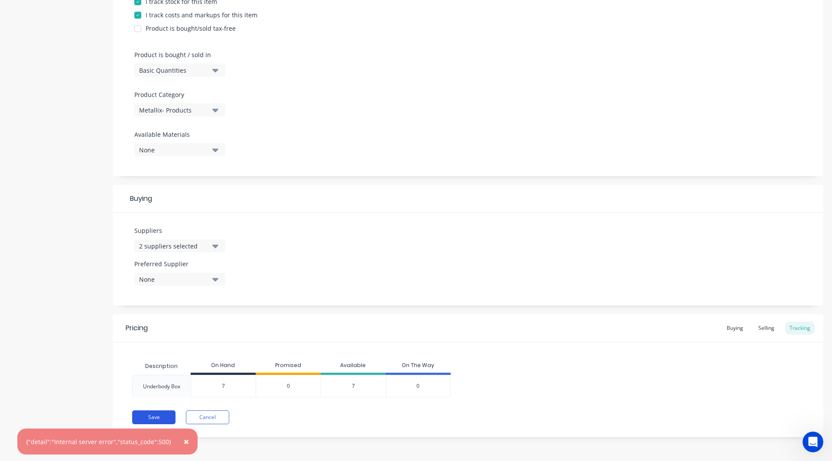
click at [159, 414] on button "Save" at bounding box center [153, 418] width 43 height 14
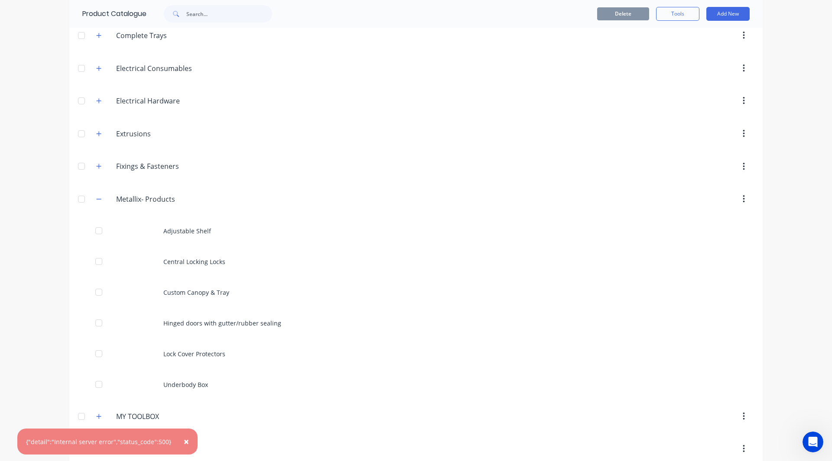
scroll to position [184, 0]
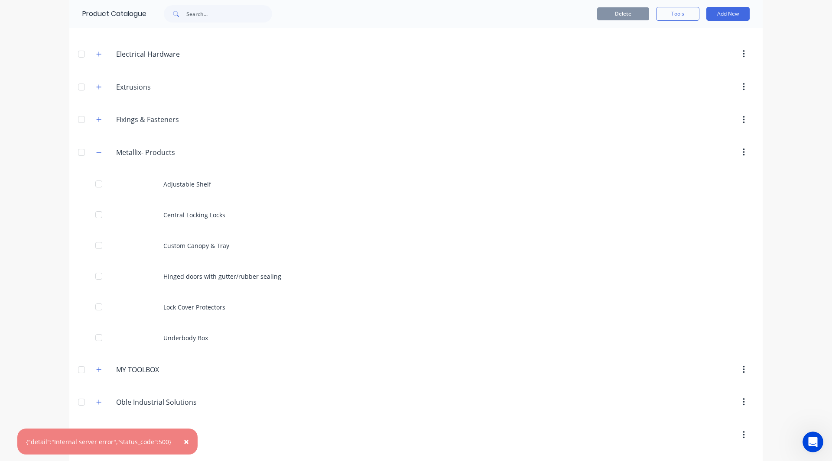
click at [184, 441] on span "×" at bounding box center [186, 442] width 5 height 12
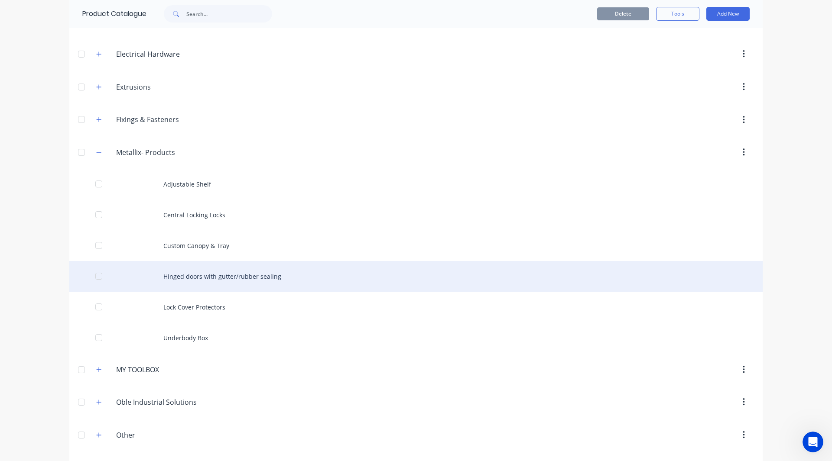
scroll to position [0, 0]
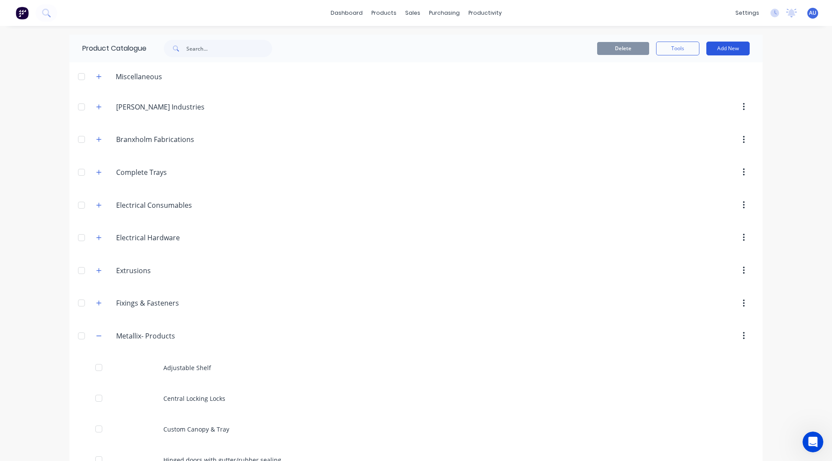
click at [716, 50] on button "Add New" at bounding box center [727, 49] width 43 height 14
click at [687, 88] on div "Product" at bounding box center [708, 88] width 67 height 13
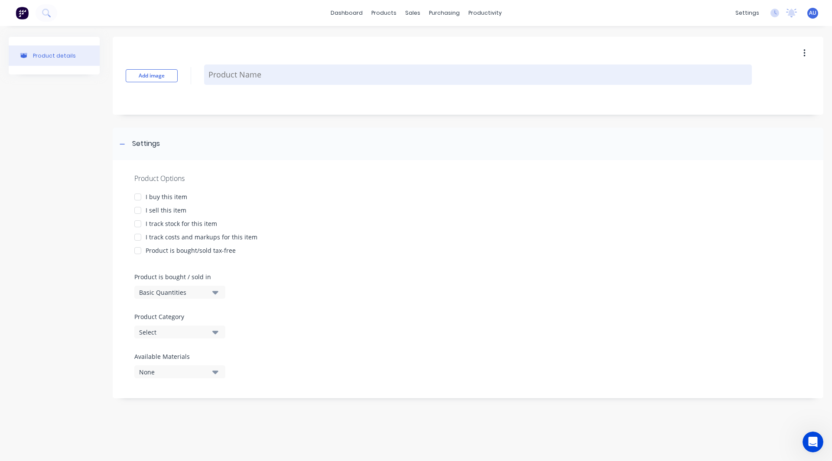
click at [245, 73] on textarea at bounding box center [478, 75] width 548 height 20
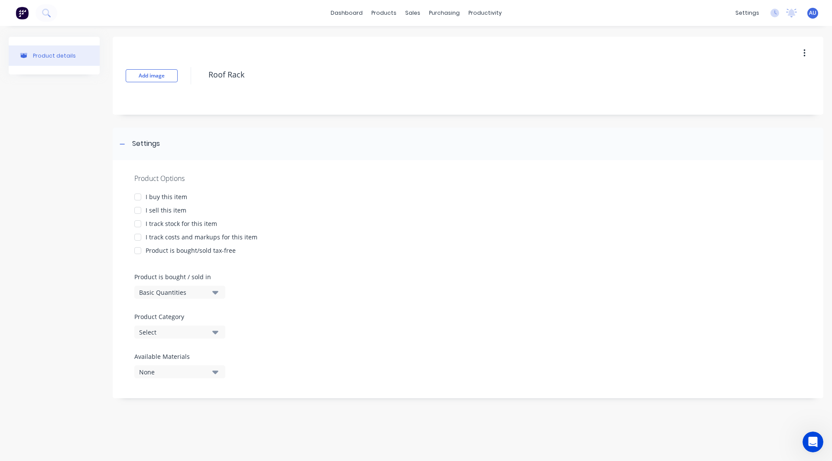
click at [139, 207] on div at bounding box center [137, 210] width 17 height 17
click at [137, 237] on div at bounding box center [137, 237] width 17 height 17
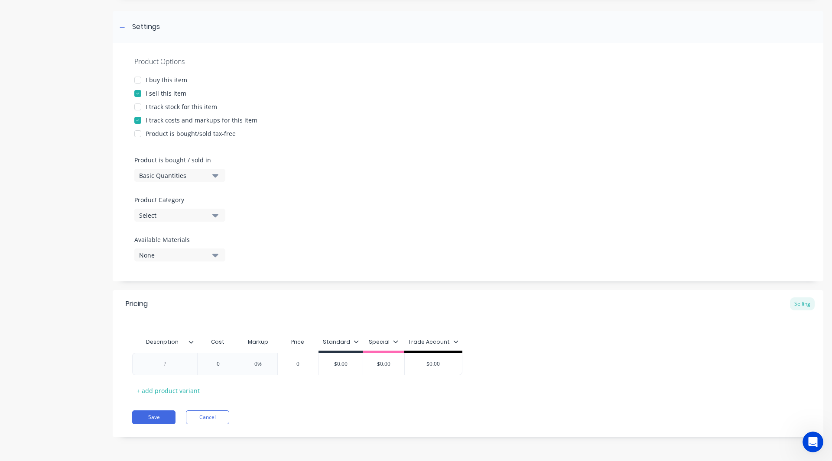
click at [161, 217] on div "Select" at bounding box center [173, 215] width 69 height 9
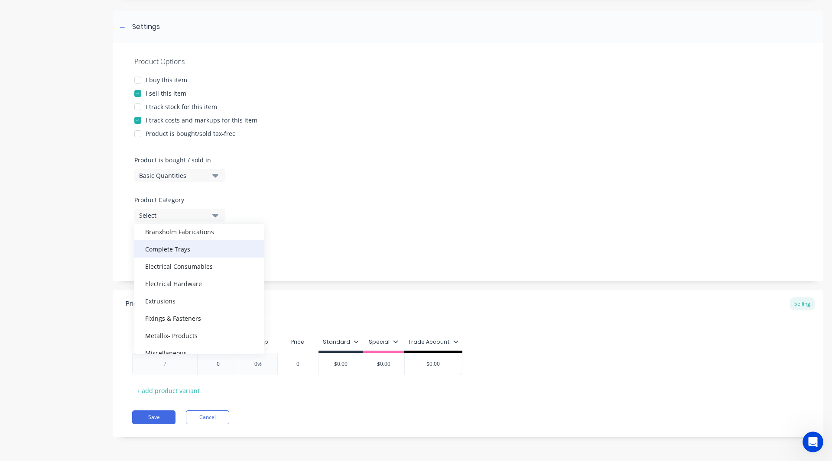
scroll to position [49, 0]
click at [164, 334] on div "Metallix- Products" at bounding box center [199, 335] width 130 height 17
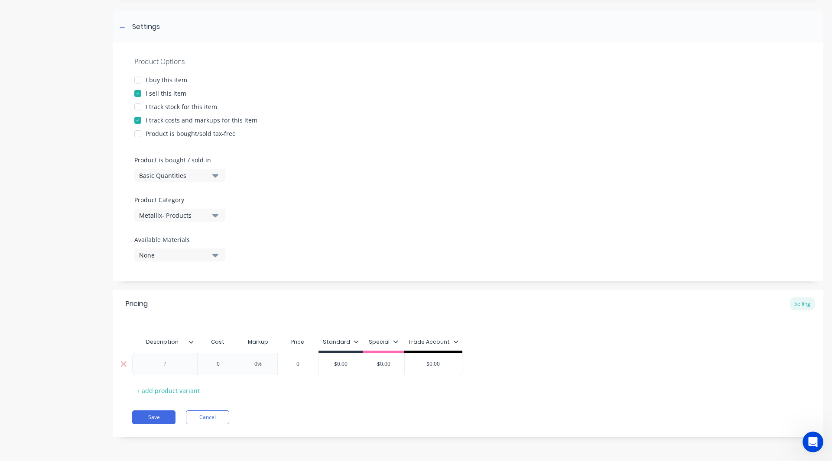
click at [166, 368] on div at bounding box center [164, 364] width 43 height 11
click at [220, 361] on input "text" at bounding box center [217, 364] width 43 height 8
click at [220, 361] on input "0" at bounding box center [217, 364] width 43 height 8
click at [225, 361] on input "1500" at bounding box center [222, 364] width 49 height 8
click at [267, 366] on input "0%" at bounding box center [266, 364] width 43 height 8
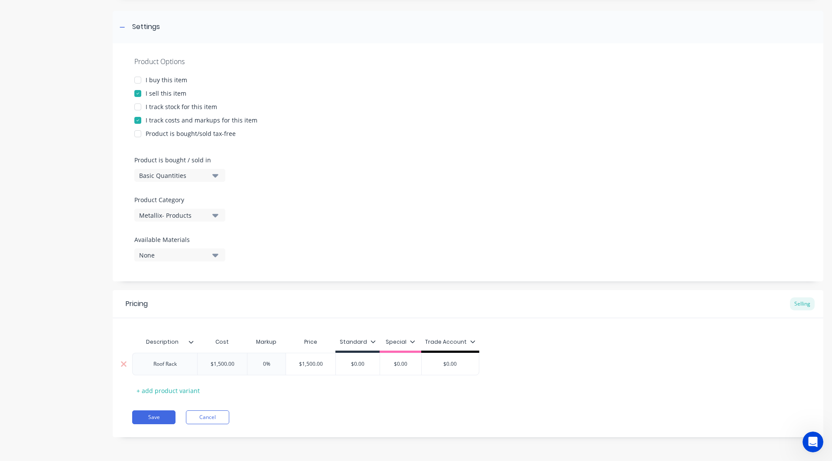
drag, startPoint x: 239, startPoint y: 362, endPoint x: 216, endPoint y: 360, distance: 23.5
click at [216, 360] on input "$1,500.00" at bounding box center [222, 364] width 49 height 8
click at [266, 363] on input "0%" at bounding box center [266, 364] width 43 height 8
click at [370, 344] on icon at bounding box center [372, 341] width 5 height 5
click at [313, 368] on div at bounding box center [311, 366] width 17 height 17
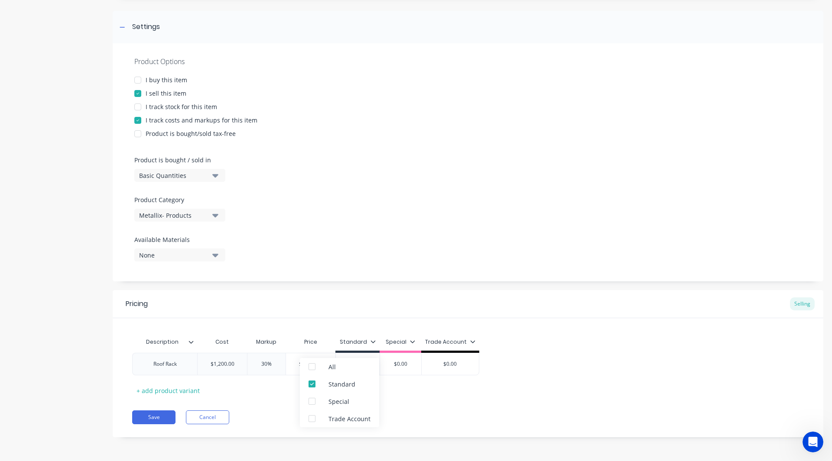
click at [408, 415] on div "Save Cancel" at bounding box center [477, 418] width 691 height 14
drag, startPoint x: 244, startPoint y: 363, endPoint x: 214, endPoint y: 362, distance: 29.9
click at [214, 362] on input "$1,200.00" at bounding box center [222, 364] width 49 height 8
click at [370, 363] on input "$0.00" at bounding box center [354, 364] width 43 height 8
click at [156, 416] on button "Save" at bounding box center [153, 418] width 43 height 14
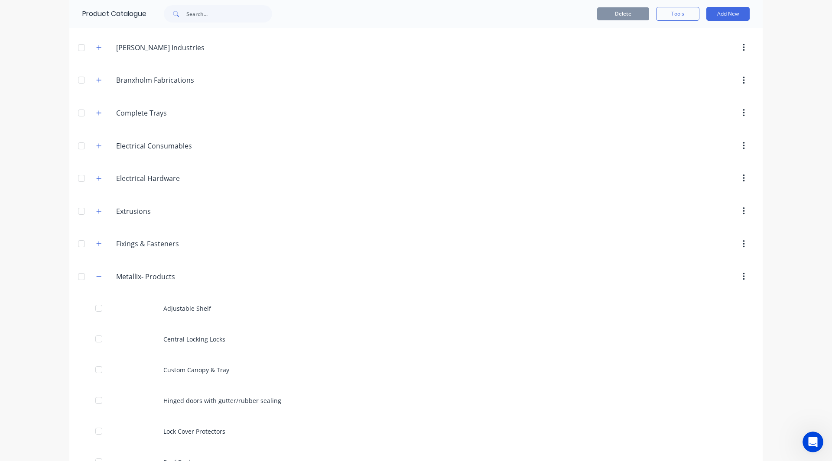
scroll to position [60, 0]
click at [726, 10] on button "Add New" at bounding box center [727, 14] width 43 height 14
click at [705, 39] on div "Category" at bounding box center [708, 36] width 67 height 13
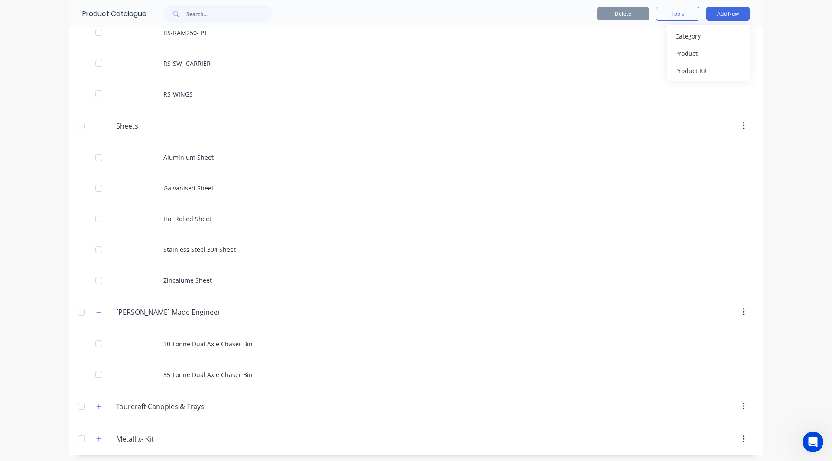
scroll to position [933, 0]
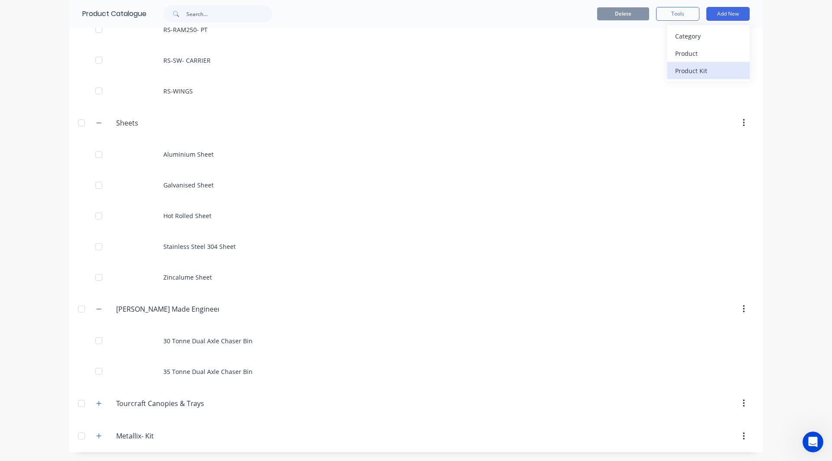
click at [701, 67] on div "Product Kit" at bounding box center [708, 71] width 67 height 13
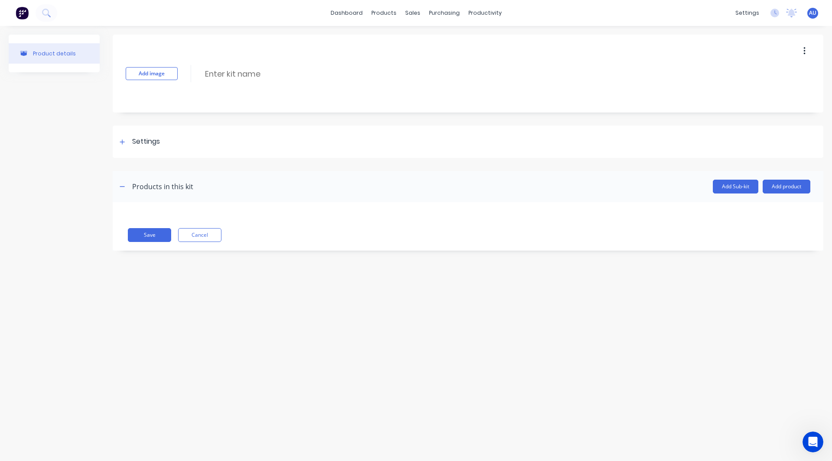
click at [237, 61] on div "Add image Enter kit name" at bounding box center [468, 74] width 710 height 78
drag, startPoint x: 237, startPoint y: 66, endPoint x: 230, endPoint y: 81, distance: 15.5
click at [230, 81] on div "Add image Enter kit name" at bounding box center [468, 74] width 710 height 78
click at [230, 74] on input at bounding box center [280, 74] width 153 height 13
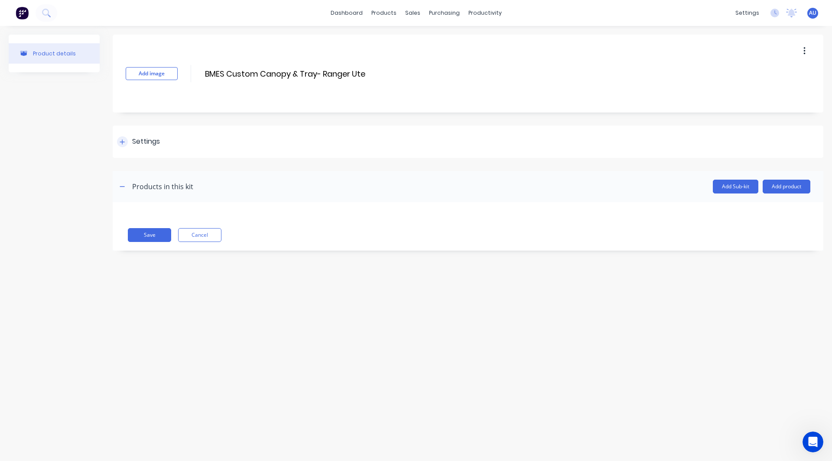
click at [119, 137] on div at bounding box center [122, 141] width 11 height 11
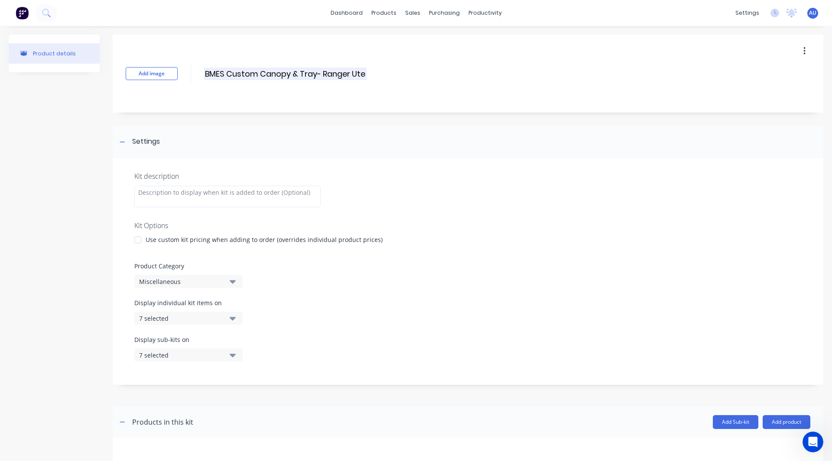
click at [306, 76] on input "BMES Custom Canopy & Tray- Ranger Ute" at bounding box center [285, 74] width 162 height 13
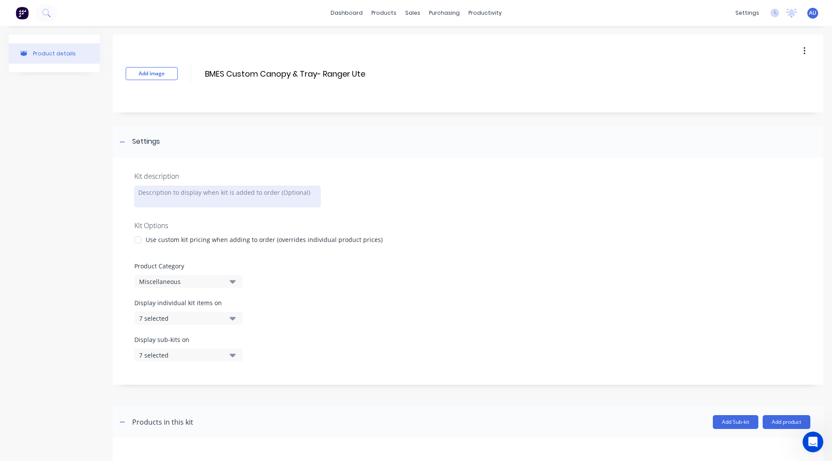
click at [191, 190] on div at bounding box center [227, 197] width 186 height 22
paste div
click at [33, 211] on div "Product details" at bounding box center [54, 267] width 91 height 465
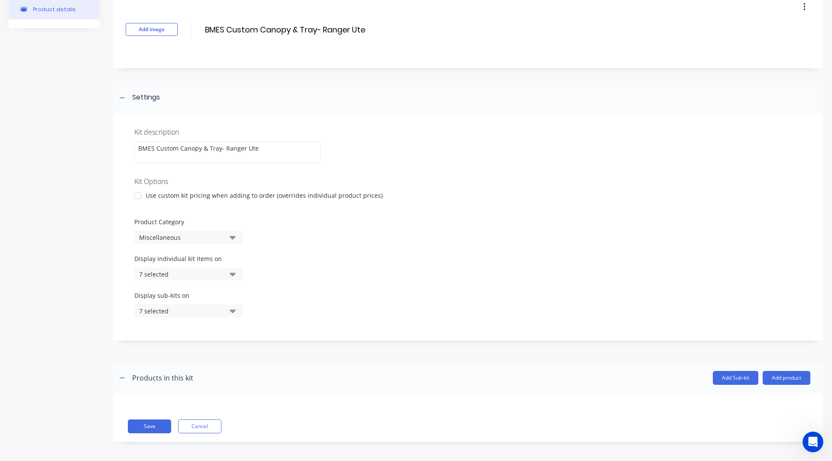
scroll to position [45, 0]
click at [159, 233] on div "Miscellaneous" at bounding box center [181, 236] width 84 height 9
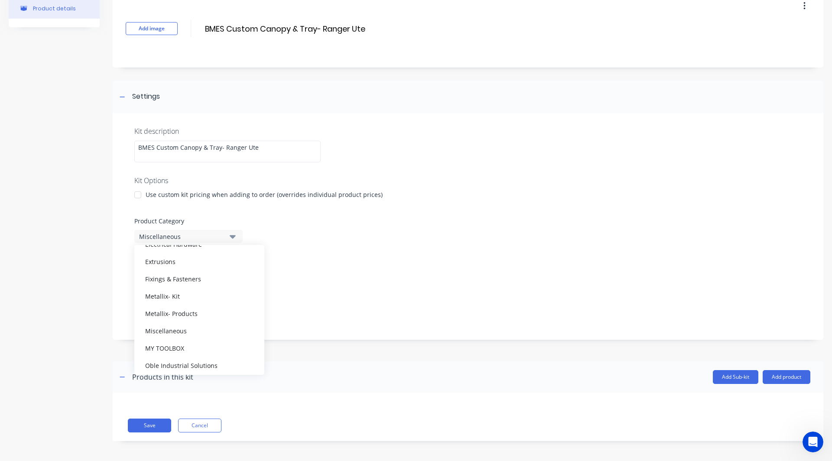
scroll to position [129, 0]
click at [178, 279] on div "Metallix- Kit" at bounding box center [199, 276] width 130 height 17
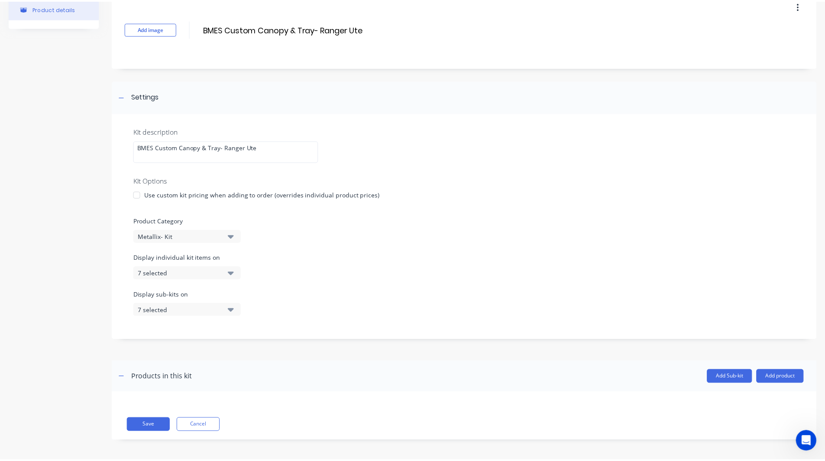
scroll to position [47, 0]
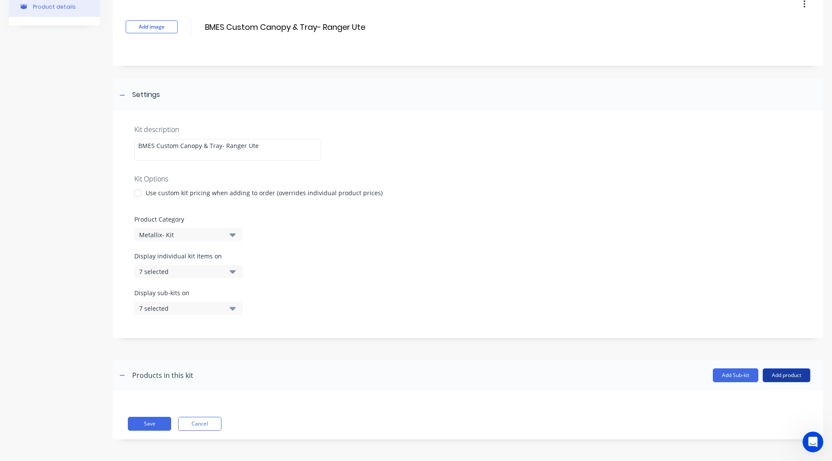
click at [776, 372] on button "Add product" at bounding box center [786, 376] width 48 height 14
click at [737, 397] on div "Product catalogue" at bounding box center [769, 398] width 67 height 13
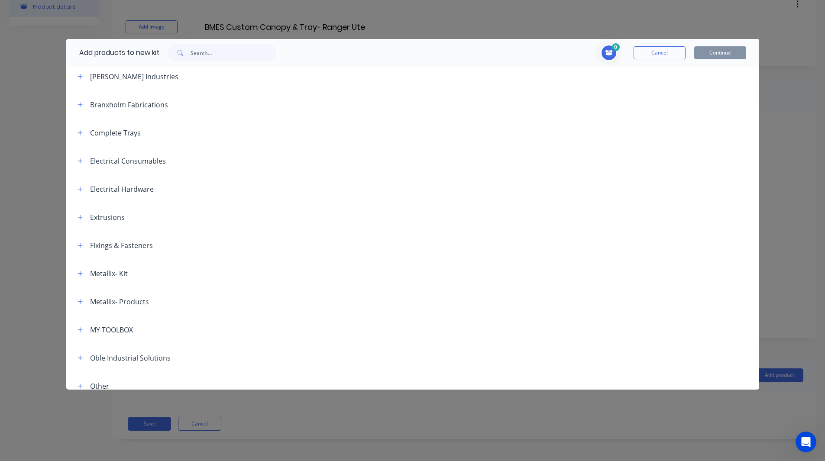
scroll to position [33, 0]
click at [81, 298] on icon "button" at bounding box center [80, 301] width 5 height 6
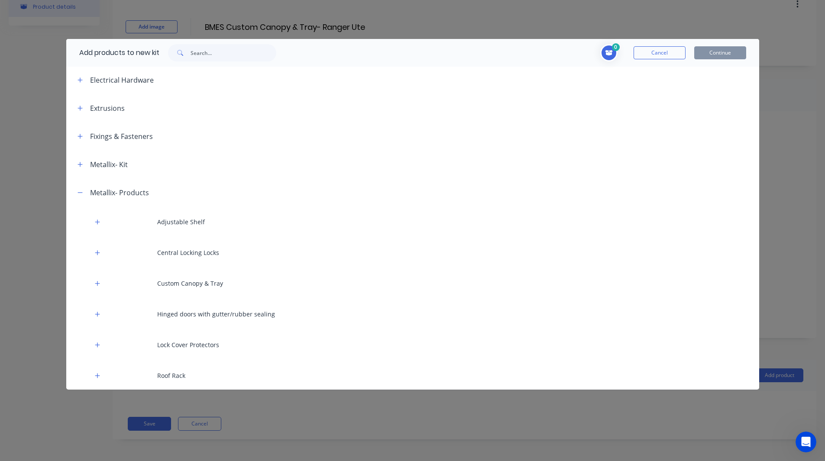
scroll to position [146, 0]
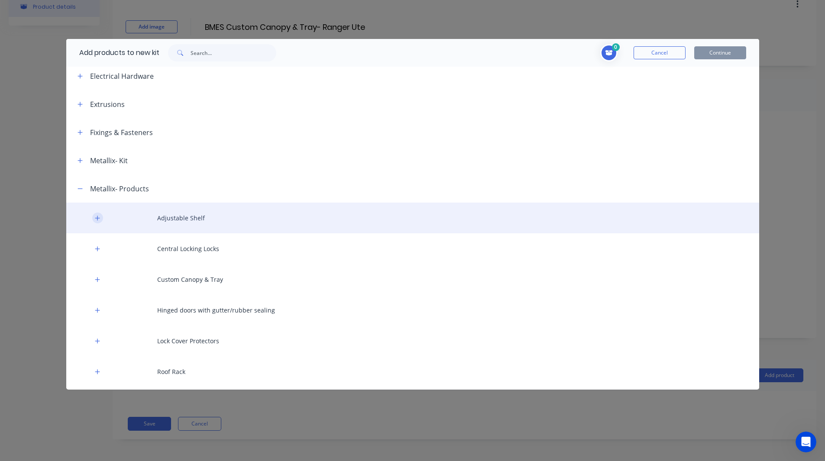
click at [98, 216] on icon "button" at bounding box center [97, 218] width 5 height 6
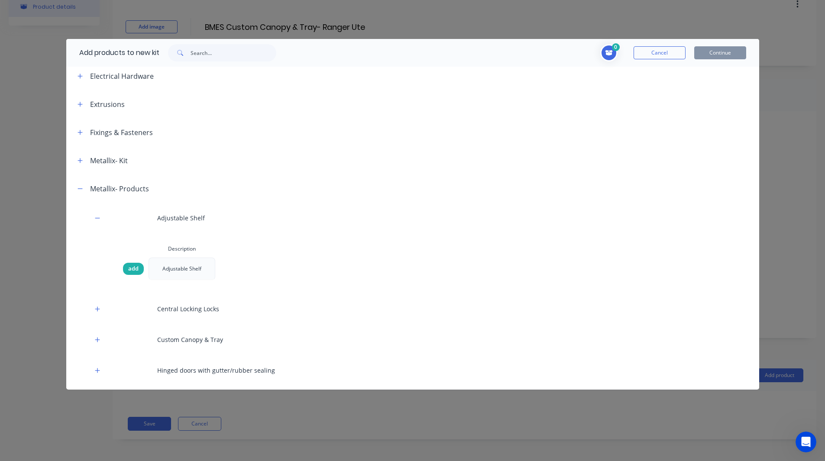
click at [128, 267] on span "add" at bounding box center [133, 269] width 10 height 9
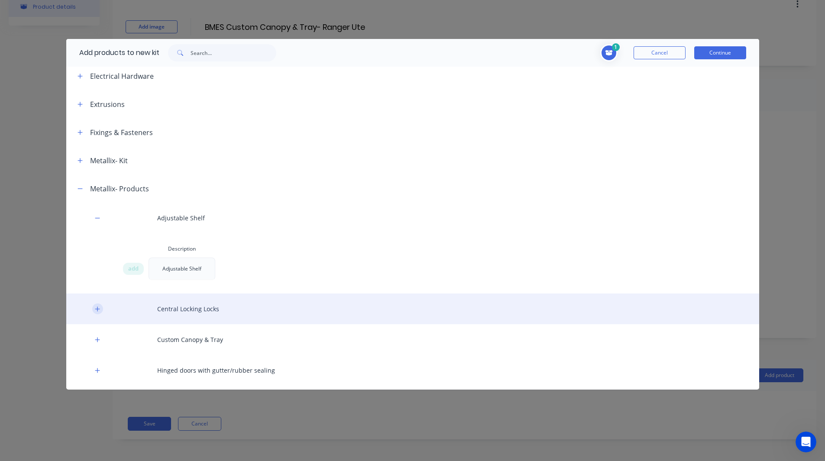
click at [96, 305] on button "button" at bounding box center [97, 309] width 11 height 11
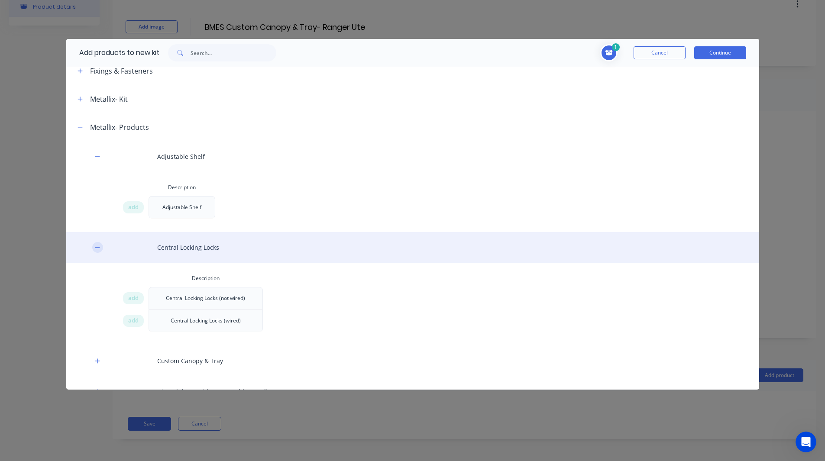
scroll to position [208, 0]
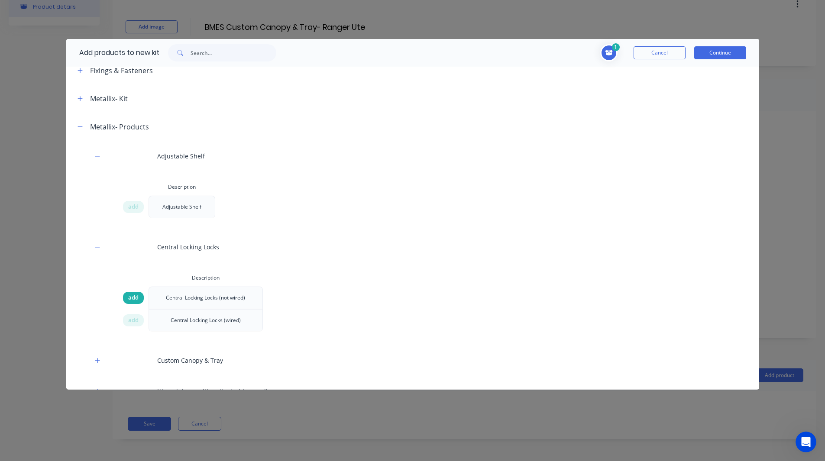
click at [130, 295] on span "add" at bounding box center [133, 298] width 10 height 9
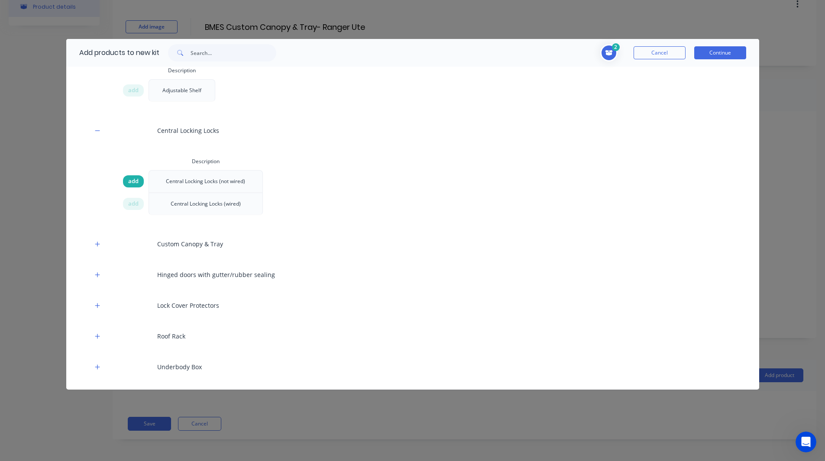
scroll to position [326, 0]
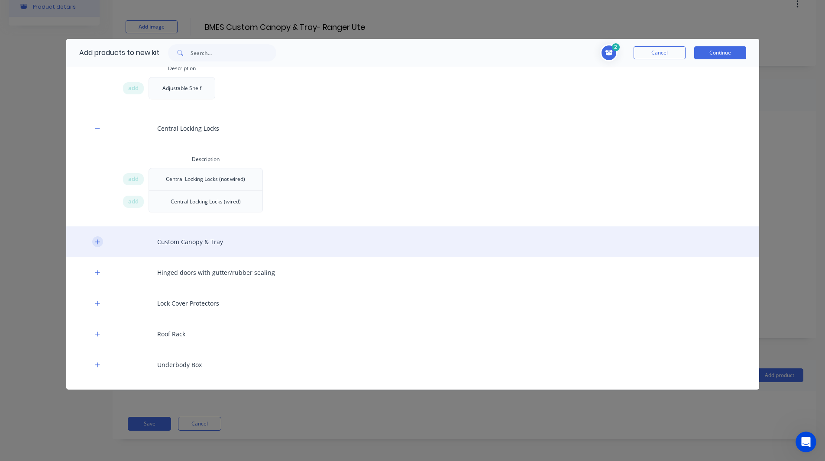
click at [101, 241] on button "button" at bounding box center [97, 242] width 11 height 11
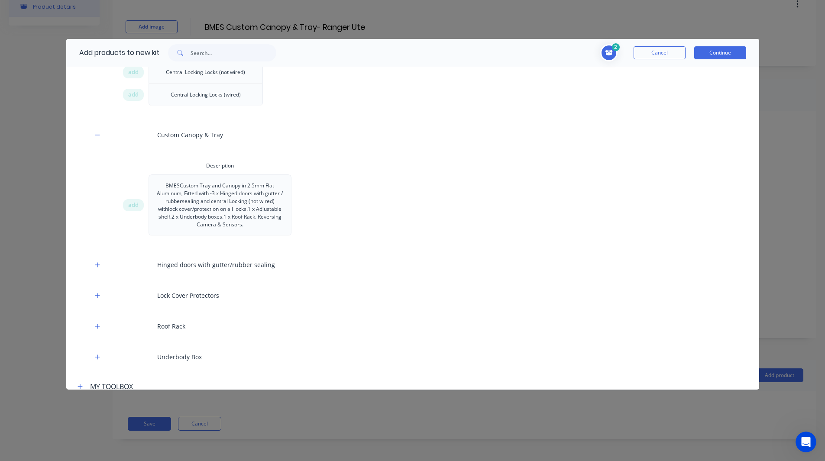
scroll to position [434, 0]
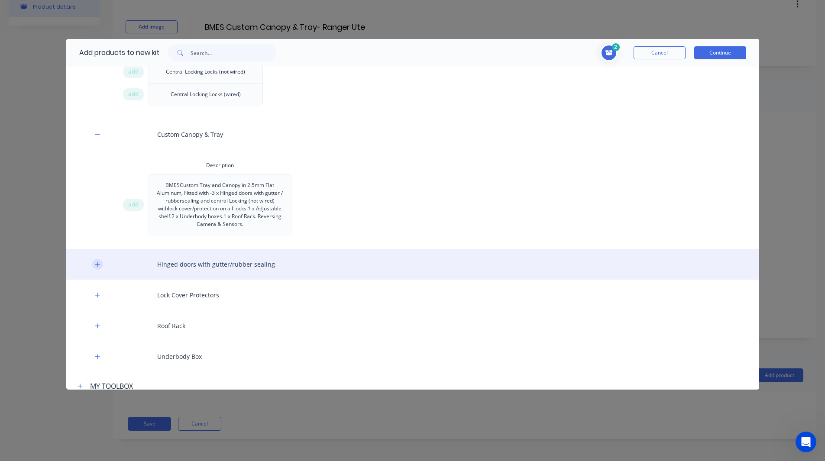
click at [93, 263] on button "button" at bounding box center [97, 264] width 11 height 11
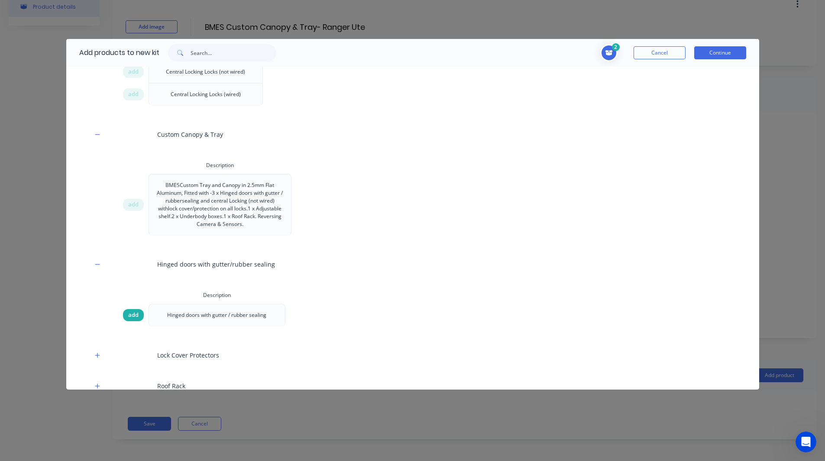
click at [128, 311] on div "add" at bounding box center [133, 315] width 21 height 12
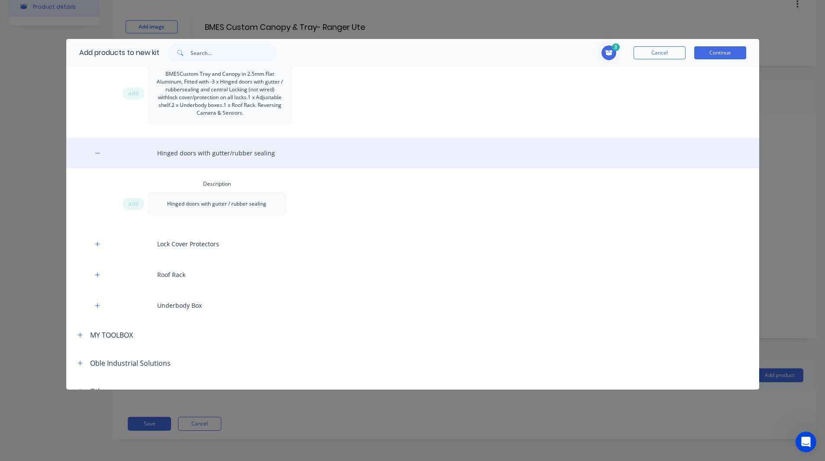
scroll to position [549, 0]
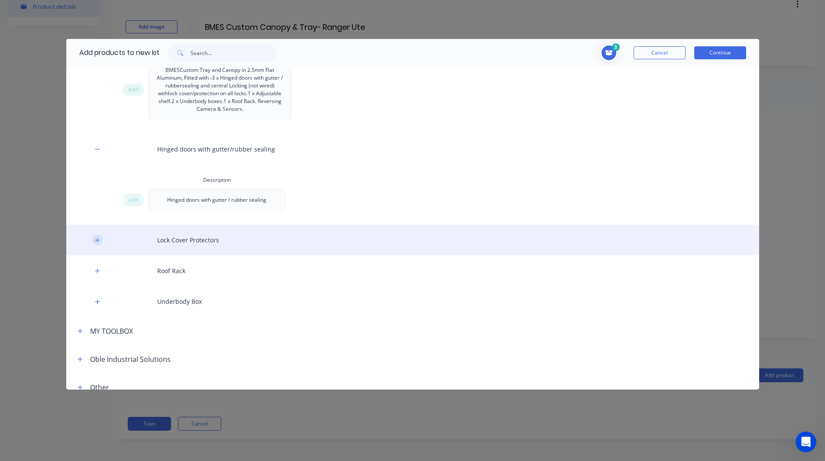
click at [97, 241] on icon "button" at bounding box center [97, 240] width 5 height 6
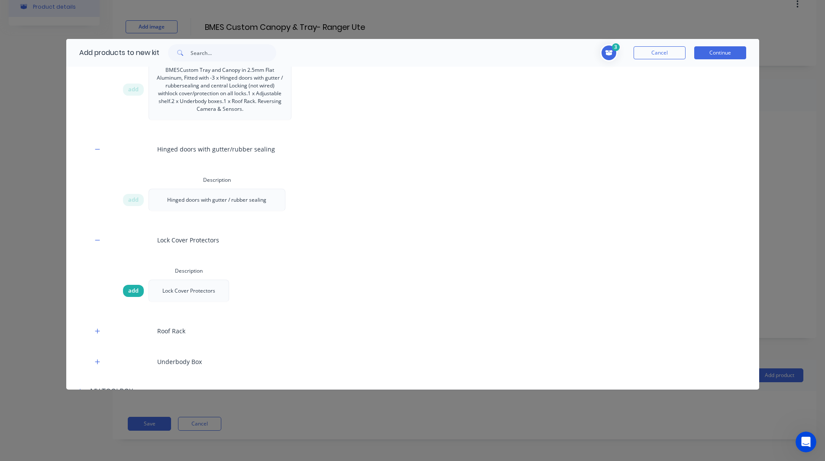
click at [130, 292] on span "add" at bounding box center [133, 291] width 10 height 9
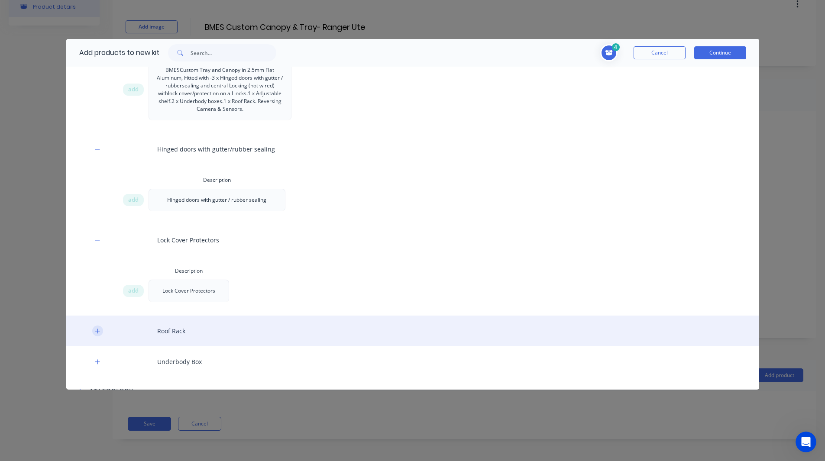
click at [96, 331] on icon "button" at bounding box center [97, 331] width 5 height 5
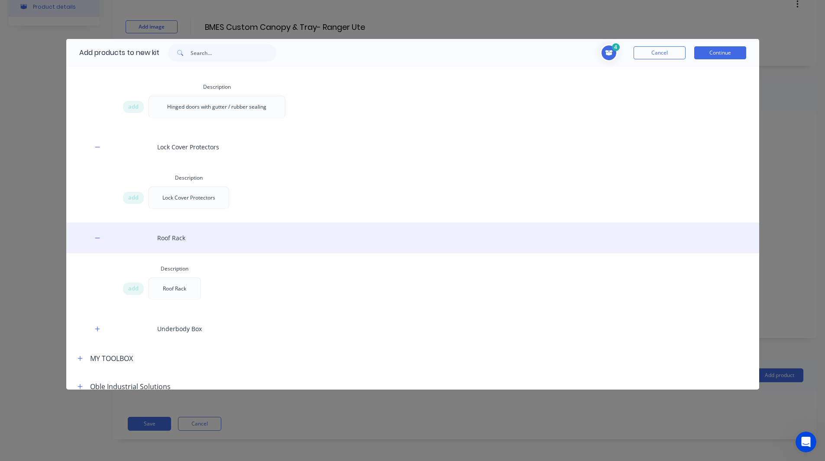
scroll to position [645, 0]
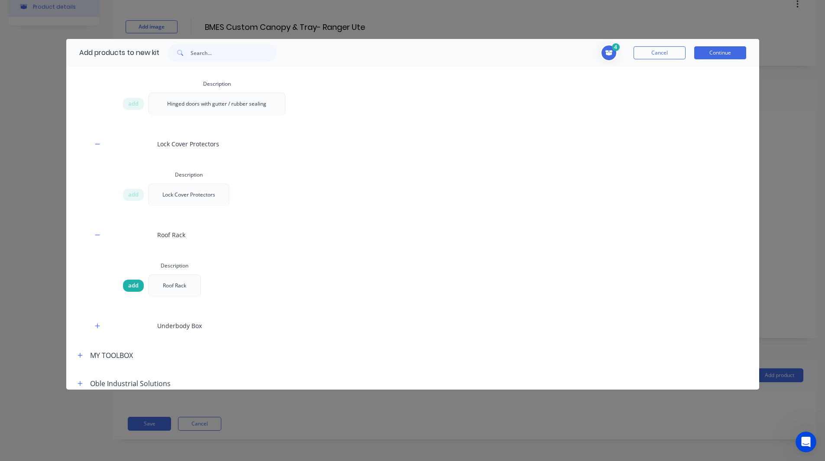
click at [127, 285] on div "add" at bounding box center [133, 286] width 21 height 12
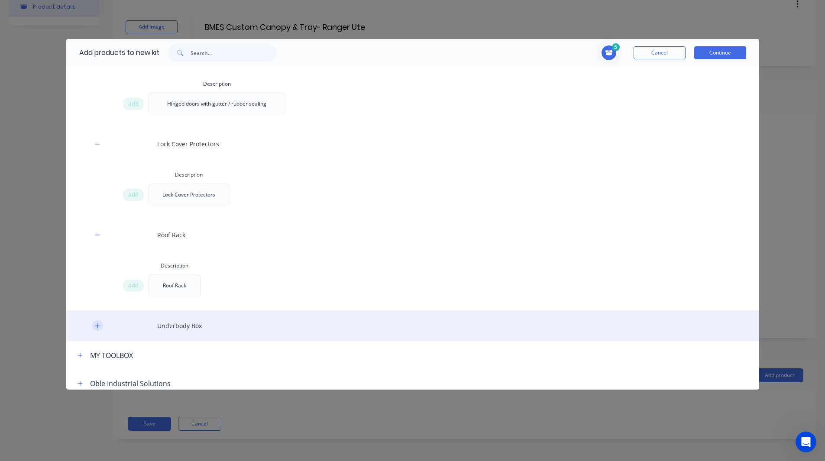
click at [99, 326] on icon "button" at bounding box center [97, 326] width 5 height 5
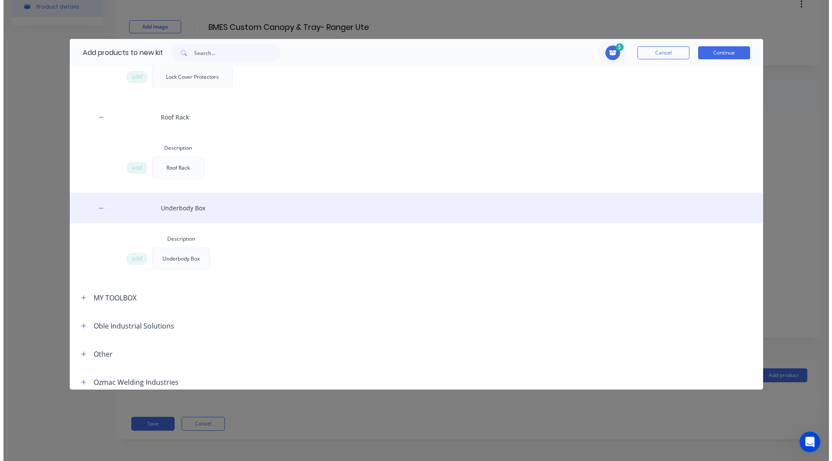
scroll to position [763, 0]
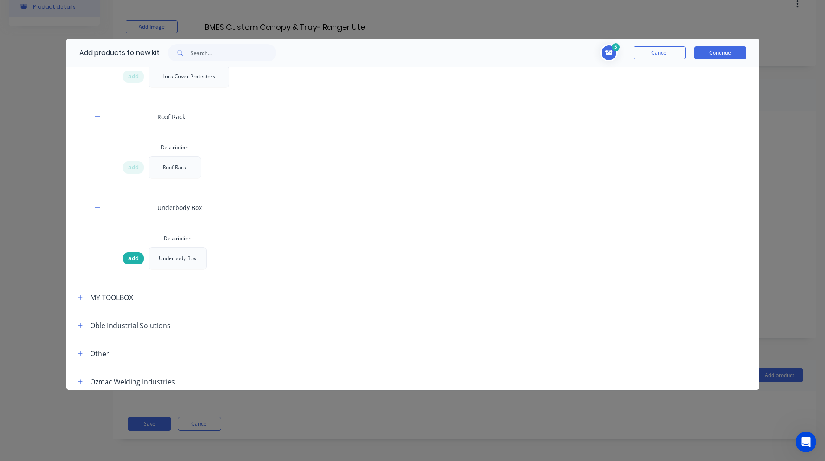
click at [133, 262] on span "add" at bounding box center [133, 258] width 10 height 9
click at [134, 259] on span "add" at bounding box center [133, 258] width 10 height 9
click at [717, 55] on button "Continue" at bounding box center [720, 52] width 52 height 13
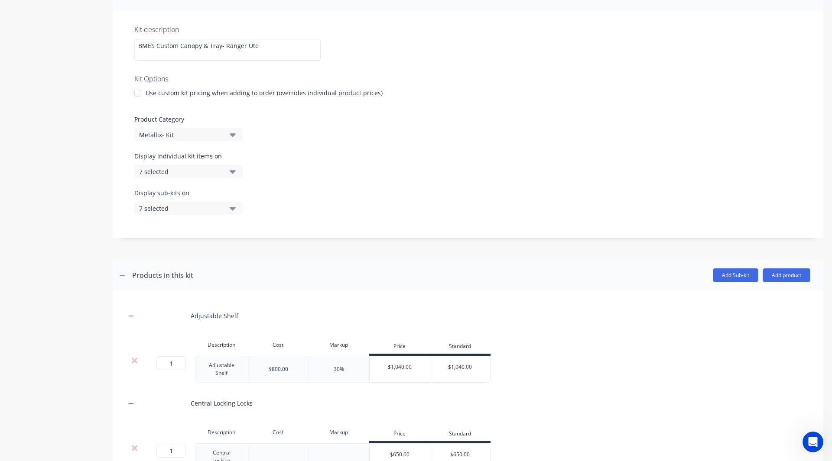
scroll to position [148, 0]
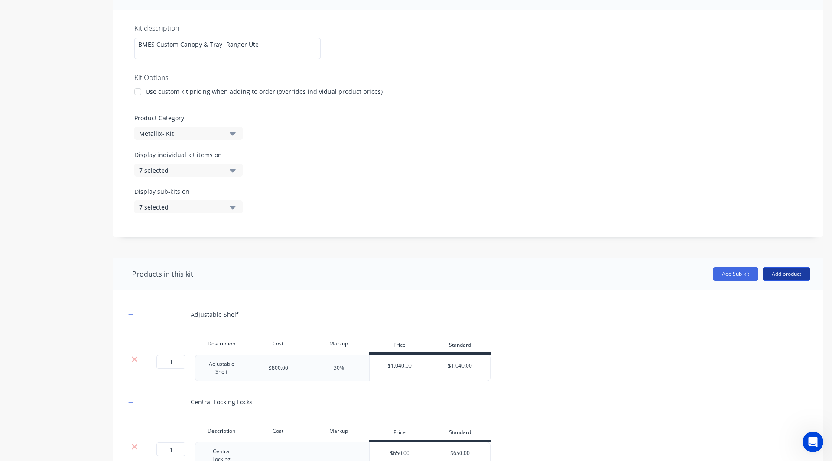
click at [783, 272] on button "Add product" at bounding box center [786, 274] width 48 height 14
click at [746, 340] on button "Notes (External)" at bounding box center [769, 348] width 82 height 17
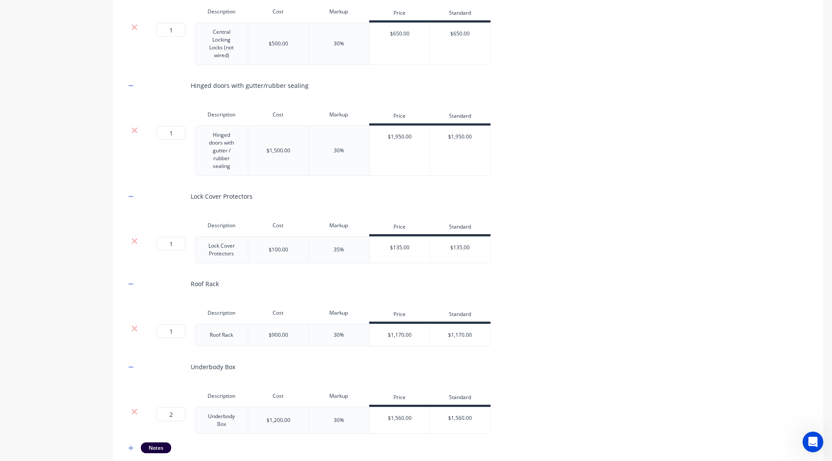
scroll to position [626, 0]
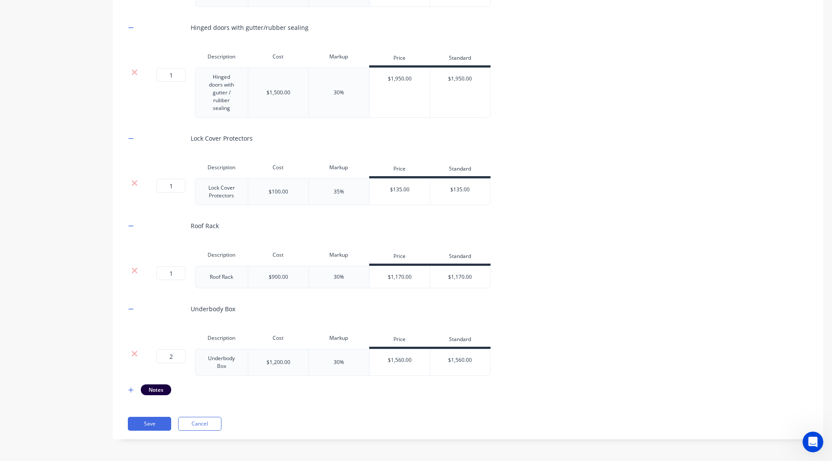
click at [127, 384] on div "Adjustable Shelf Description Cost Markup Price Standard 1 1 ? Adjustable Shelf …" at bounding box center [468, 110] width 684 height 571
click at [129, 389] on icon "button" at bounding box center [130, 390] width 5 height 6
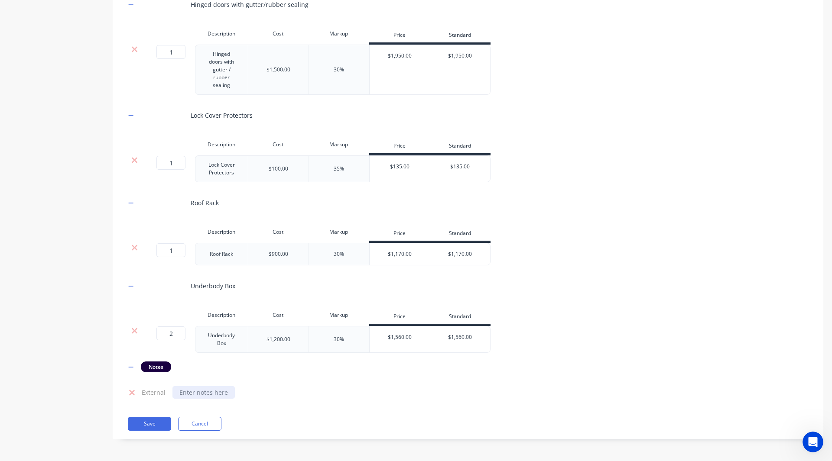
click at [197, 394] on div at bounding box center [203, 392] width 62 height 13
paste div
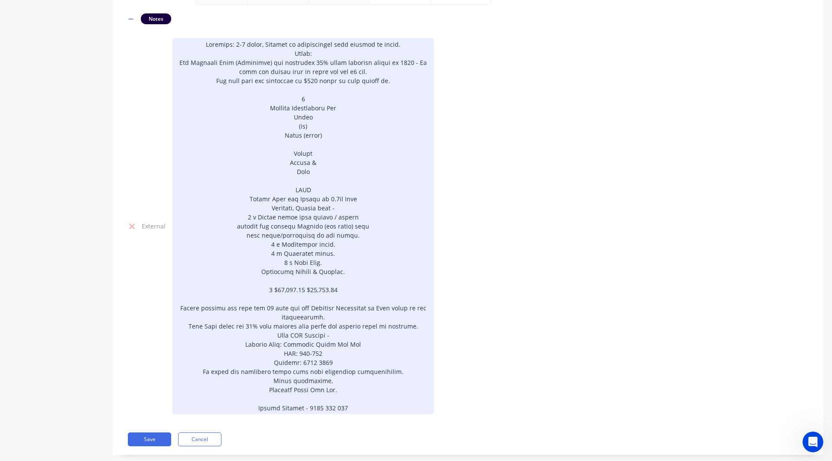
scroll to position [1013, 0]
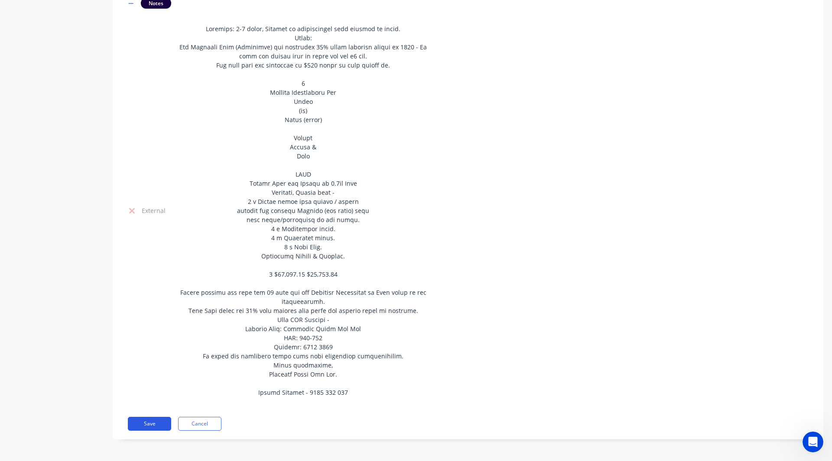
click at [154, 422] on button "Save" at bounding box center [149, 424] width 43 height 14
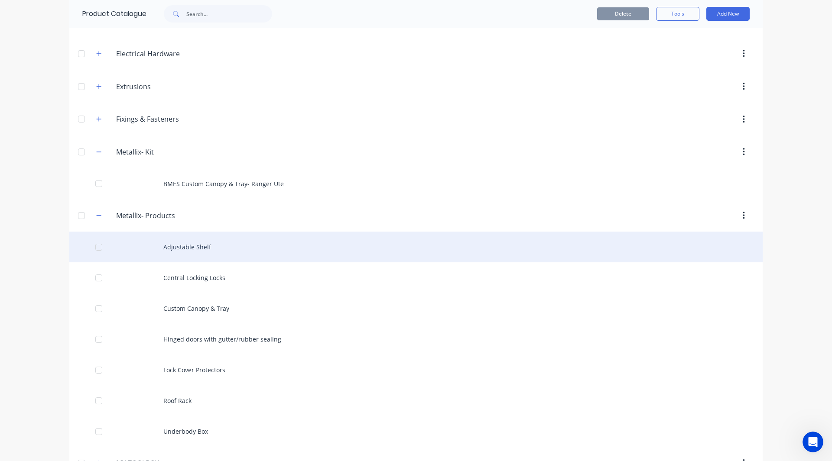
scroll to position [185, 0]
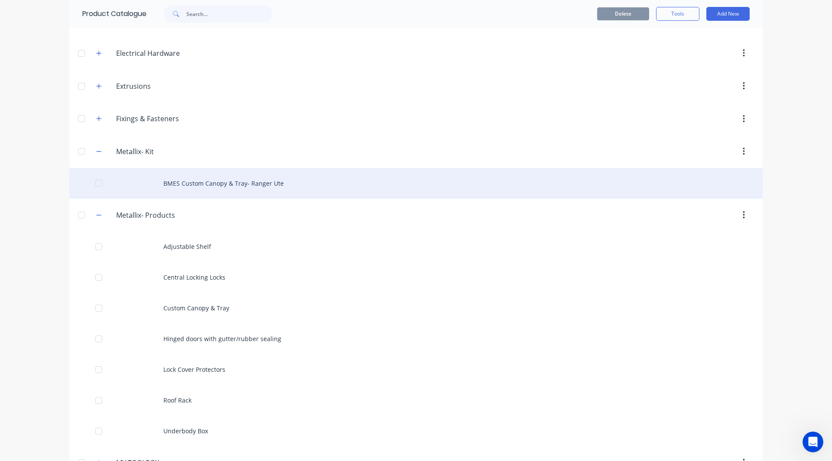
click at [285, 182] on div "BMES Custom Canopy & Tray- Ranger Ute" at bounding box center [415, 183] width 693 height 31
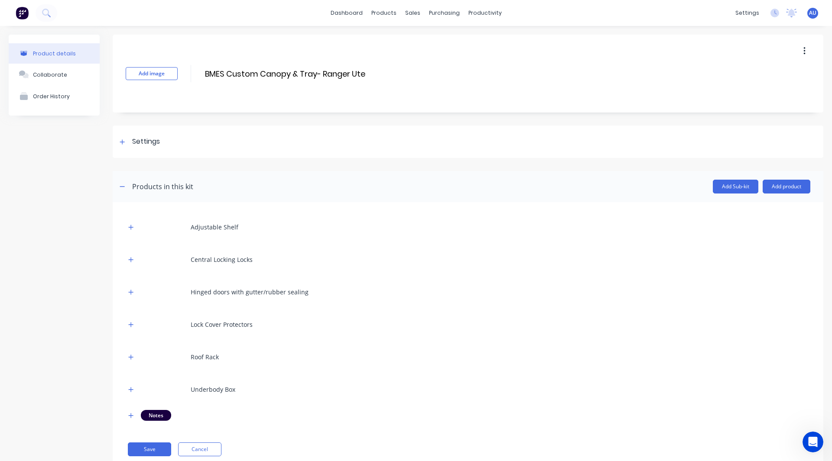
scroll to position [26, 0]
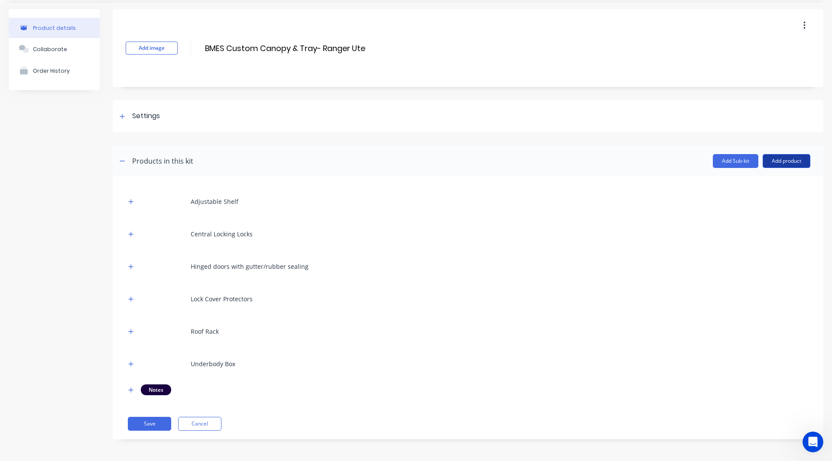
click at [788, 155] on button "Add product" at bounding box center [786, 161] width 48 height 14
click at [753, 199] on div "Labour" at bounding box center [769, 201] width 67 height 13
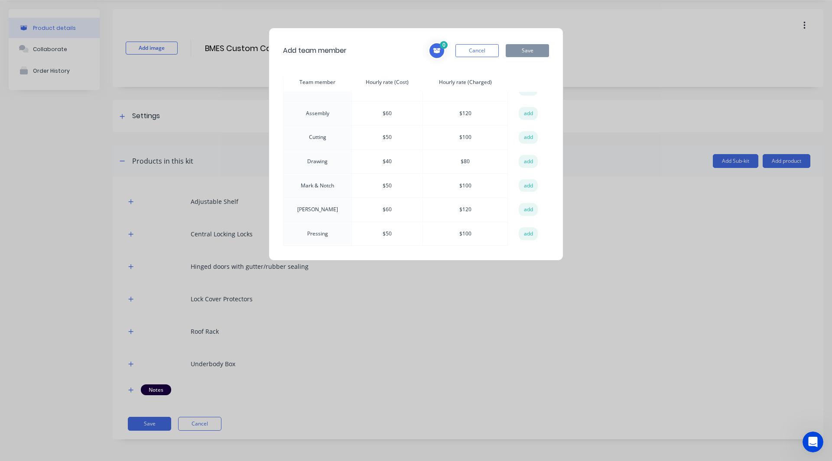
scroll to position [15, 0]
click at [525, 159] on button "add" at bounding box center [528, 161] width 19 height 13
click at [525, 135] on button "add" at bounding box center [528, 137] width 19 height 13
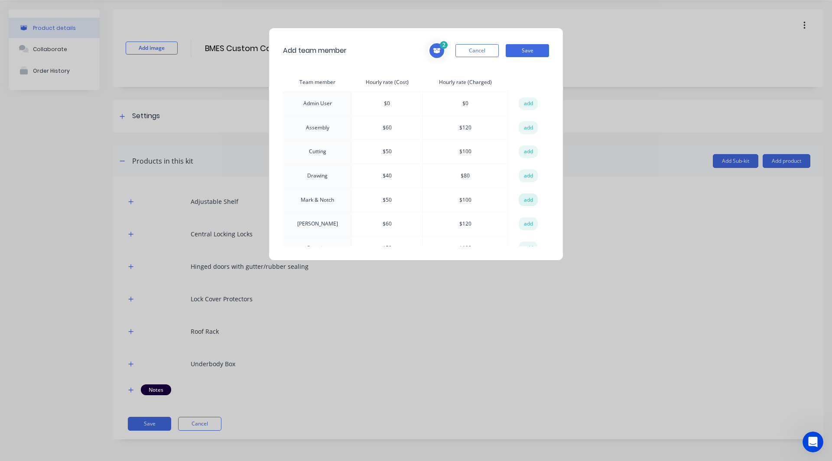
click at [526, 200] on button "add" at bounding box center [528, 200] width 19 height 13
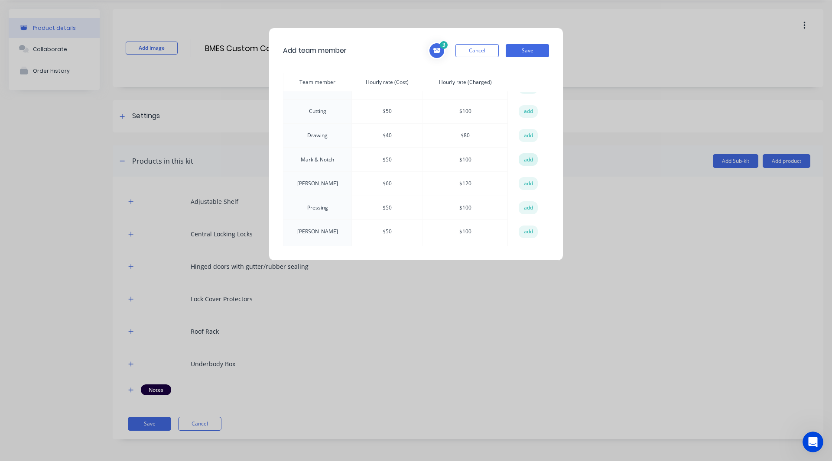
scroll to position [62, 0]
click at [523, 188] on button "add" at bounding box center [528, 186] width 19 height 13
click at [525, 233] on button "add" at bounding box center [528, 234] width 19 height 13
click at [520, 50] on button "Save" at bounding box center [527, 50] width 43 height 13
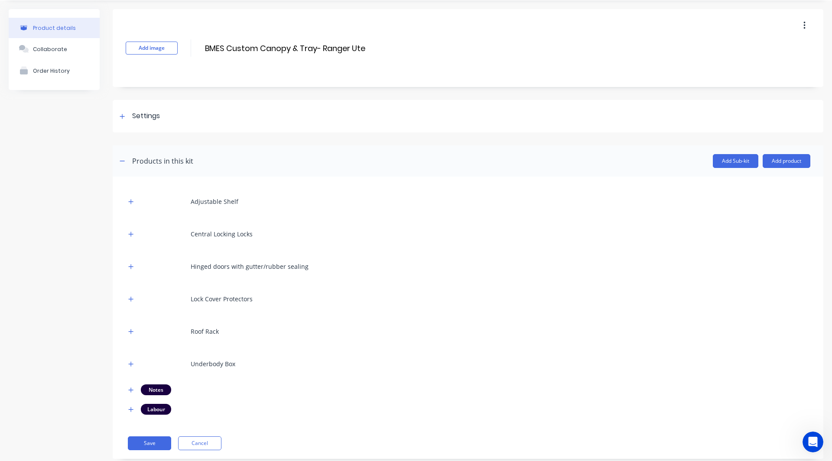
scroll to position [45, 0]
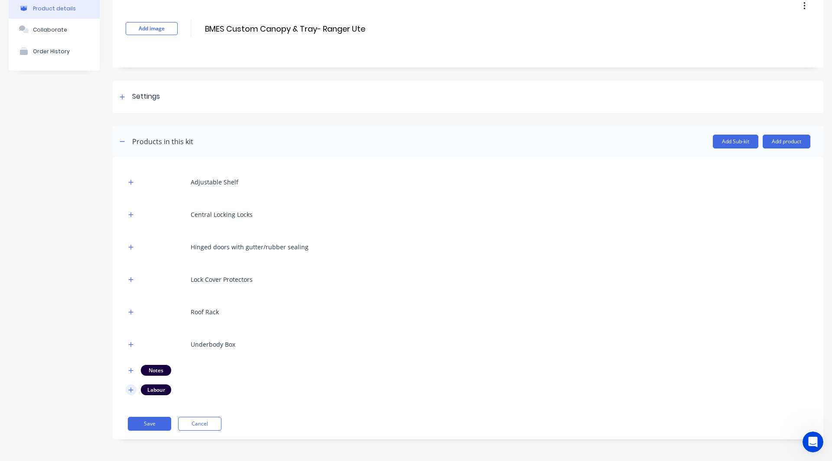
click at [131, 386] on button "button" at bounding box center [131, 390] width 11 height 11
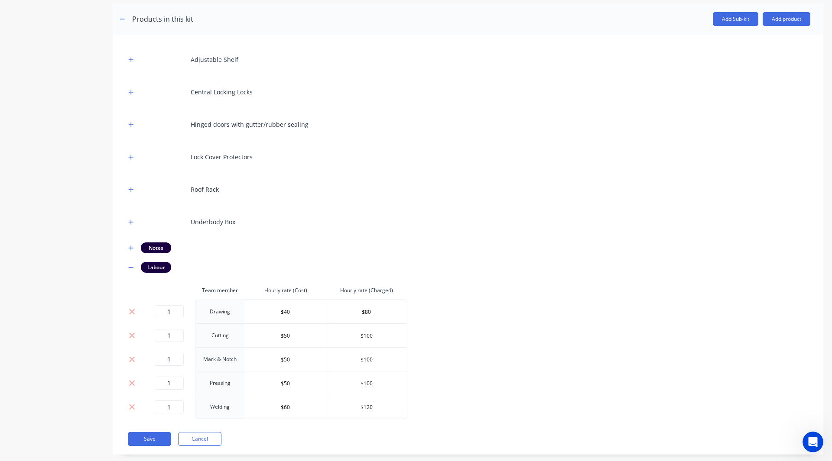
scroll to position [183, 0]
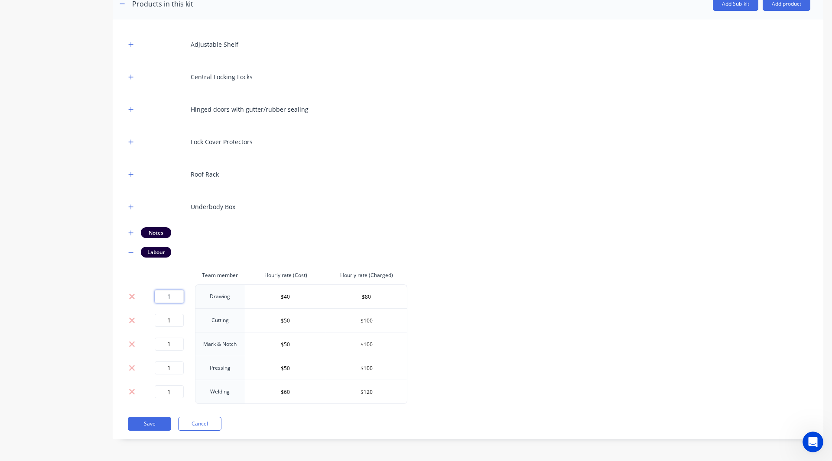
click at [172, 299] on input "1" at bounding box center [169, 296] width 29 height 13
click at [171, 321] on input "1" at bounding box center [169, 320] width 29 height 13
click at [169, 343] on input "1" at bounding box center [169, 344] width 29 height 13
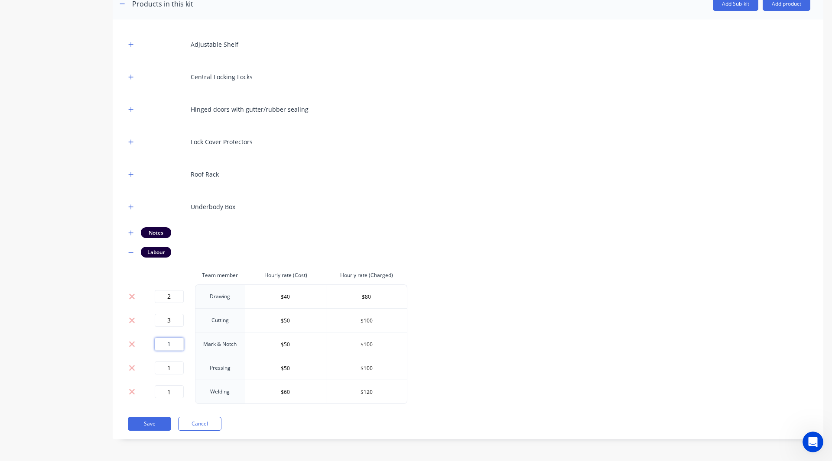
click at [169, 343] on input "1" at bounding box center [169, 344] width 29 height 13
click at [171, 368] on input "1" at bounding box center [169, 368] width 29 height 13
click at [101, 293] on div "Product details Collaborate Order History Add image BMES Custom Canopy & Tray- …" at bounding box center [416, 152] width 814 height 601
click at [141, 421] on button "Save" at bounding box center [149, 424] width 43 height 14
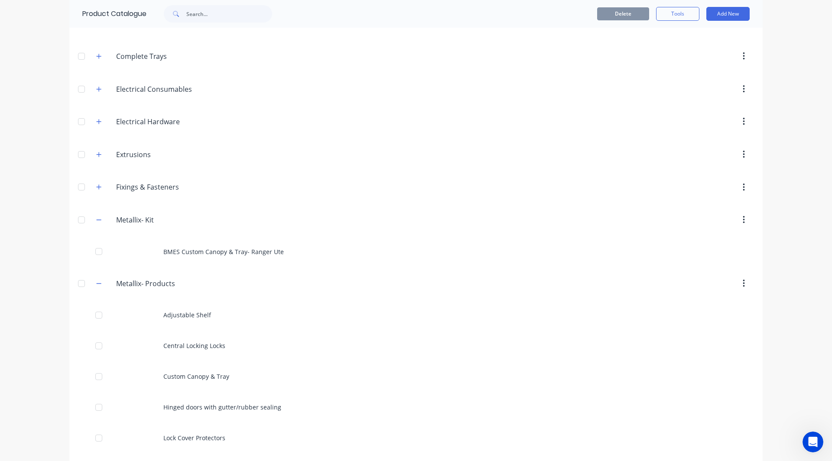
scroll to position [117, 0]
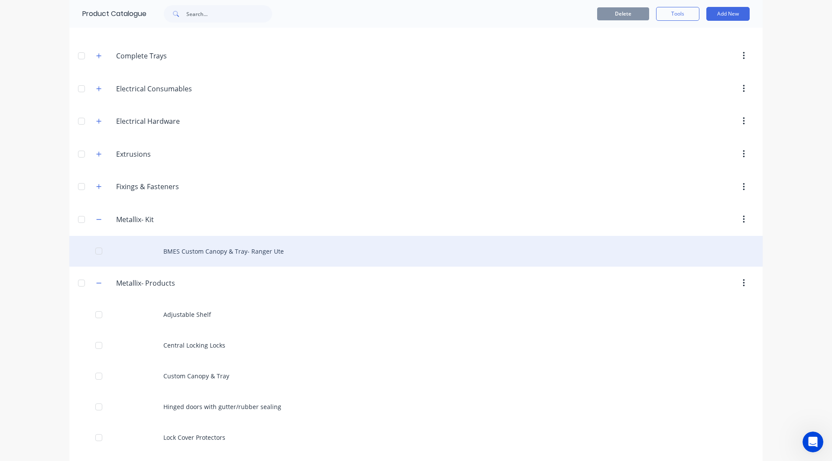
click at [308, 254] on div "BMES Custom Canopy & Tray- Ranger Ute" at bounding box center [415, 251] width 693 height 31
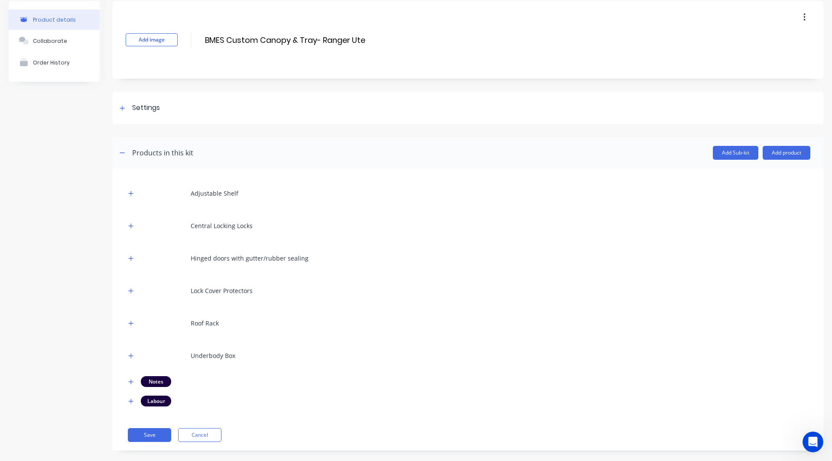
scroll to position [45, 0]
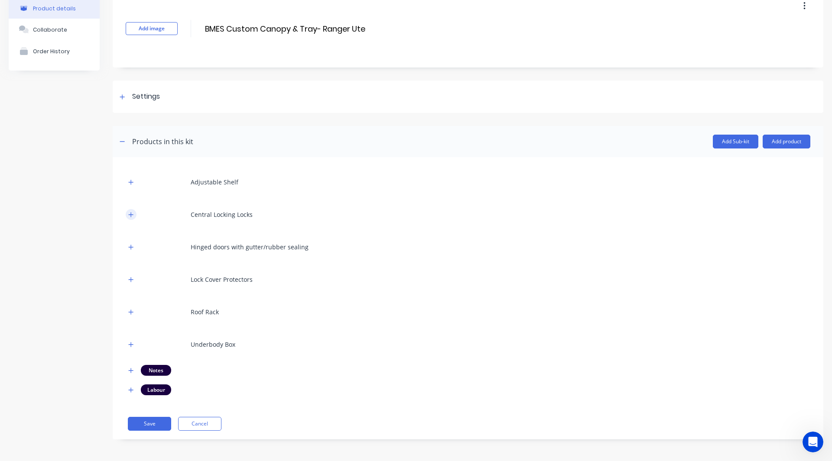
click at [130, 215] on icon "button" at bounding box center [131, 214] width 5 height 5
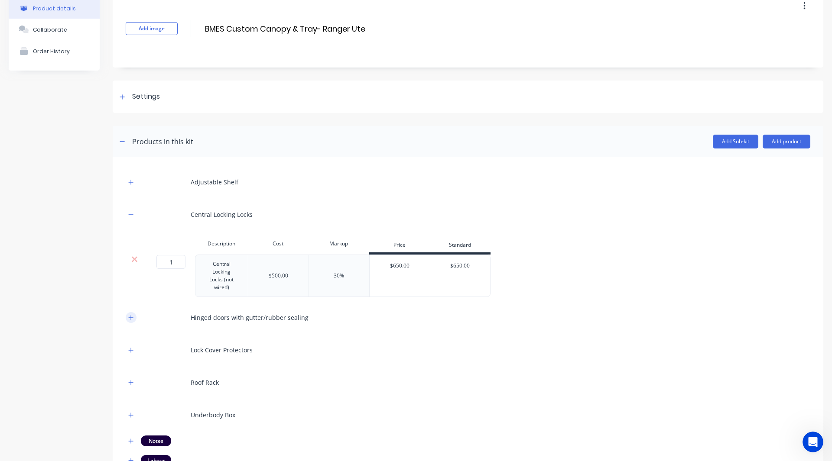
click at [131, 319] on icon "button" at bounding box center [131, 317] width 5 height 5
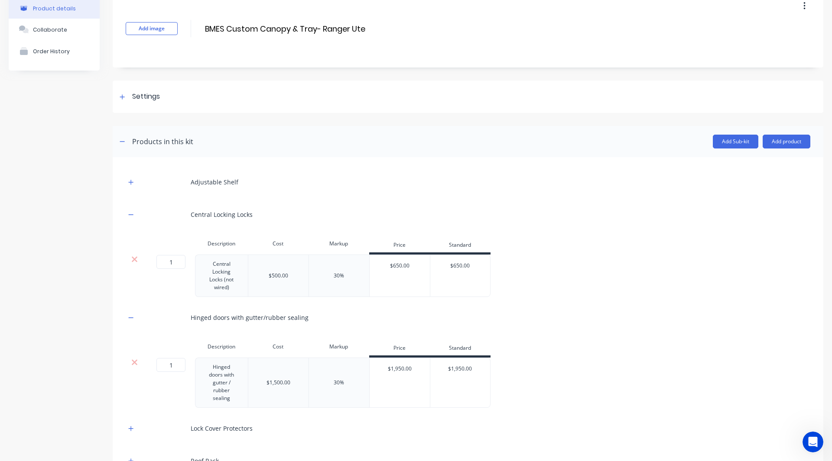
scroll to position [71, 0]
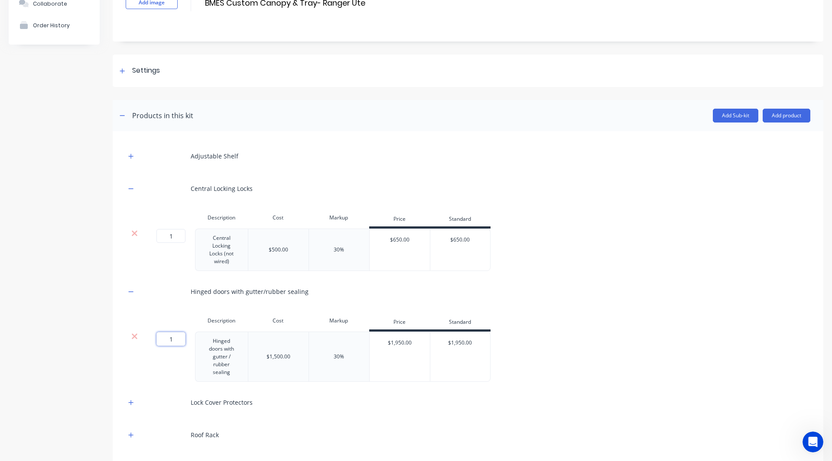
click at [174, 340] on input "1" at bounding box center [170, 339] width 29 height 14
click at [171, 341] on input "2" at bounding box center [170, 339] width 29 height 14
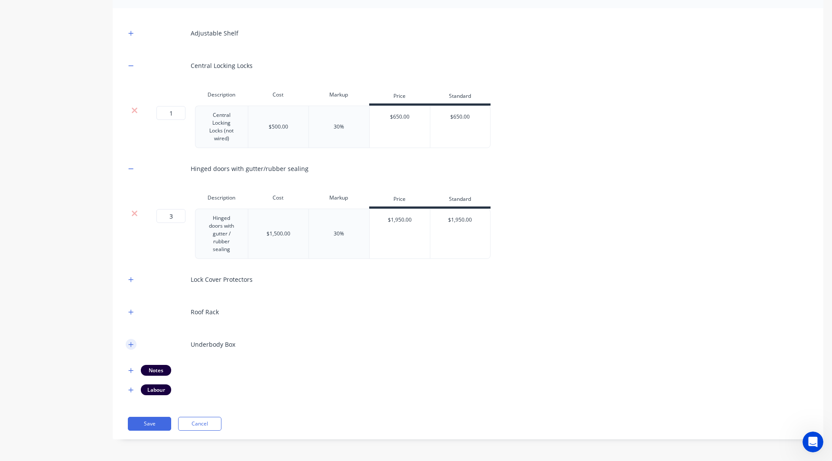
click at [131, 346] on icon "button" at bounding box center [131, 344] width 5 height 5
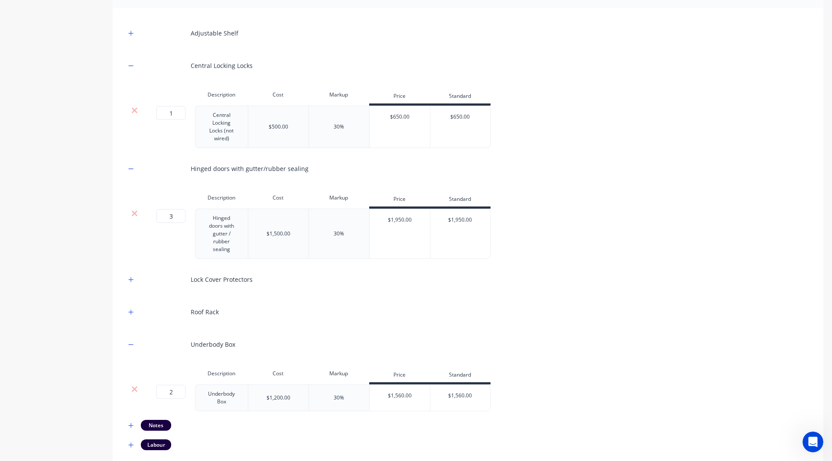
scroll to position [249, 0]
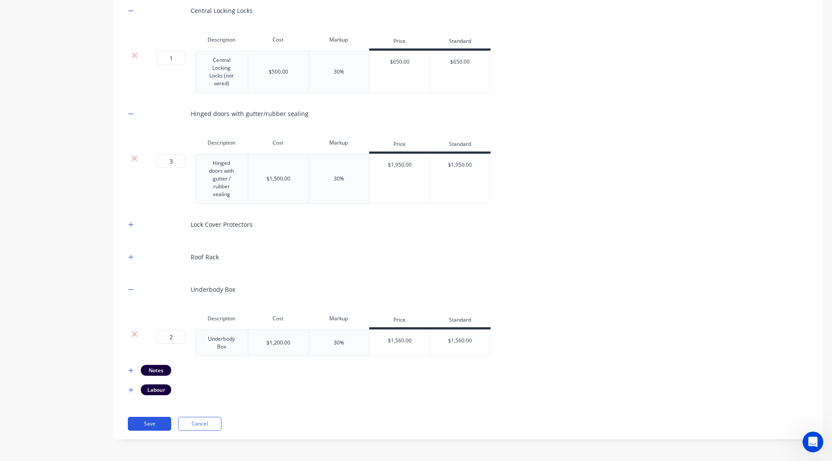
click at [149, 425] on button "Save" at bounding box center [149, 424] width 43 height 14
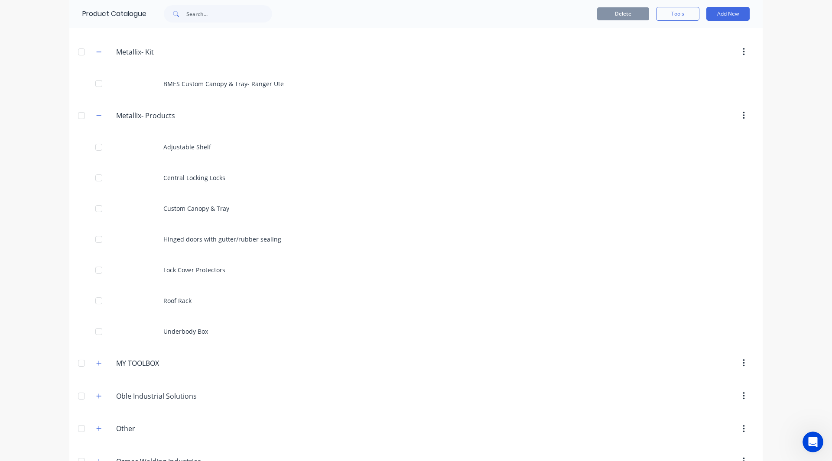
scroll to position [292, 0]
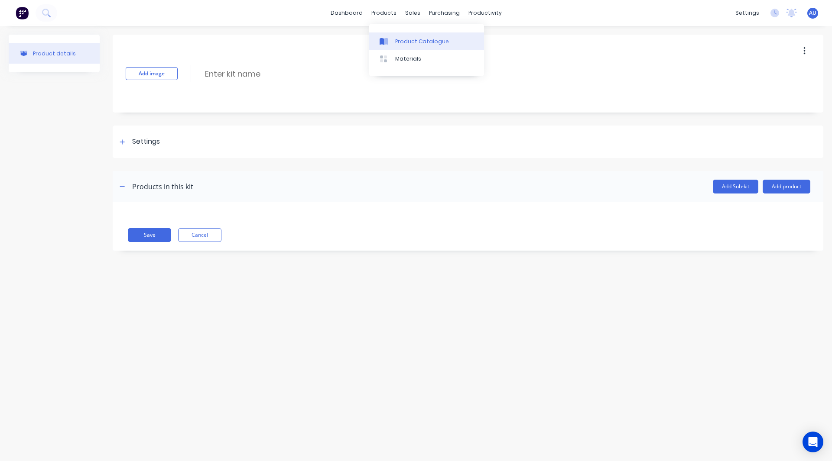
click at [404, 39] on div "Product Catalogue" at bounding box center [422, 42] width 54 height 8
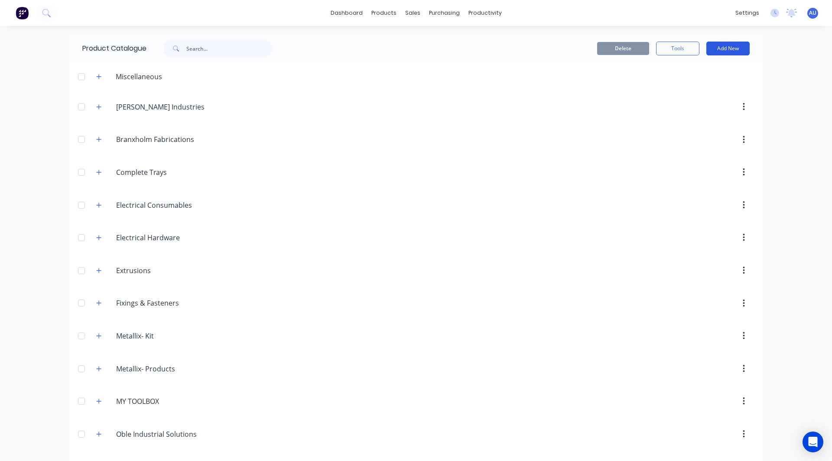
click at [726, 46] on button "Add New" at bounding box center [727, 49] width 43 height 14
click at [703, 86] on div "Product" at bounding box center [708, 88] width 67 height 13
